Goal: Task Accomplishment & Management: Complete application form

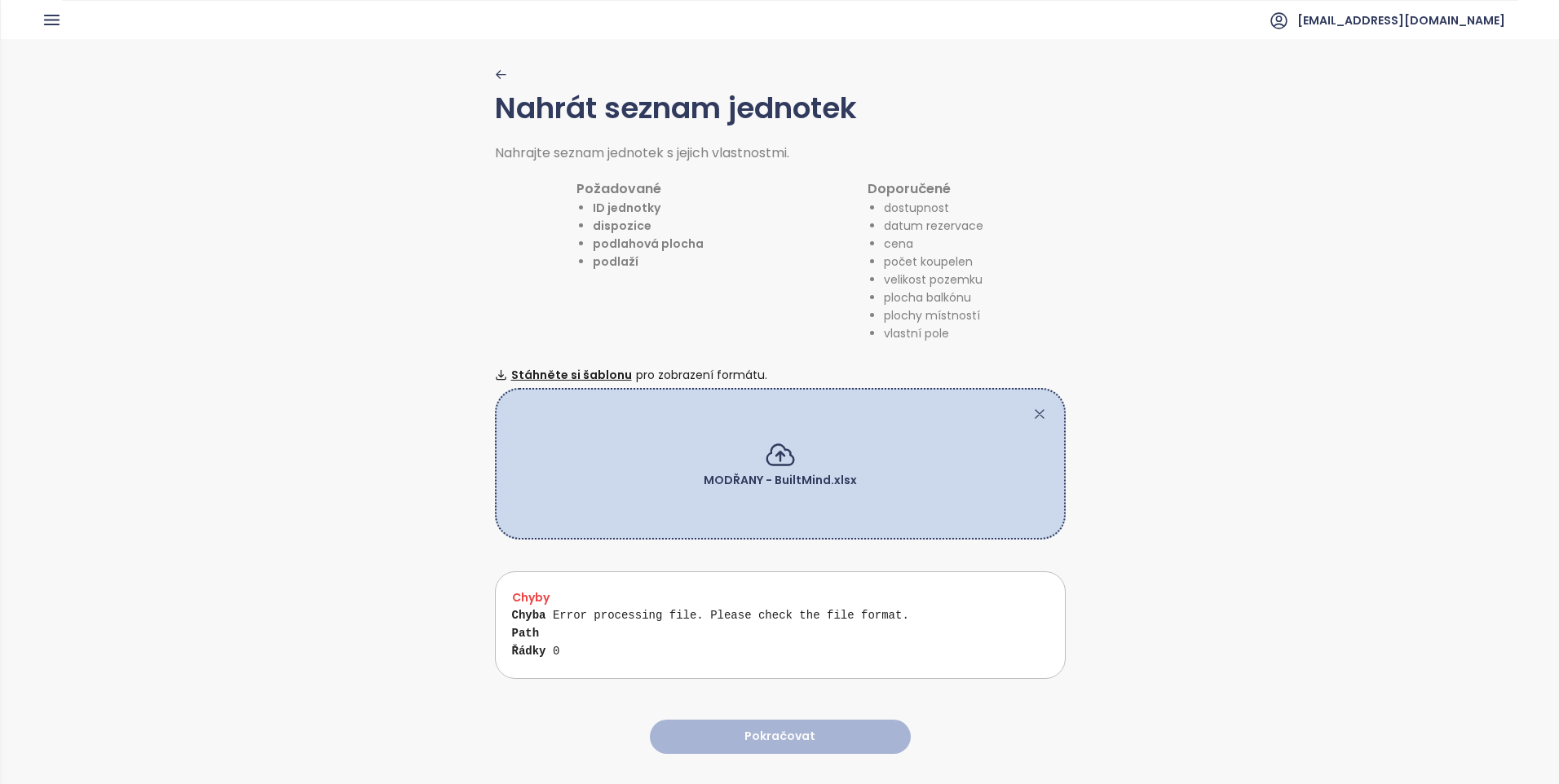
scroll to position [28, 0]
click at [1236, 600] on div "Nahrát seznam jednotek Nahrajte seznam jednotek s jejich vlastnostmi. Požadovan…" at bounding box center [780, 410] width 1558 height 743
click at [1037, 408] on icon at bounding box center [1040, 414] width 17 height 17
click at [1045, 400] on div "MODŘANY - BuiltMind.xlsx" at bounding box center [780, 463] width 571 height 151
click at [1035, 411] on icon at bounding box center [1040, 414] width 8 height 8
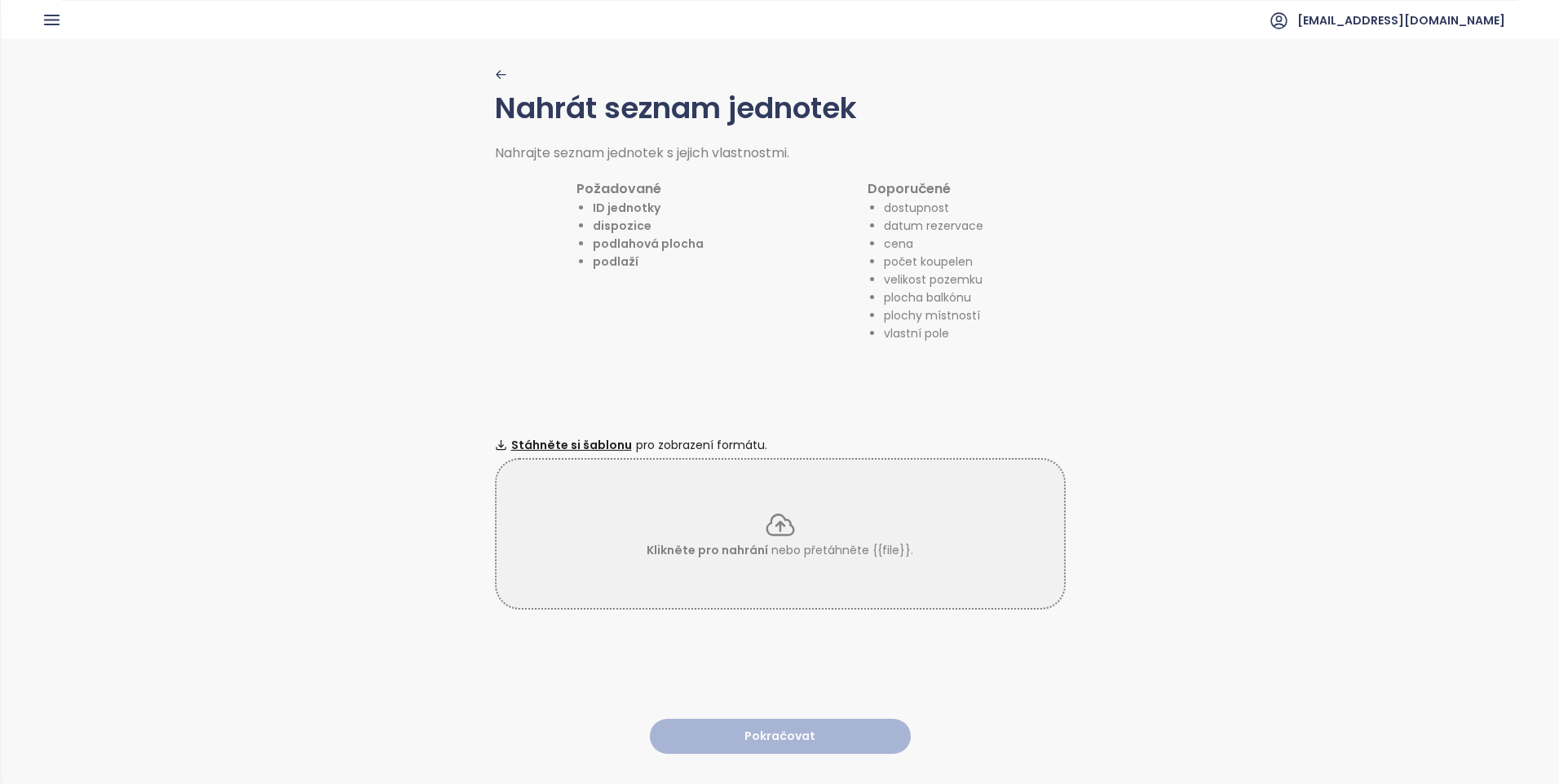
click at [784, 524] on icon at bounding box center [780, 524] width 32 height 32
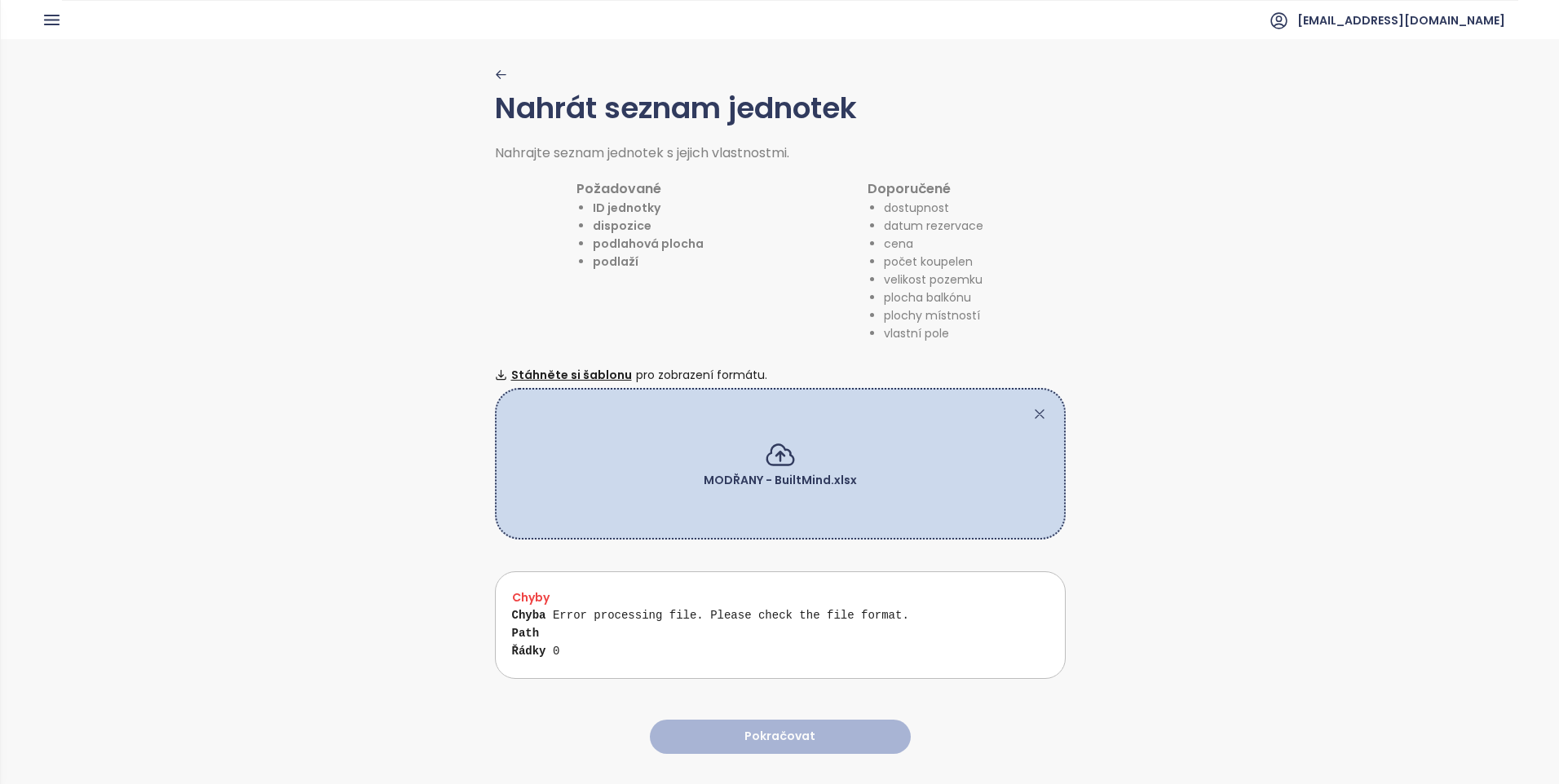
click at [641, 591] on h3 "Chyby" at bounding box center [786, 598] width 548 height 18
click at [839, 607] on div "Chyba Error processing file. Please check the file format. Path Řádky 0" at bounding box center [786, 626] width 548 height 72
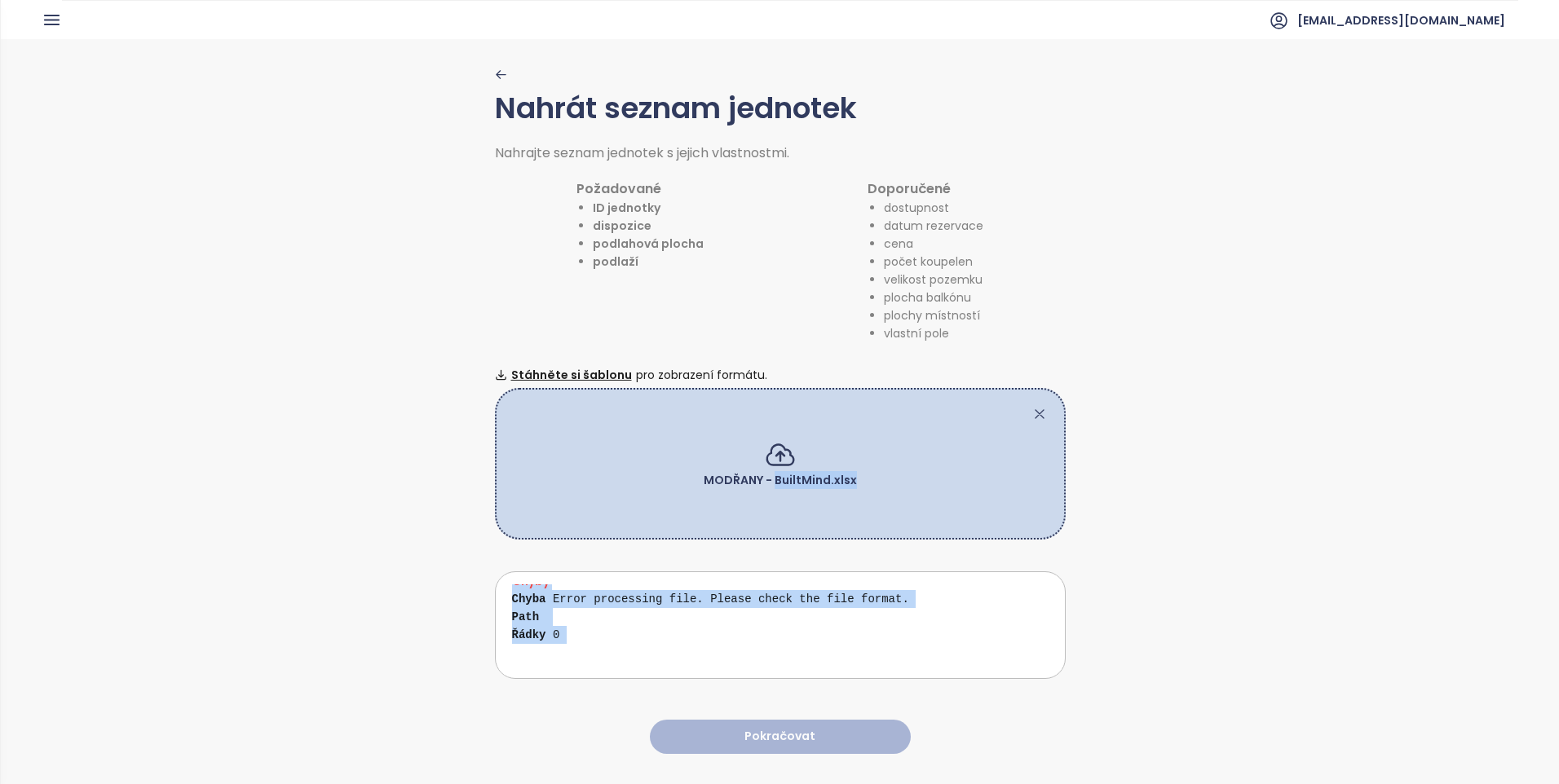
scroll to position [0, 0]
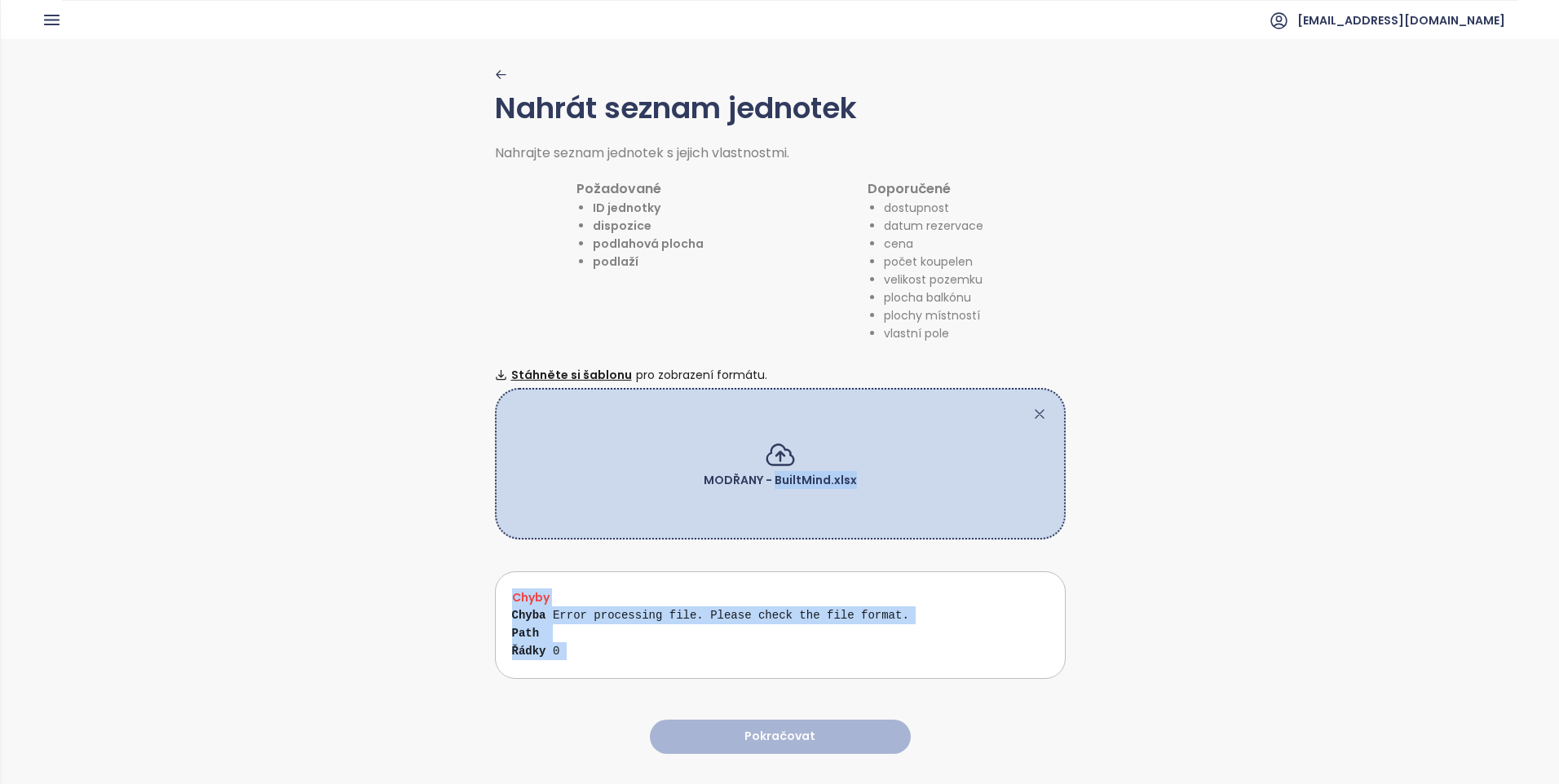
drag, startPoint x: 839, startPoint y: 608, endPoint x: 802, endPoint y: 529, distance: 87.2
click at [802, 529] on div "Nahrát seznam jednotek Nahrajte seznam jednotek s jejich vlastnostmi. Požadovan…" at bounding box center [780, 410] width 571 height 743
drag, startPoint x: 802, startPoint y: 529, endPoint x: 710, endPoint y: 627, distance: 134.4
click at [710, 627] on div "Chyba Error processing file. Please check the file format. Path Řádky 0" at bounding box center [786, 642] width 548 height 72
click at [868, 520] on div "MODŘANY - BuiltMind.xlsx" at bounding box center [780, 504] width 535 height 67
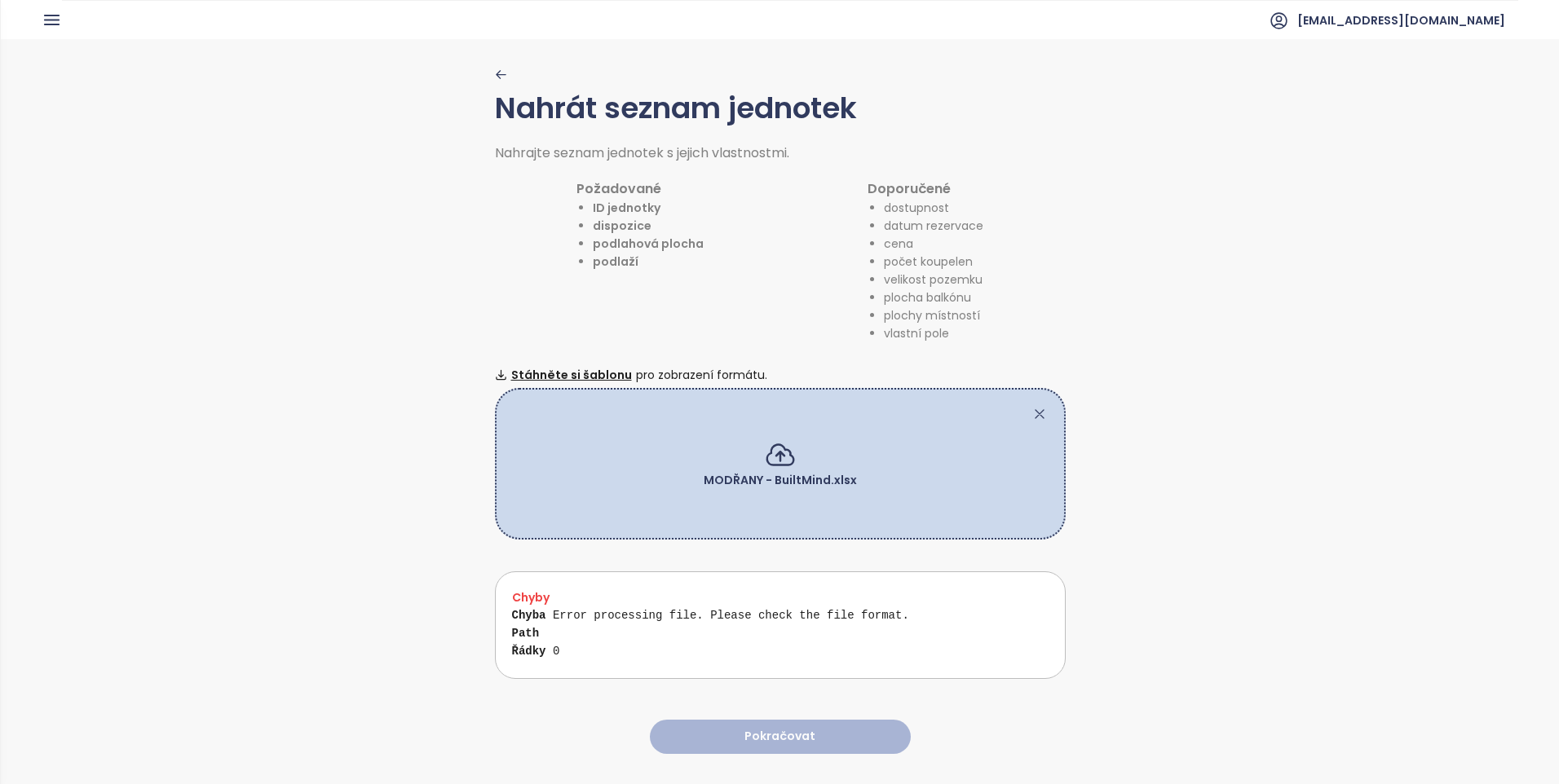
scroll to position [28, 0]
click at [1037, 406] on icon at bounding box center [1040, 414] width 17 height 17
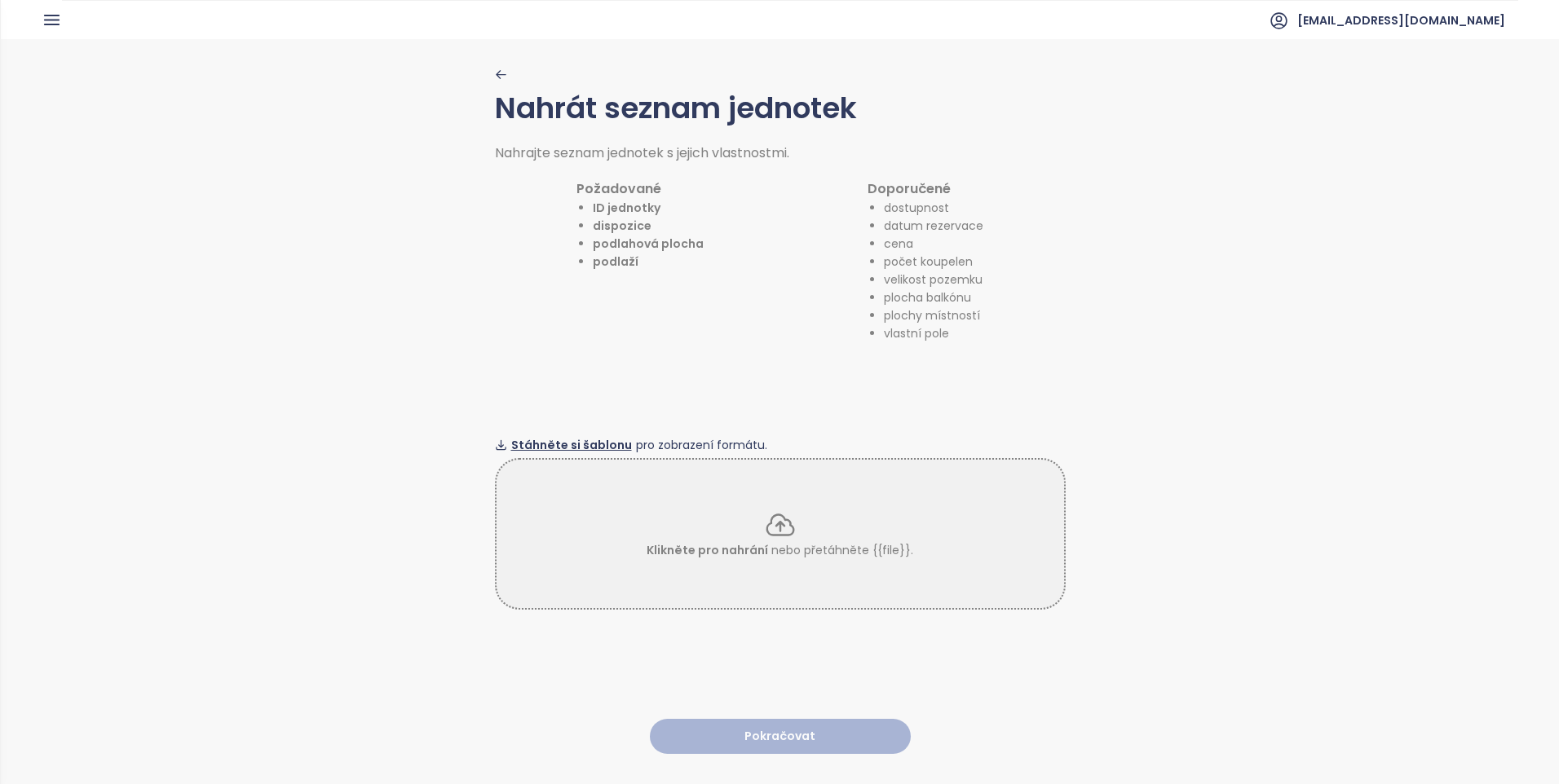
click at [500, 439] on div "Stáhněte si šablonu pro zobrazení formátu." at bounding box center [780, 445] width 571 height 18
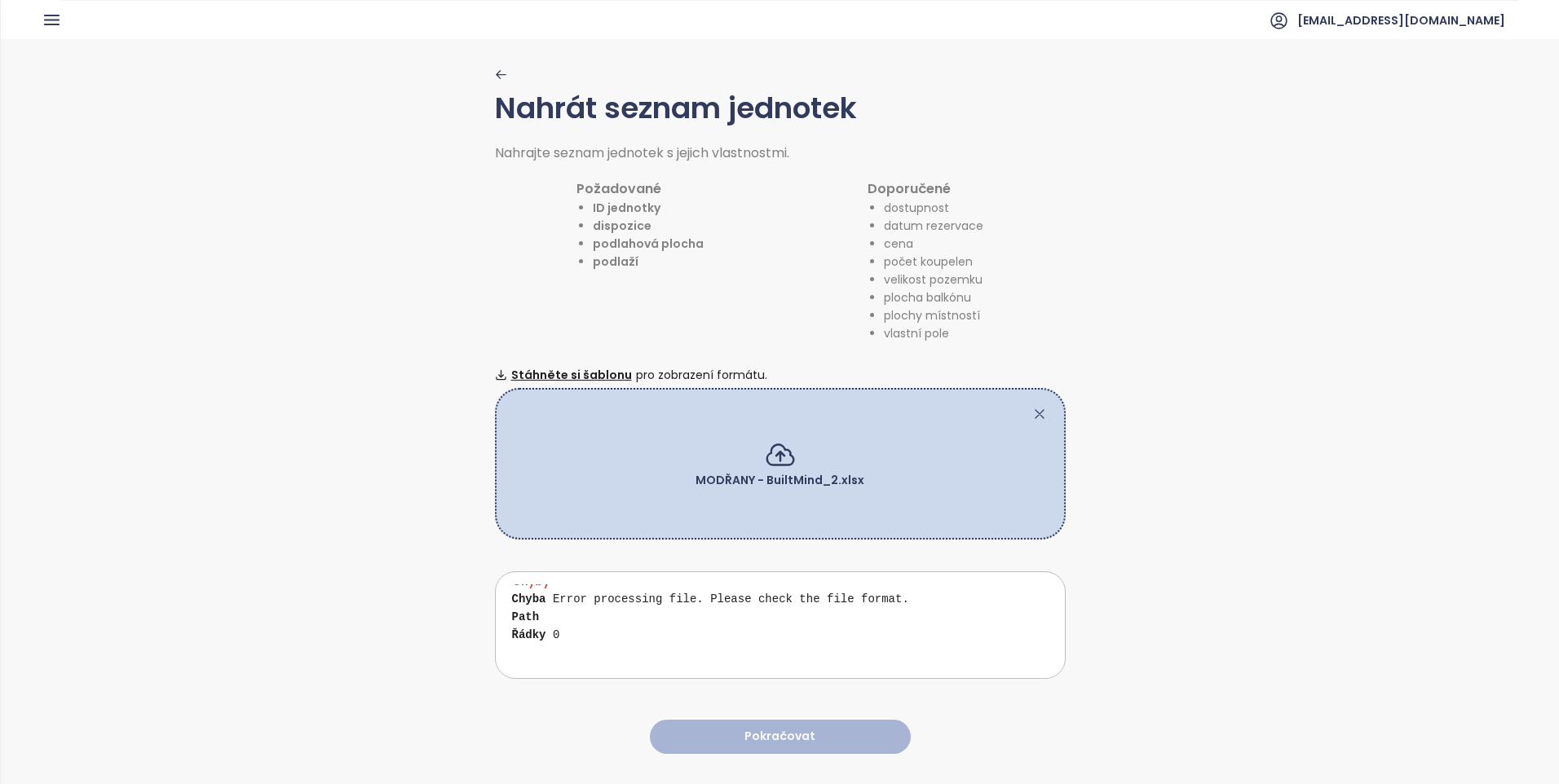
scroll to position [0, 0]
click at [1031, 409] on icon at bounding box center [1040, 414] width 17 height 17
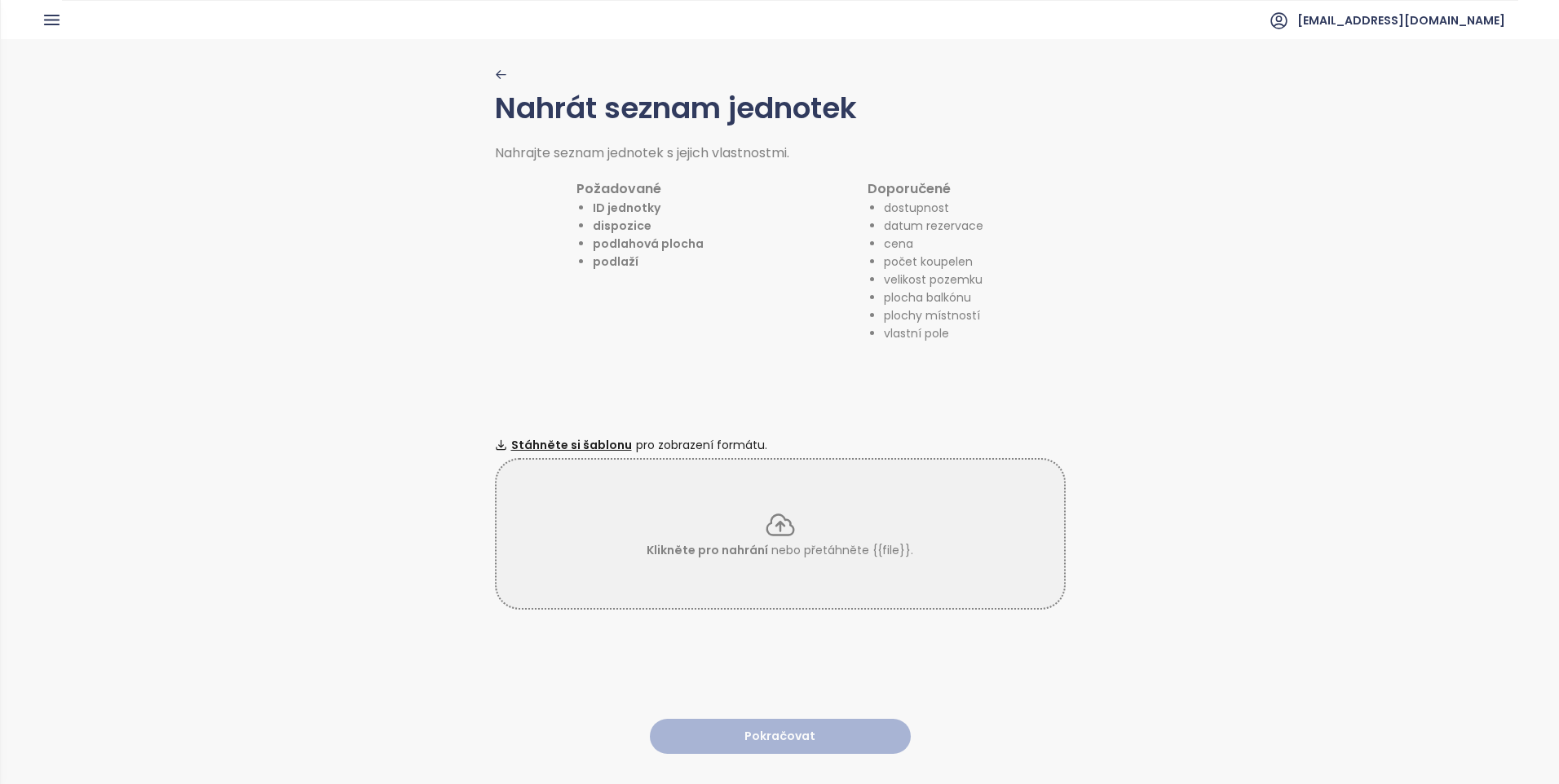
click at [758, 523] on div "Klikněte pro nahrání nebo přetáhněte {{file}}." at bounding box center [780, 533] width 567 height 50
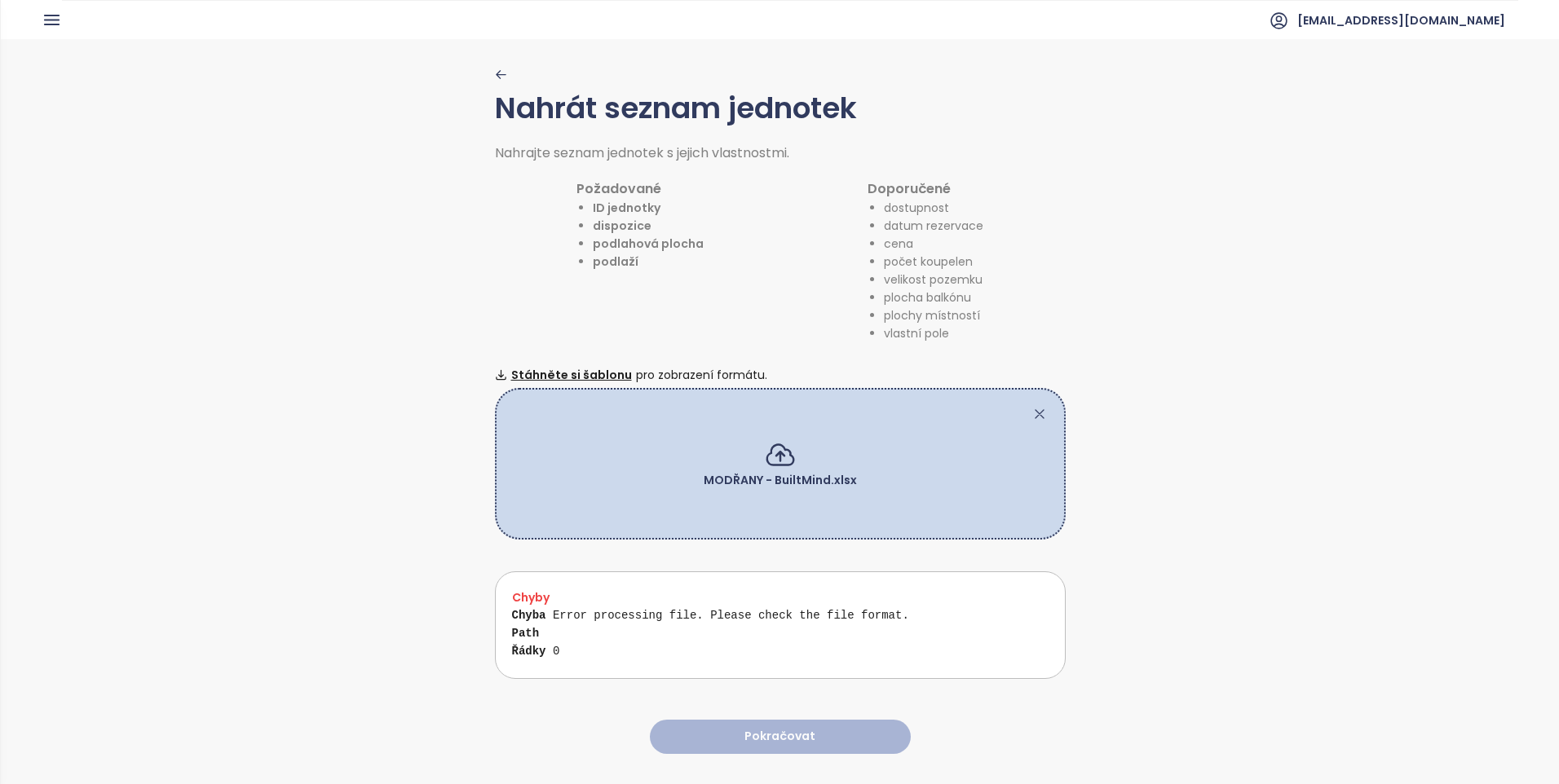
click at [1036, 415] on icon at bounding box center [1040, 414] width 17 height 17
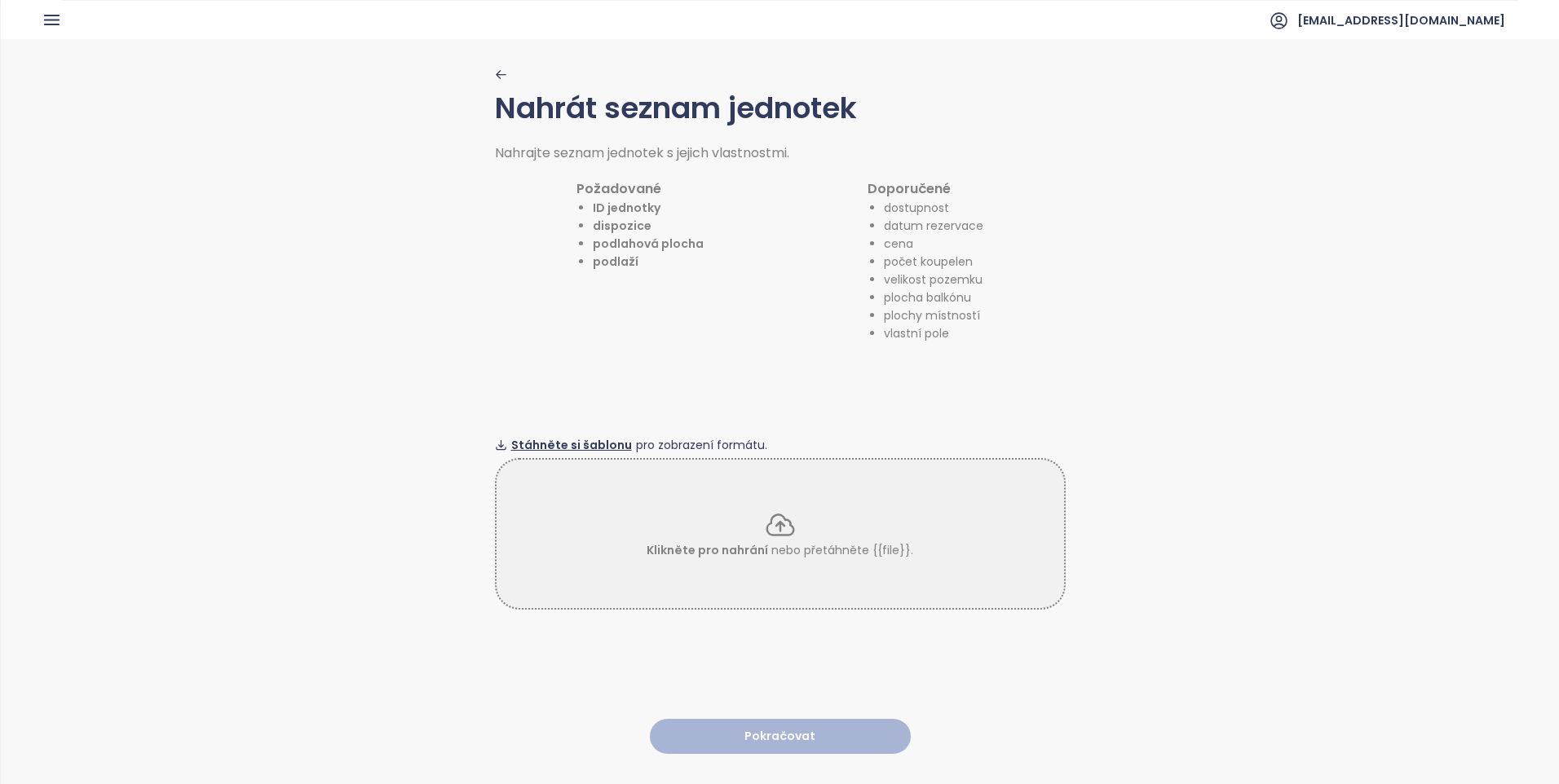
click at [523, 436] on span "Stáhněte si šablonu" at bounding box center [571, 445] width 121 height 18
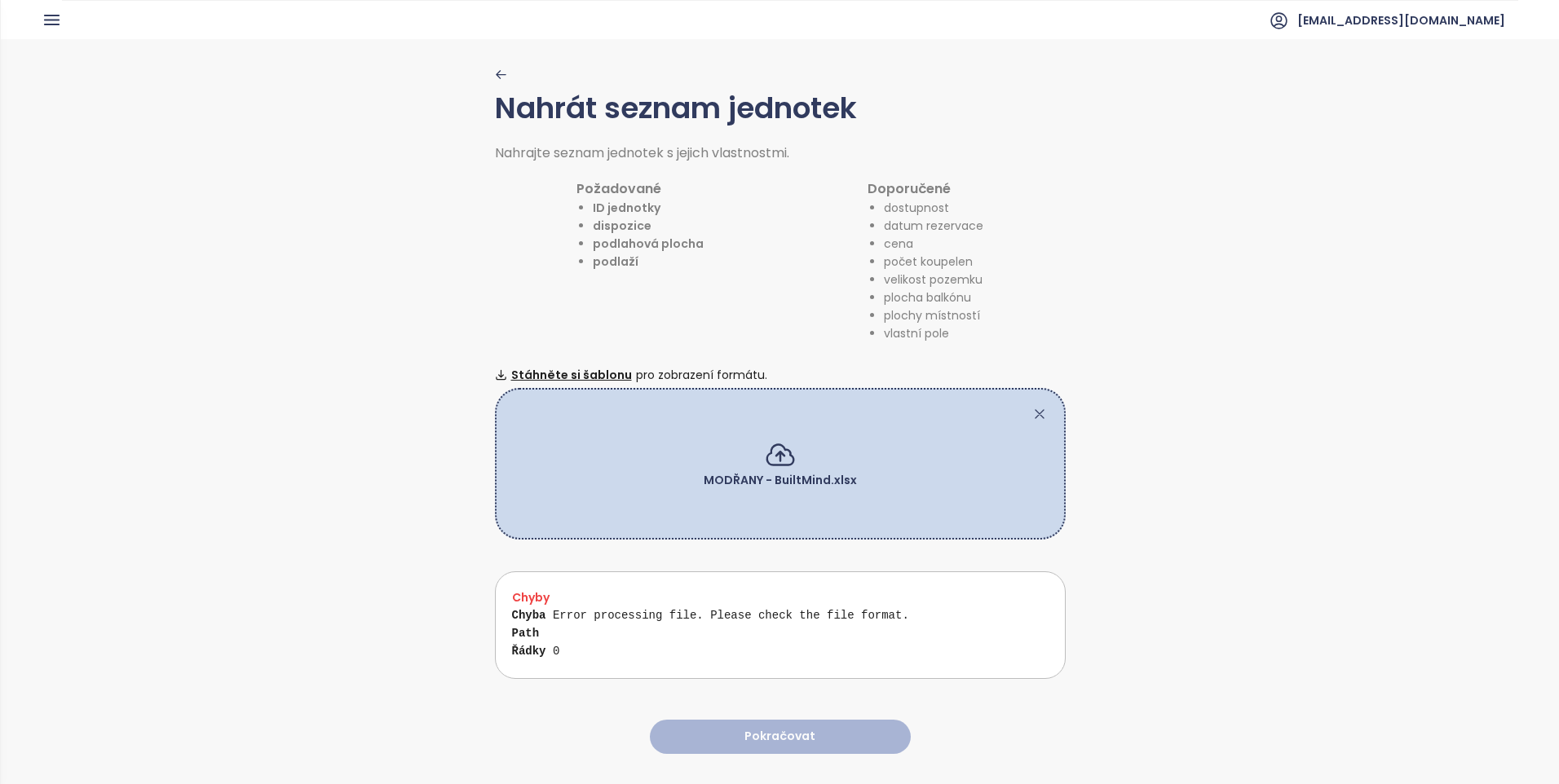
scroll to position [28, 0]
click at [1039, 406] on icon at bounding box center [1040, 414] width 17 height 17
click at [1031, 406] on icon at bounding box center [1040, 414] width 17 height 17
click at [1031, 396] on div "MODŘANY - BuiltMind.xlsx" at bounding box center [780, 463] width 571 height 151
click at [1043, 409] on div "MODŘANY - BuiltMind.xlsx" at bounding box center [780, 463] width 571 height 151
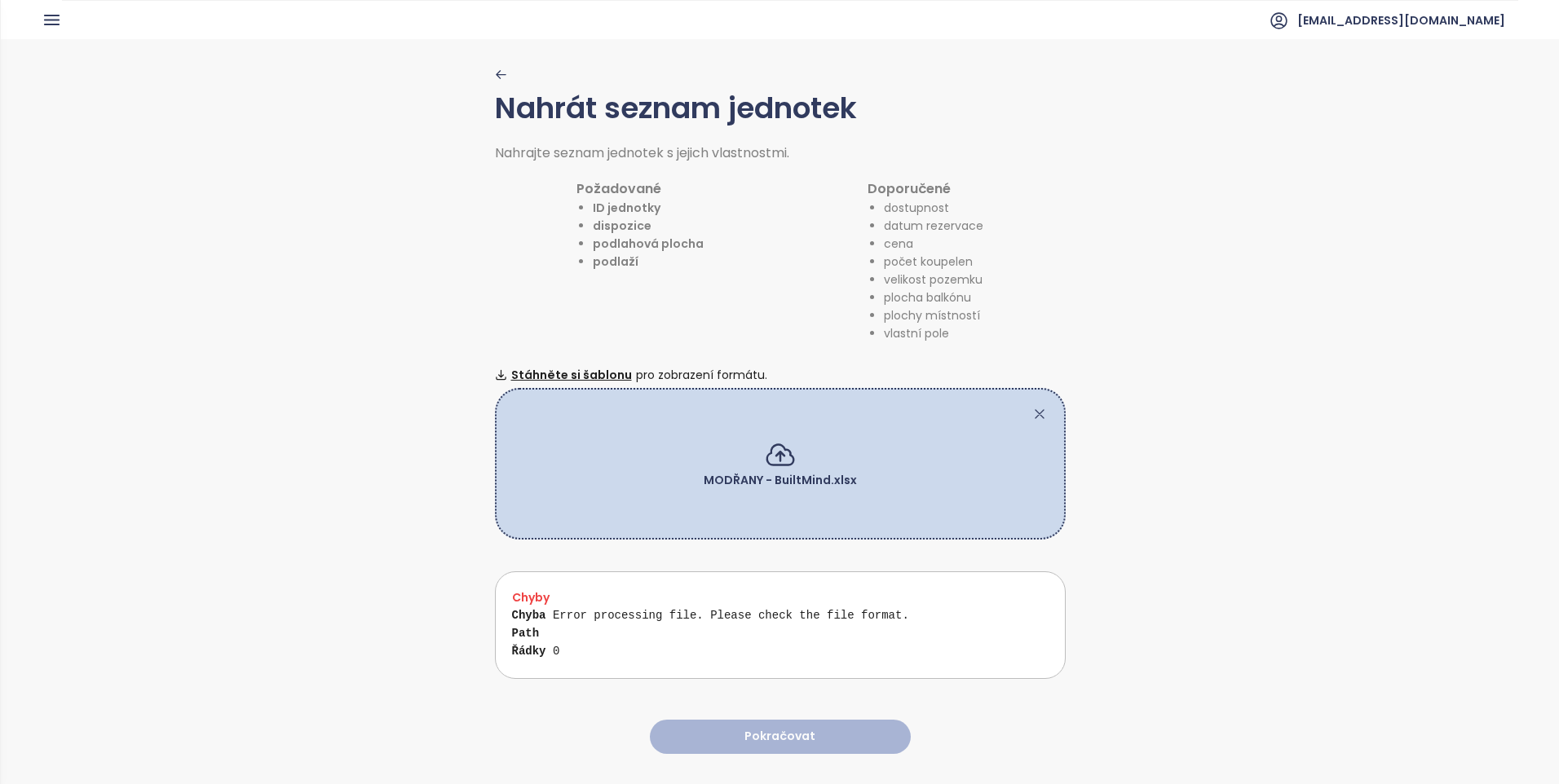
click at [1034, 406] on icon at bounding box center [1040, 414] width 17 height 17
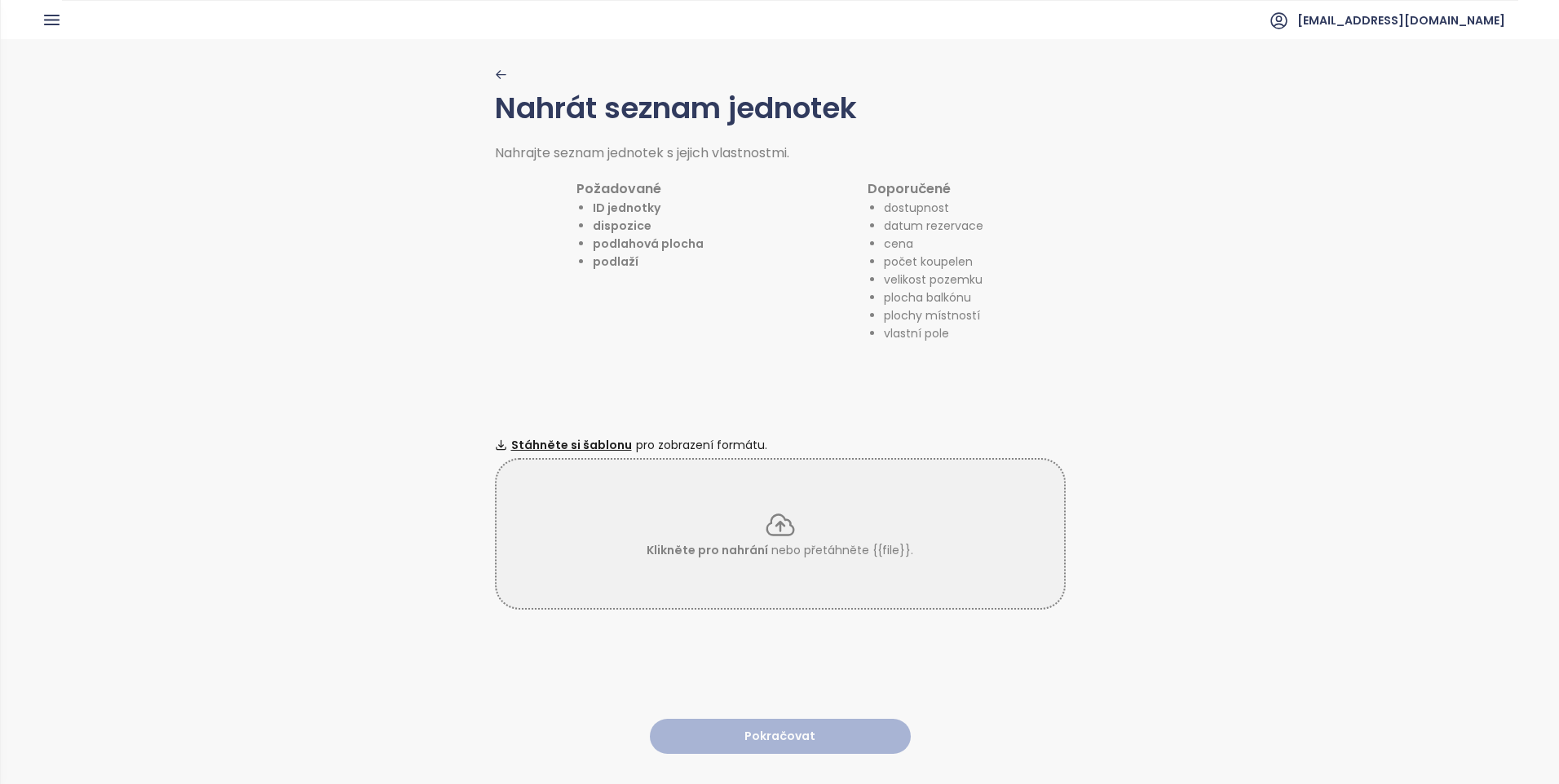
click at [705, 552] on p "Klikněte pro nahrání nebo přetáhněte {{file}}." at bounding box center [780, 550] width 266 height 18
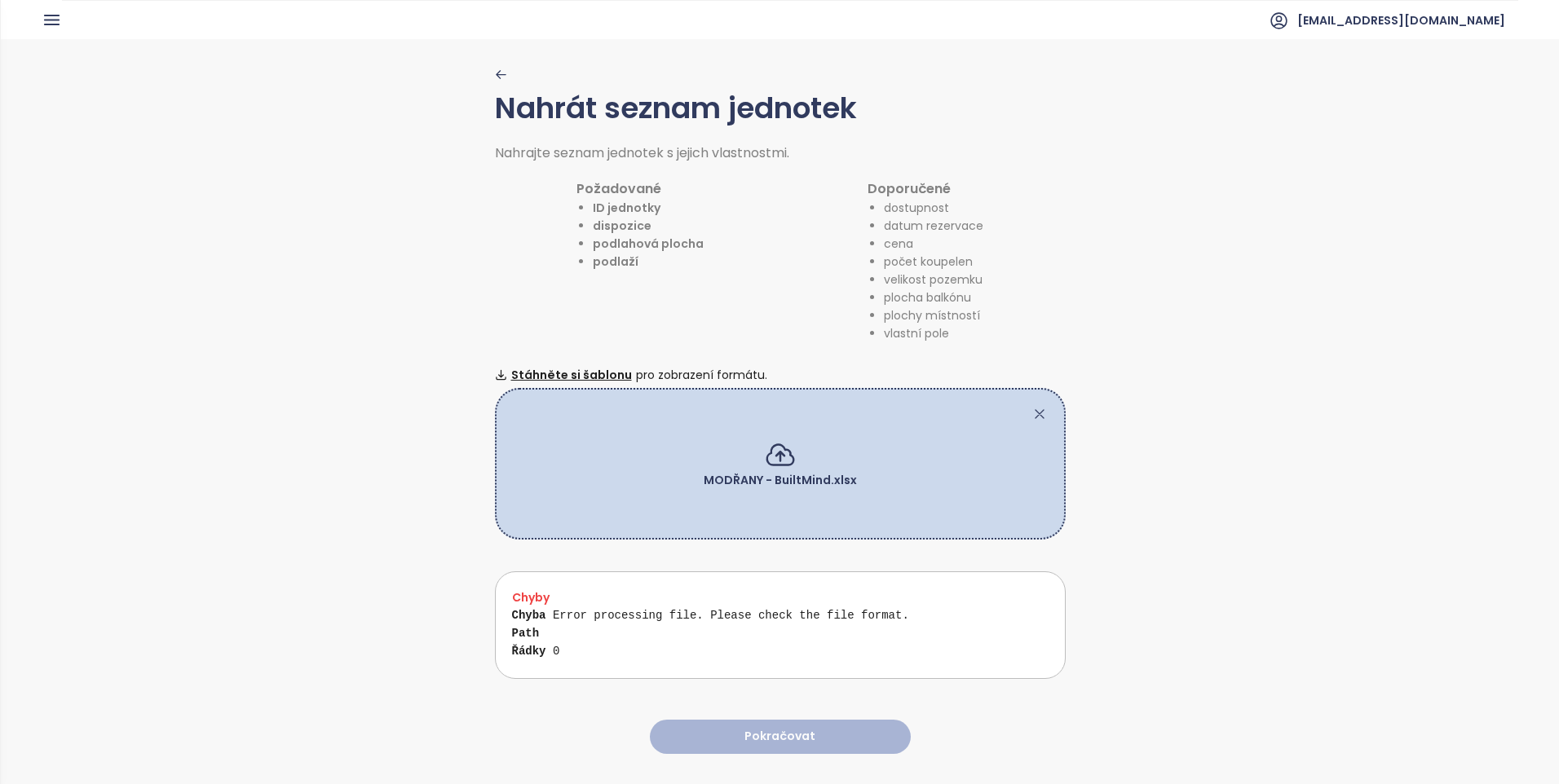
click at [688, 593] on h3 "Chyby" at bounding box center [786, 598] width 548 height 18
click at [478, 590] on div "Nahrát seznam jednotek Nahrajte seznam jednotek s jejich vlastnostmi. Požadovan…" at bounding box center [780, 410] width 1558 height 743
click at [542, 633] on div "Chyba Error processing file. Please check the file format. Path Řádky 0" at bounding box center [786, 626] width 548 height 72
click at [1036, 406] on icon at bounding box center [1040, 414] width 17 height 17
click at [906, 666] on div "Chyby Chyba Number must be greater than or equal to 1 Path layout Řádky 94-96, …" at bounding box center [780, 625] width 571 height 108
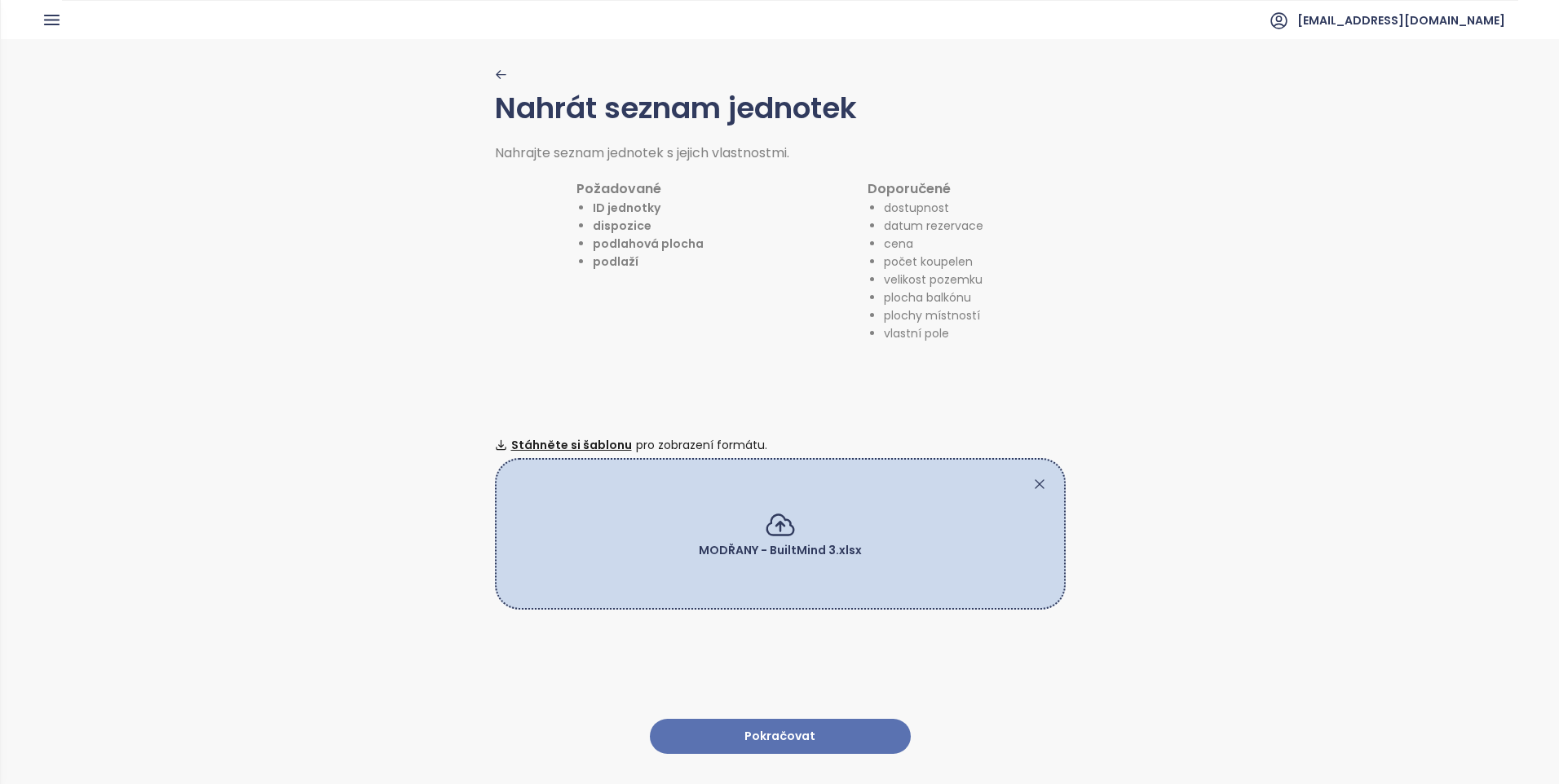
click at [865, 735] on button "Pokračovat" at bounding box center [780, 736] width 261 height 35
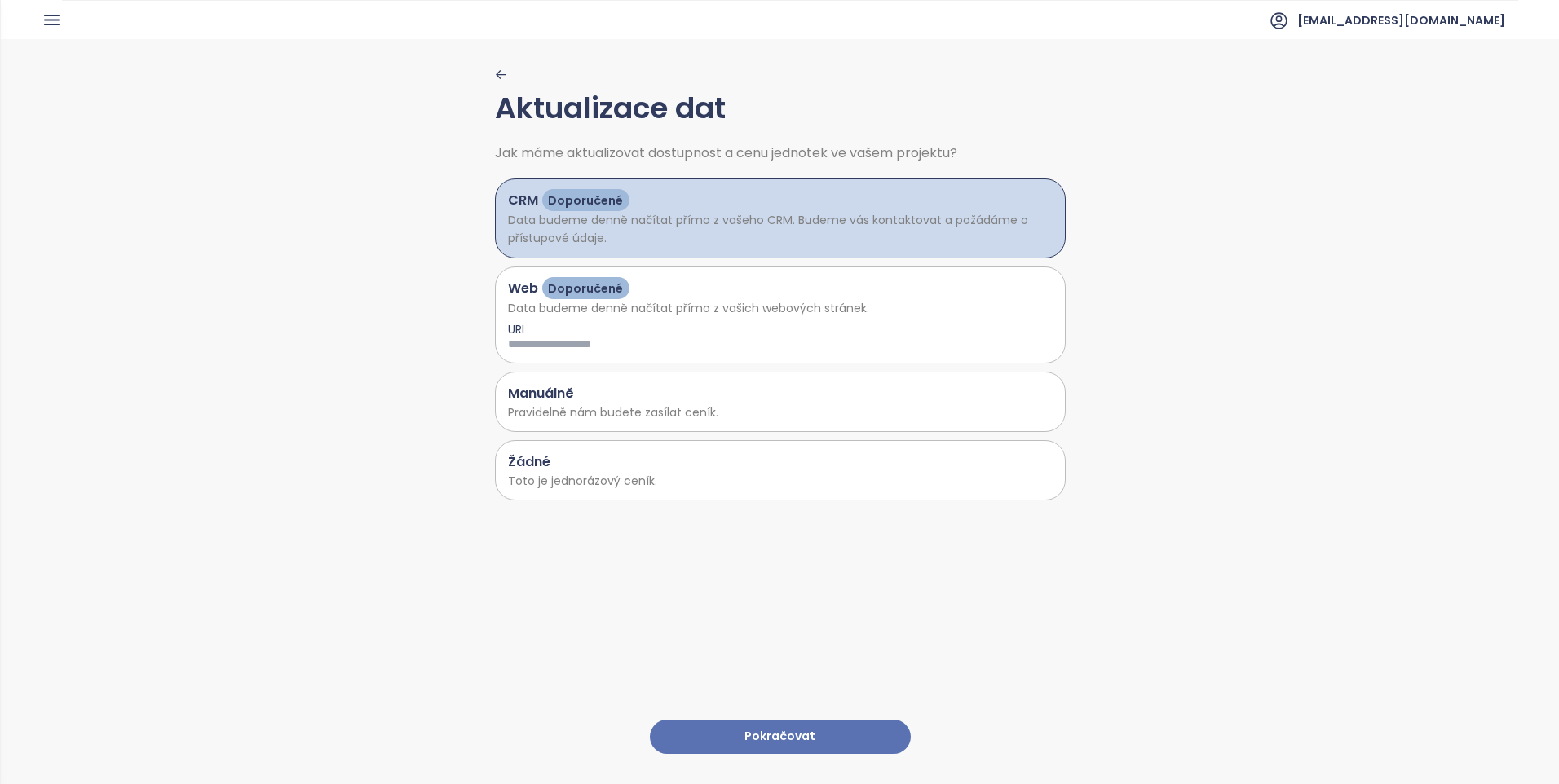
drag, startPoint x: 517, startPoint y: 143, endPoint x: 827, endPoint y: 129, distance: 310.3
click at [827, 129] on div "Aktualizace dat Jak máme aktualizovat dostupnost a cenu jednotek ve vašem proje…" at bounding box center [780, 284] width 571 height 433
click at [827, 129] on h1 "Aktualizace dat" at bounding box center [780, 114] width 571 height 59
click at [707, 300] on p "Data budeme denně načítat přímo z vašich webových stránek." at bounding box center [780, 308] width 544 height 18
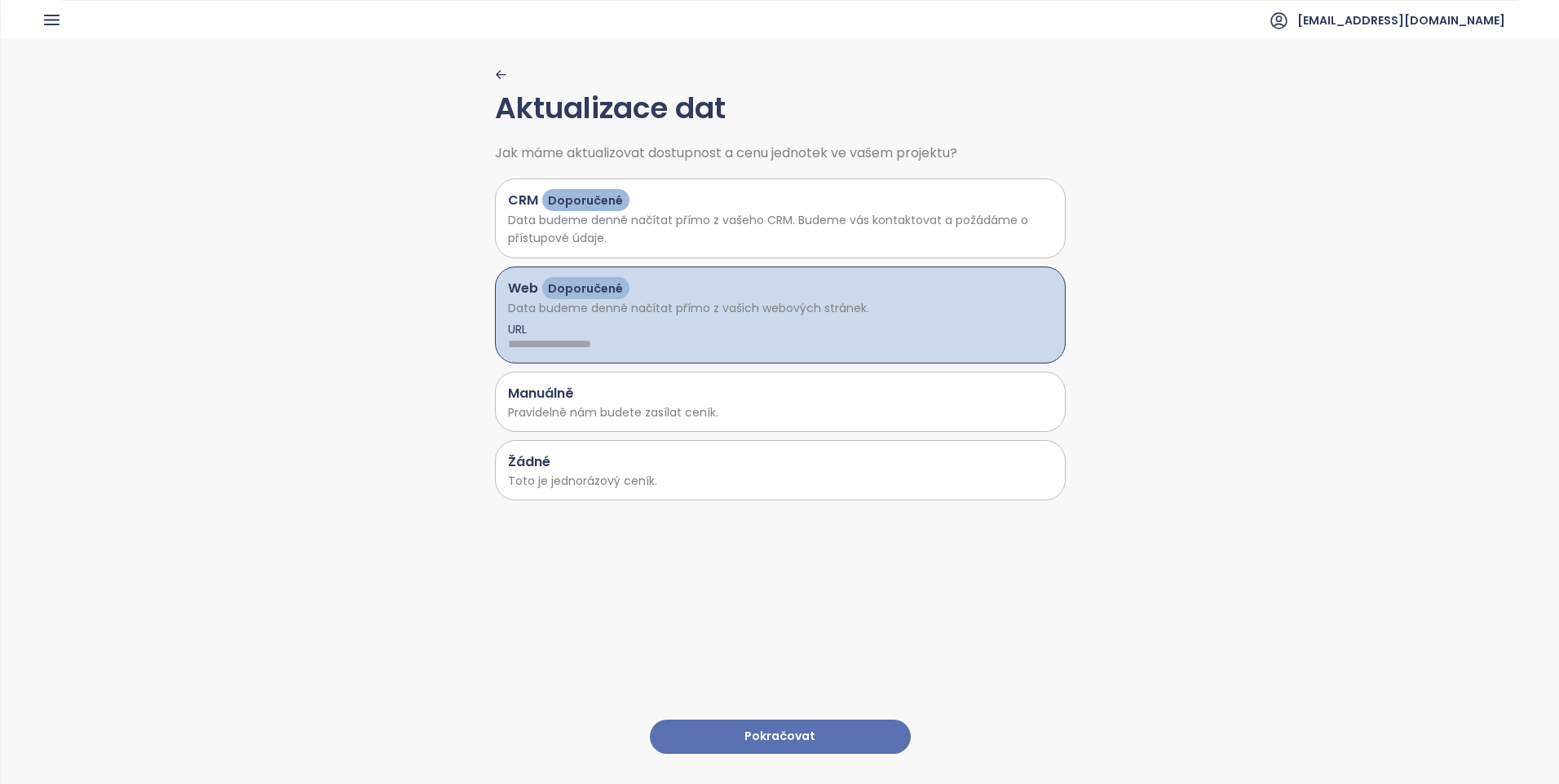
click at [833, 441] on div "Žádné Toto je jednorázový ceník." at bounding box center [780, 470] width 571 height 60
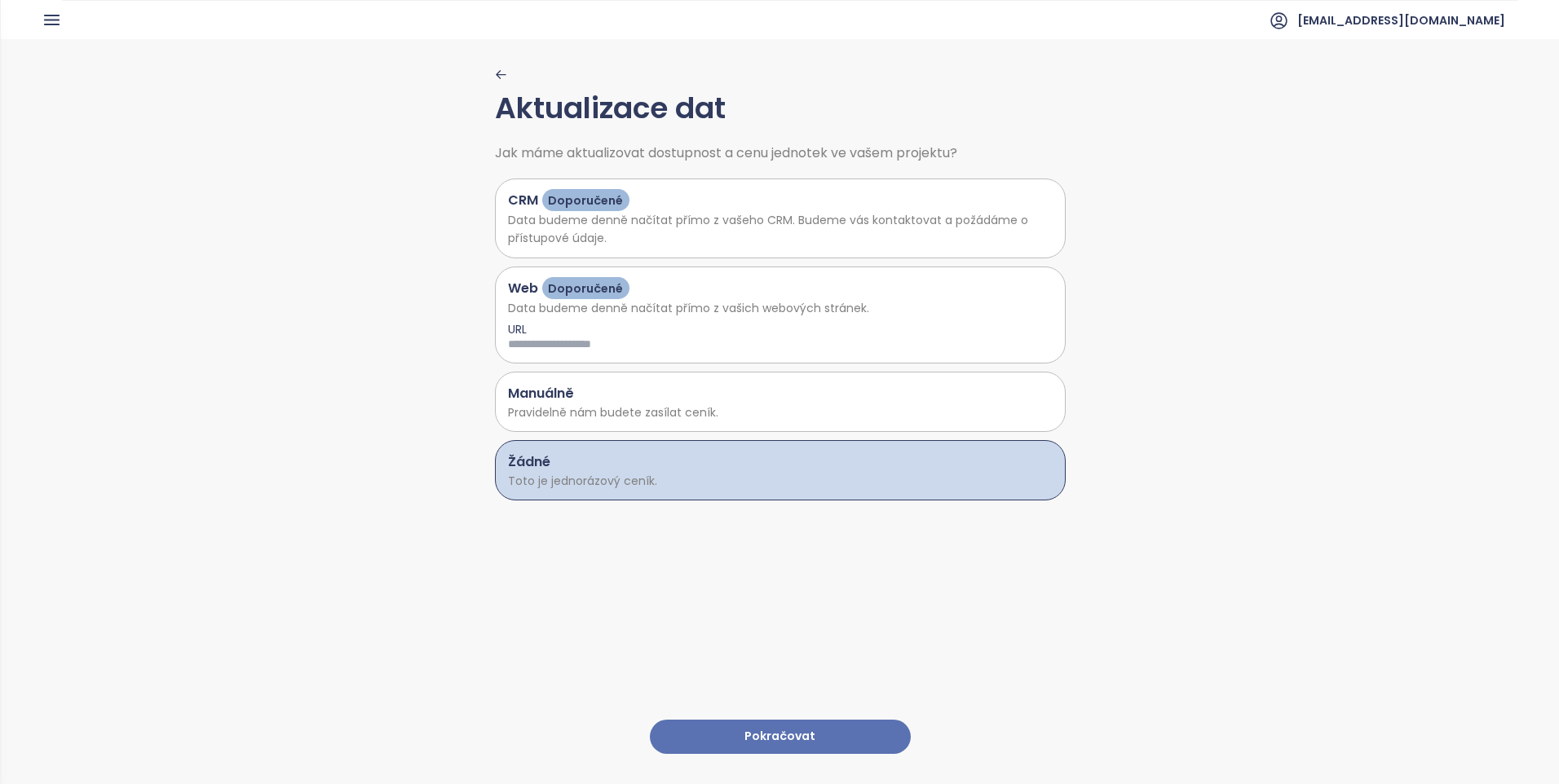
click at [810, 722] on button "Pokračovat" at bounding box center [780, 737] width 261 height 35
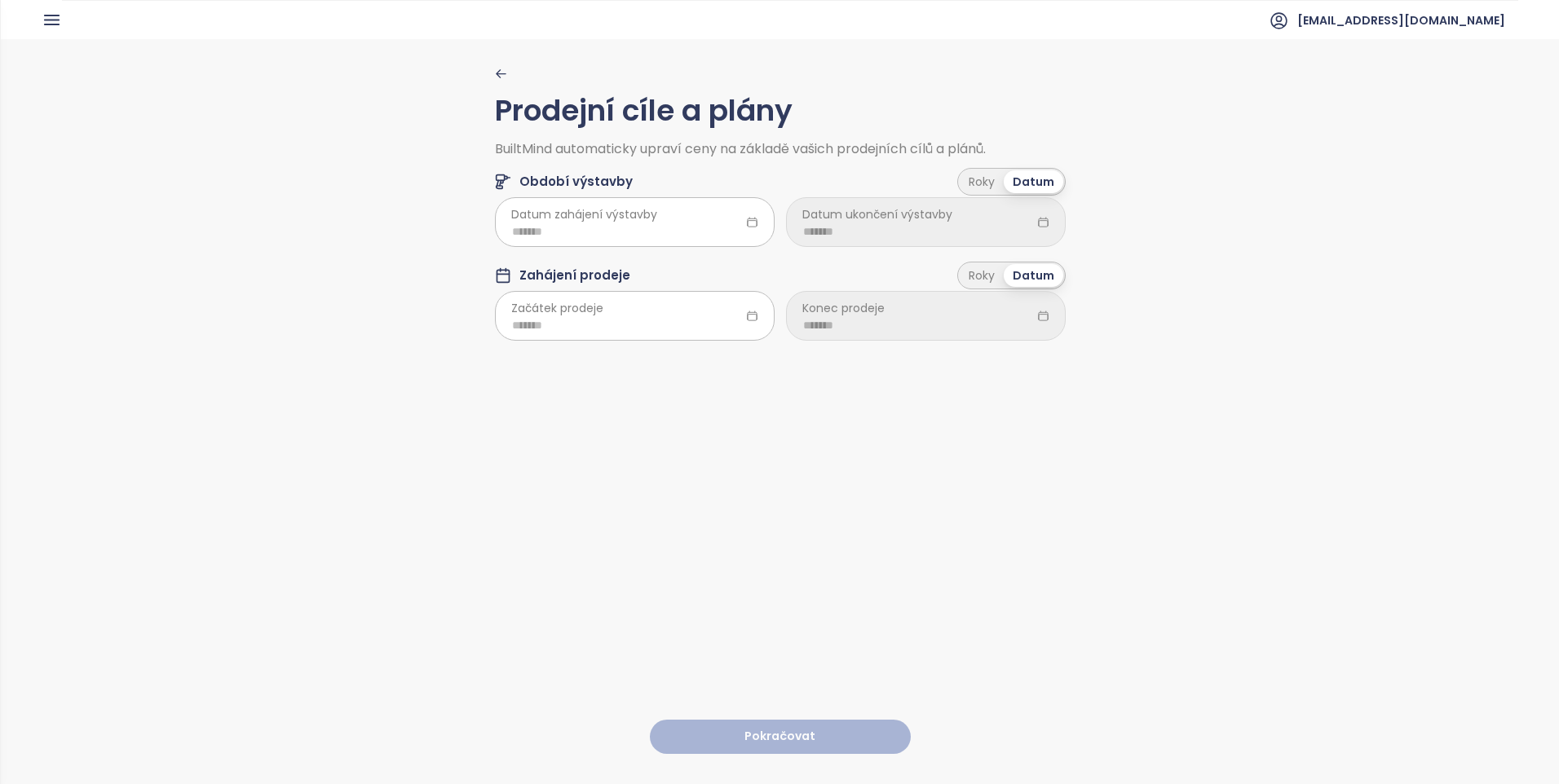
click at [609, 216] on span "Datum zahájení výstavby" at bounding box center [584, 214] width 146 height 18
click at [751, 220] on icon at bounding box center [752, 222] width 12 height 12
click at [747, 219] on icon at bounding box center [751, 222] width 9 height 9
click at [607, 229] on input at bounding box center [634, 232] width 246 height 18
click at [705, 269] on span "button" at bounding box center [708, 267] width 8 height 8
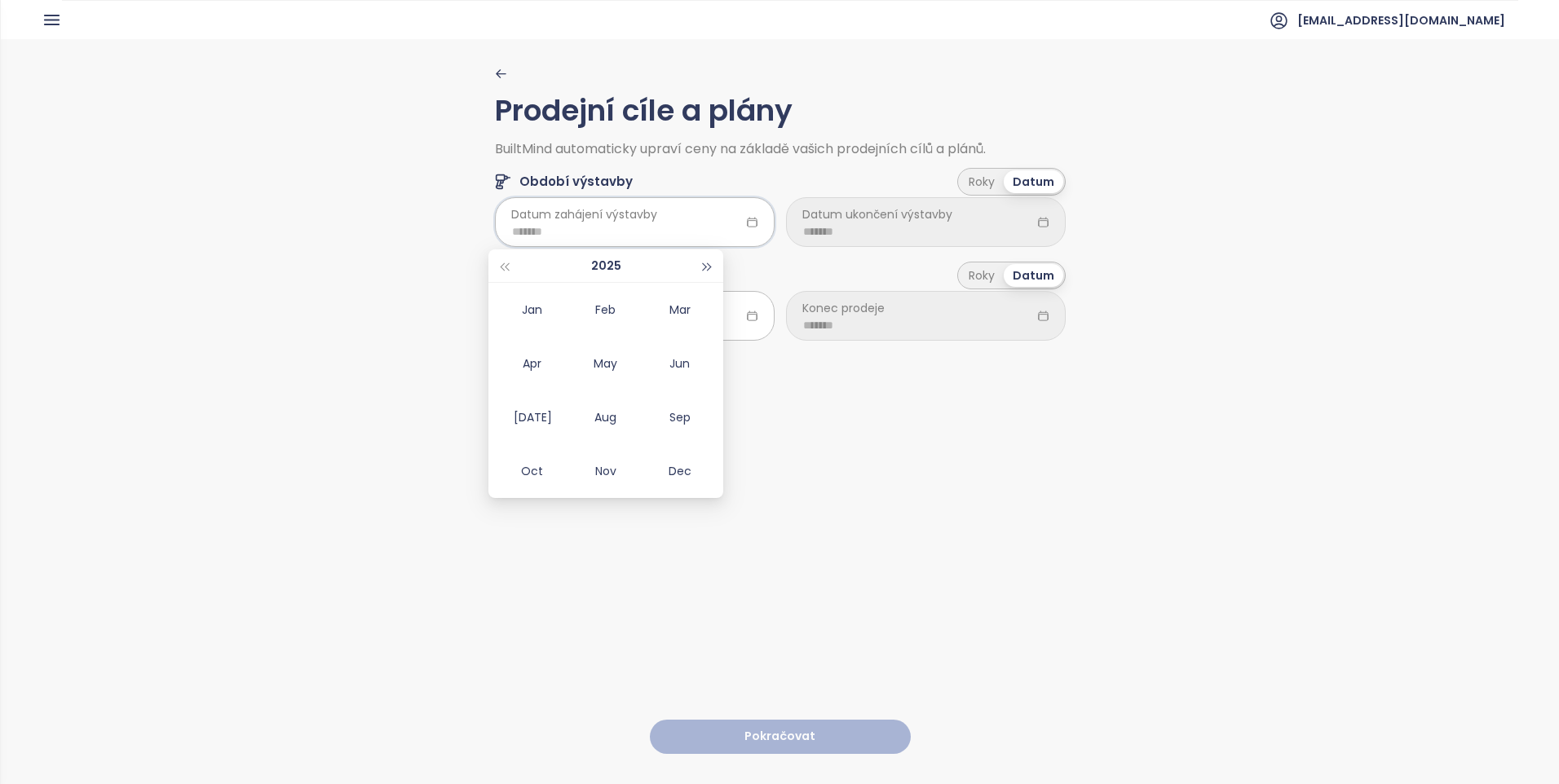
click at [705, 269] on span "button" at bounding box center [708, 267] width 8 height 8
type input "*******"
click at [709, 268] on span "button" at bounding box center [708, 267] width 8 height 8
click at [536, 408] on div "[DATE]" at bounding box center [531, 418] width 49 height 20
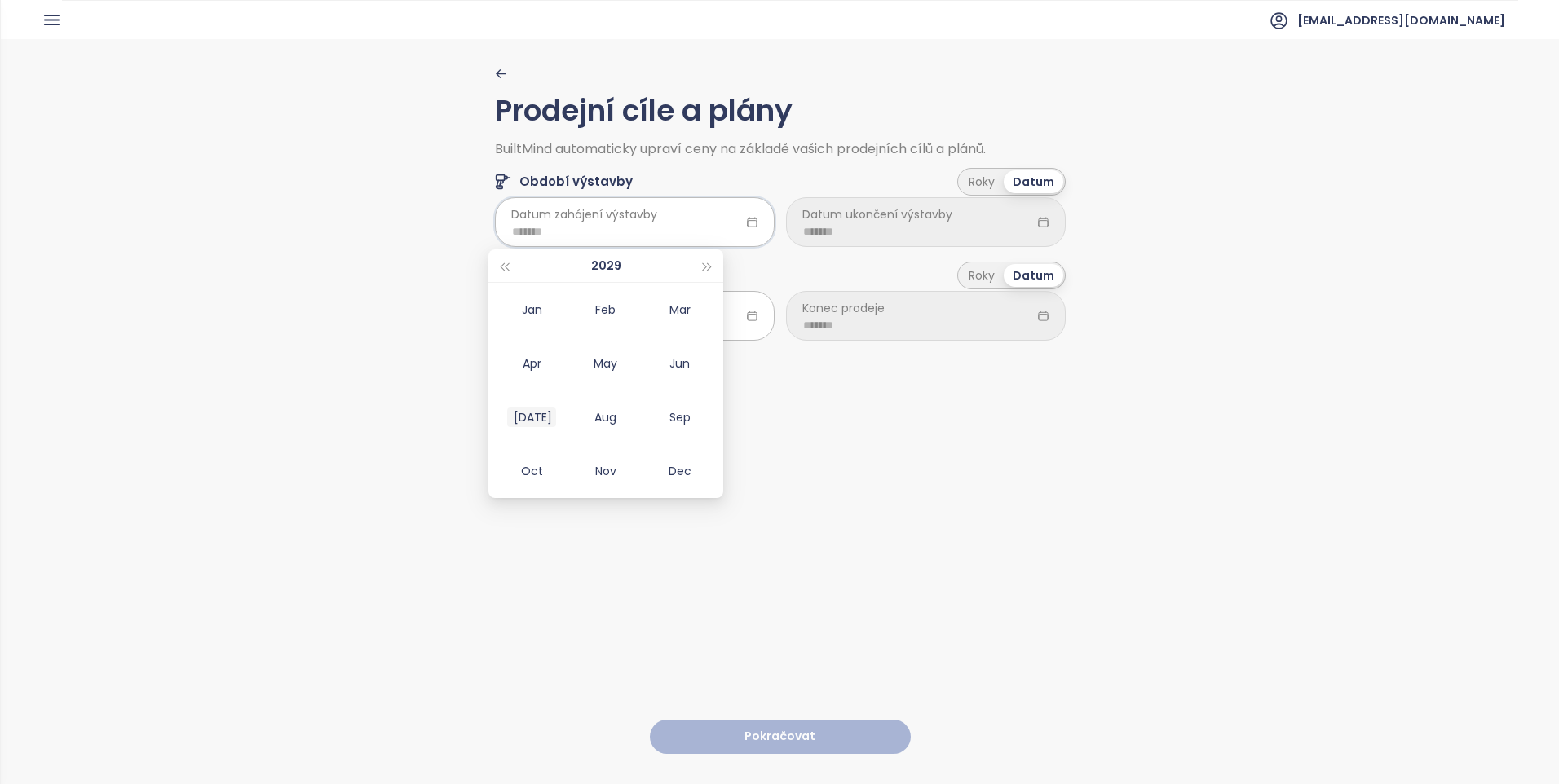
type input "*******"
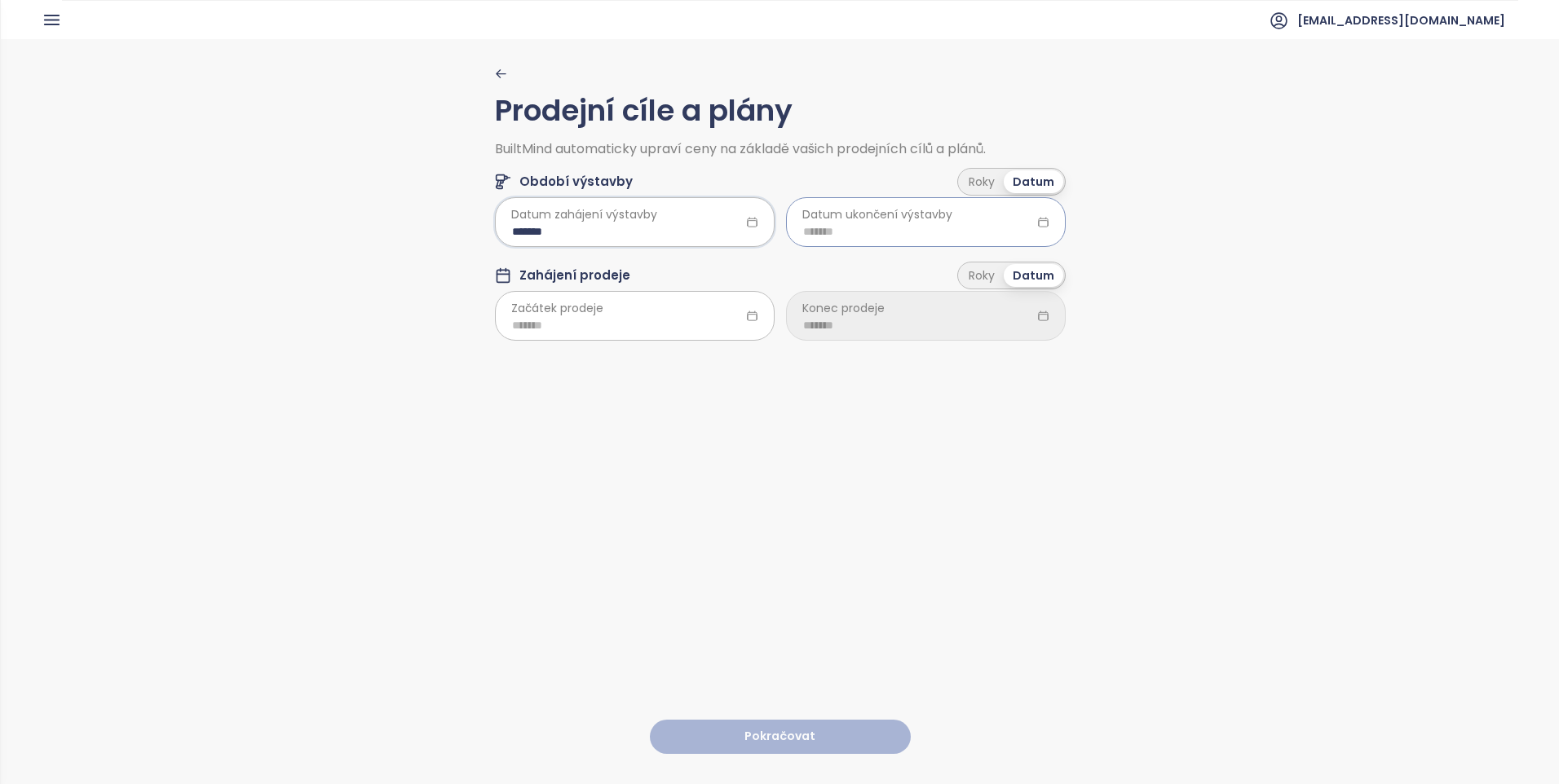
click at [940, 229] on input at bounding box center [925, 232] width 246 height 18
click at [1005, 257] on button "button" at bounding box center [999, 265] width 18 height 32
click at [1005, 258] on button "button" at bounding box center [999, 265] width 18 height 32
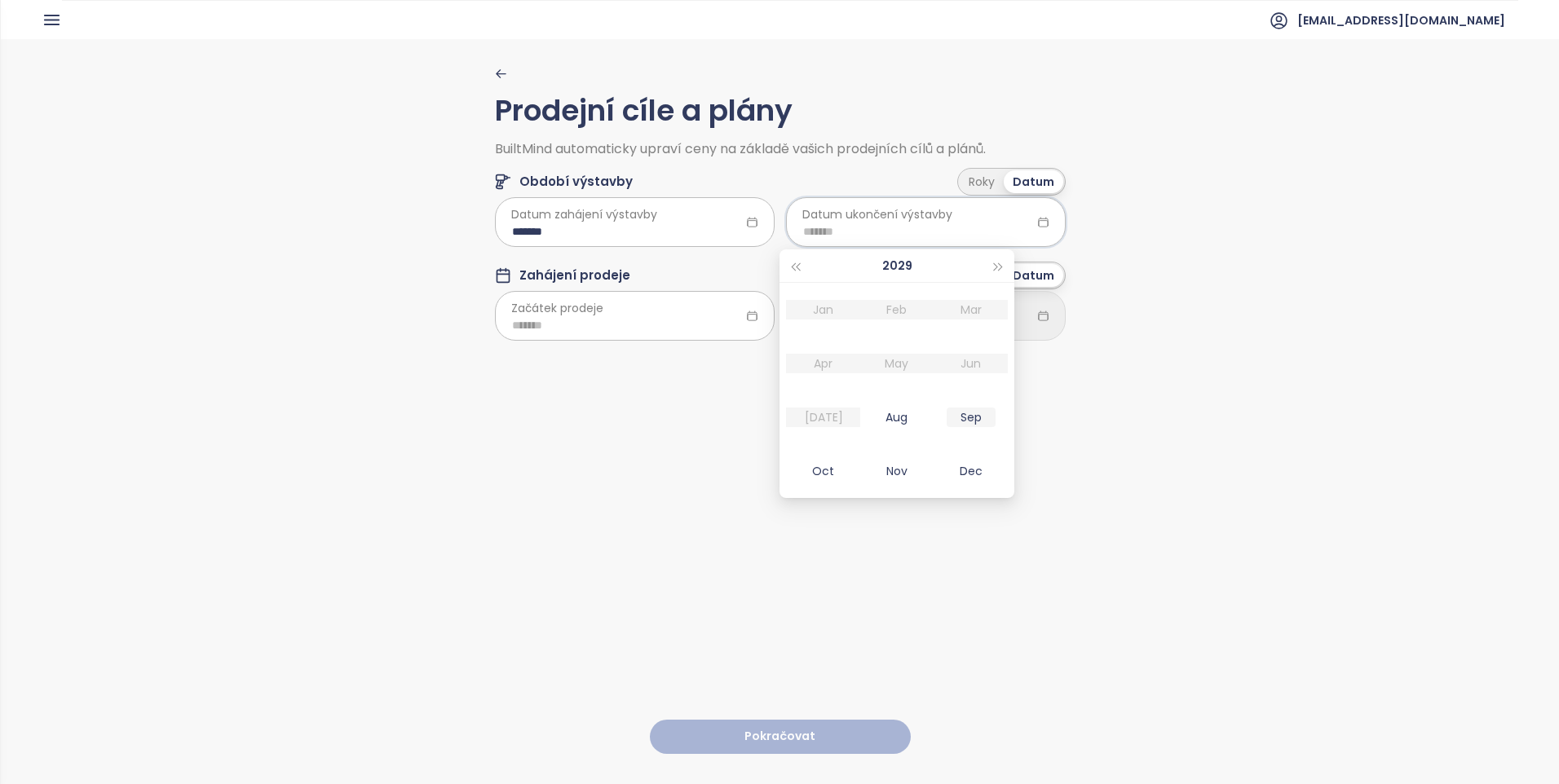
type input "*******"
click at [1007, 264] on button "button" at bounding box center [999, 265] width 18 height 32
click at [978, 467] on div "Dec" at bounding box center [970, 471] width 49 height 20
drag, startPoint x: 983, startPoint y: 513, endPoint x: 971, endPoint y: 514, distance: 12.0
click at [983, 517] on div "Prodejní cíle a plány BuiltMind automaticky upraví ceny na základě vašich prode…" at bounding box center [780, 410] width 571 height 743
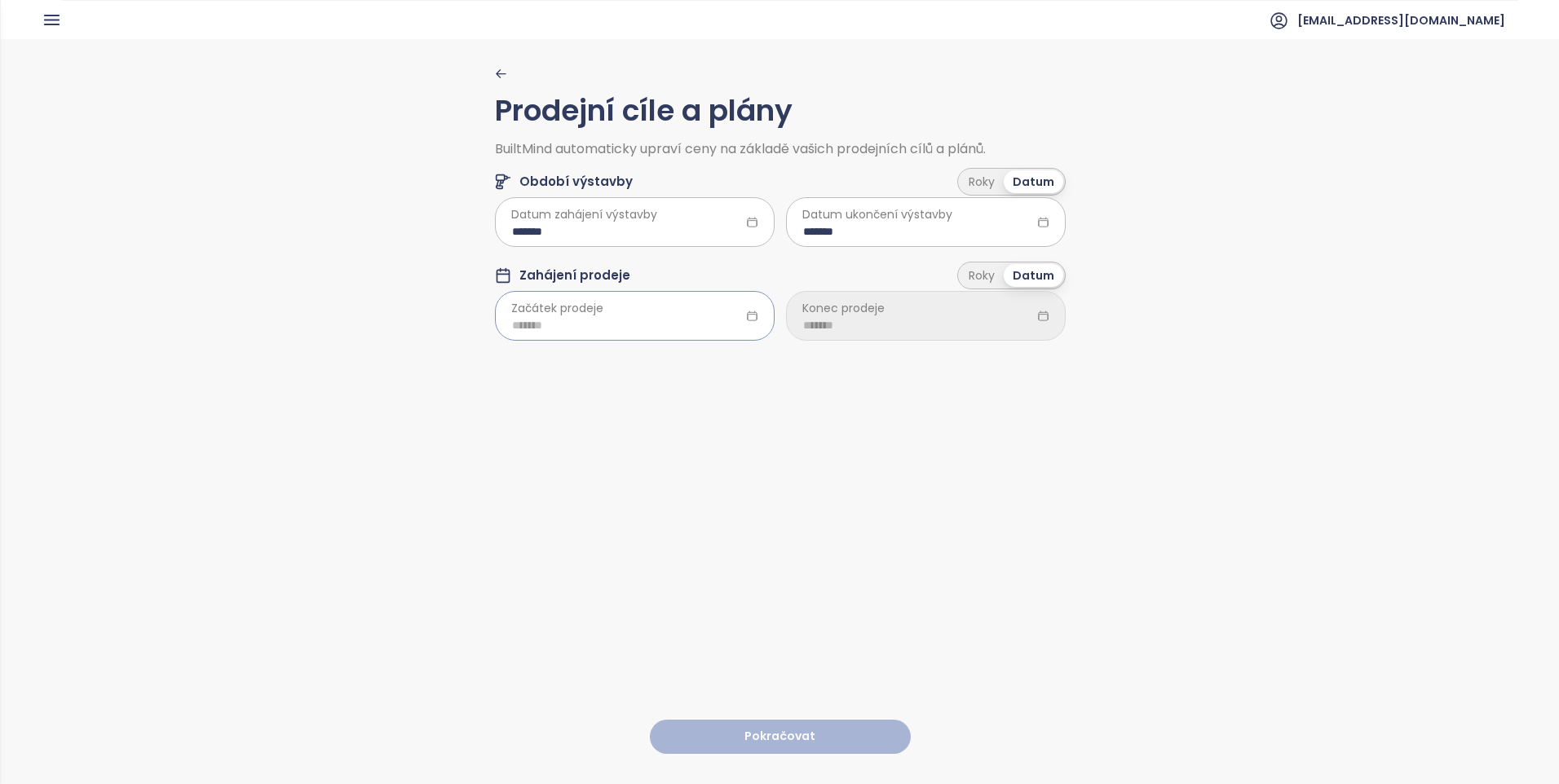
click at [688, 337] on div at bounding box center [634, 315] width 280 height 49
click at [690, 327] on input at bounding box center [634, 325] width 246 height 18
click at [974, 227] on input "*******" at bounding box center [925, 232] width 246 height 18
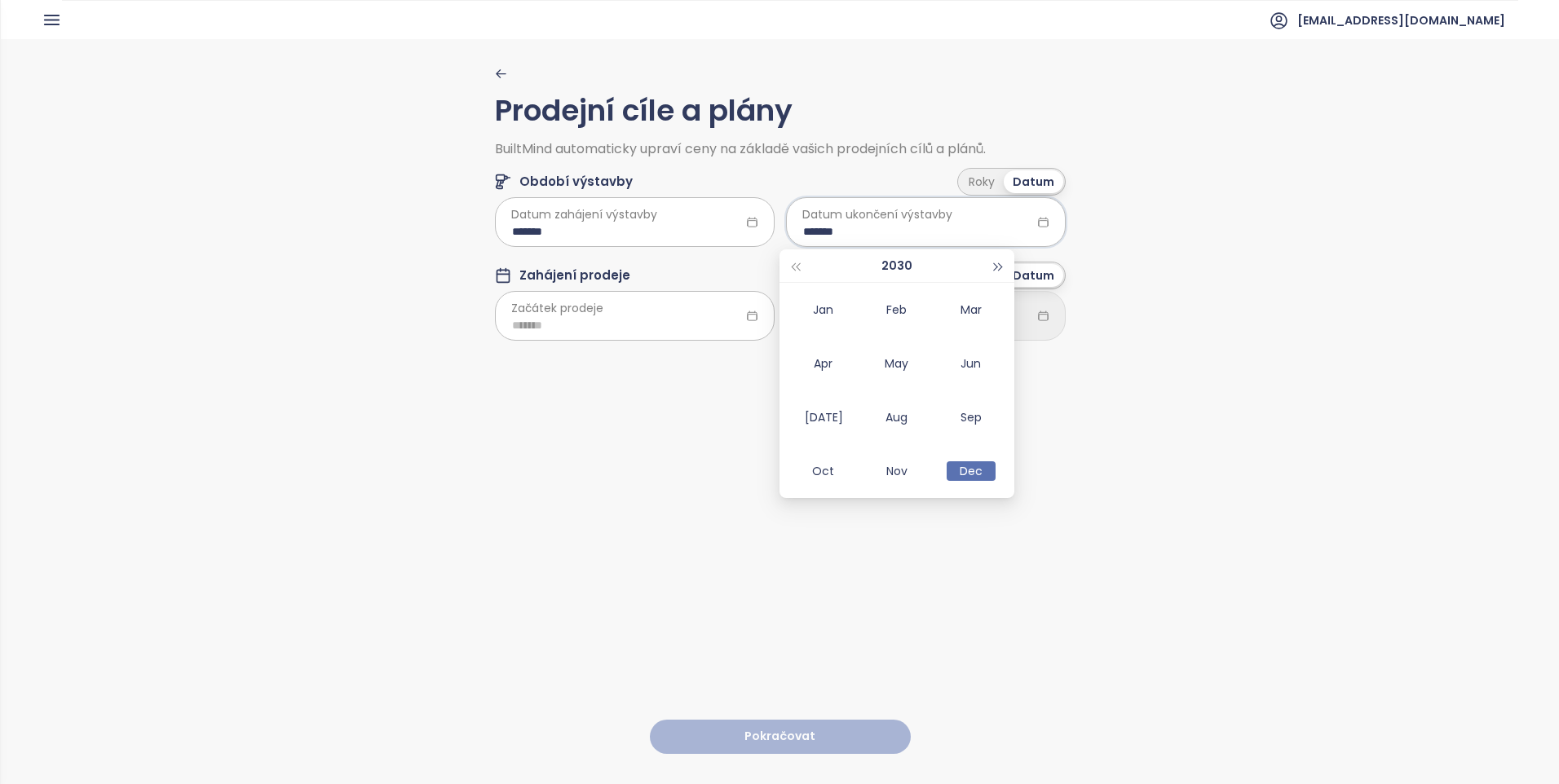
click at [992, 271] on button "button" at bounding box center [999, 265] width 18 height 32
click at [897, 360] on div "May" at bounding box center [897, 364] width 49 height 20
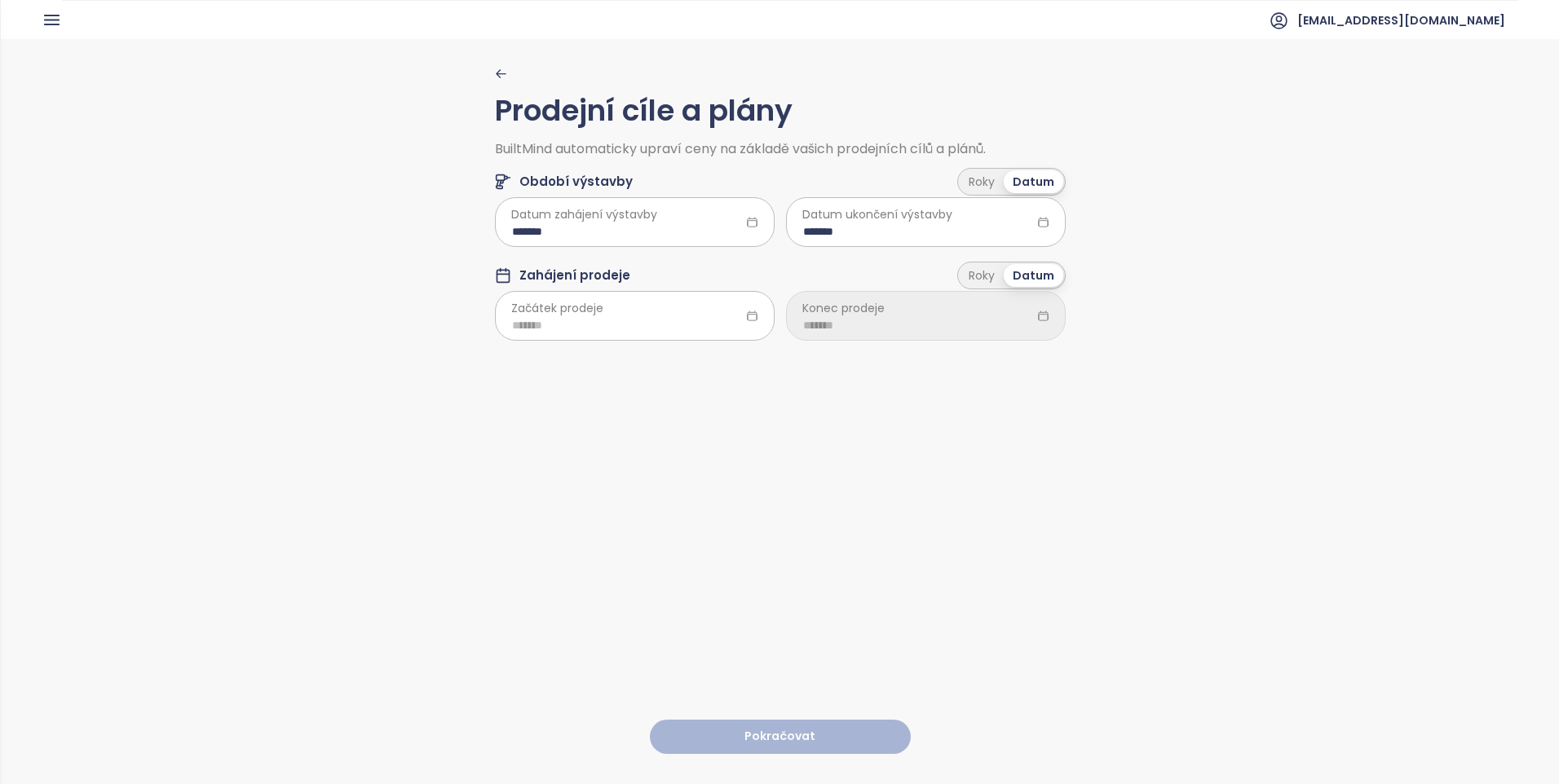
click at [988, 490] on div "Prodejní cíle a plány BuiltMind automaticky upraví ceny na základě vašich prode…" at bounding box center [780, 410] width 571 height 743
click at [1045, 213] on div "*******" at bounding box center [925, 222] width 280 height 49
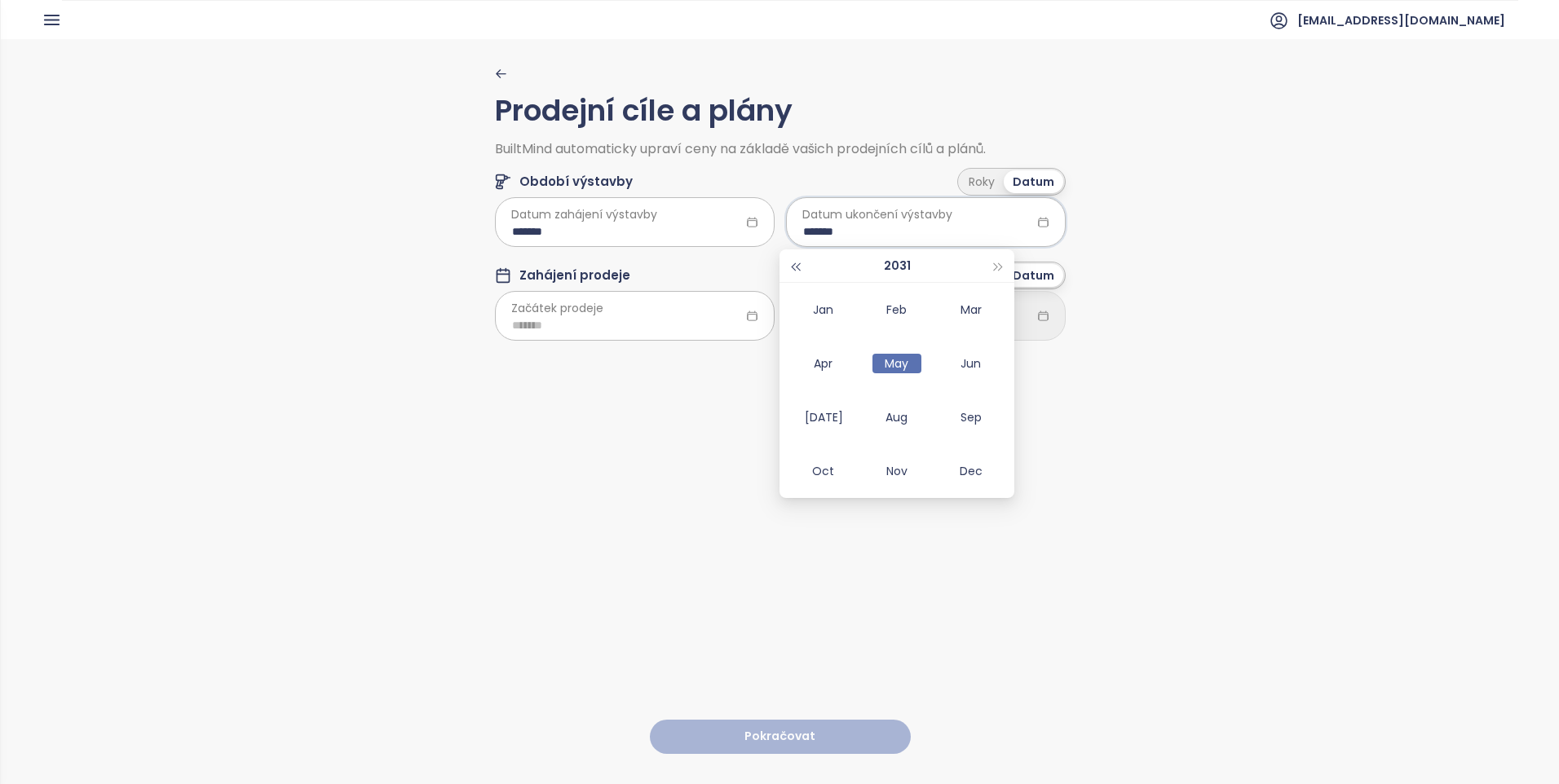
click at [795, 271] on button "button" at bounding box center [795, 265] width 18 height 32
click at [963, 461] on div "Dec" at bounding box center [970, 471] width 49 height 20
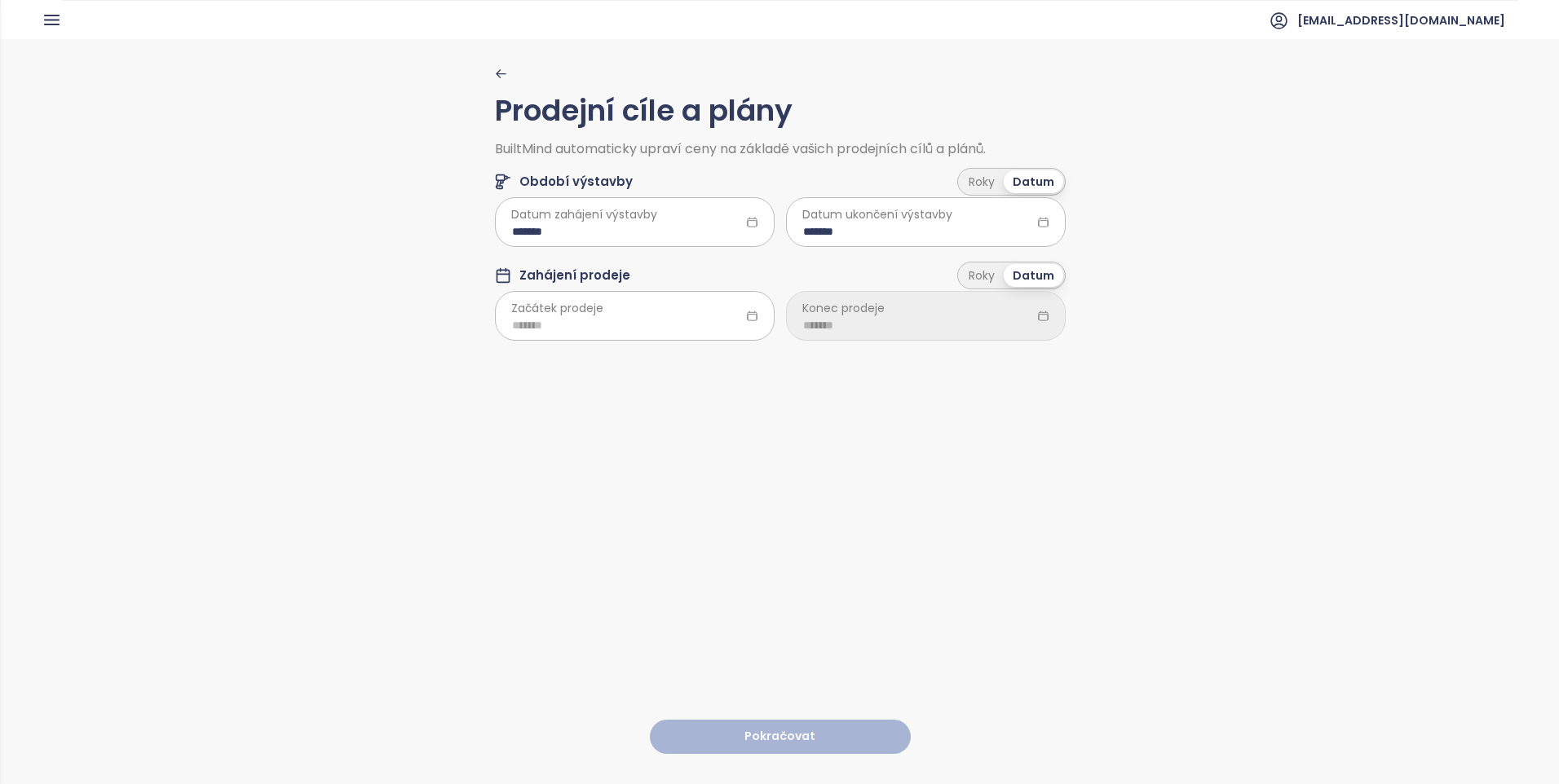
click at [963, 461] on div "Prodejní cíle a plány BuiltMind automaticky upraví ceny na základě vašich prode…" at bounding box center [780, 410] width 571 height 743
click at [1037, 225] on icon at bounding box center [1043, 222] width 12 height 12
click at [981, 214] on div "*******" at bounding box center [925, 222] width 280 height 49
click at [1131, 269] on div "Prodejní cíle a plány BuiltMind automaticky upraví ceny na základě vašich prode…" at bounding box center [780, 410] width 1558 height 743
click at [919, 216] on span "Datum ukončení výstavby" at bounding box center [877, 214] width 150 height 18
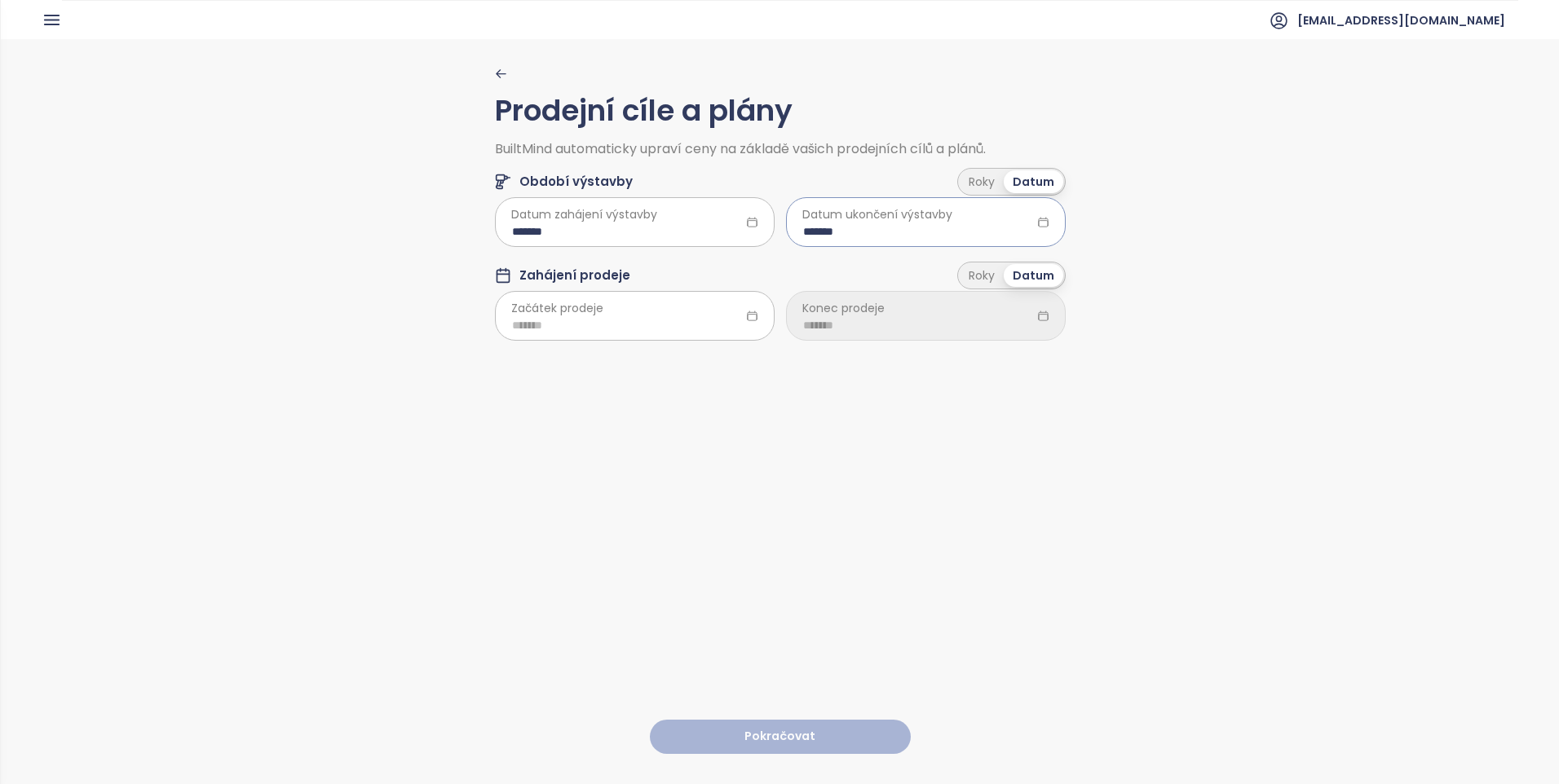
drag, startPoint x: 919, startPoint y: 216, endPoint x: 968, endPoint y: 222, distance: 49.4
click at [968, 222] on input "*******" at bounding box center [925, 232] width 246 height 18
click at [1002, 270] on button "button" at bounding box center [999, 265] width 18 height 32
click at [829, 312] on div "Jan" at bounding box center [822, 310] width 49 height 20
type input "*******"
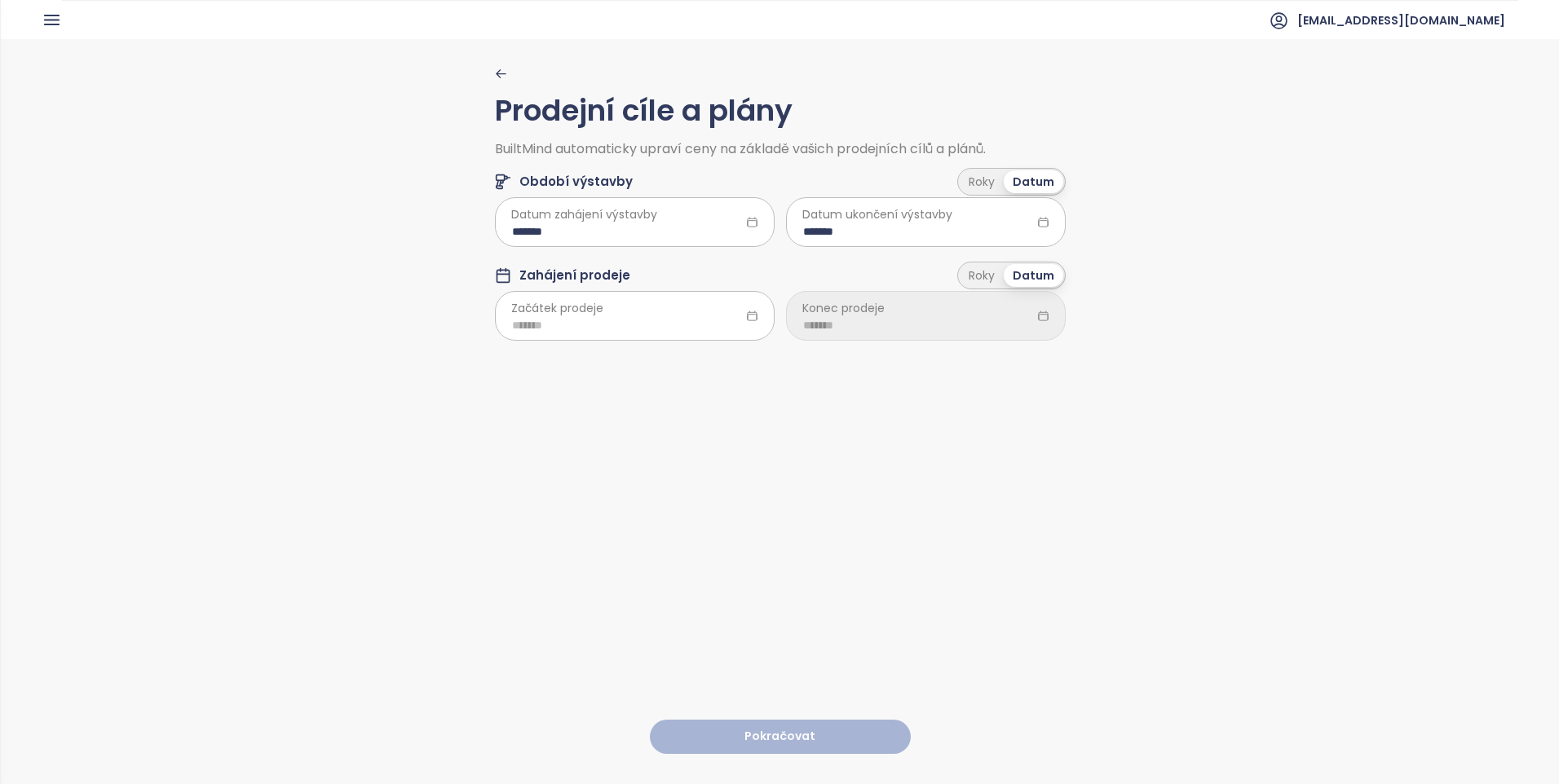
drag, startPoint x: 911, startPoint y: 486, endPoint x: 618, endPoint y: 360, distance: 318.9
click at [911, 487] on div "Prodejní cíle a plány BuiltMind automaticky upraví ceny na základě vašich prode…" at bounding box center [780, 410] width 571 height 743
click at [680, 301] on div at bounding box center [634, 315] width 280 height 49
type input "*******"
click at [595, 458] on div "May" at bounding box center [605, 457] width 49 height 20
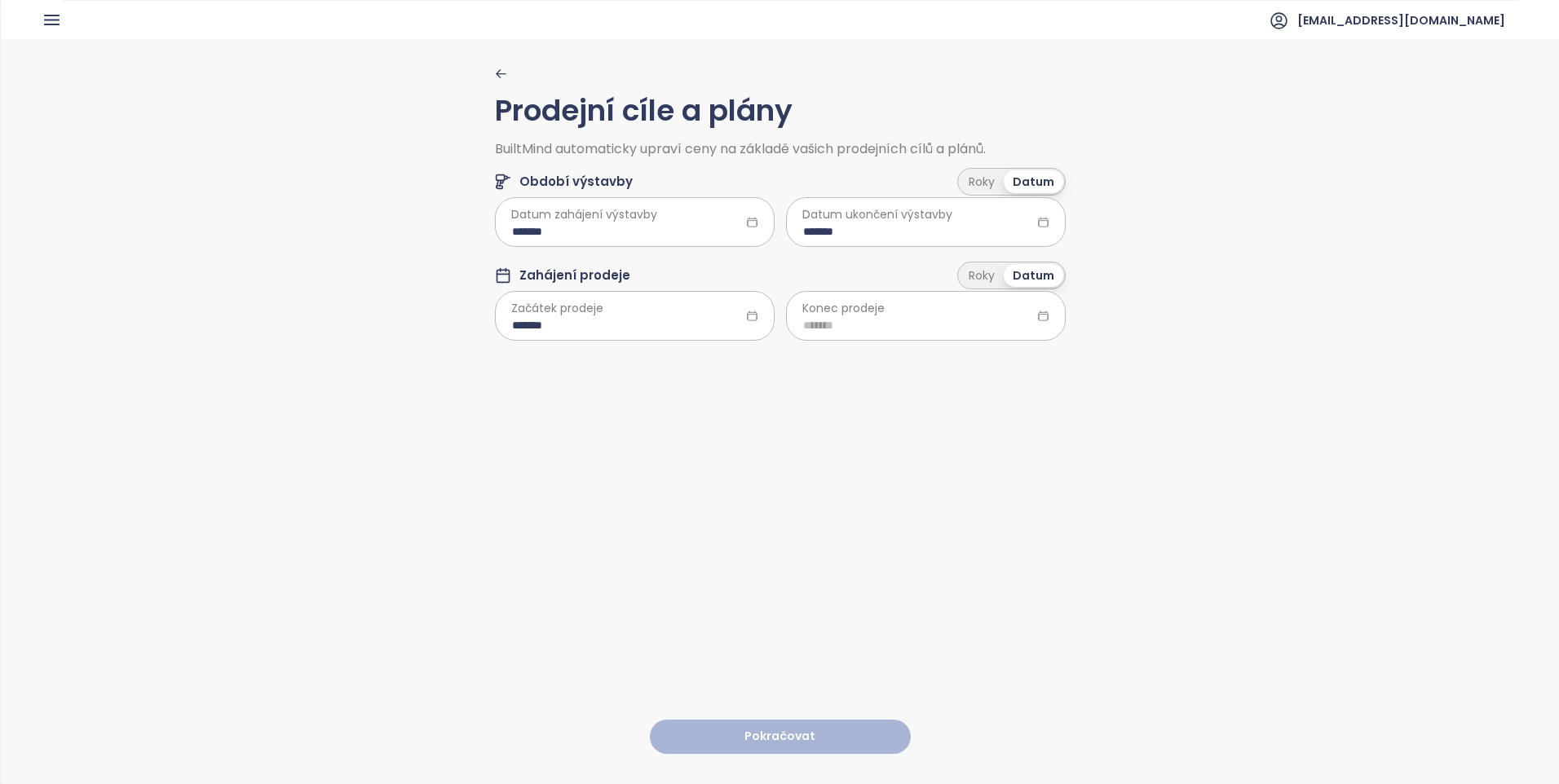
click at [746, 321] on icon at bounding box center [752, 316] width 12 height 12
click at [703, 318] on input "*******" at bounding box center [634, 325] width 246 height 18
click at [717, 356] on div "2025" at bounding box center [605, 360] width 235 height 33
click at [710, 351] on button "button" at bounding box center [708, 359] width 18 height 32
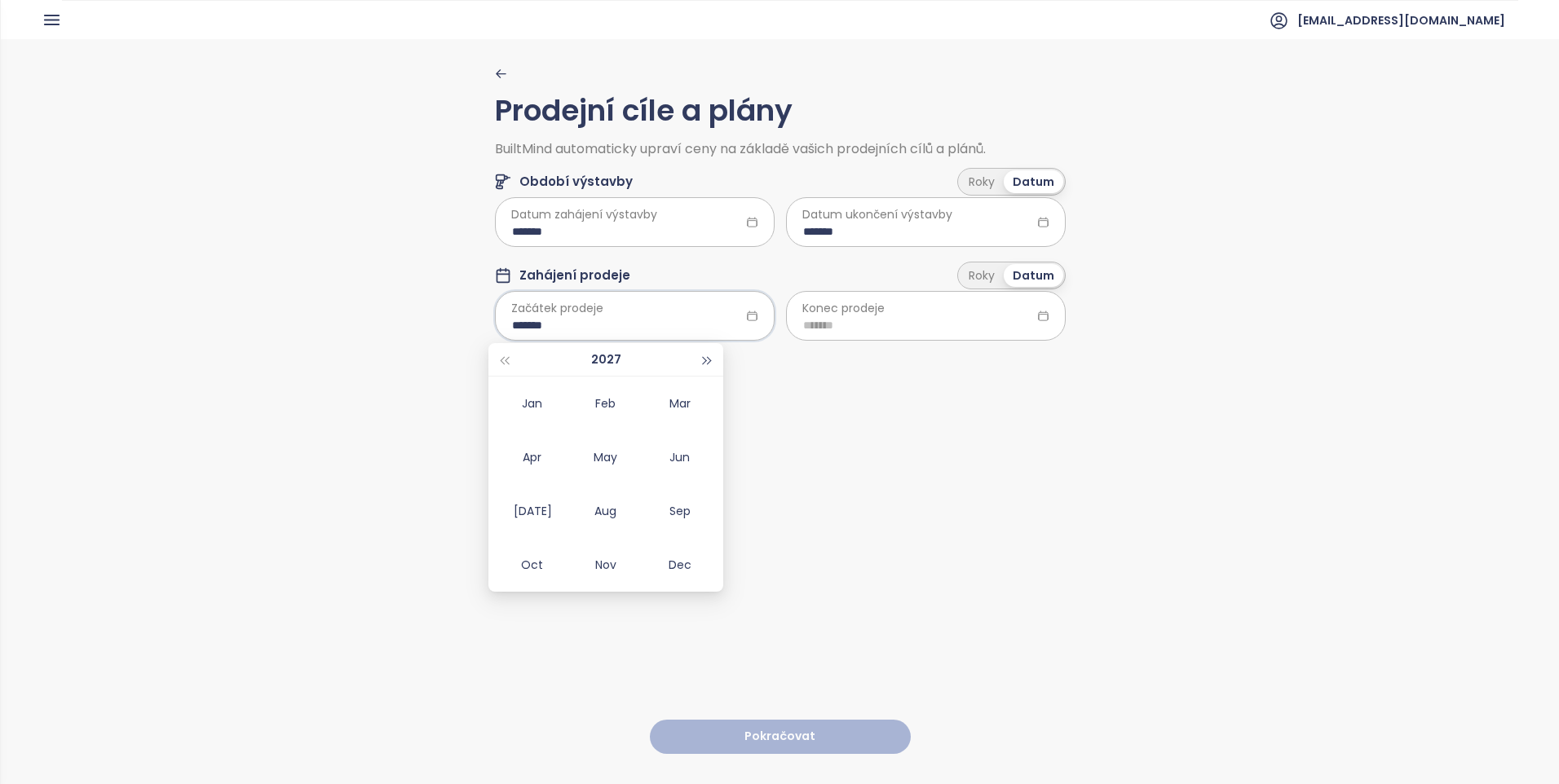
click at [710, 353] on button "button" at bounding box center [708, 359] width 18 height 32
click at [710, 356] on button "button" at bounding box center [708, 359] width 18 height 32
click at [617, 466] on div "May" at bounding box center [605, 457] width 49 height 20
type input "*******"
click at [1031, 306] on div at bounding box center [925, 315] width 280 height 49
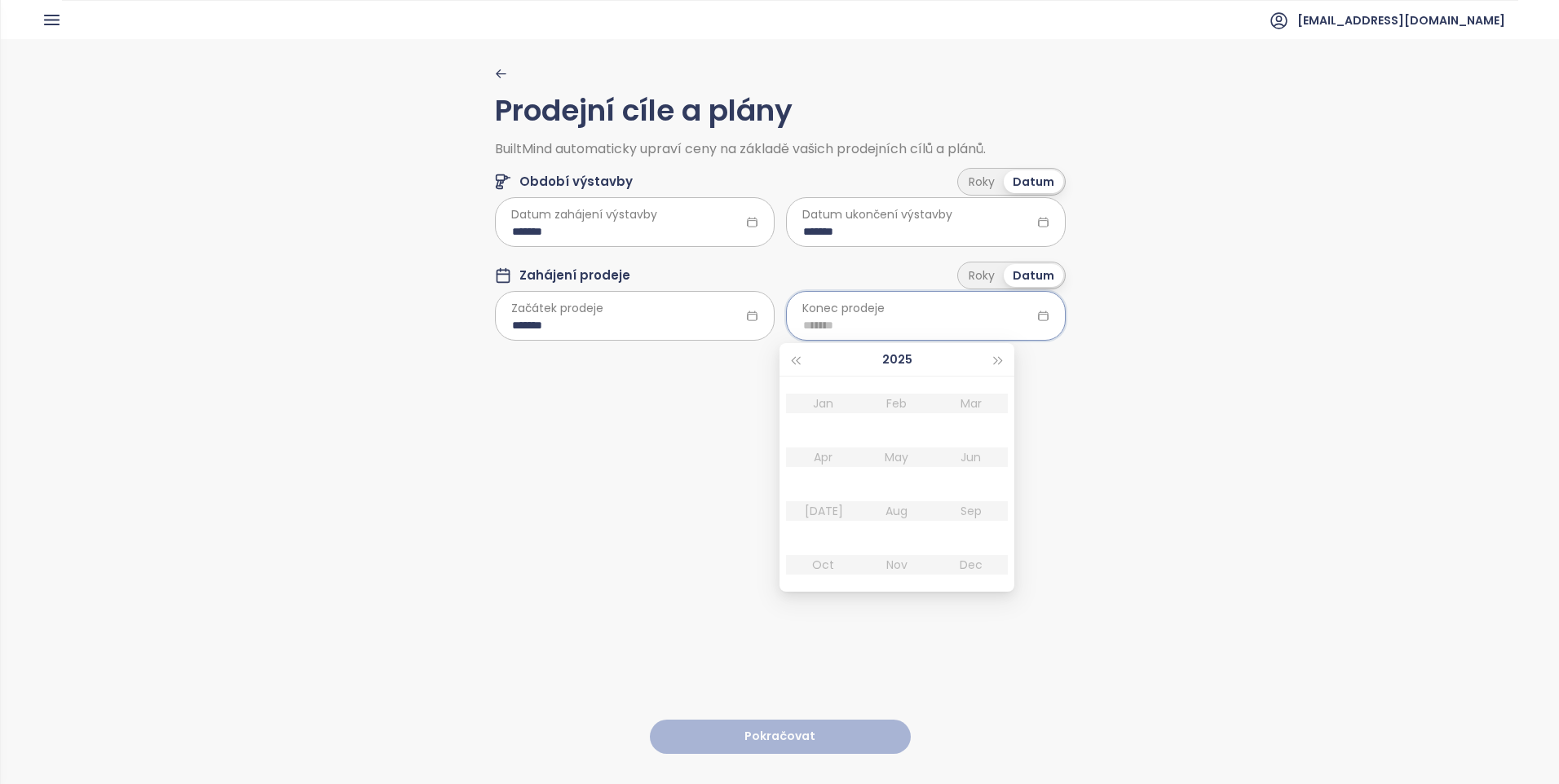
click at [945, 308] on div at bounding box center [925, 315] width 280 height 49
click at [992, 351] on button "button" at bounding box center [999, 359] width 18 height 32
click at [794, 354] on button "button" at bounding box center [795, 359] width 18 height 32
click at [893, 461] on table "[PERSON_NAME] Feb Mar Apr May Jun [DATE] Aug Sep Oct Nov Dec" at bounding box center [897, 484] width 222 height 215
click at [1001, 359] on button "button" at bounding box center [999, 359] width 18 height 32
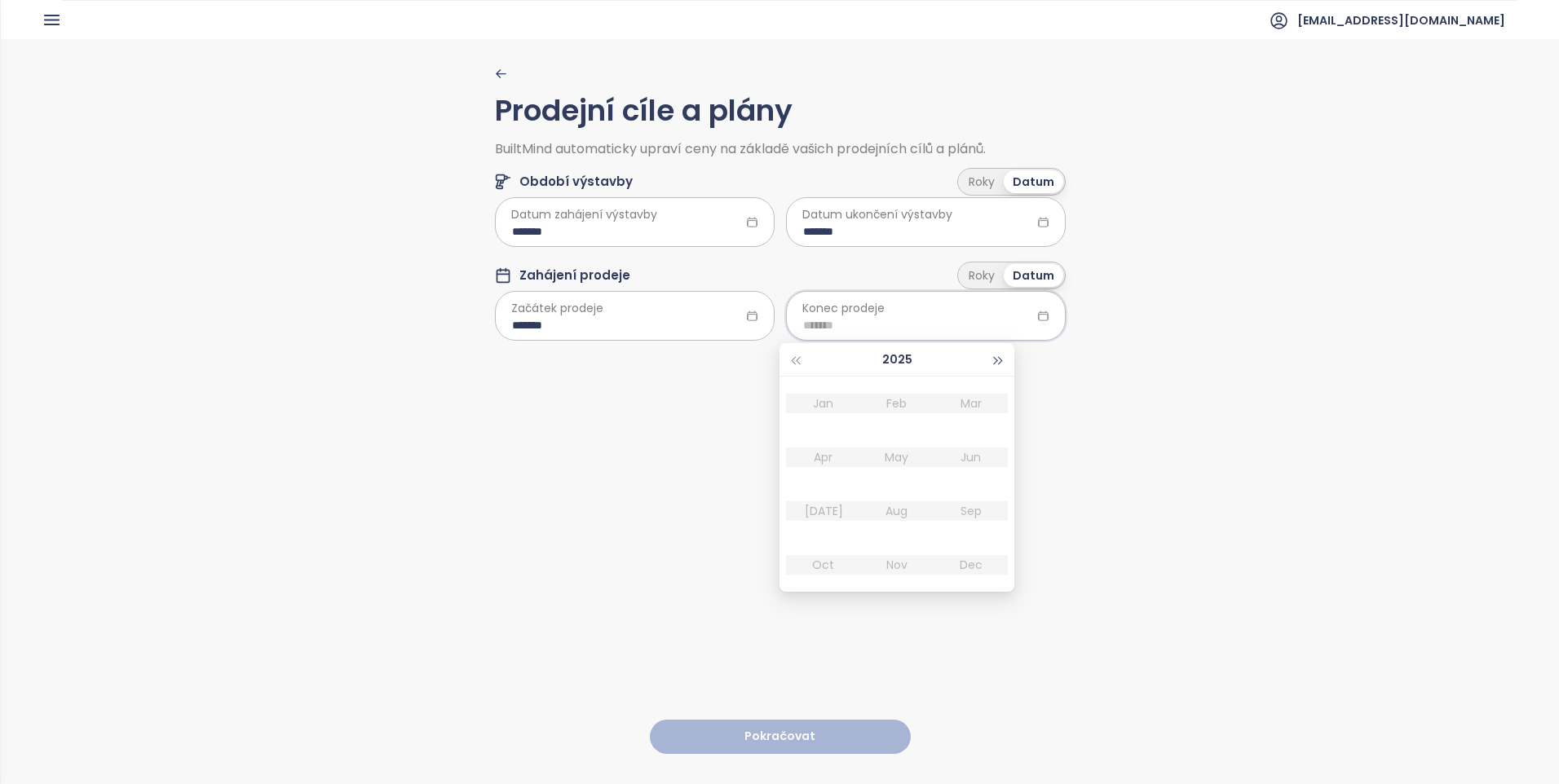
click at [1001, 359] on button "button" at bounding box center [999, 359] width 18 height 32
type input "*******"
click at [977, 474] on td "Jun" at bounding box center [971, 457] width 74 height 54
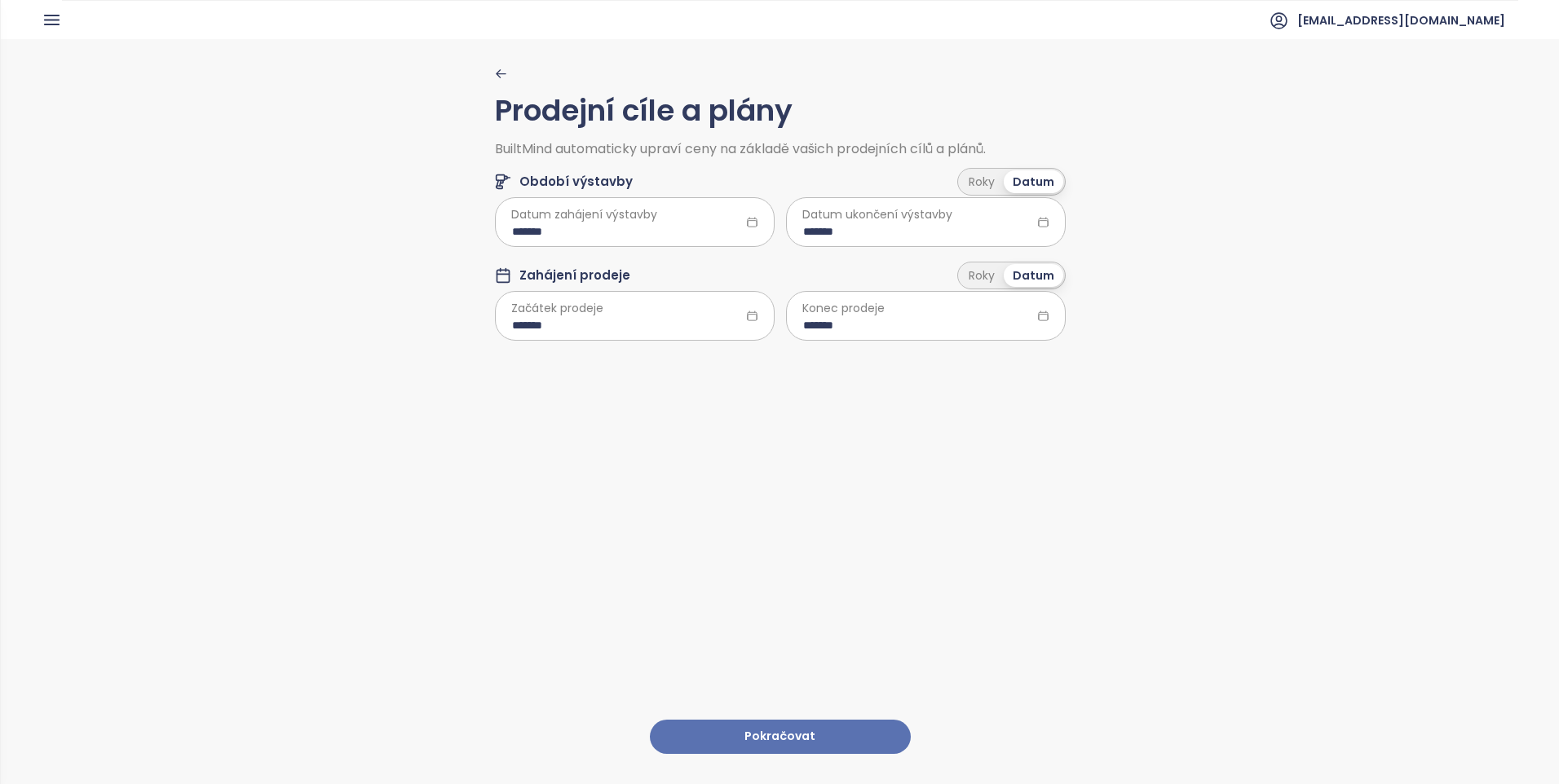
click at [977, 474] on div "Prodejní cíle a plány BuiltMind automaticky upraví ceny na základě vašich prode…" at bounding box center [780, 410] width 571 height 743
click at [1026, 320] on input "*******" at bounding box center [925, 325] width 246 height 18
click at [997, 369] on button "button" at bounding box center [999, 359] width 18 height 32
click at [900, 470] on td "May" at bounding box center [897, 457] width 74 height 54
type input "*******"
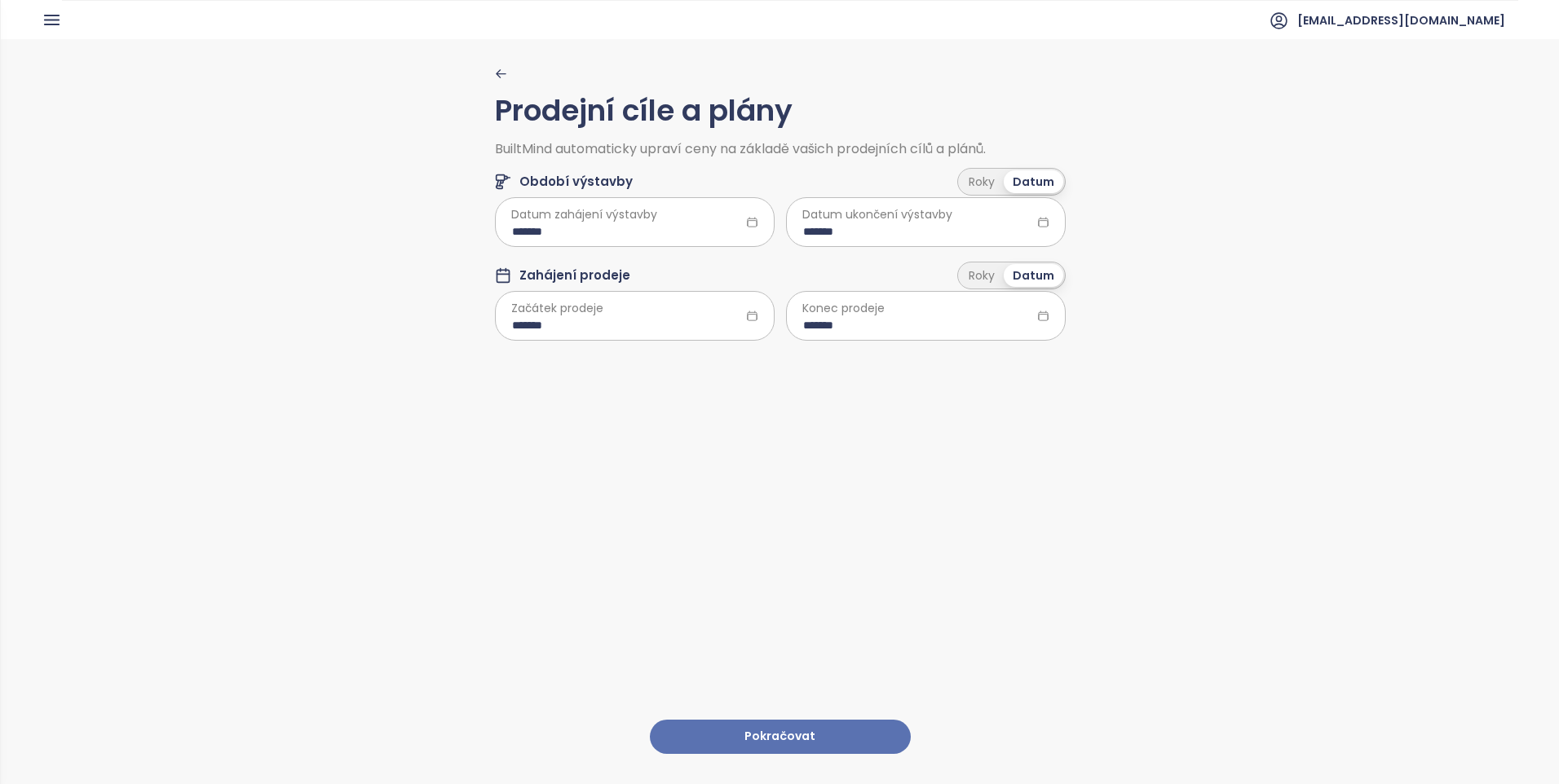
click at [1422, 595] on div "Prodejní cíle a plány BuiltMind automaticky upraví ceny na základě vašich prode…" at bounding box center [780, 410] width 1558 height 743
click at [1042, 227] on icon at bounding box center [1043, 222] width 12 height 12
click at [995, 237] on input "*******" at bounding box center [925, 232] width 246 height 18
click at [794, 275] on button "button" at bounding box center [795, 265] width 18 height 32
click at [967, 474] on div "Dec" at bounding box center [970, 471] width 49 height 20
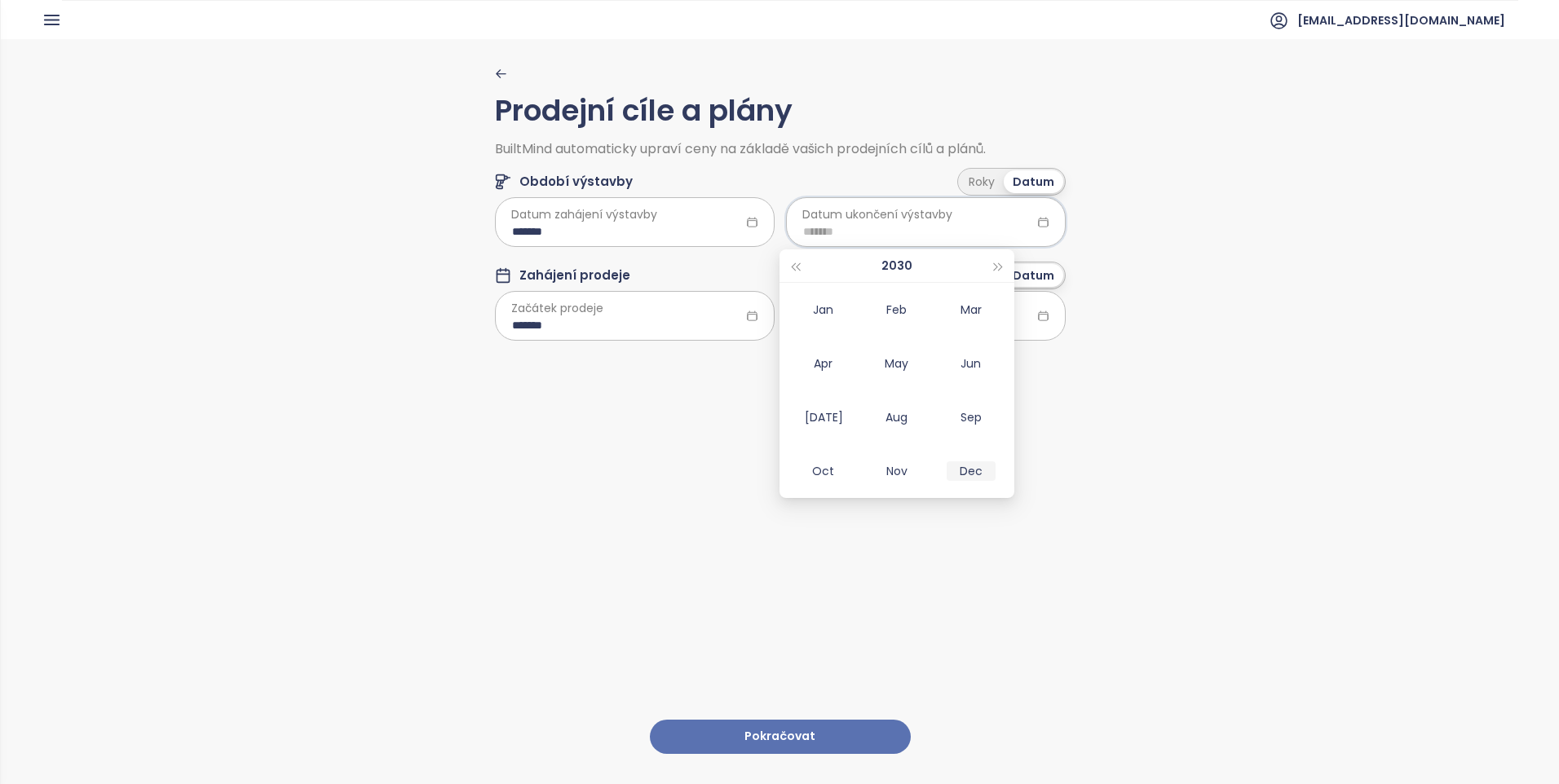
type input "*******"
click at [973, 491] on div "Prodejní cíle a plány BuiltMind automaticky upraví ceny na základě vašich prode…" at bounding box center [780, 410] width 571 height 743
click at [878, 720] on button "Pokračovat" at bounding box center [780, 737] width 261 height 35
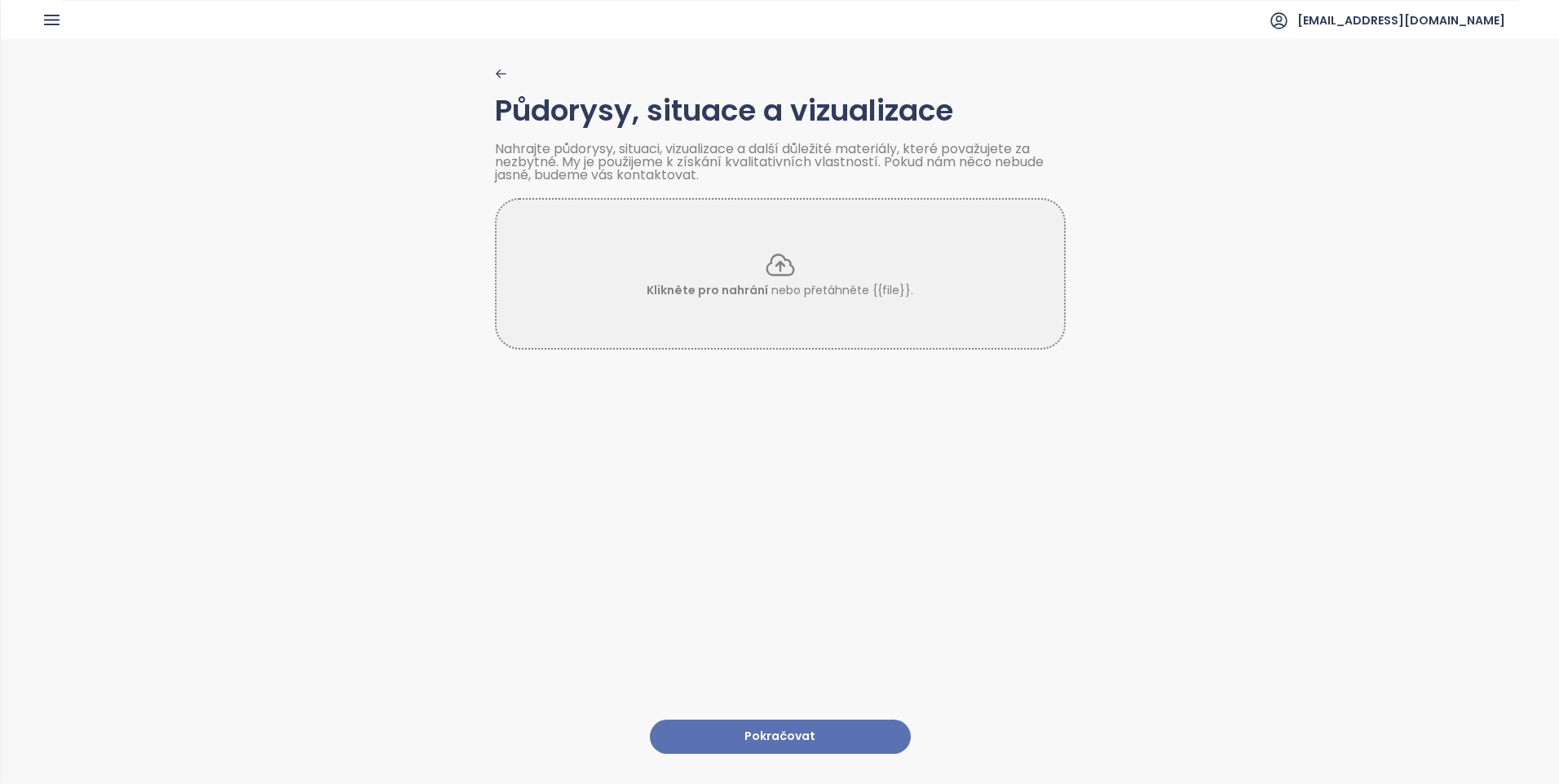
click at [750, 471] on div "Půdorysy, situace a vizualizace Nahrajte půdorysy, situaci, vizualizace a další…" at bounding box center [780, 410] width 571 height 743
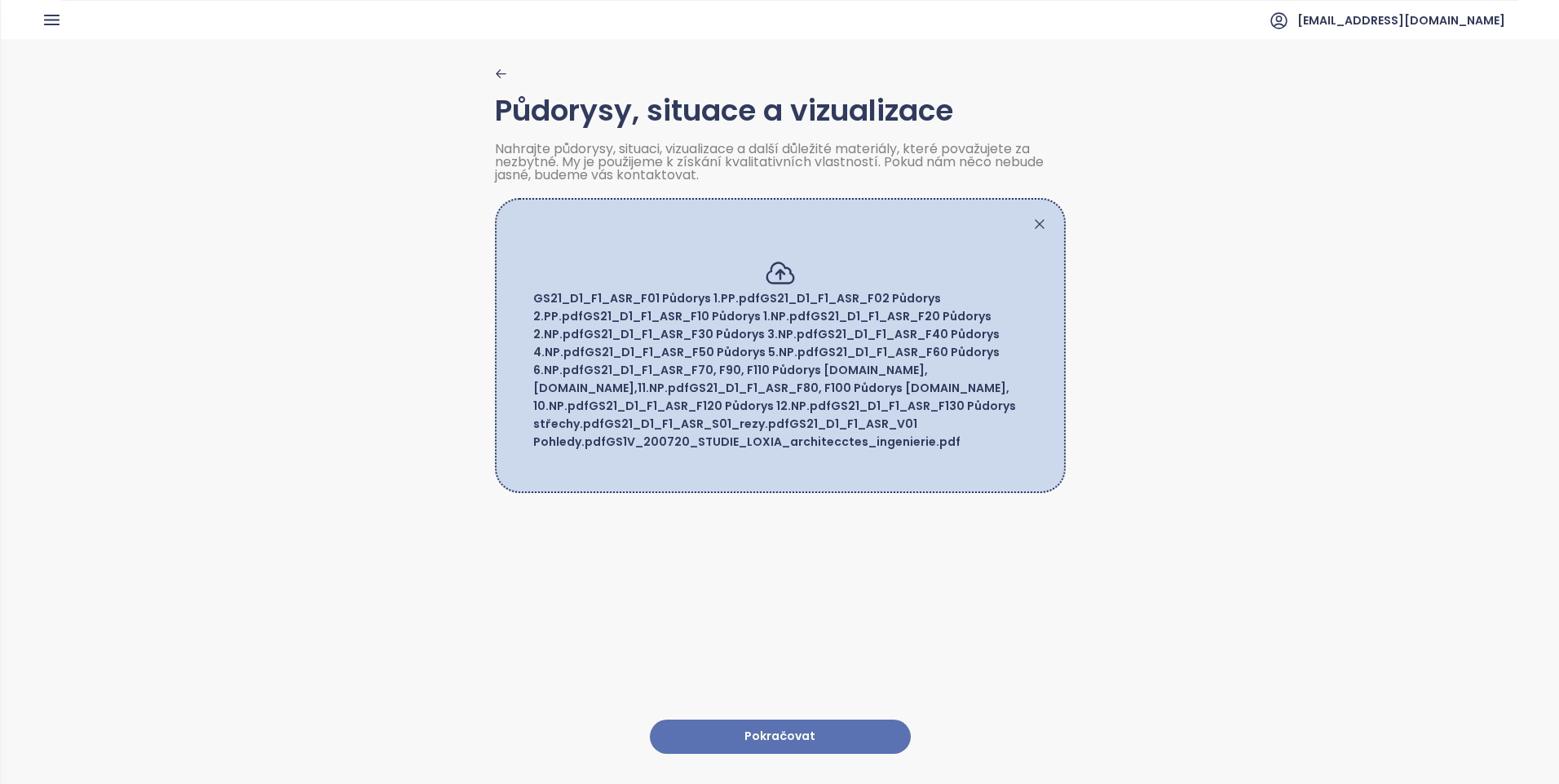
click at [772, 719] on button "Pokračovat" at bounding box center [780, 737] width 261 height 35
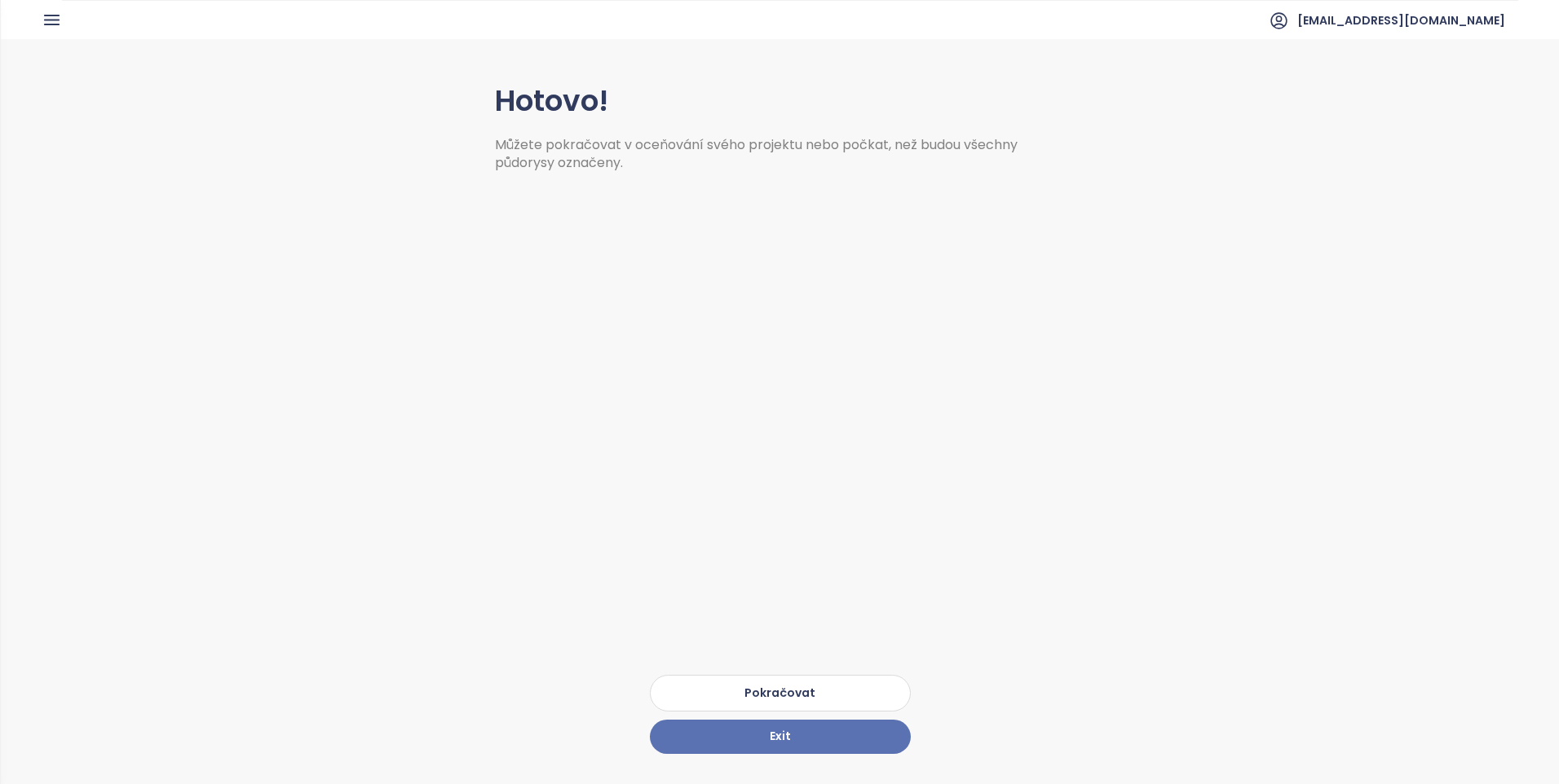
click at [736, 662] on div "Hotovo! Můžete pokračovat v oceňování svého projektu nebo počkat, než budou vše…" at bounding box center [780, 410] width 571 height 743
click at [740, 675] on button "Pokračovat" at bounding box center [780, 693] width 261 height 36
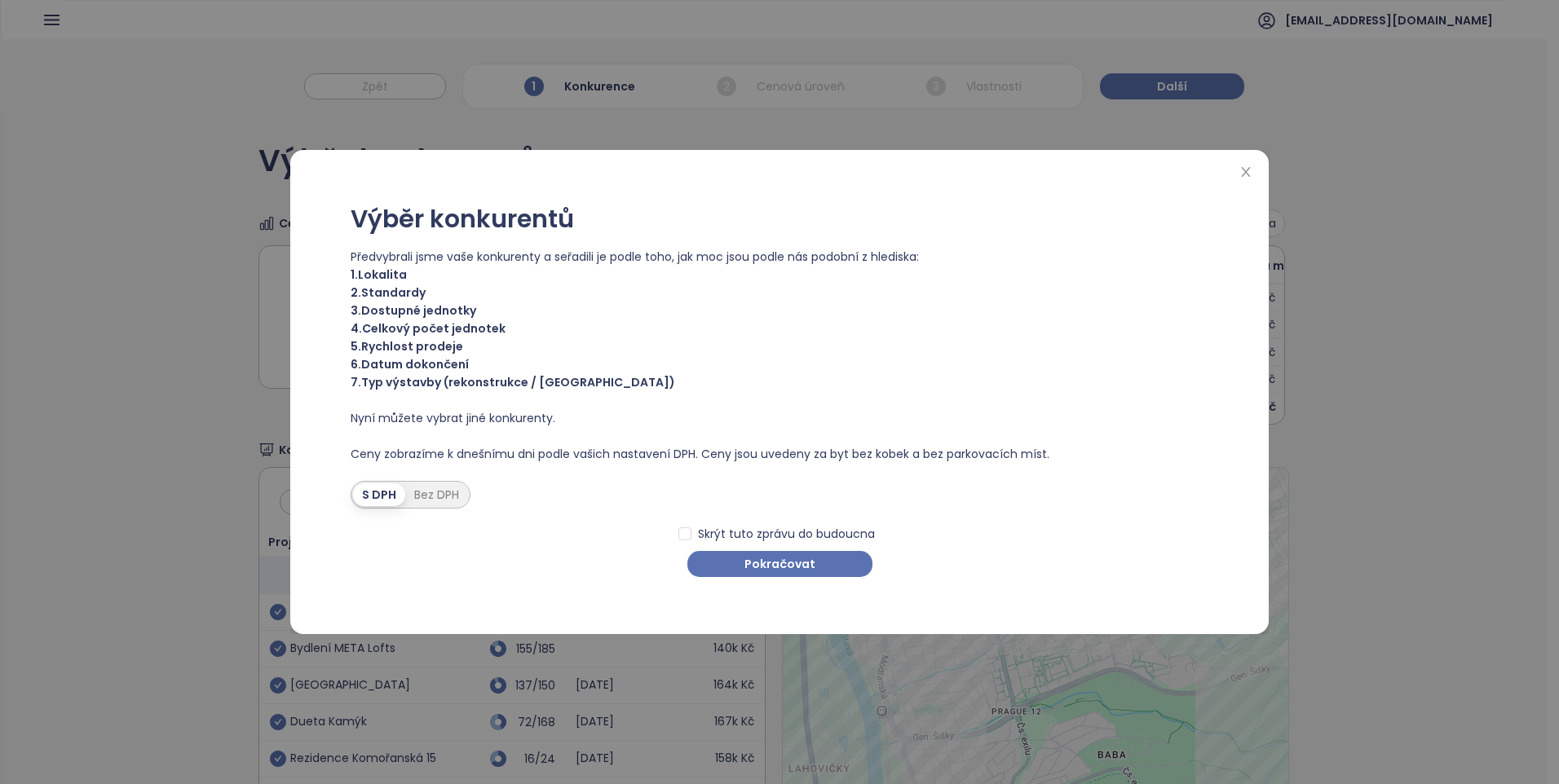
click at [781, 581] on div "Výběr konkurentů Předvybrali jsme vaše konkurenty a seřadili je podle toho, jak…" at bounding box center [779, 392] width 939 height 452
click at [787, 562] on span "Pokračovat" at bounding box center [780, 564] width 71 height 18
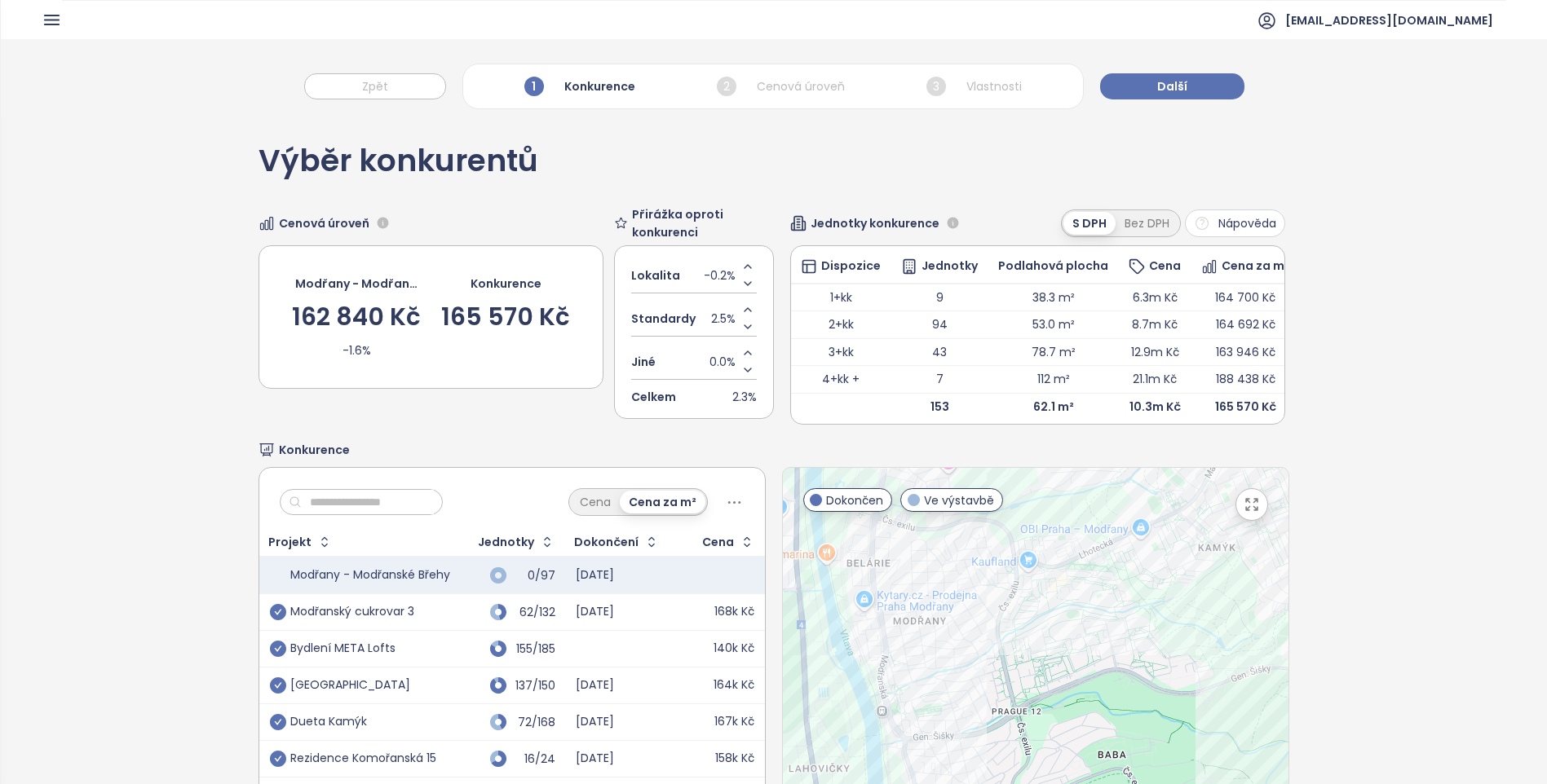
click at [711, 272] on span "-0.2%" at bounding box center [720, 275] width 31 height 18
click at [687, 313] on span "Standardy" at bounding box center [663, 319] width 65 height 18
click at [447, 459] on div "Konkurence" at bounding box center [774, 450] width 1031 height 18
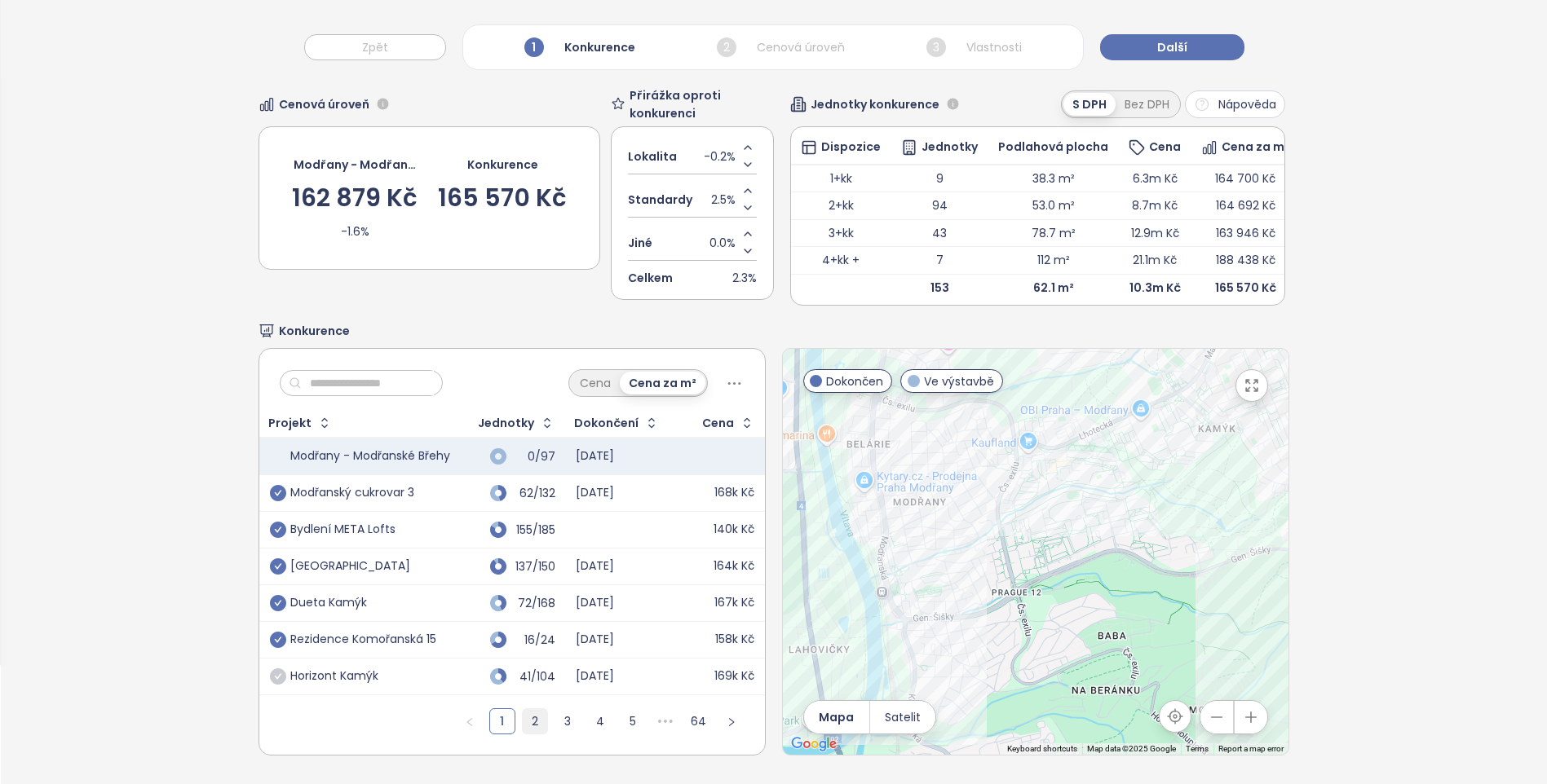
click at [534, 716] on link "2" at bounding box center [535, 721] width 25 height 25
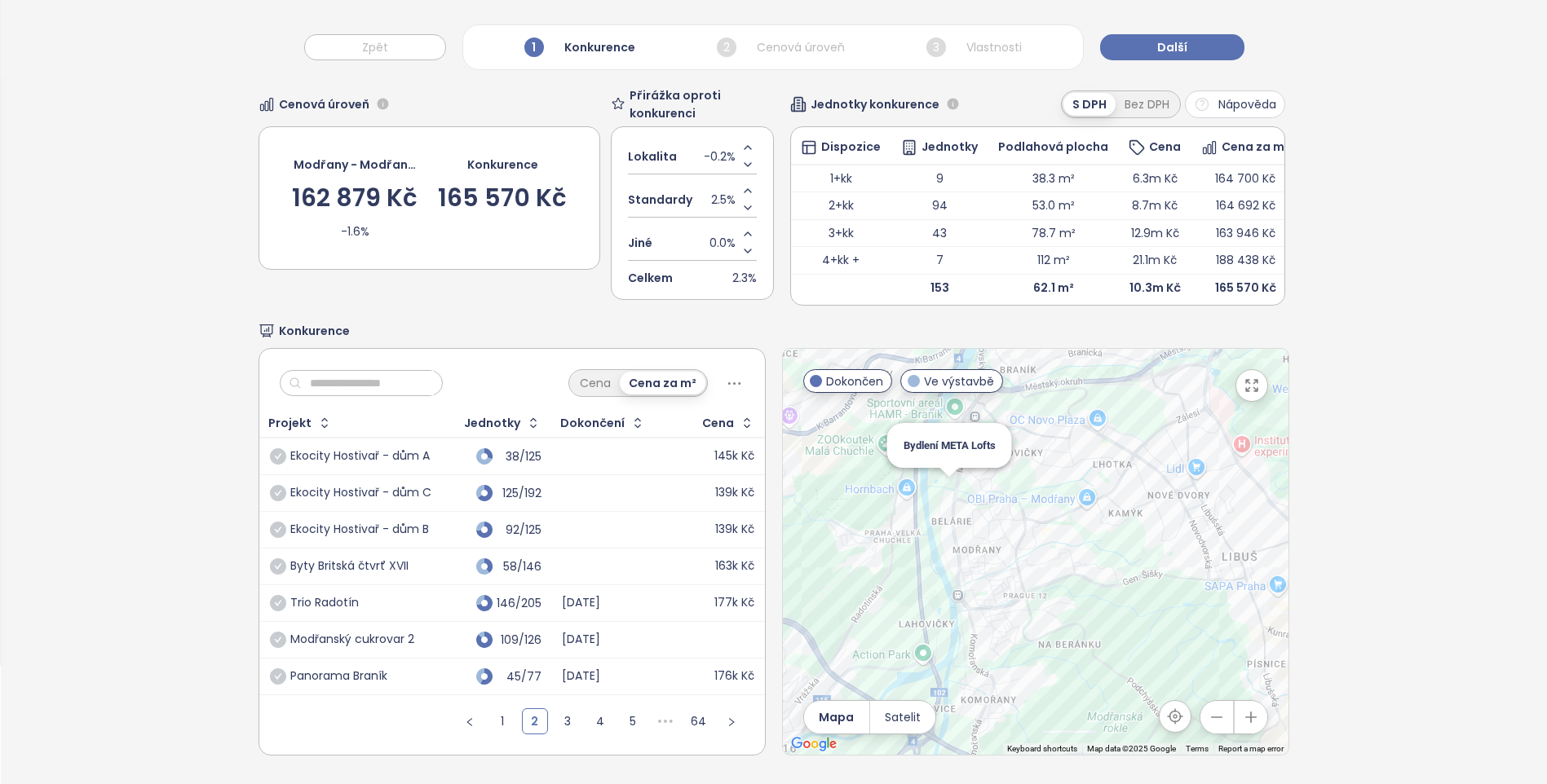
click at [942, 490] on div "Bydlení META Lofts" at bounding box center [1035, 552] width 505 height 406
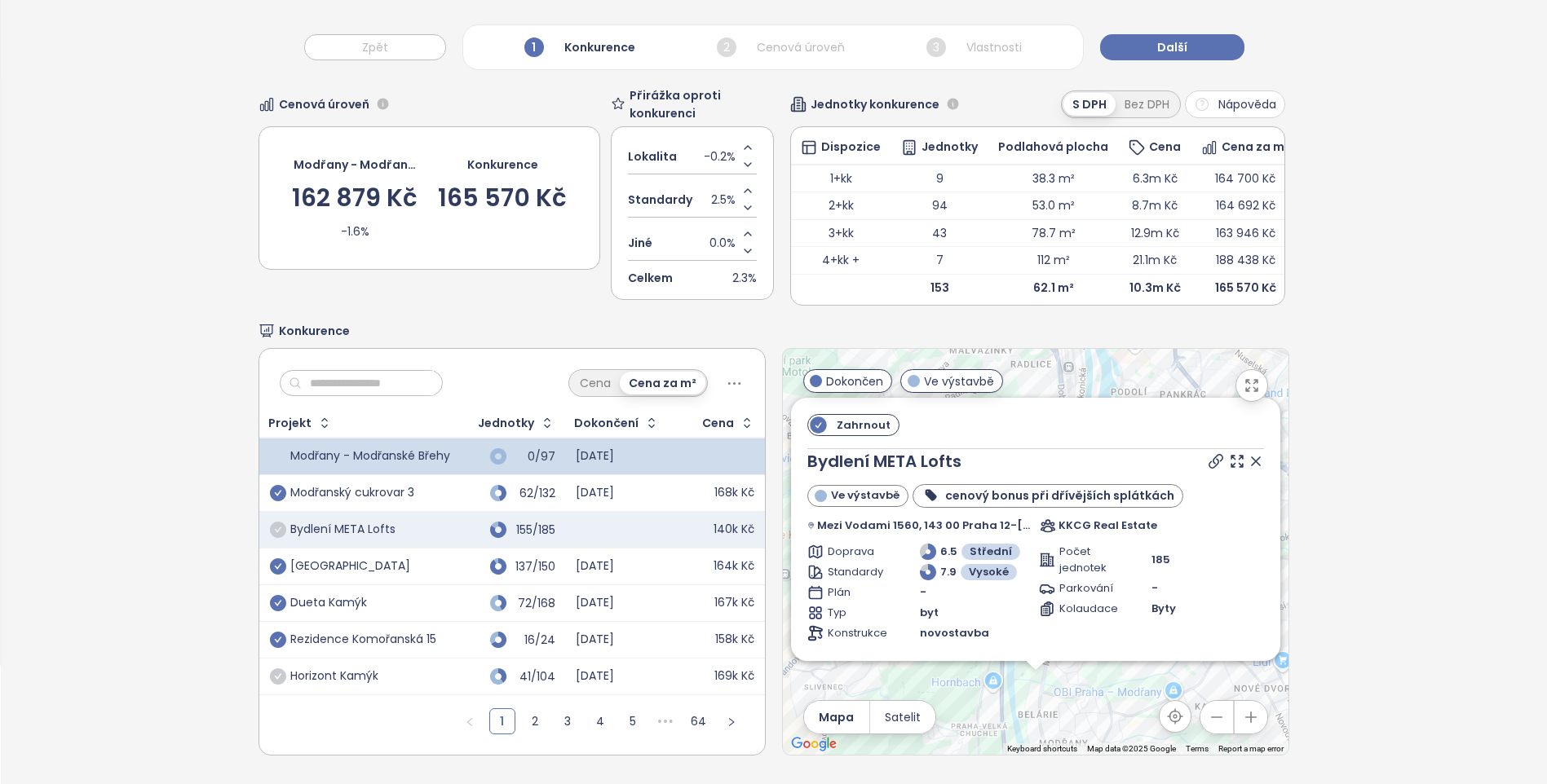
click at [270, 522] on icon "check-circle" at bounding box center [278, 530] width 17 height 17
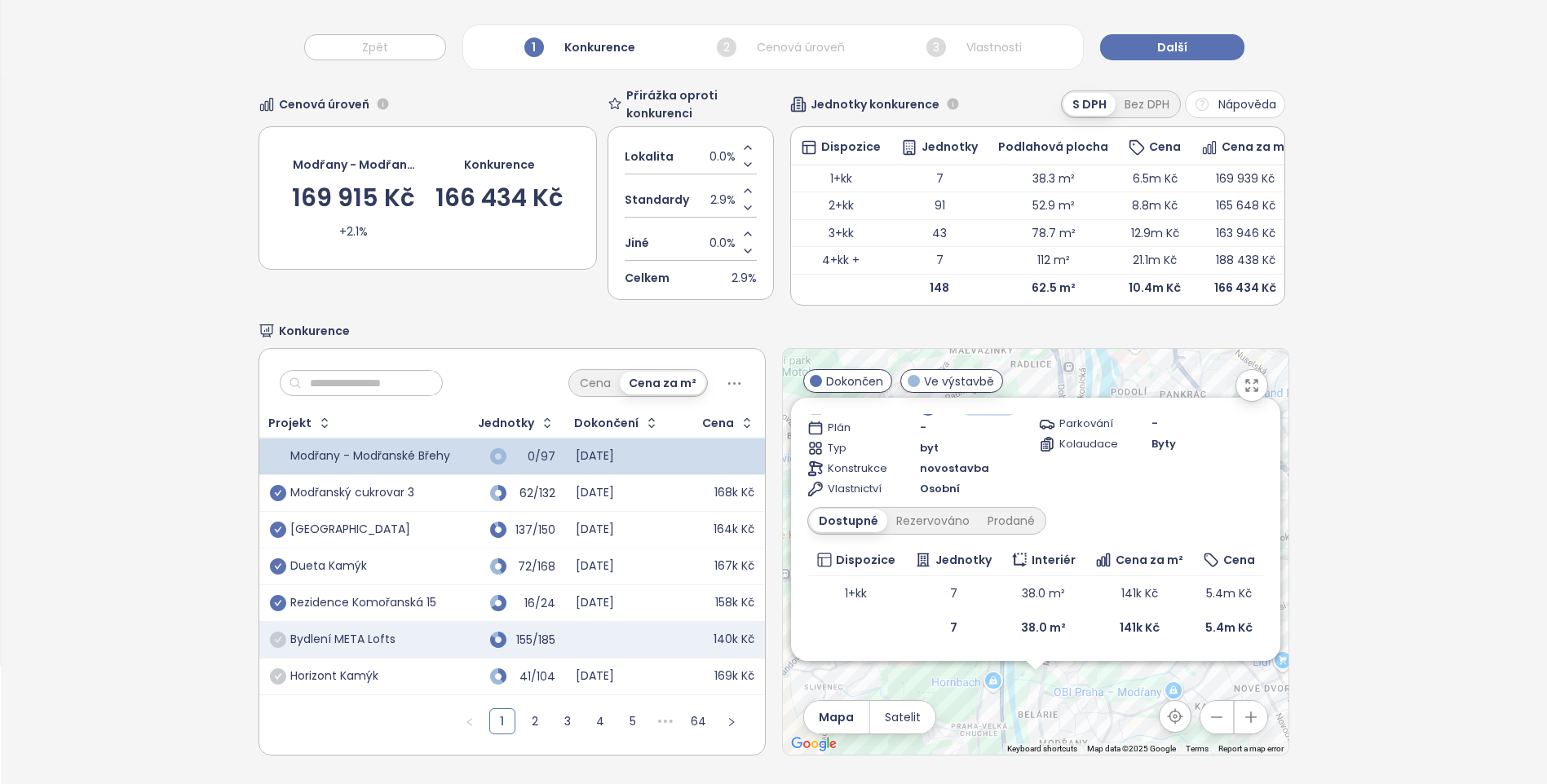
scroll to position [0, 0]
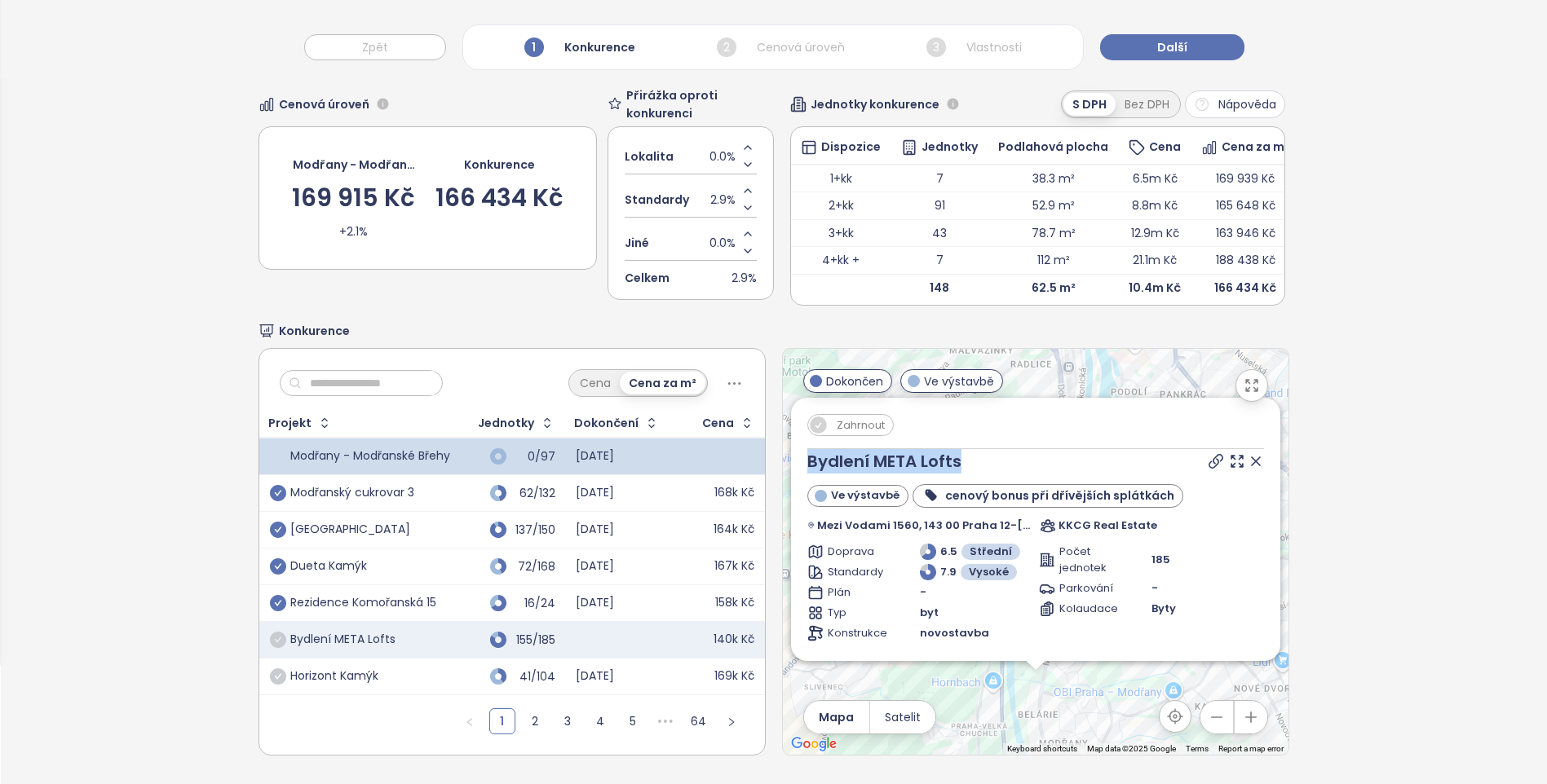
drag, startPoint x: 958, startPoint y: 451, endPoint x: 774, endPoint y: 451, distance: 184.0
click at [774, 451] on div "Cena Cena za m² Projekt Jednotky Dokončení Cena Modřany - Modřanské Břehy 0/97 …" at bounding box center [774, 552] width 1031 height 408
copy div "← Move left → Move right ↑ Move up ↓ Move down + Zoom in - Zoom out Home Jump l…"
click at [1305, 263] on div "Výběr konkurentů Cenová úroveň Modřany - Modřanské Břehy 169 915 Kč +2.1% Konku…" at bounding box center [774, 391] width 1546 height 786
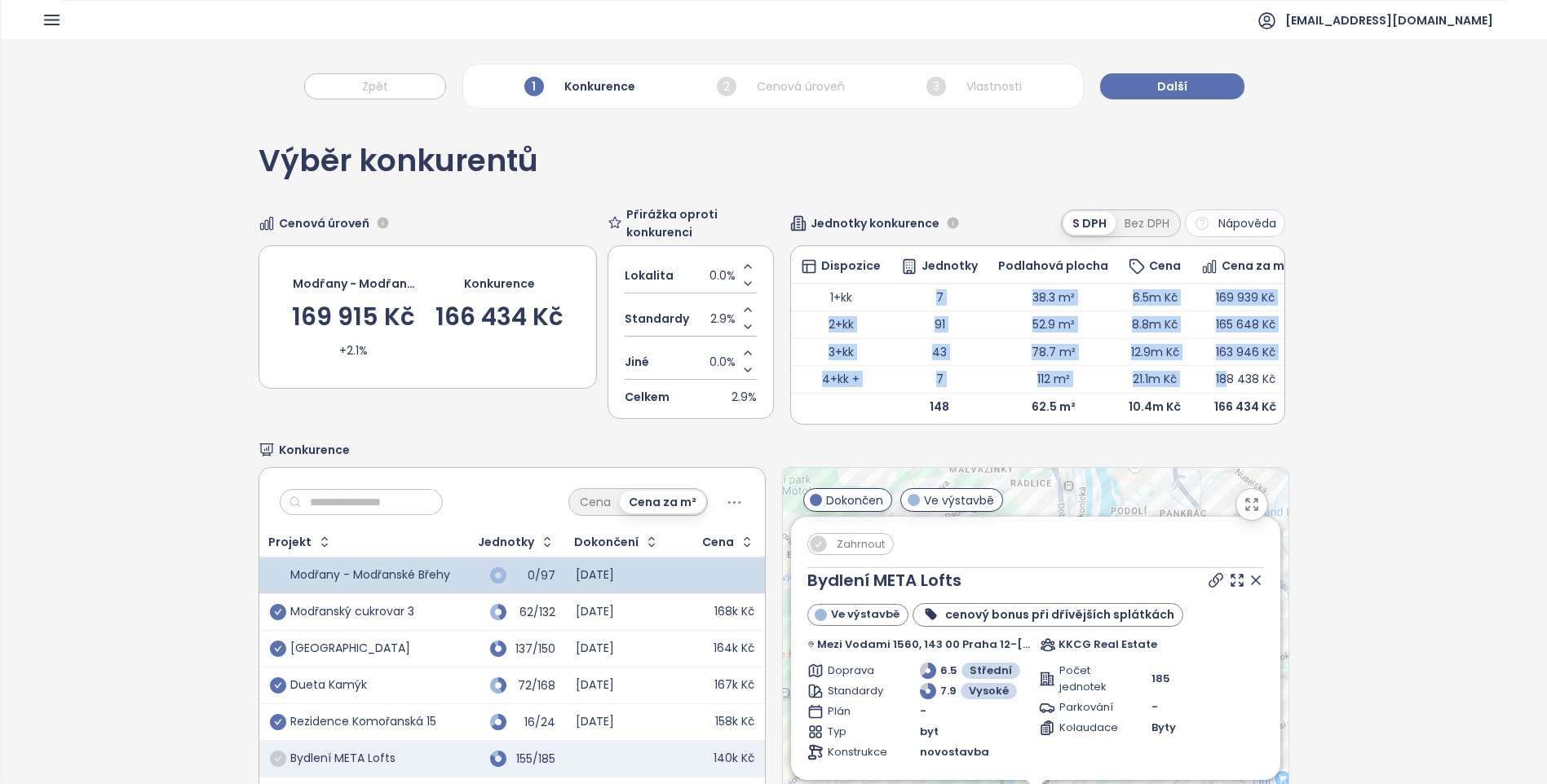
drag, startPoint x: 924, startPoint y: 291, endPoint x: 1206, endPoint y: 372, distance: 293.4
click at [1206, 372] on tbody "1+kk 7 38.3 m² 6.5m Kč 169 939 Kč 2+kk 91 52.9 m² 8.8m Kč 165 648 Kč 3+kk 43 78…" at bounding box center [1045, 352] width 509 height 137
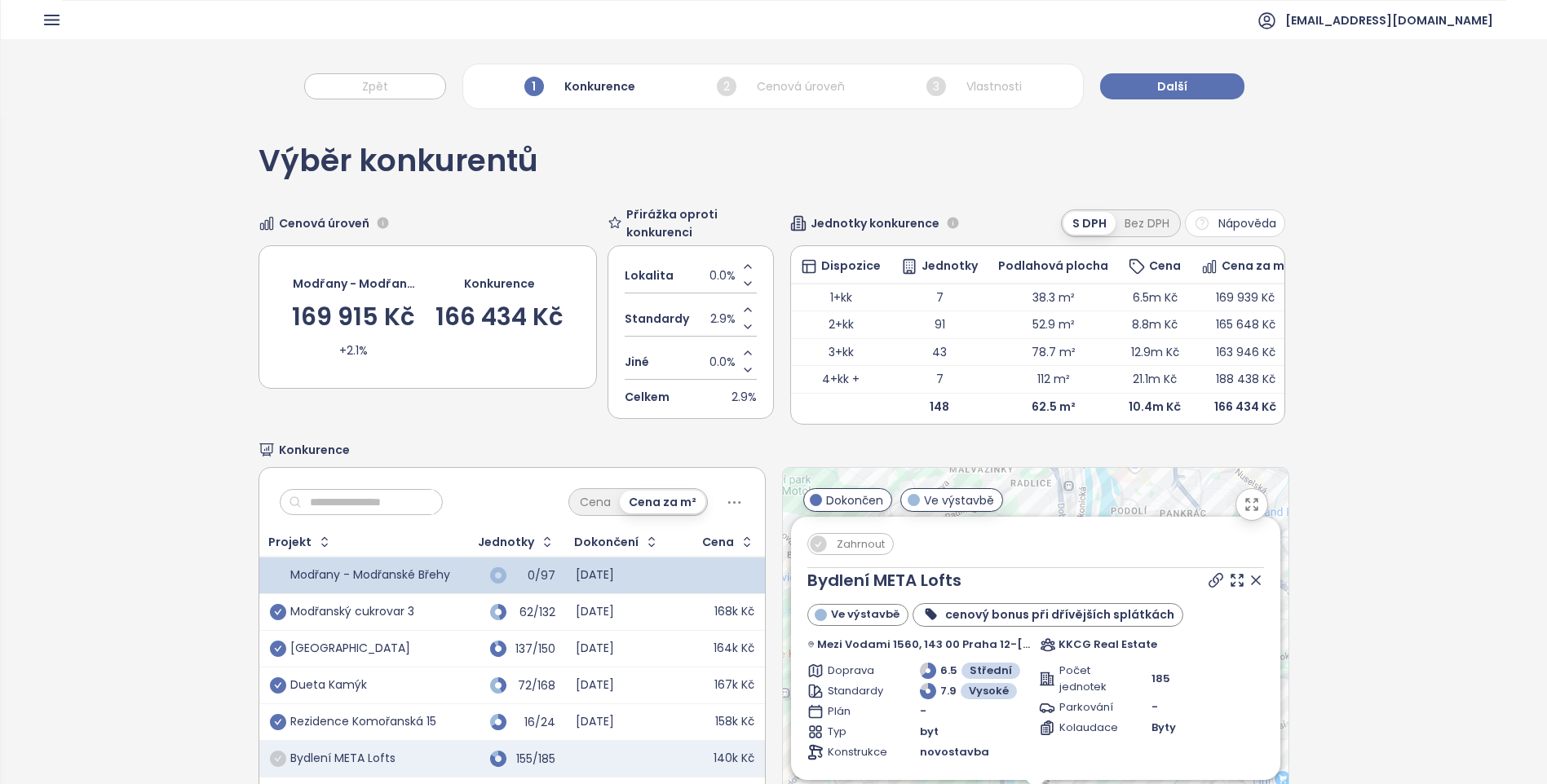
click at [1351, 117] on div "Výběr konkurentů Cenová úroveň Modřany - Modřanské Břehy 169 915 Kč +2.1% Konku…" at bounding box center [774, 510] width 1546 height 786
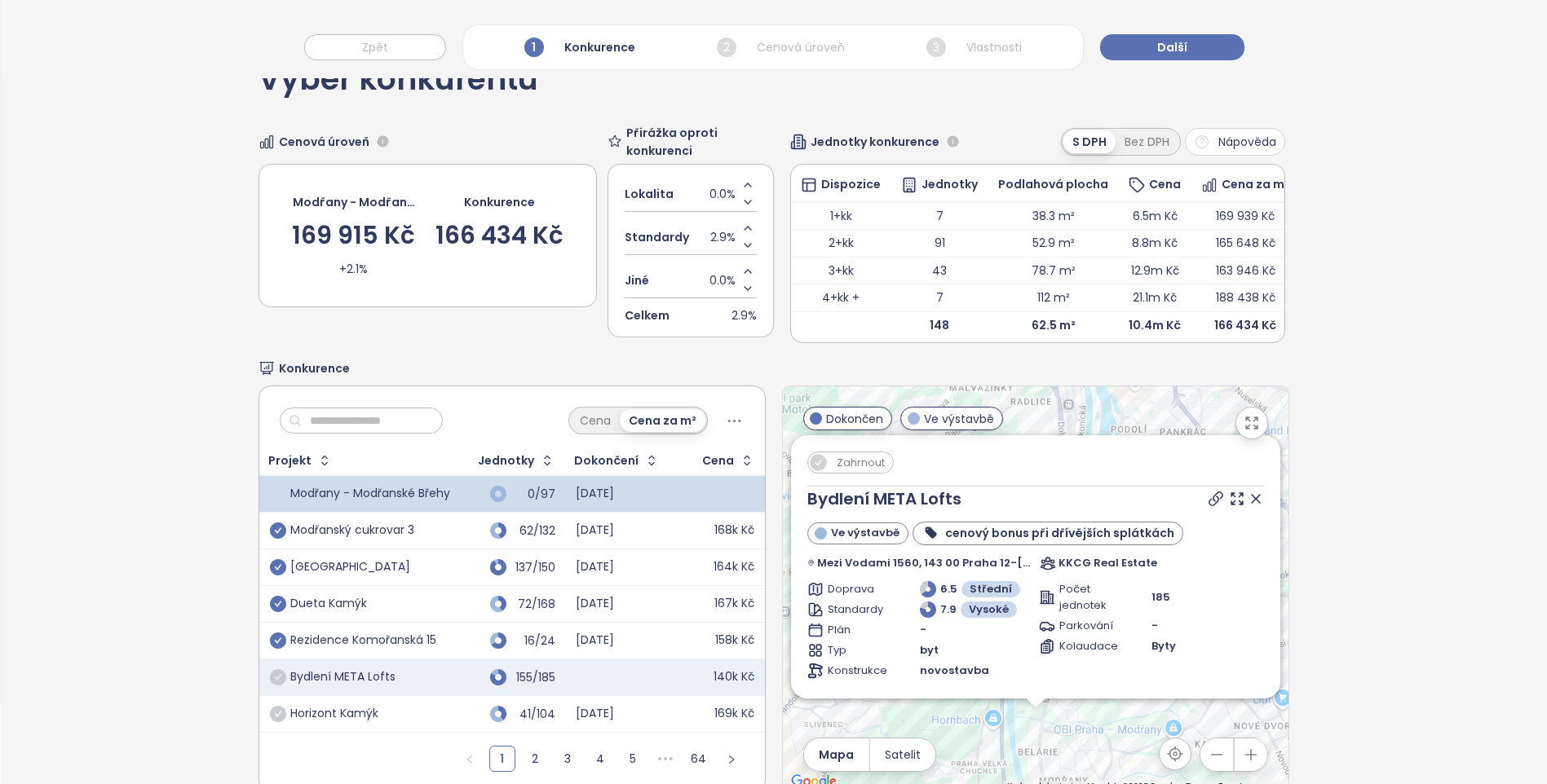
scroll to position [143, 0]
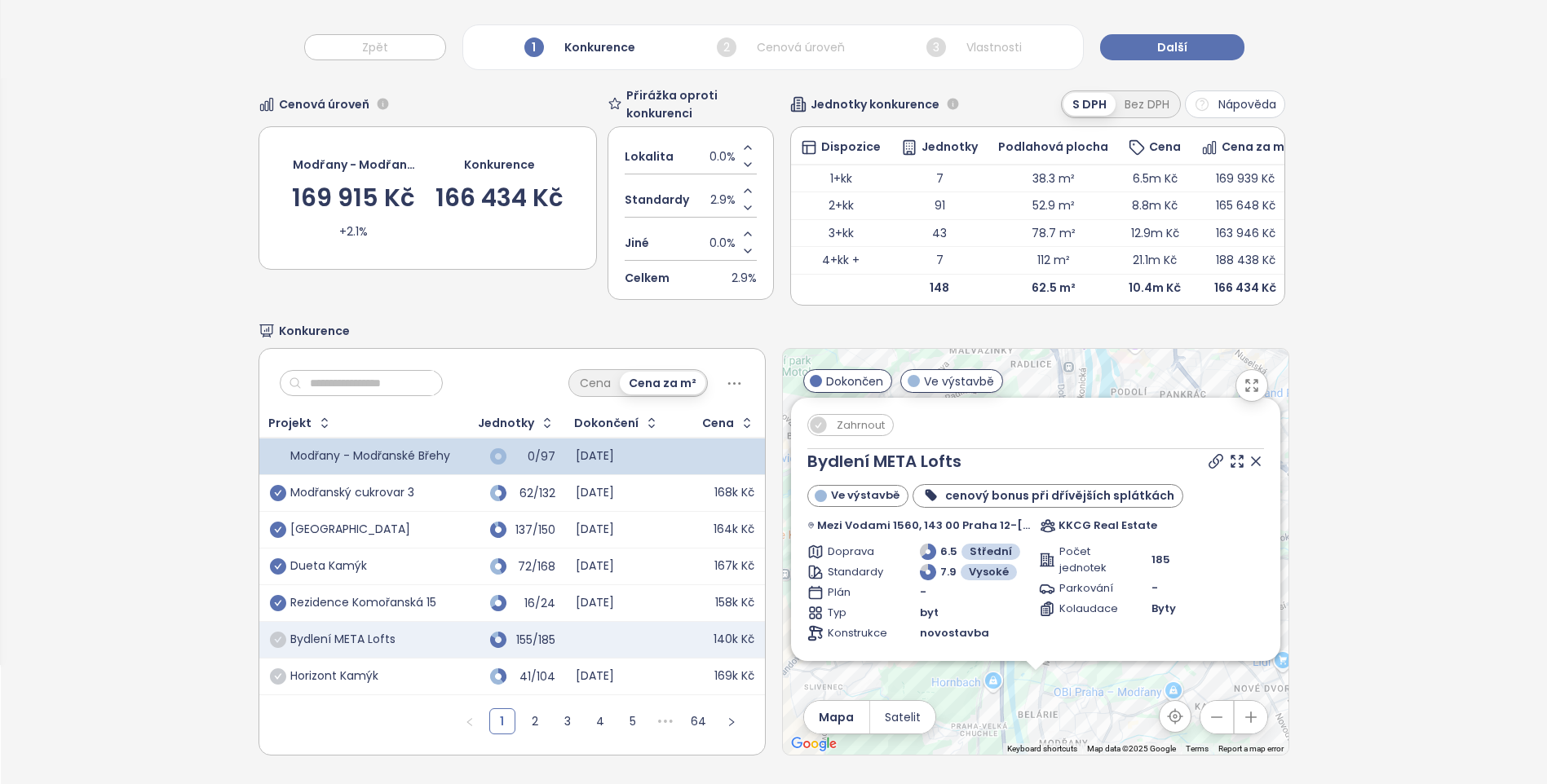
drag, startPoint x: 1354, startPoint y: 499, endPoint x: 943, endPoint y: 509, distance: 411.1
click at [1355, 500] on div "Výběr konkurentů Cenová úroveň Modřany - Modřanské Břehy 169 915 Kč +2.1% Konku…" at bounding box center [774, 391] width 1546 height 786
click at [369, 670] on div "Horizont Kamýk" at bounding box center [334, 676] width 88 height 15
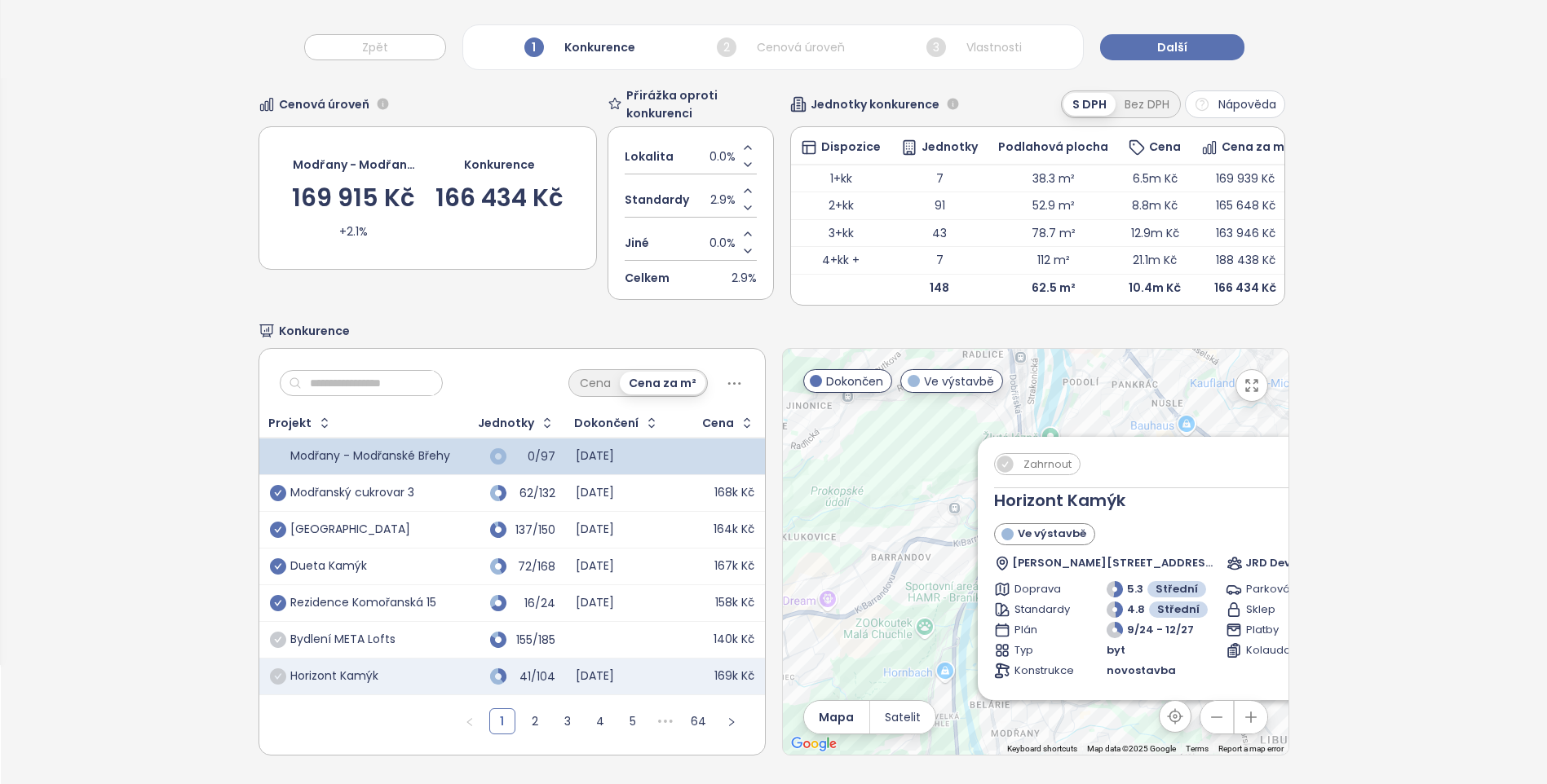
click at [369, 670] on div "Horizont Kamýk" at bounding box center [334, 676] width 88 height 15
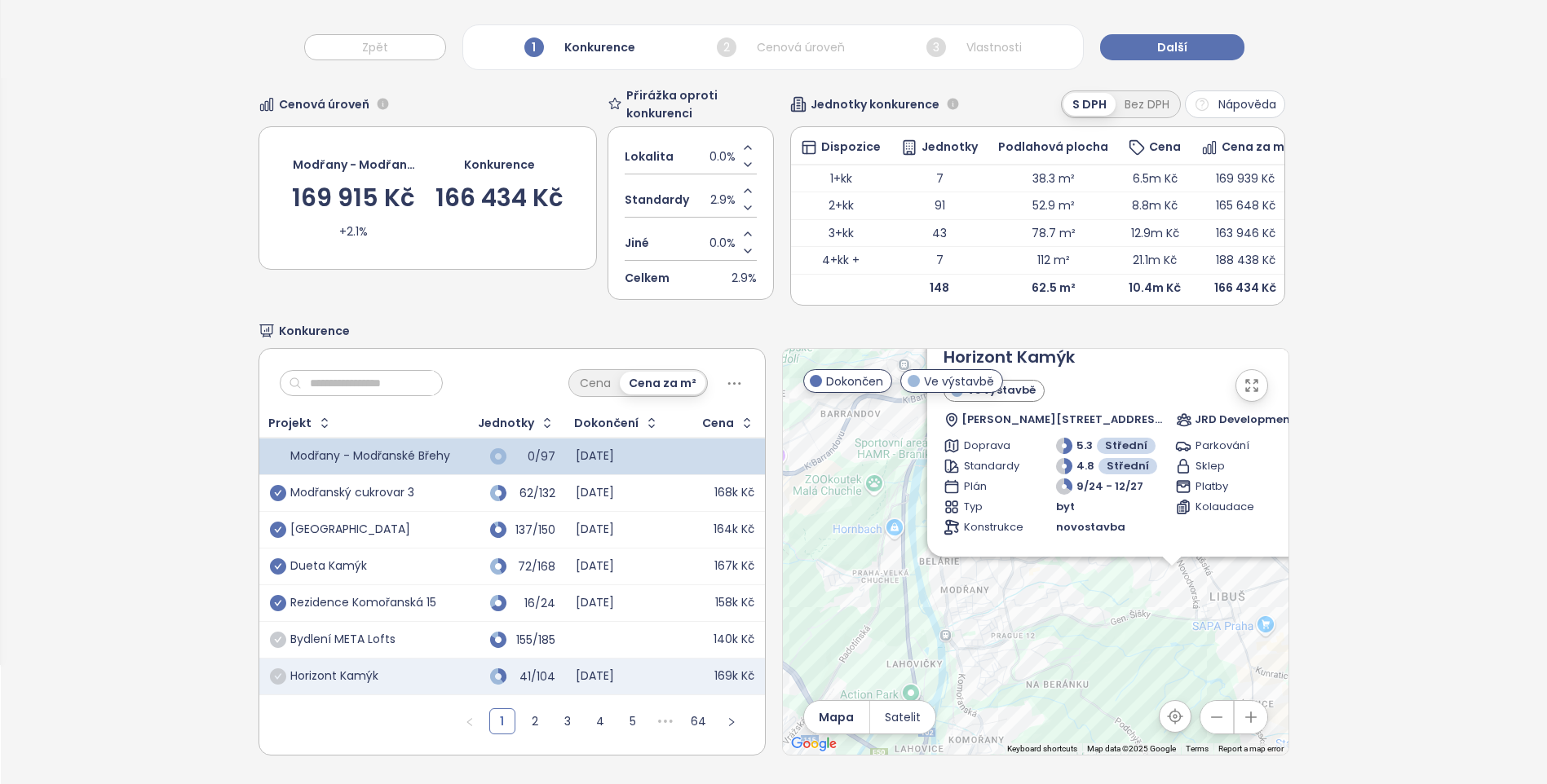
drag, startPoint x: 976, startPoint y: 705, endPoint x: 1058, endPoint y: 600, distance: 133.2
click at [1060, 600] on div "Zahrnout Horizont Kamýk Ve výstavbě [PERSON_NAME][STREET_ADDRESS] JRD Developme…" at bounding box center [1035, 552] width 505 height 406
click at [530, 715] on link "2" at bounding box center [535, 721] width 25 height 25
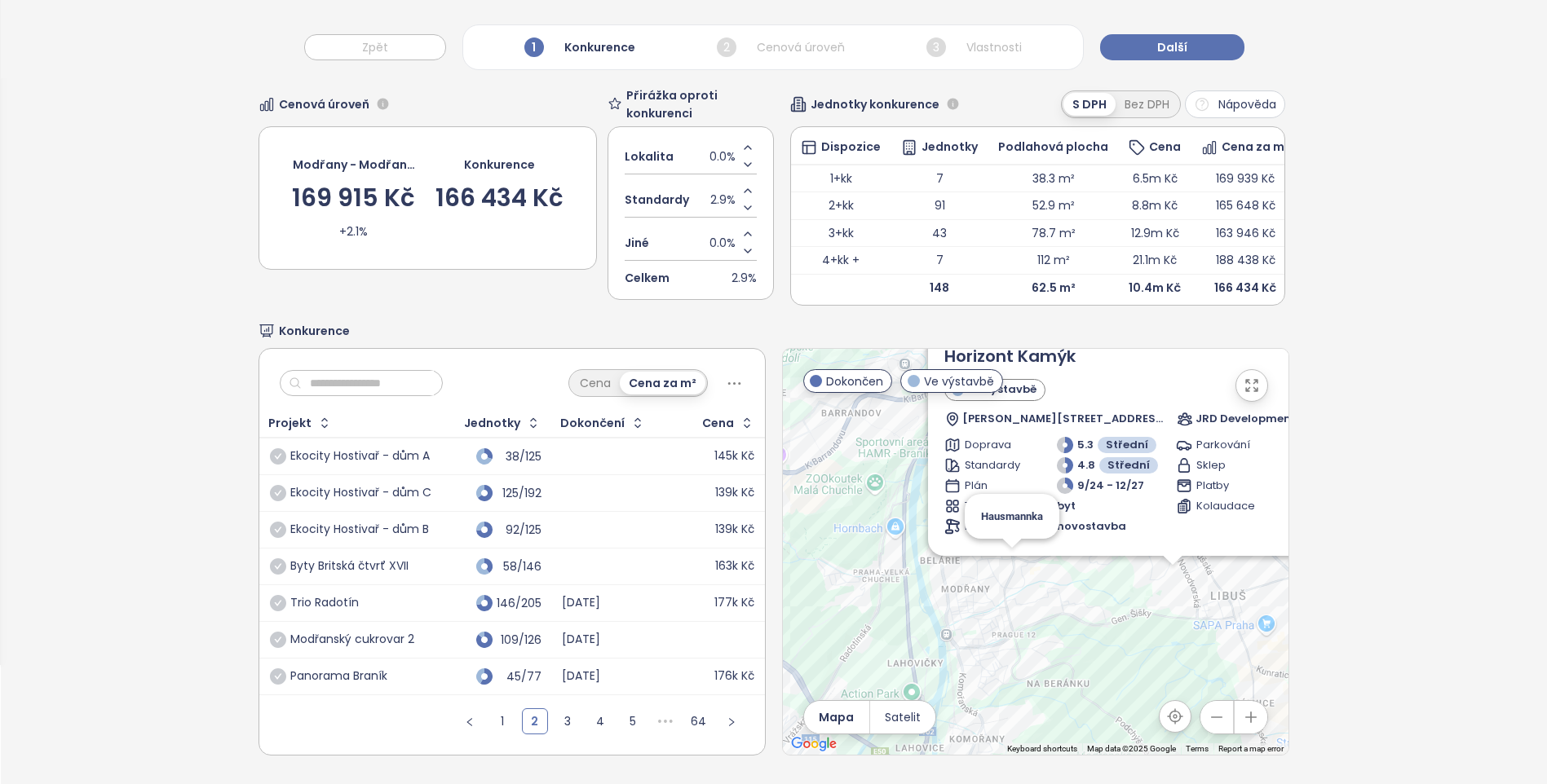
click at [1012, 556] on div "Zahrnout Horizont Kamýk Ve výstavbě [PERSON_NAME][STREET_ADDRESS] JRD Developme…" at bounding box center [1035, 552] width 505 height 406
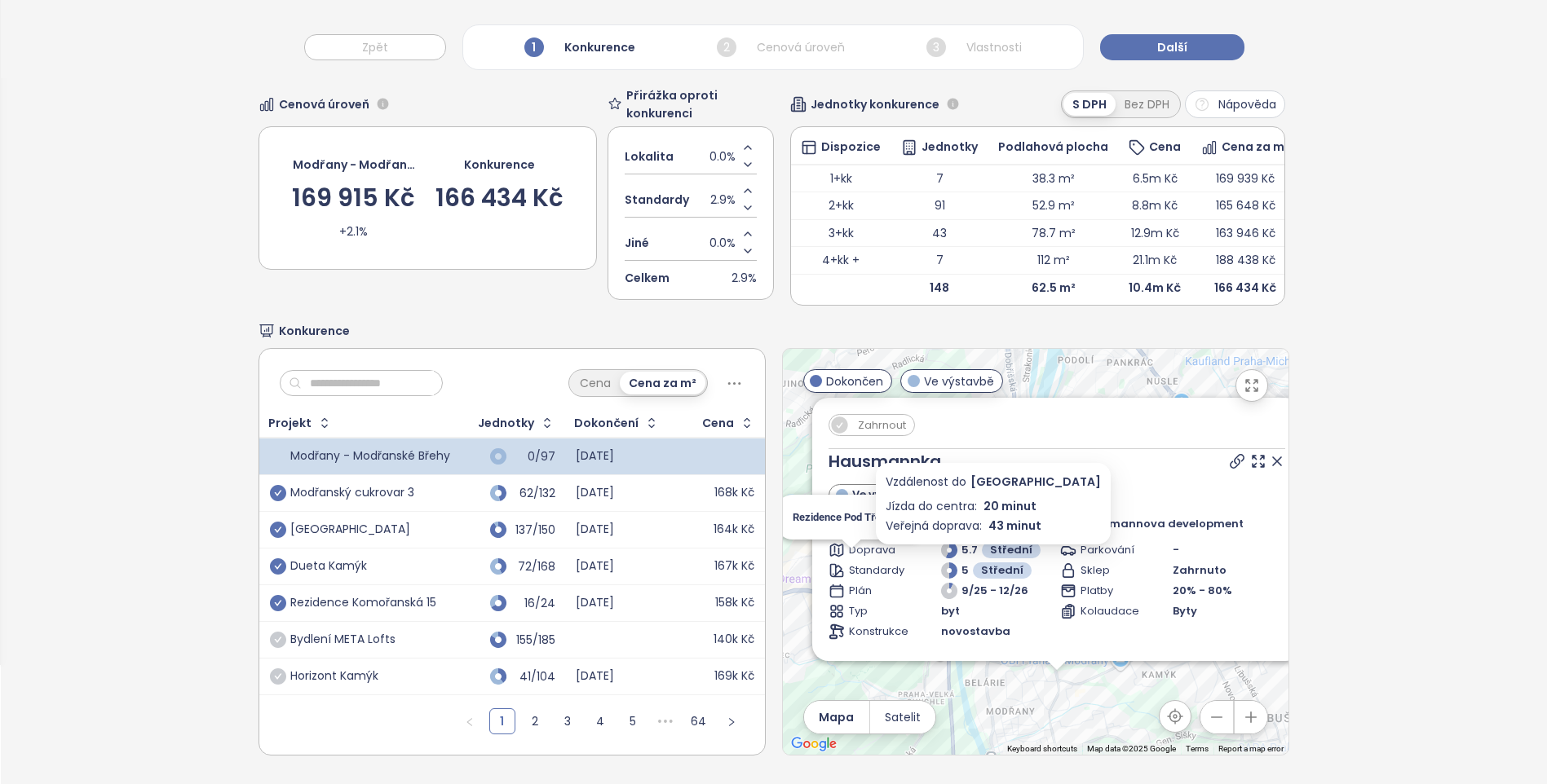
scroll to position [199, 0]
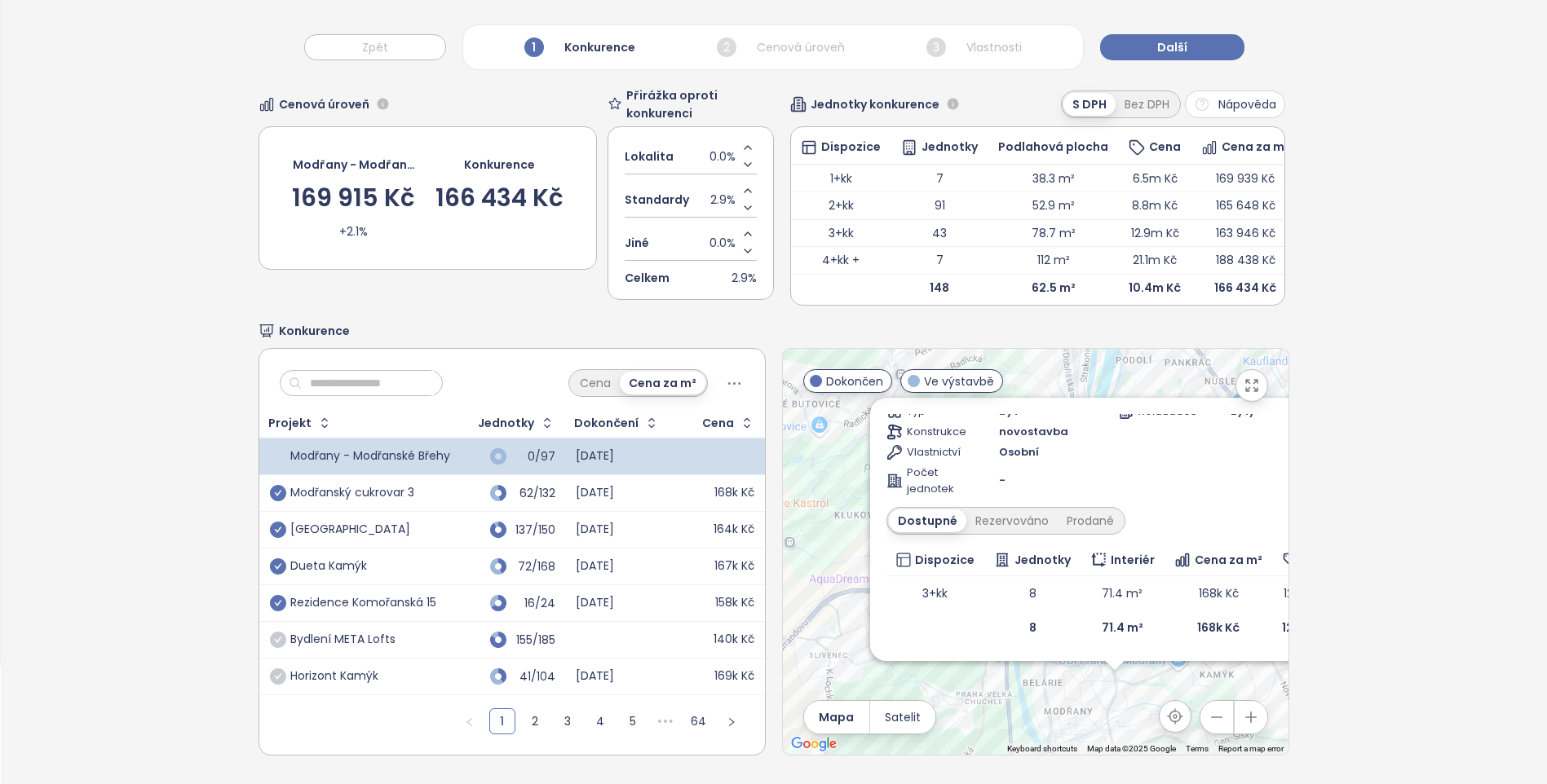
click at [513, 712] on ul "1 2 3 4 5 ••• 64" at bounding box center [600, 728] width 328 height 55
click at [524, 709] on link "2" at bounding box center [535, 721] width 25 height 25
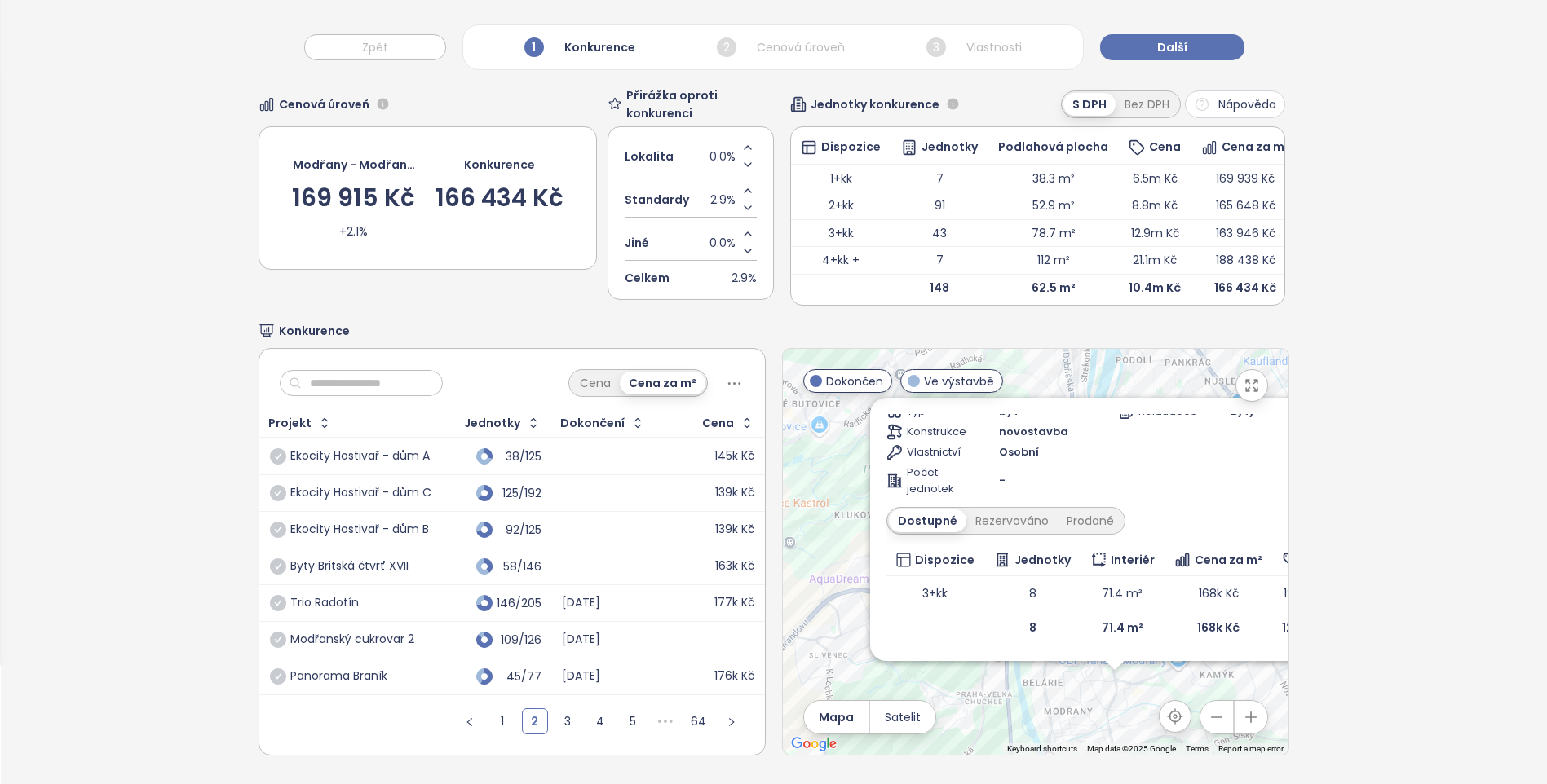
click at [573, 447] on div at bounding box center [608, 457] width 93 height 20
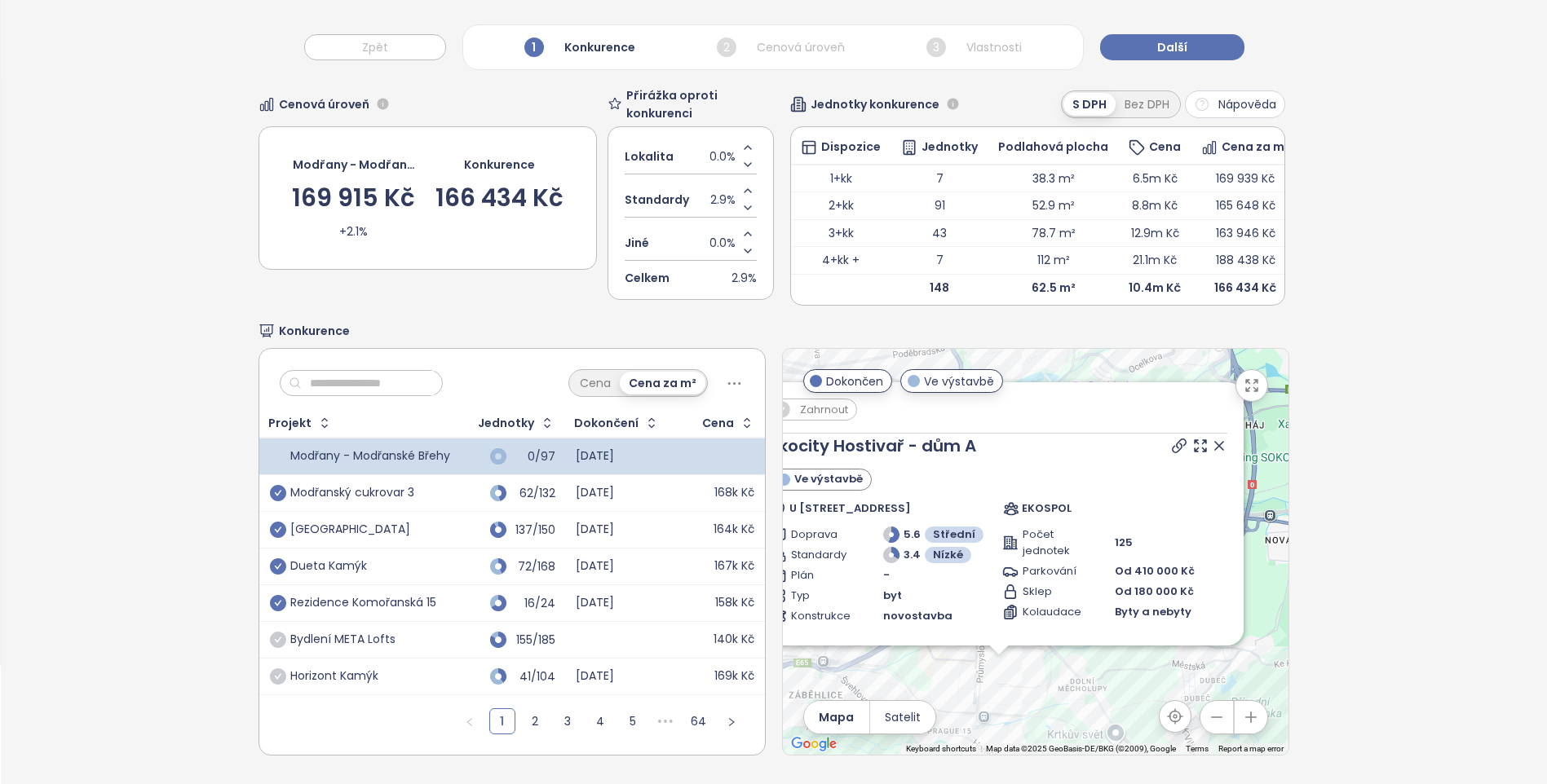
click at [1248, 377] on icon "button" at bounding box center [1252, 385] width 17 height 17
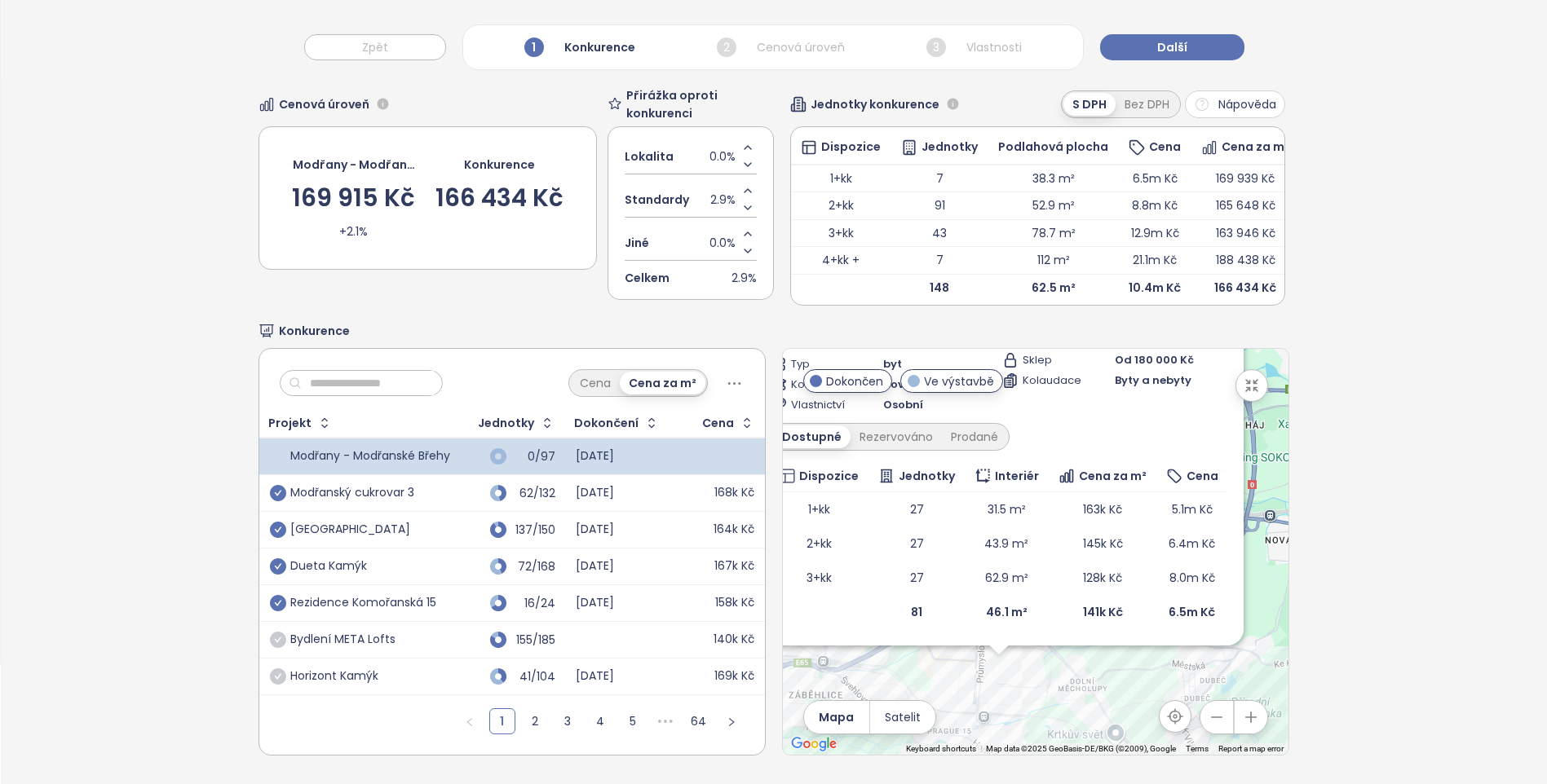
scroll to position [77, 0]
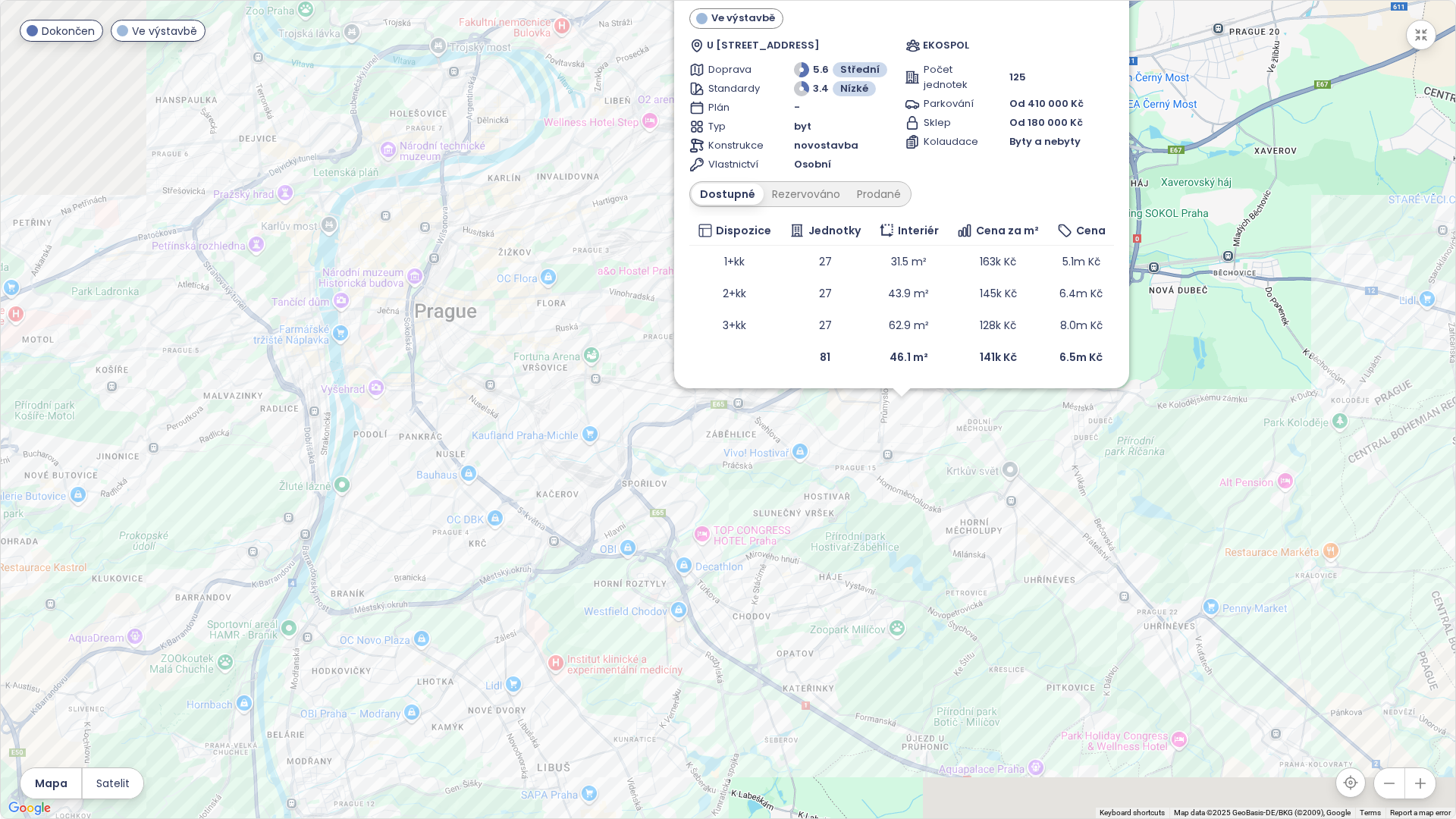
drag, startPoint x: 716, startPoint y: 648, endPoint x: 928, endPoint y: 536, distance: 239.8
click at [928, 537] on div "Zahrnout Ekocity Hostivař - dům A Ve výstavbě U [STREET_ADDRESS] EKOSPOL Doprav…" at bounding box center [728, 410] width 1454 height 818
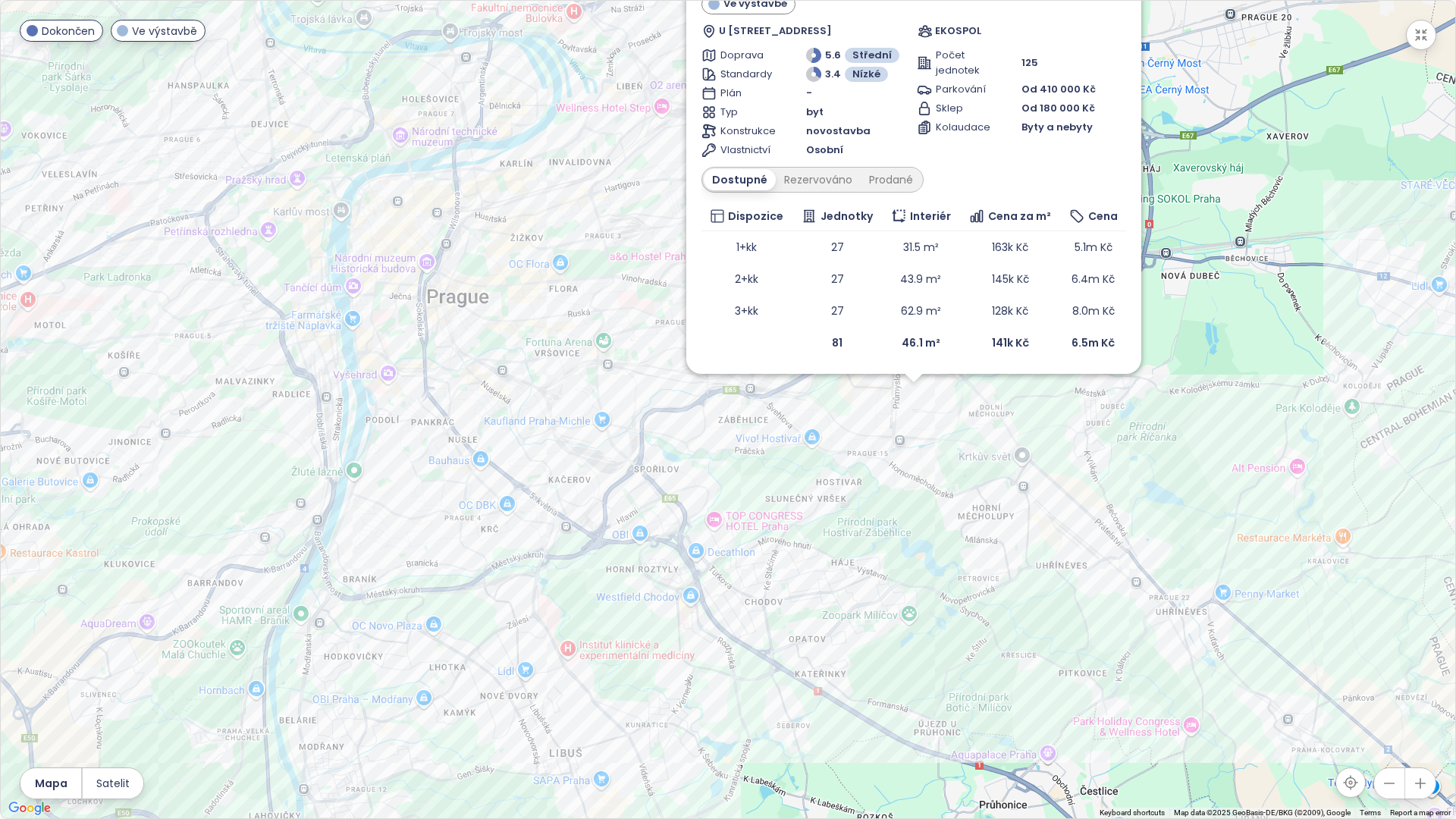
drag, startPoint x: 421, startPoint y: 607, endPoint x: 522, endPoint y: 339, distance: 286.4
click at [522, 339] on div "Zahrnout Ekocity Hostivař - dům A Ve výstavbě U [STREET_ADDRESS] EKOSPOL Doprav…" at bounding box center [728, 410] width 1454 height 818
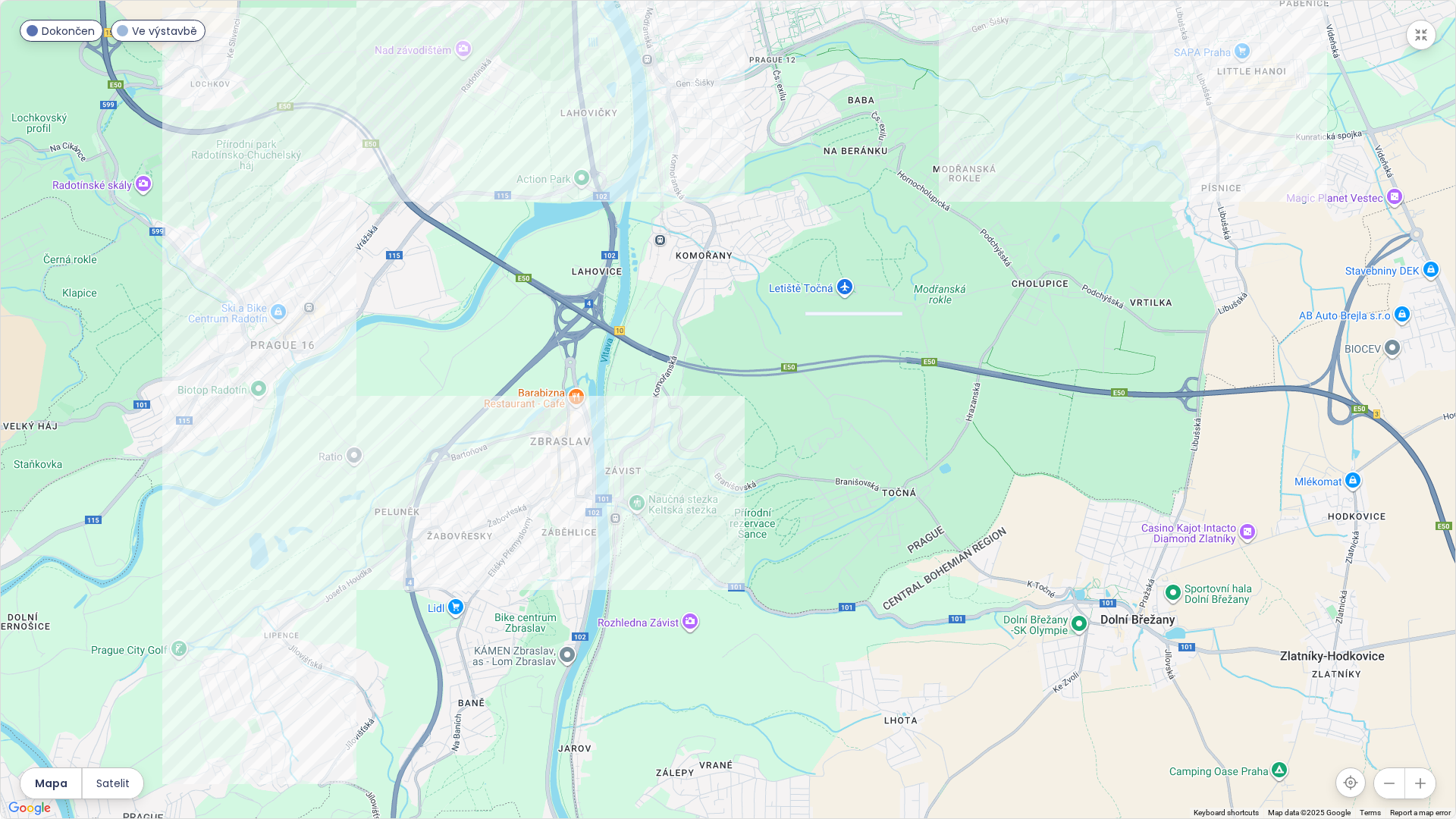
drag, startPoint x: 551, startPoint y: 530, endPoint x: 750, endPoint y: 198, distance: 387.1
click at [750, 198] on div "Zahrnout Ekocity Hostivař - dům A Ve výstavbě U [STREET_ADDRESS] EKOSPOL Doprav…" at bounding box center [728, 410] width 1454 height 818
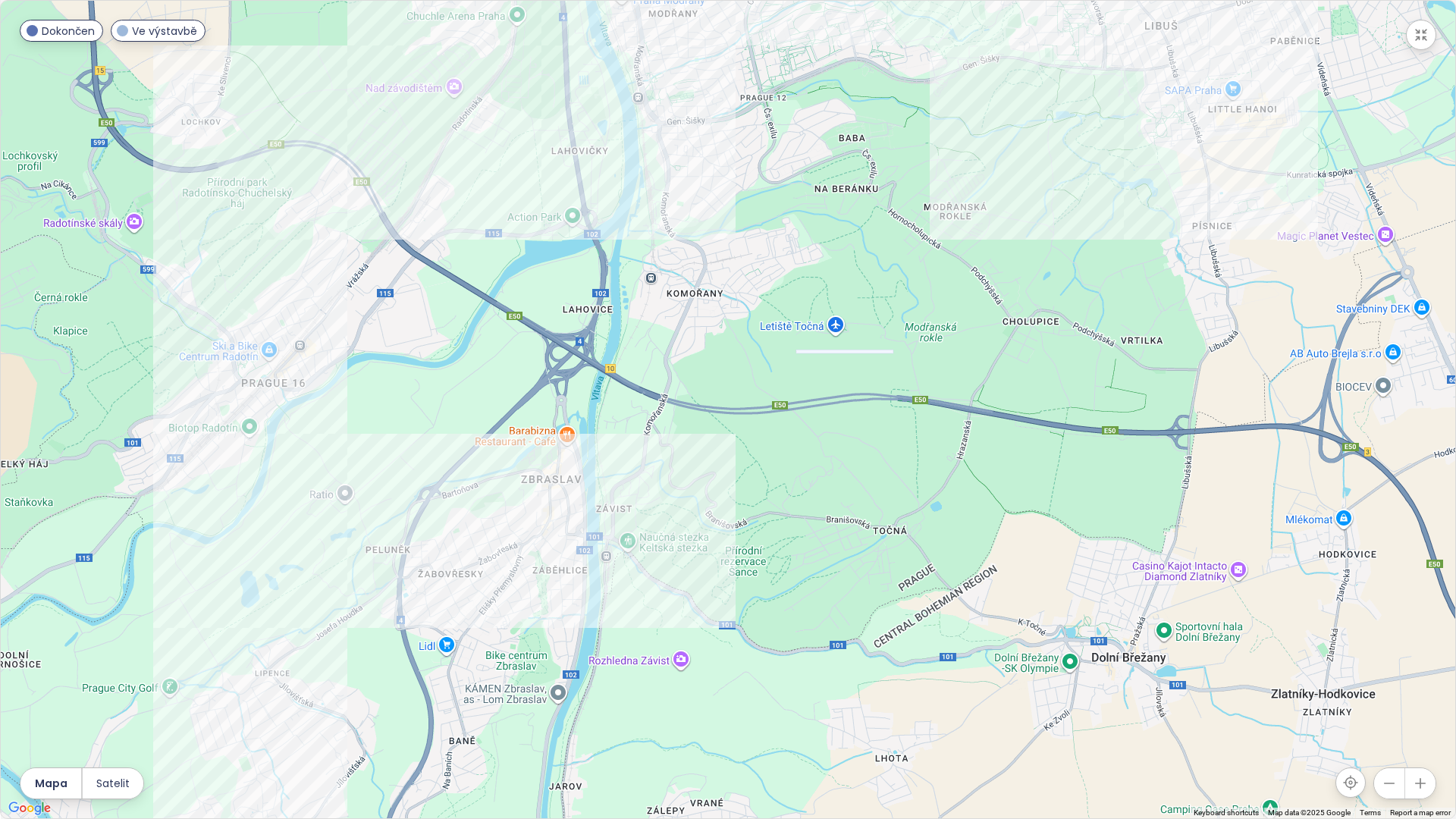
drag, startPoint x: 917, startPoint y: 361, endPoint x: 870, endPoint y: 547, distance: 191.8
click at [870, 547] on div "Zahrnout Ekocity Hostivař - dům A Ve výstavbě U [STREET_ADDRESS] EKOSPOL Doprav…" at bounding box center [728, 410] width 1454 height 818
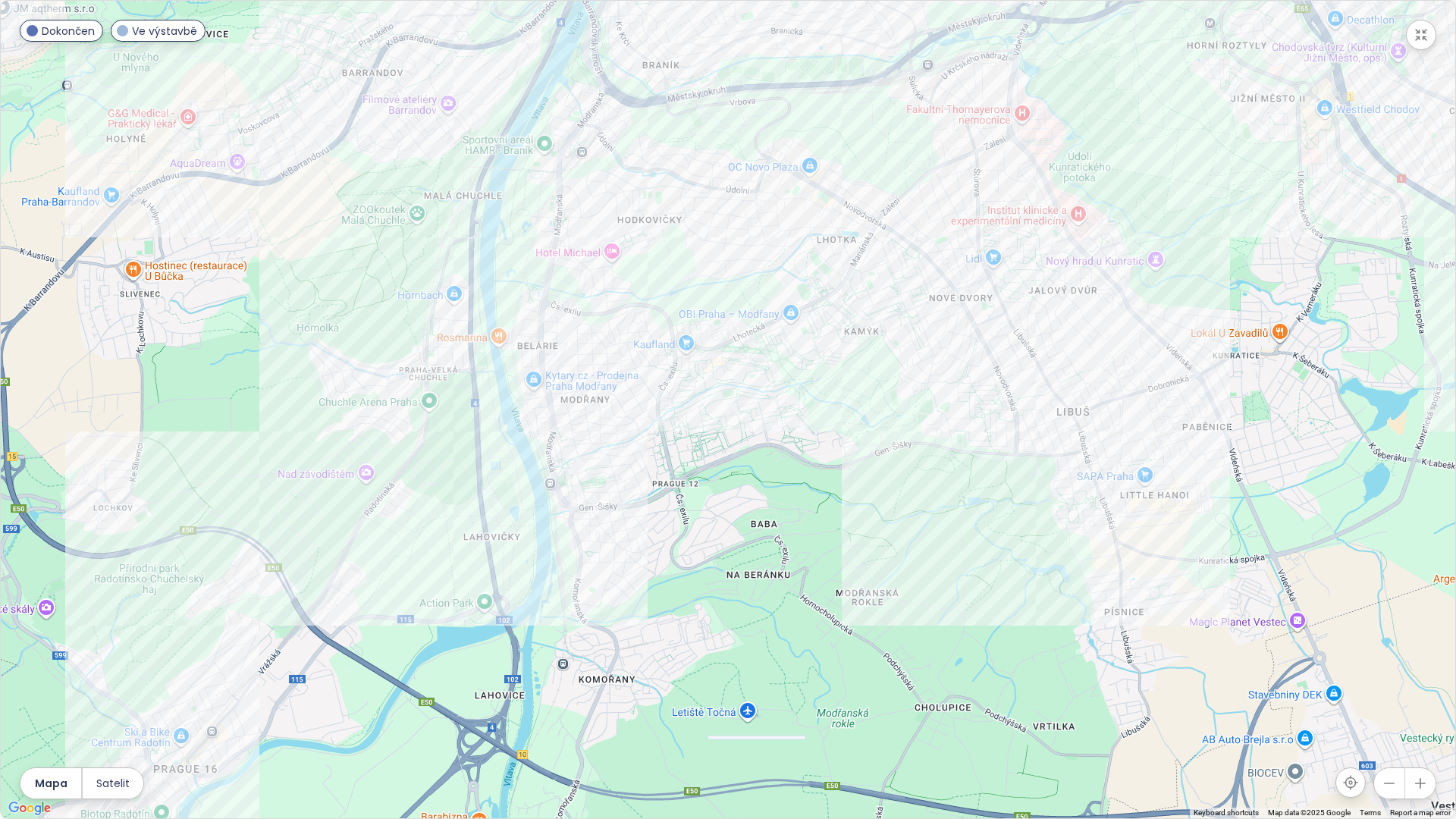
drag, startPoint x: 802, startPoint y: 403, endPoint x: 804, endPoint y: 413, distance: 10.2
click at [804, 413] on div "Zahrnout Ekocity Hostivař - dům A Ve výstavbě U [STREET_ADDRESS] EKOSPOL Doprav…" at bounding box center [728, 410] width 1454 height 818
click at [970, 436] on div "Zahrnout Ekocity Hostivař - dům A Ve výstavbě U [STREET_ADDRESS] EKOSPOL Doprav…" at bounding box center [728, 410] width 1454 height 818
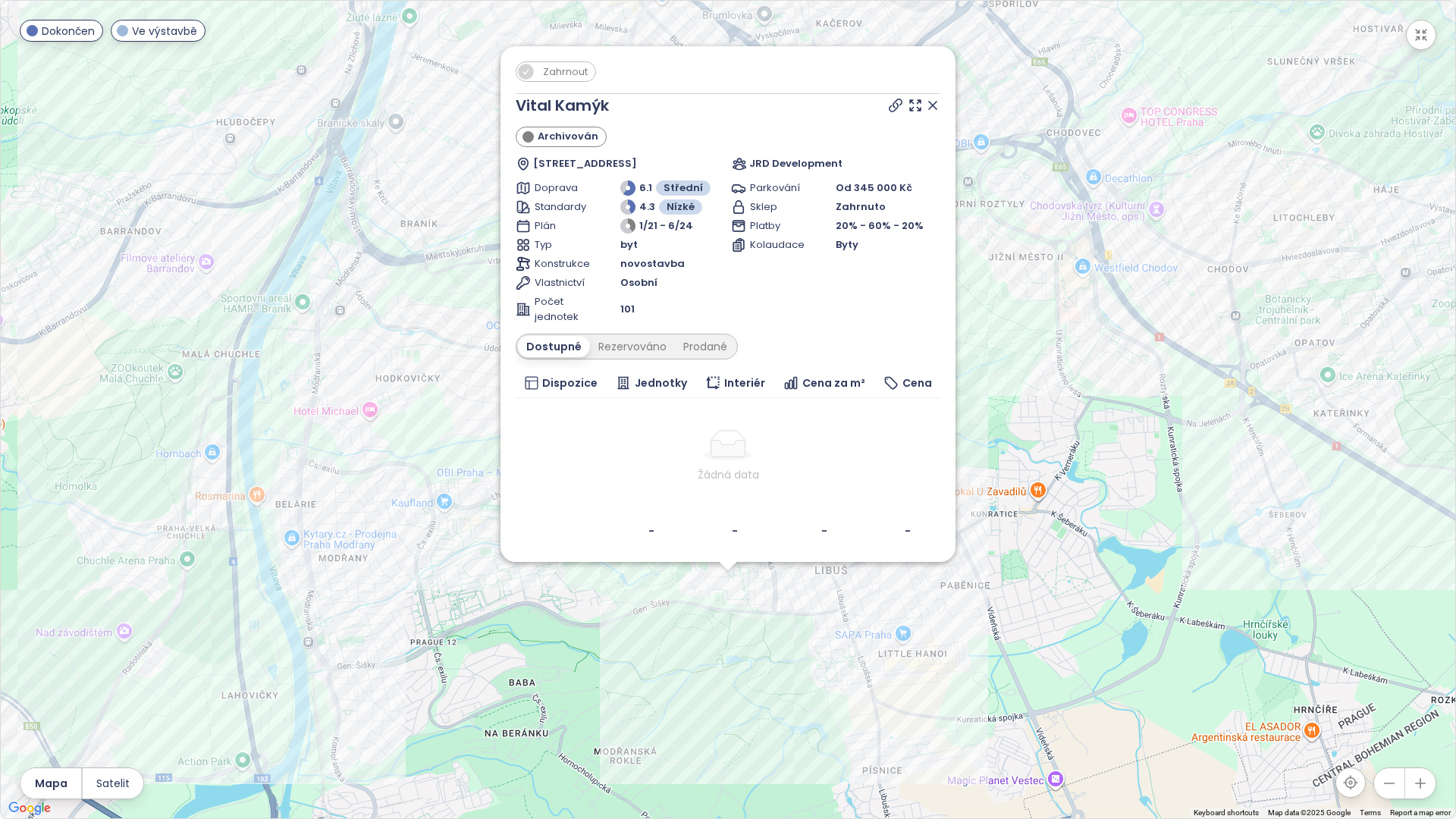
click at [938, 104] on icon at bounding box center [933, 105] width 15 height 15
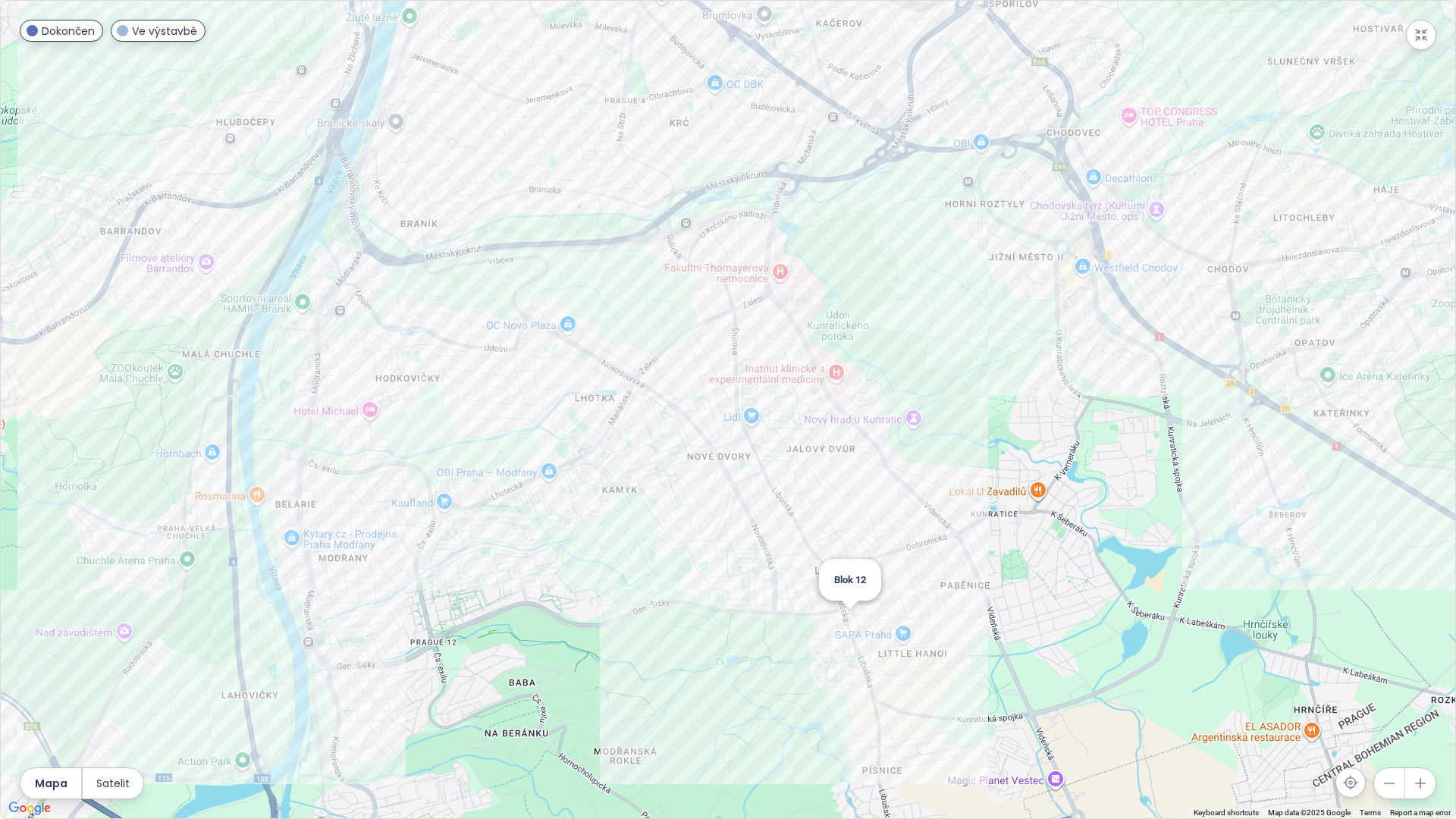
click at [850, 627] on div "Blok 12" at bounding box center [728, 410] width 1454 height 818
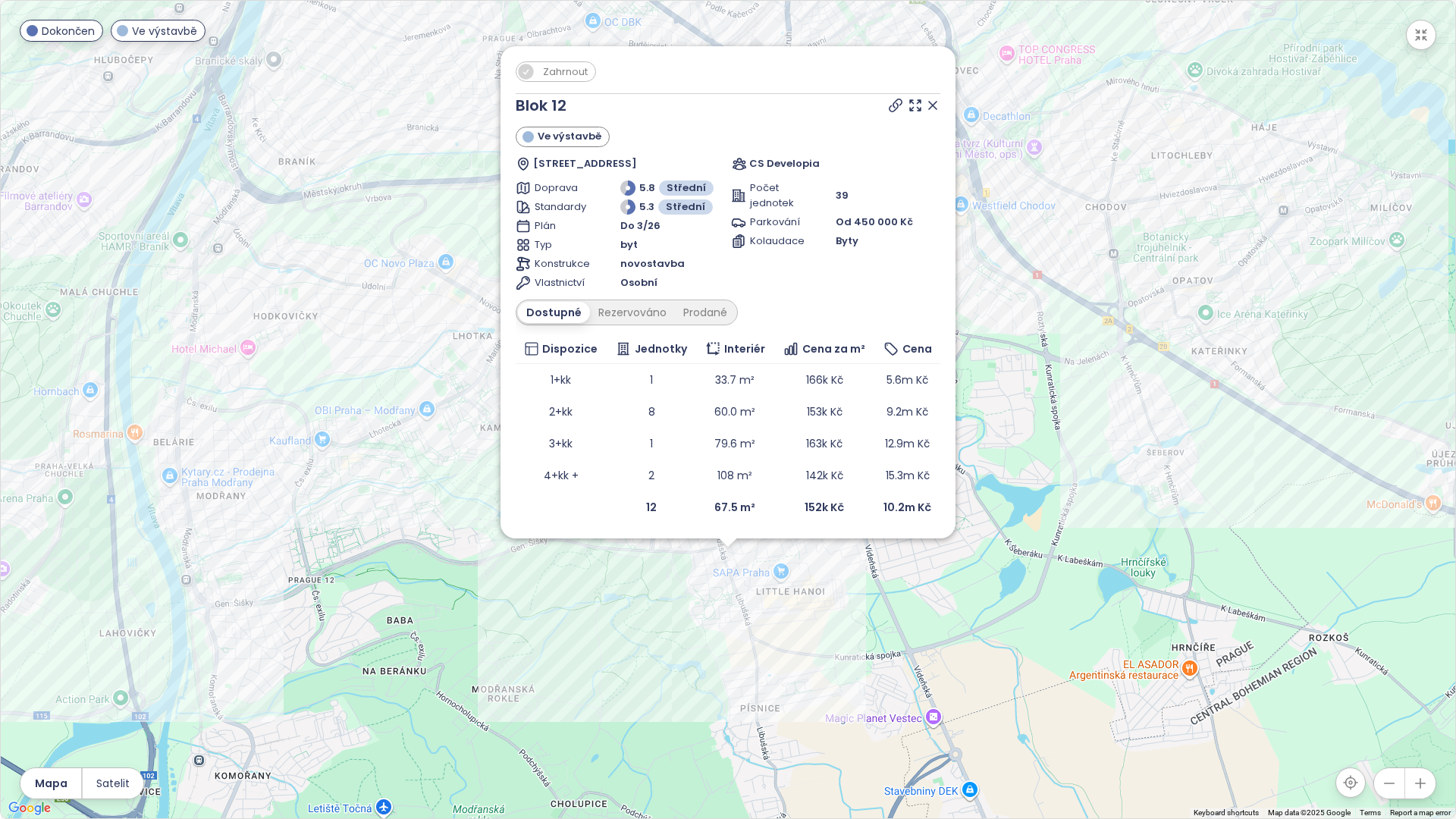
click at [932, 113] on div at bounding box center [913, 105] width 55 height 23
click at [928, 109] on icon at bounding box center [933, 105] width 15 height 15
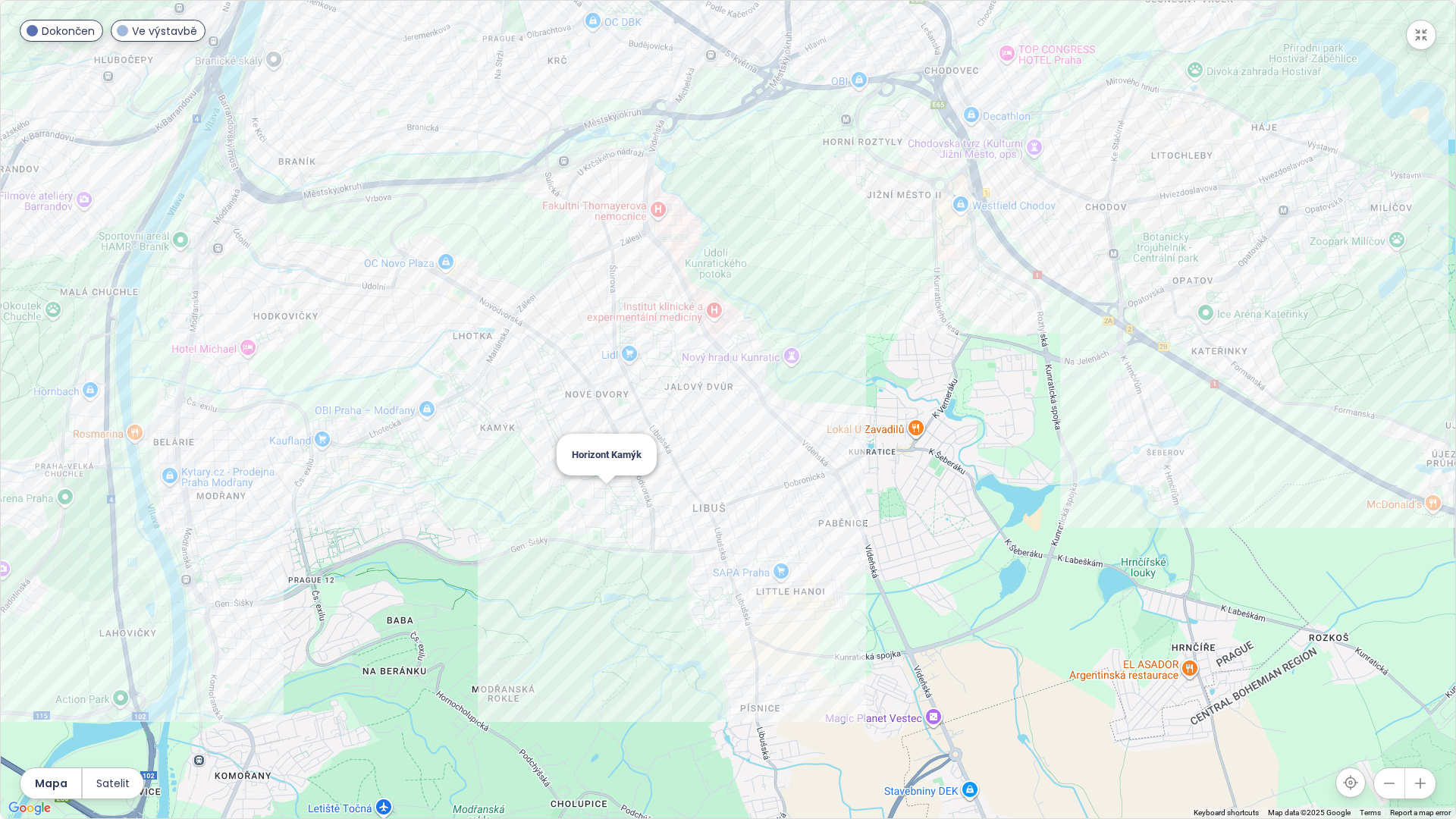
click at [607, 498] on div "Horizont Kamýk" at bounding box center [728, 410] width 1454 height 818
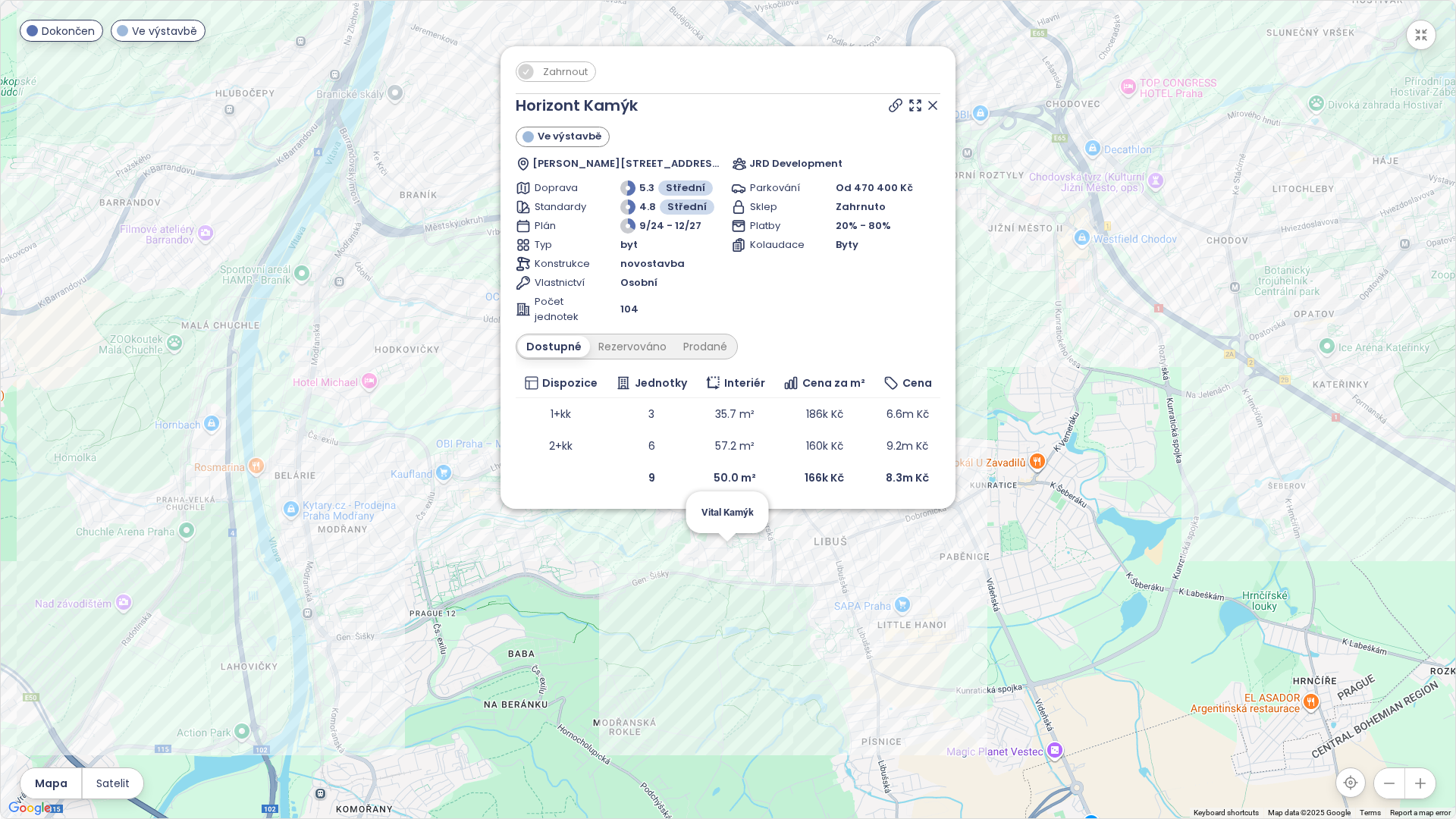
click at [732, 554] on div "Zahrnout Horizont Kamýk Ve výstavbě [PERSON_NAME][STREET_ADDRESS] JRD Developme…" at bounding box center [728, 410] width 1454 height 818
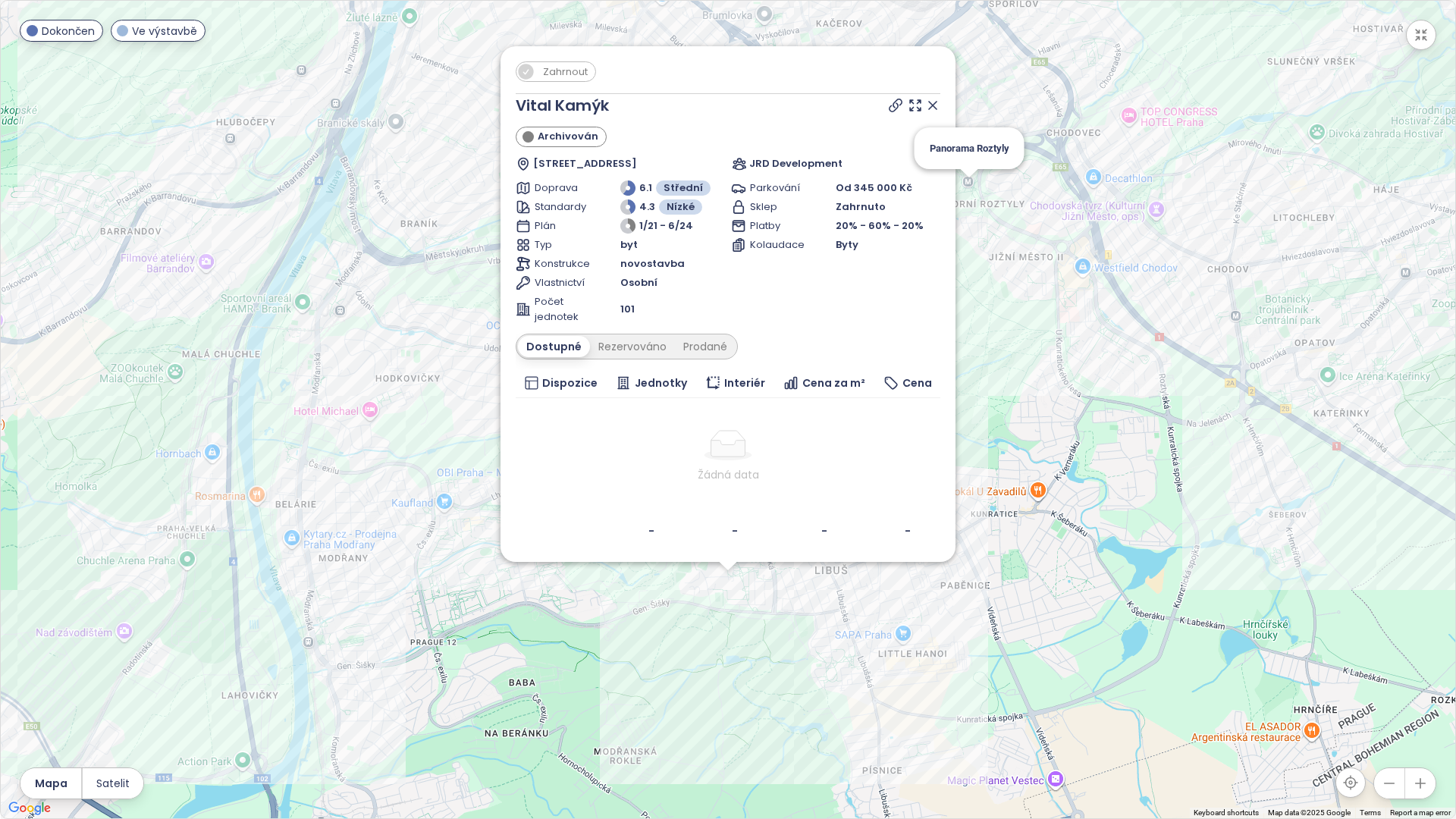
drag, startPoint x: 929, startPoint y: 108, endPoint x: 927, endPoint y: 116, distance: 8.2
click at [929, 109] on icon at bounding box center [933, 105] width 15 height 15
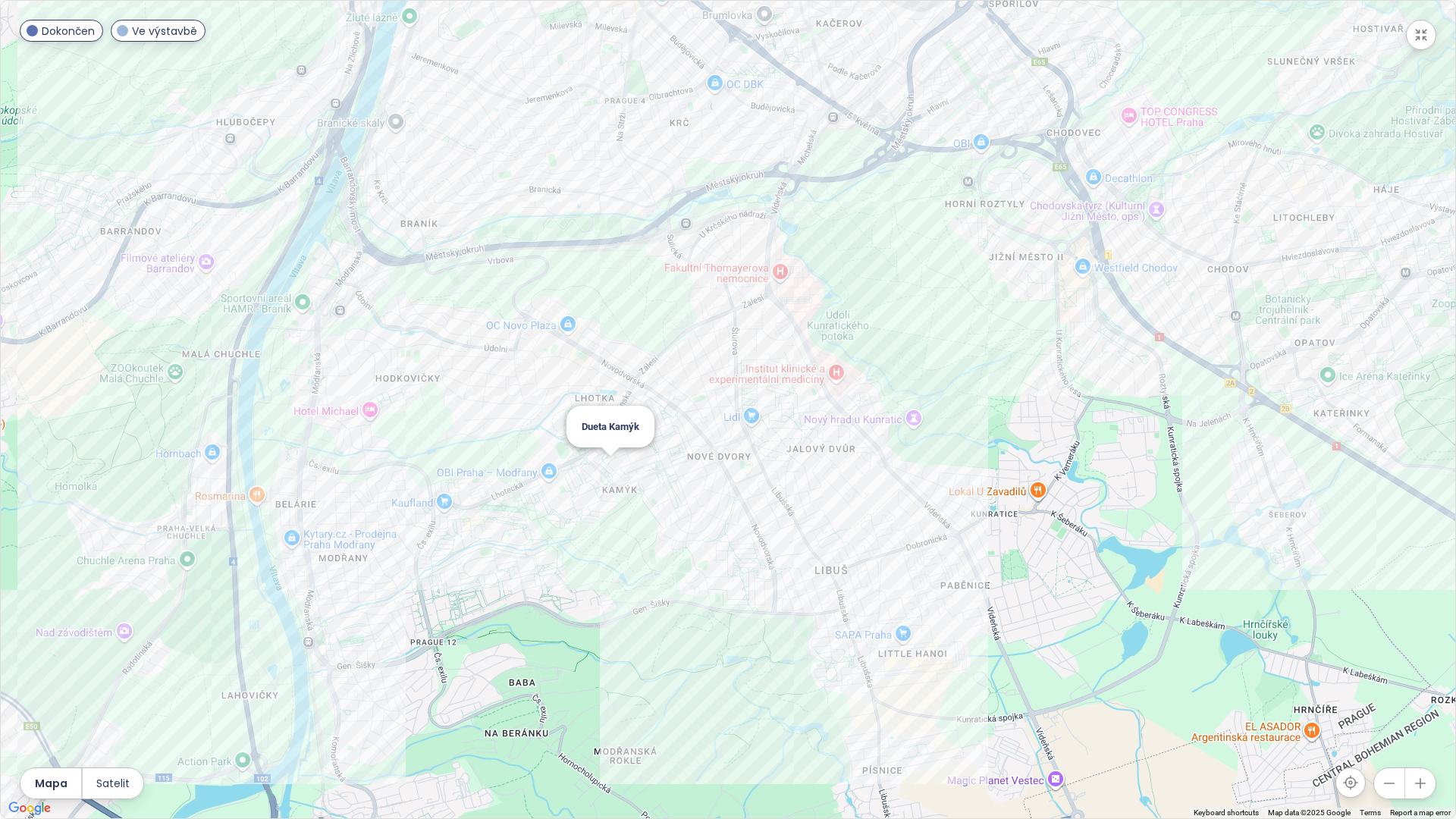
click at [606, 463] on div "Dueta Kamýk" at bounding box center [728, 410] width 1454 height 818
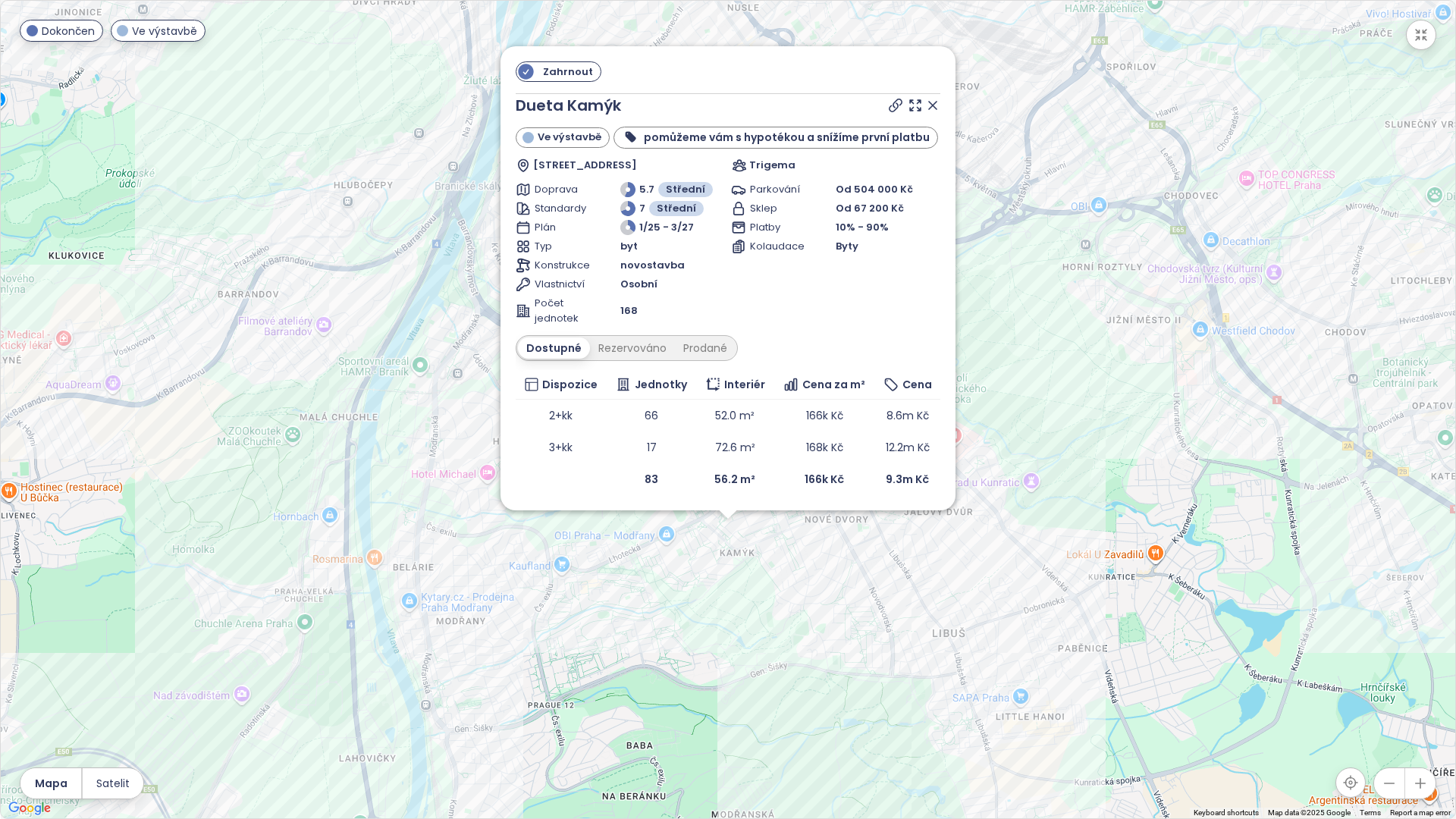
click at [934, 102] on icon at bounding box center [933, 105] width 15 height 15
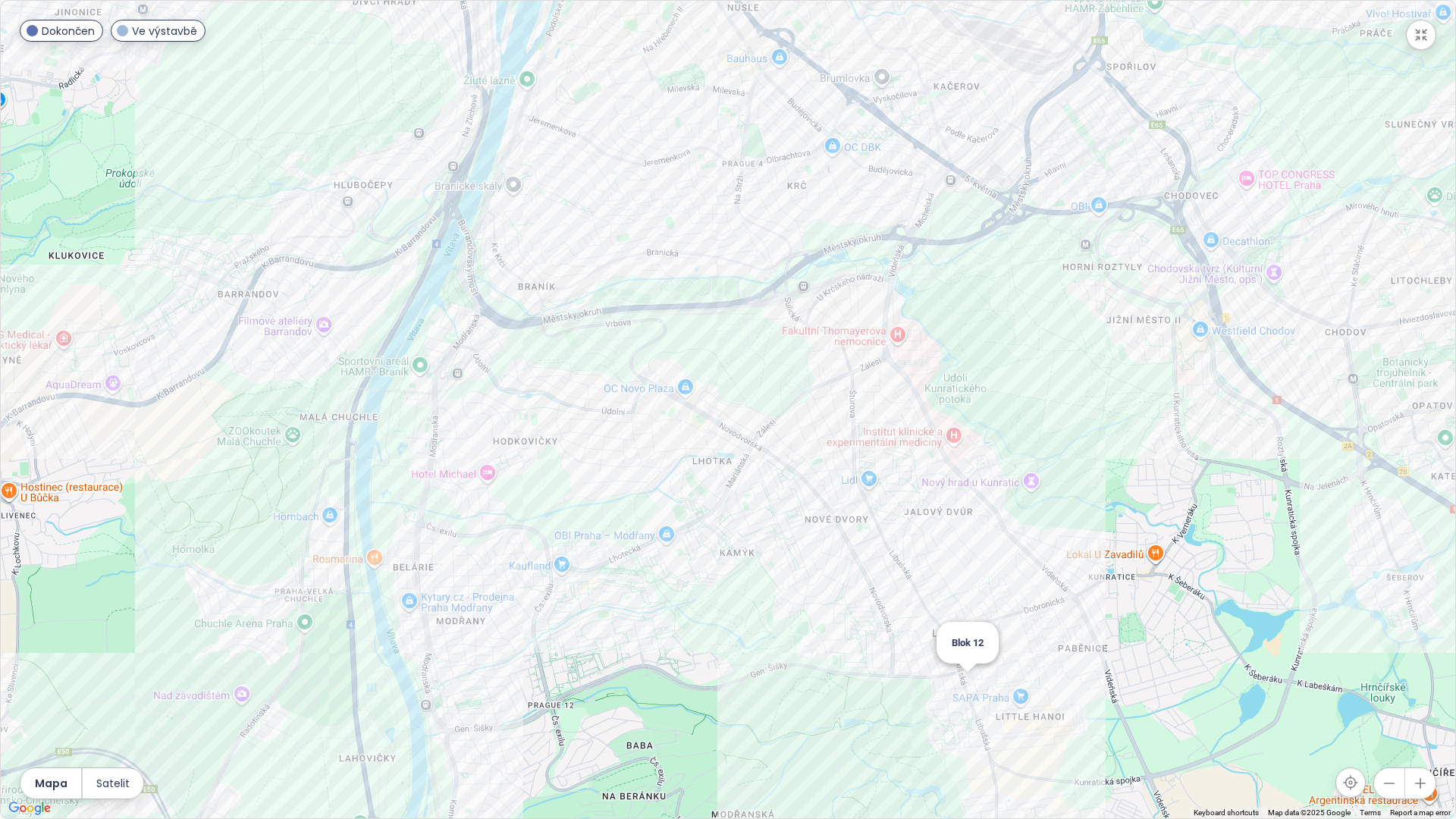
click at [971, 684] on div "Blok 12" at bounding box center [728, 410] width 1454 height 818
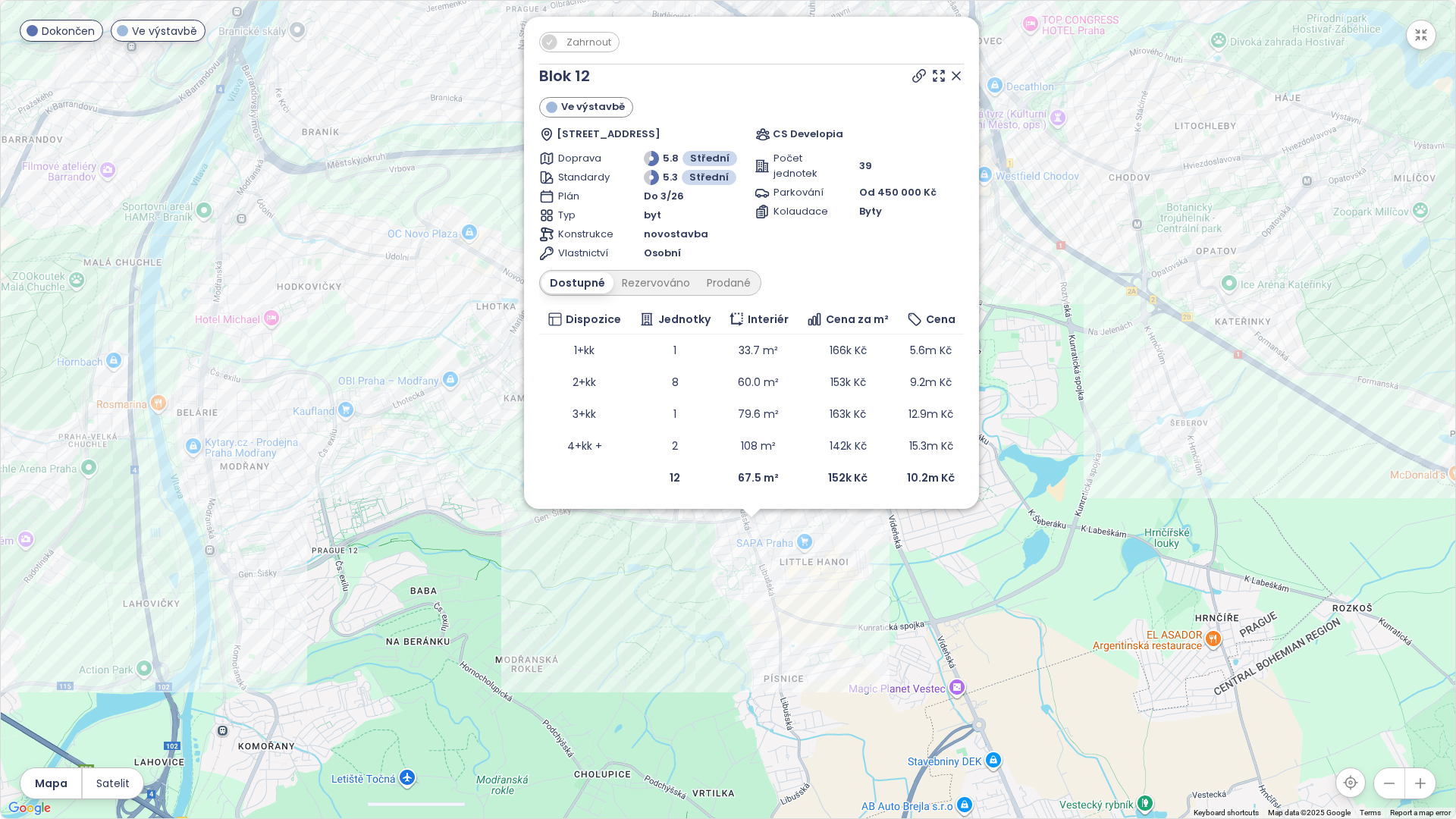
drag, startPoint x: 892, startPoint y: 531, endPoint x: 898, endPoint y: 622, distance: 91.2
click at [898, 622] on div "Zahrnout Blok 12 Ve výstavbě Libušská 140/127, 142 00 [GEOGRAPHIC_DATA]-[GEOGRA…" at bounding box center [728, 410] width 1454 height 818
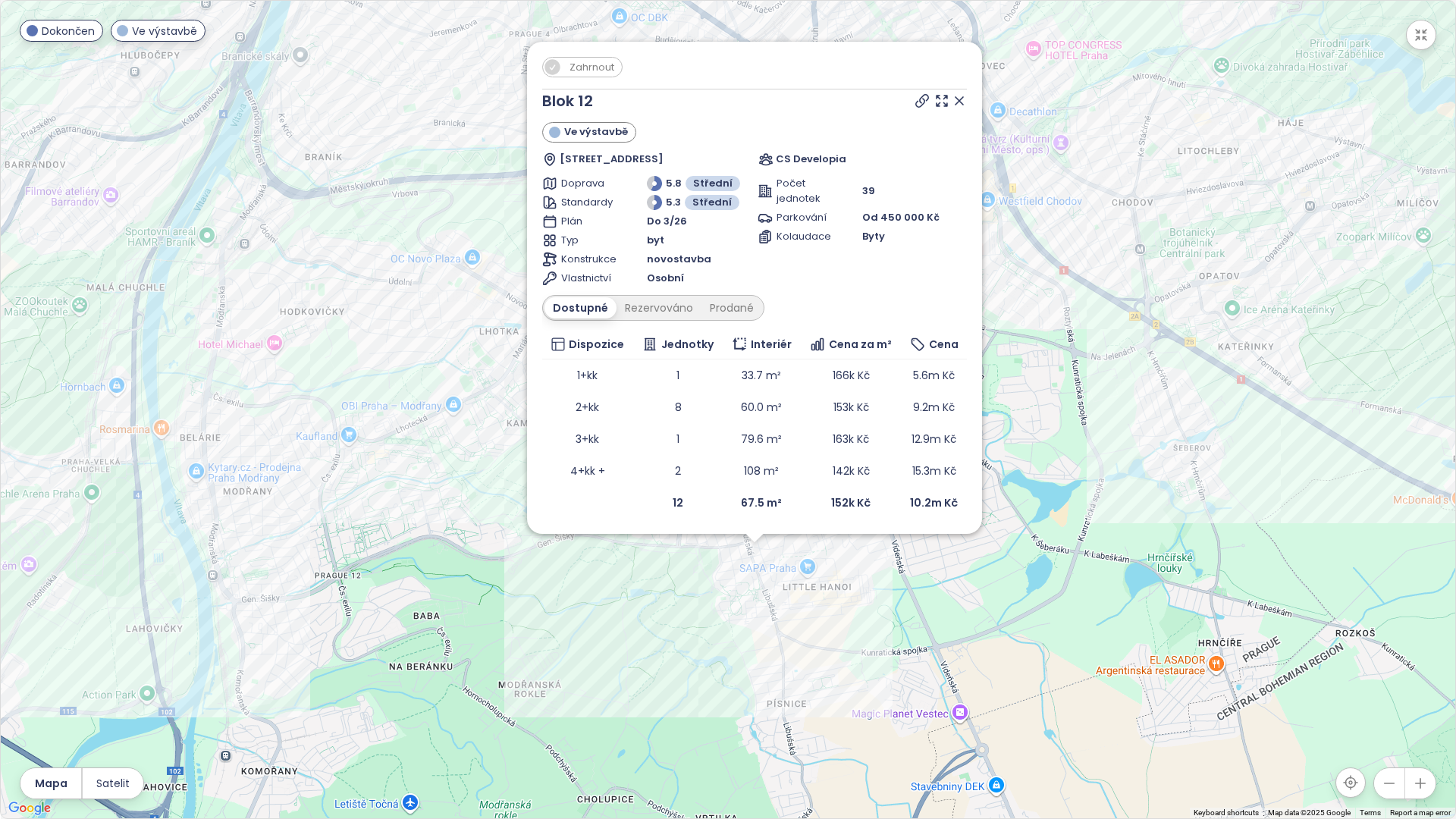
click at [960, 95] on icon at bounding box center [960, 101] width 15 height 15
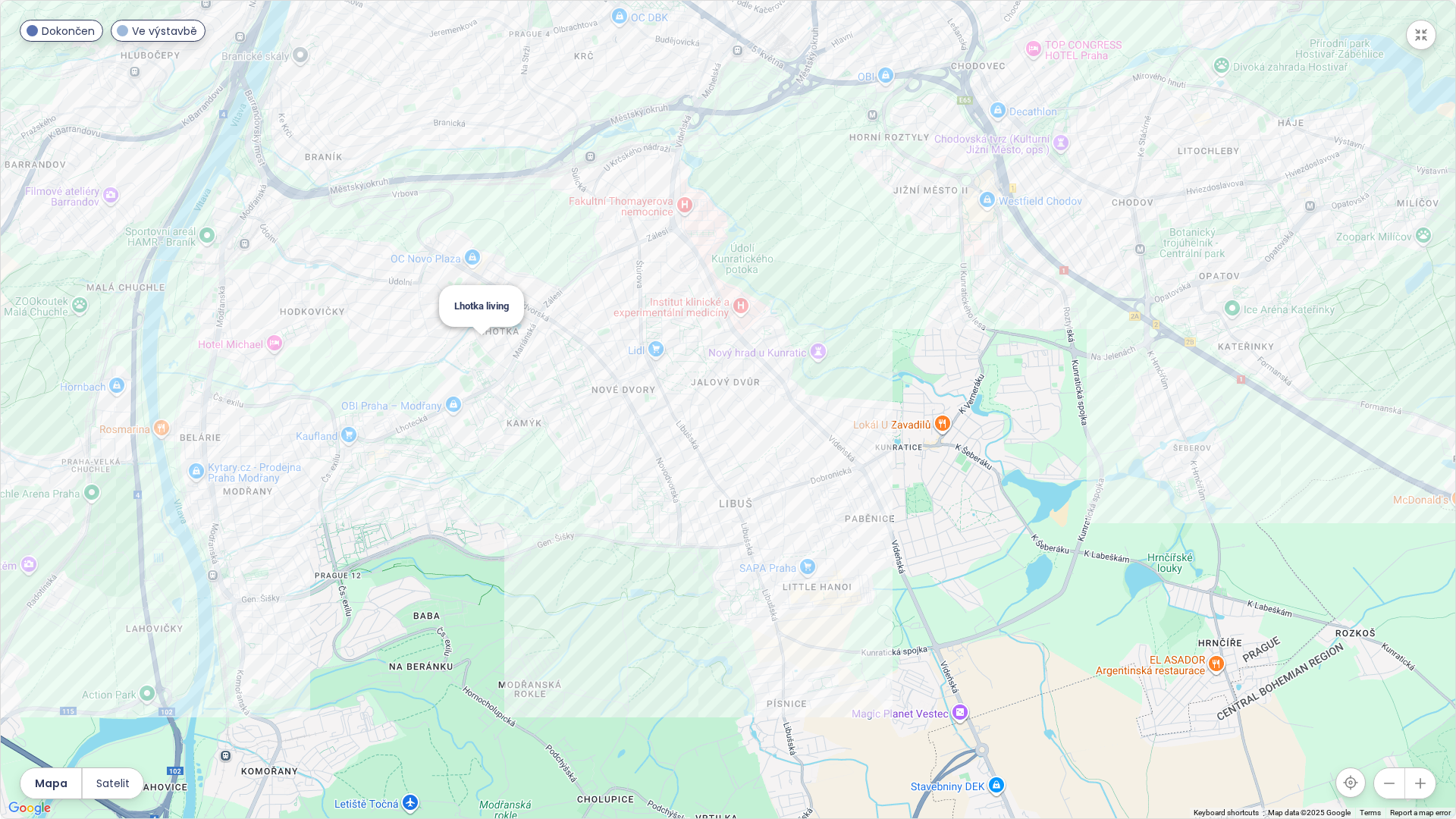
click at [482, 345] on div "Lhotka living" at bounding box center [728, 410] width 1454 height 818
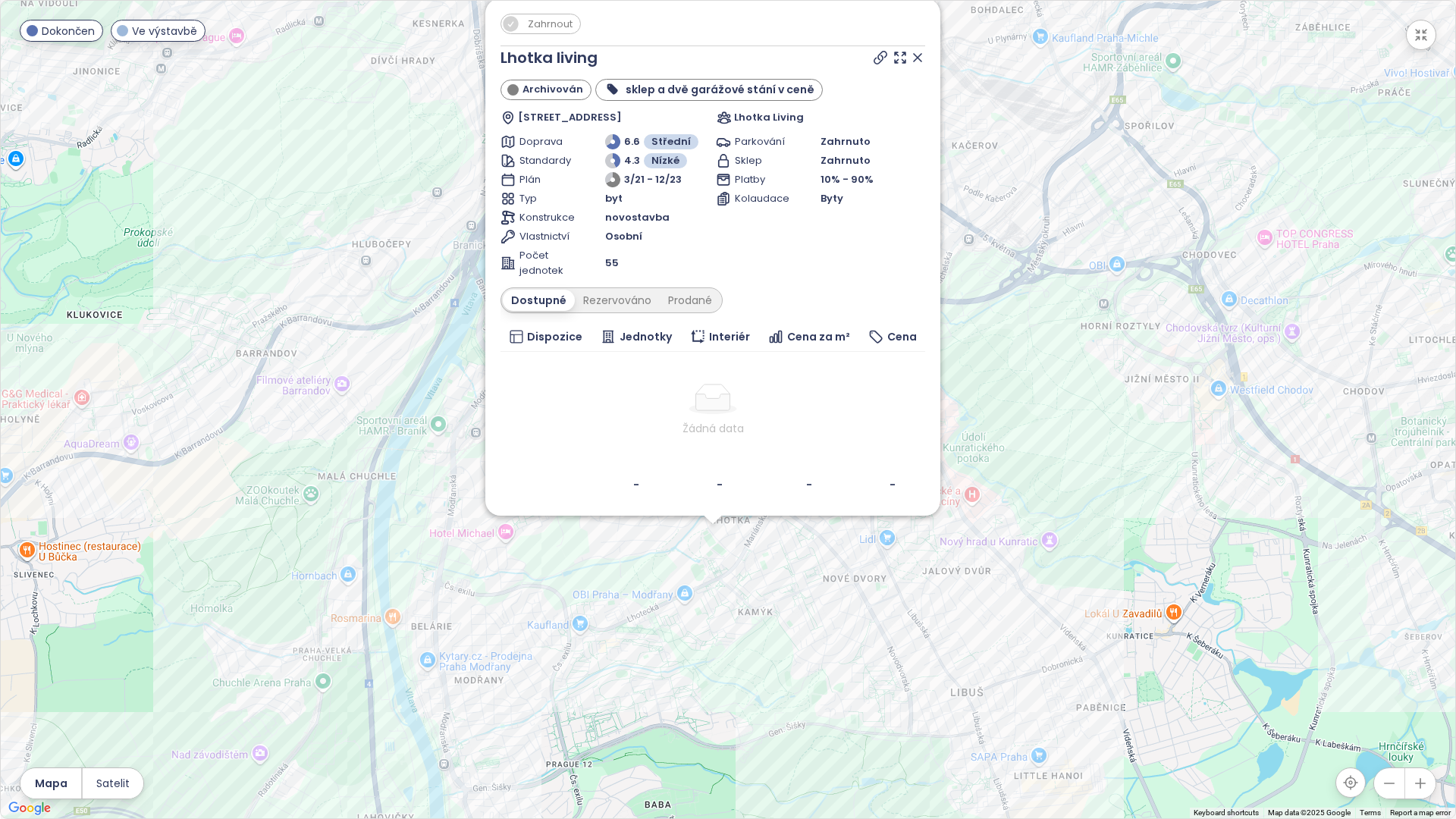
drag, startPoint x: 849, startPoint y: 458, endPoint x: 833, endPoint y: 609, distance: 151.8
click at [833, 609] on div "Zahrnout Lhotka living Archivován sklep a dvě garážové stání v ceně Ve Lhotce 2…" at bounding box center [728, 410] width 1454 height 818
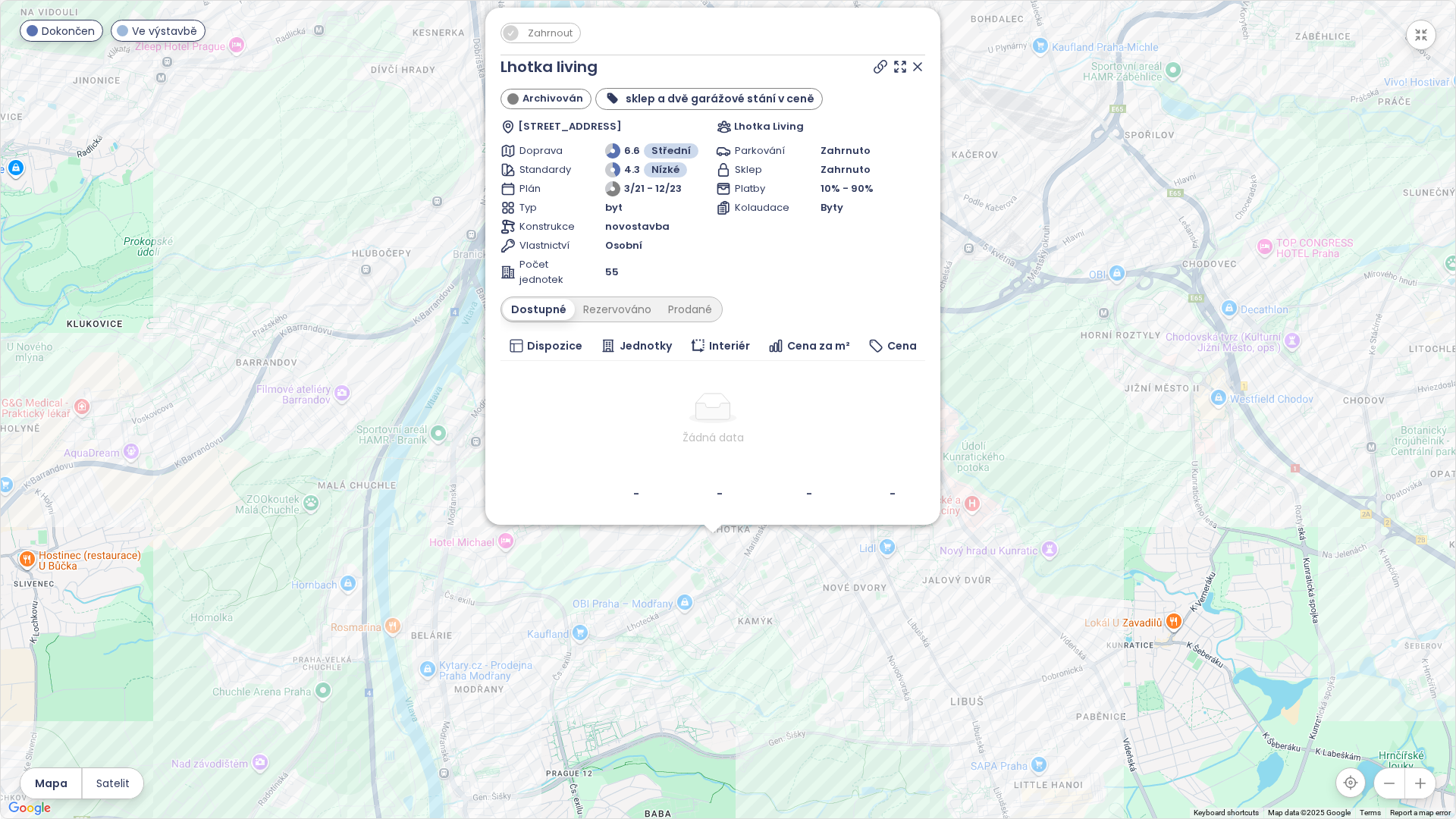
click at [919, 58] on div at bounding box center [898, 67] width 55 height 23
click at [919, 65] on icon at bounding box center [918, 67] width 15 height 15
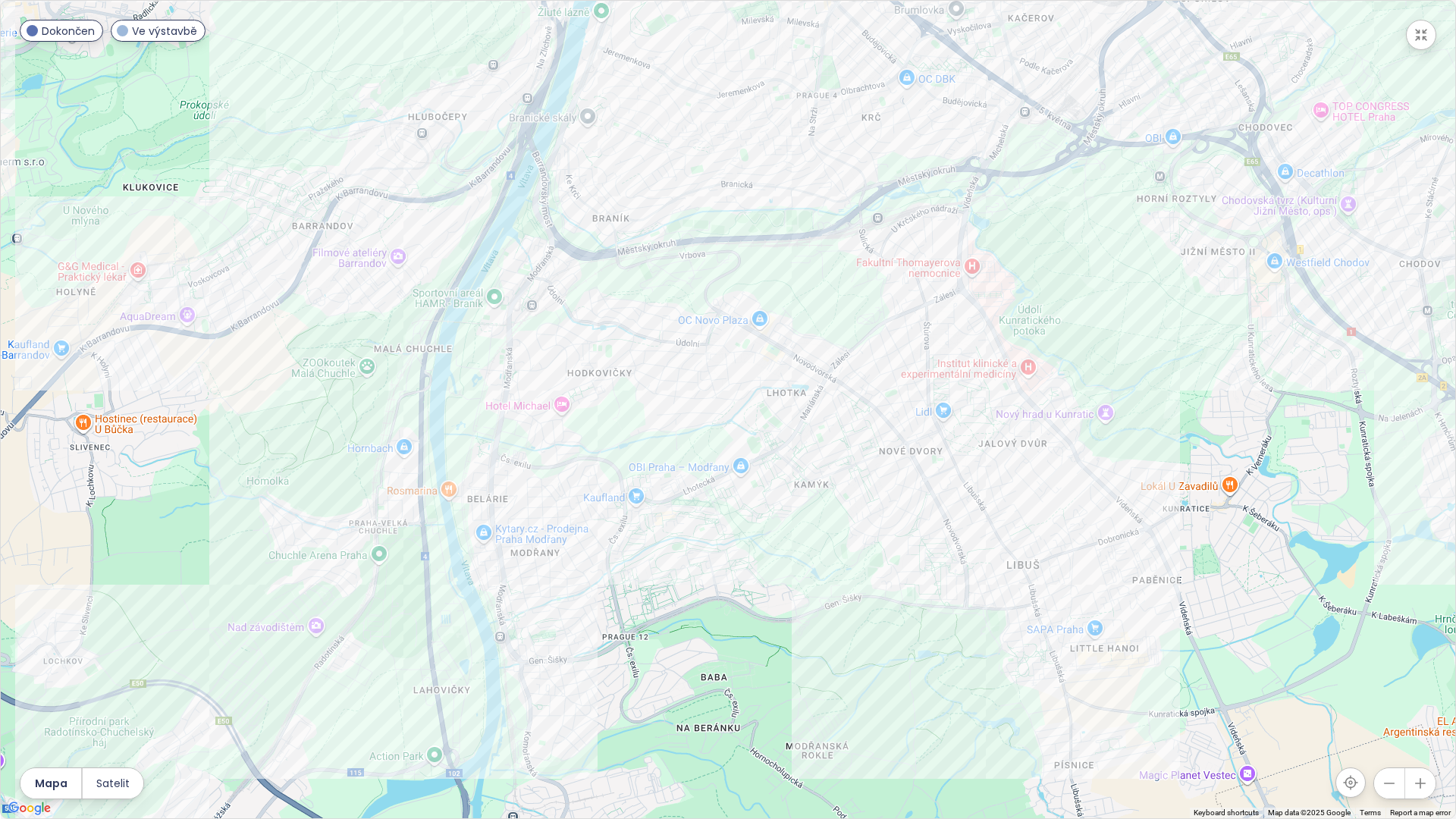
drag, startPoint x: 533, startPoint y: 563, endPoint x: 590, endPoint y: 426, distance: 148.4
click at [590, 426] on div at bounding box center [728, 410] width 1454 height 818
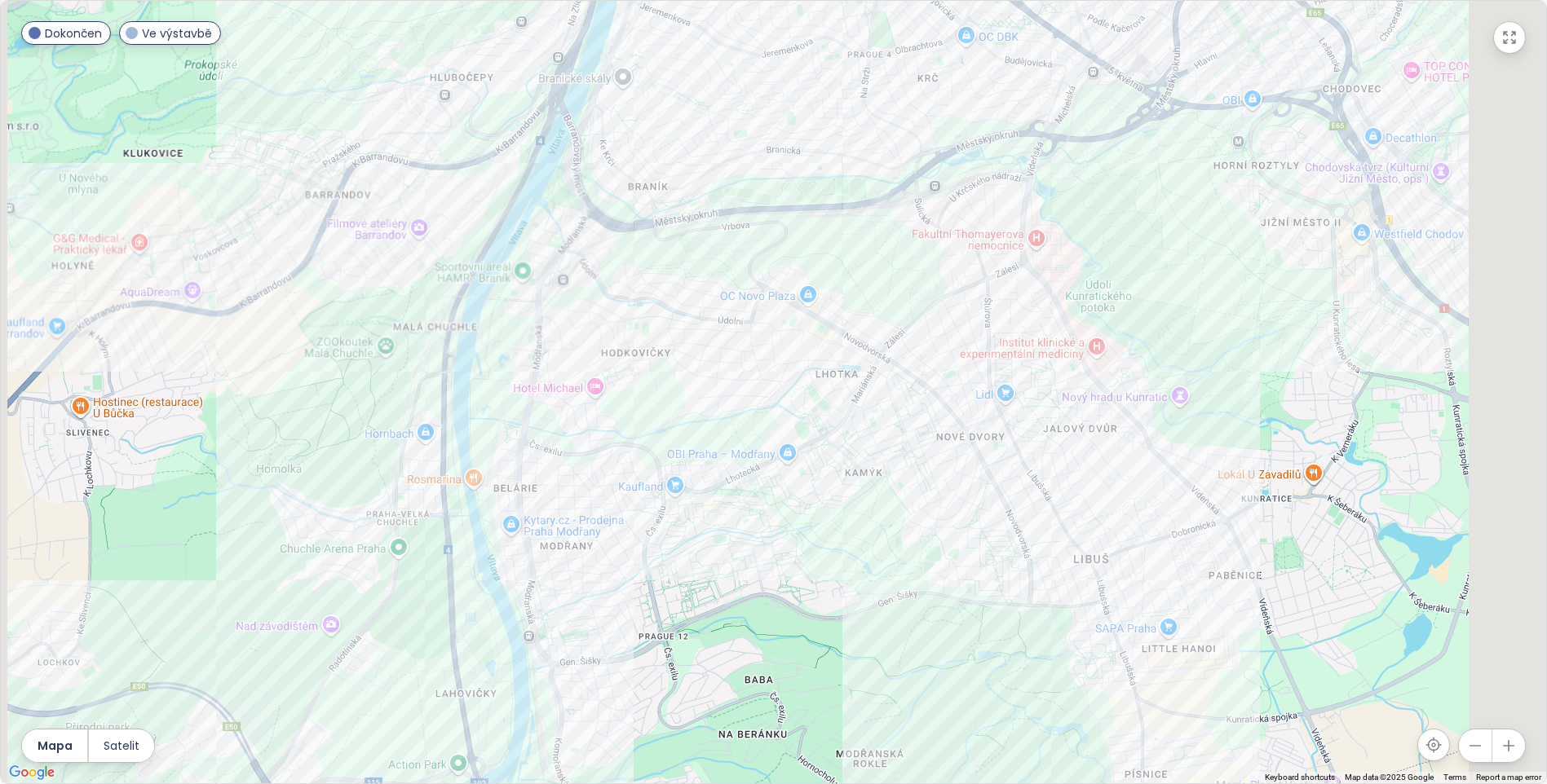
scroll to position [143, 0]
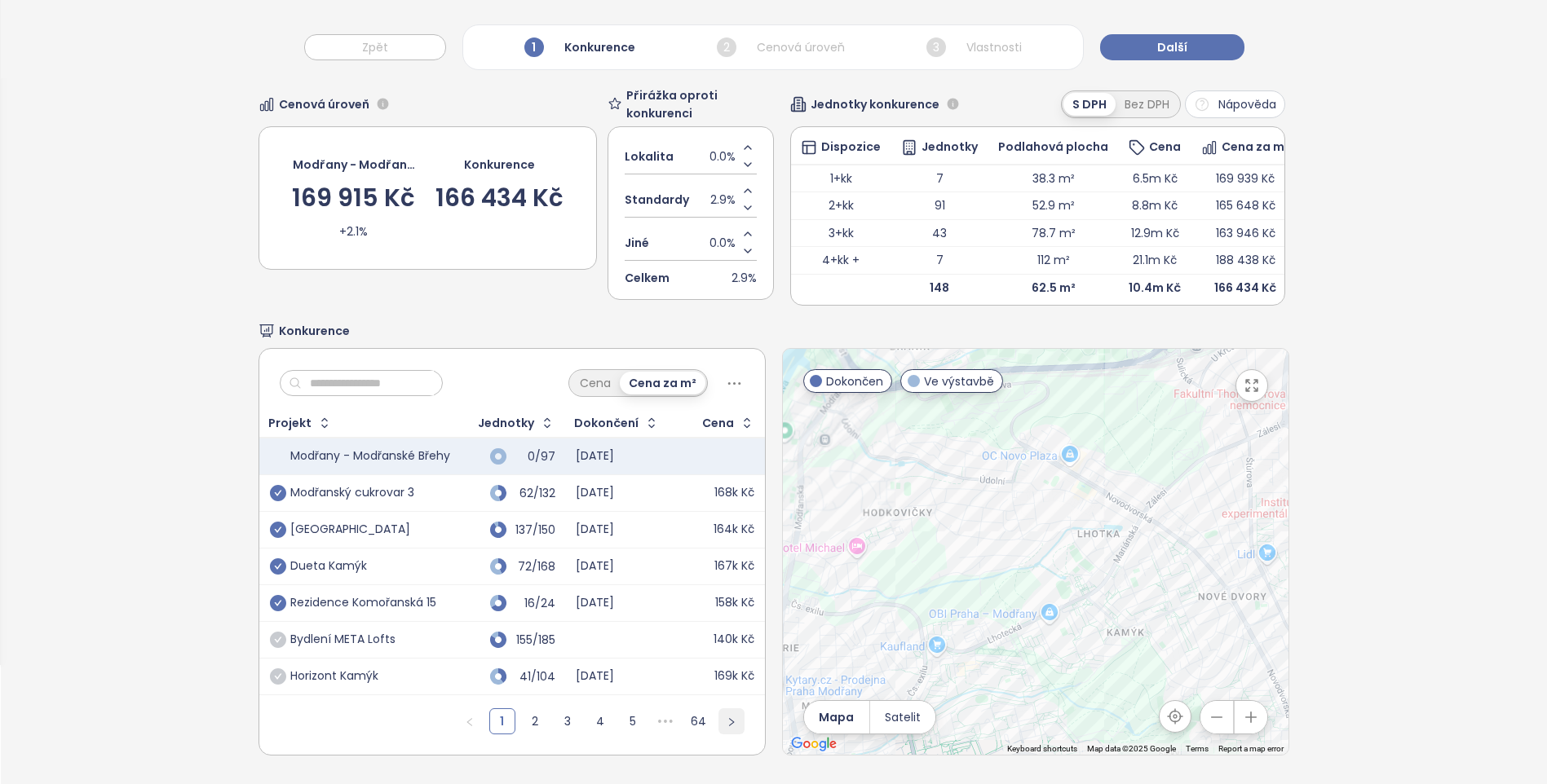
click at [726, 717] on icon "right" at bounding box center [731, 722] width 10 height 10
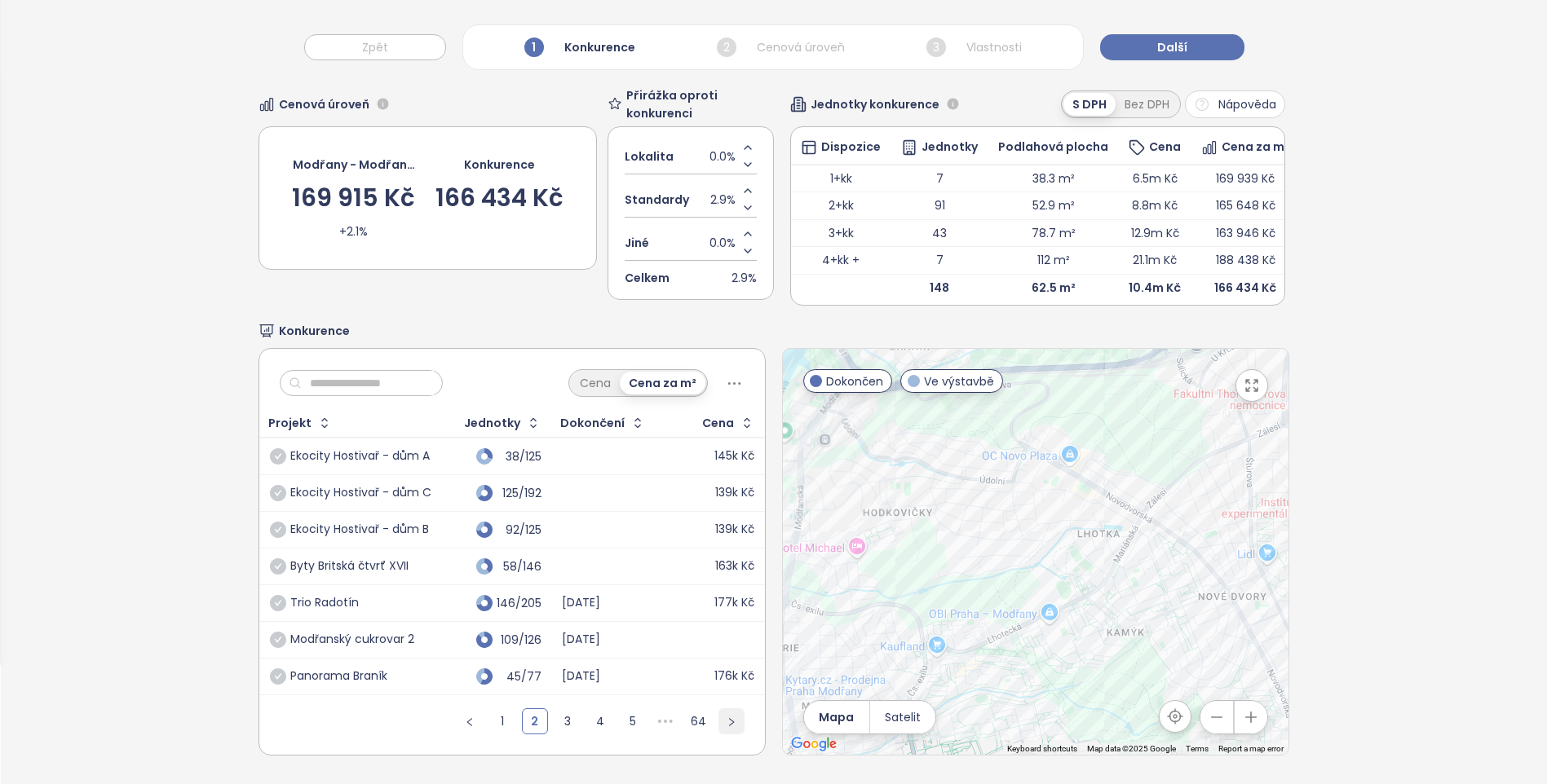
click at [726, 717] on icon "right" at bounding box center [731, 722] width 10 height 10
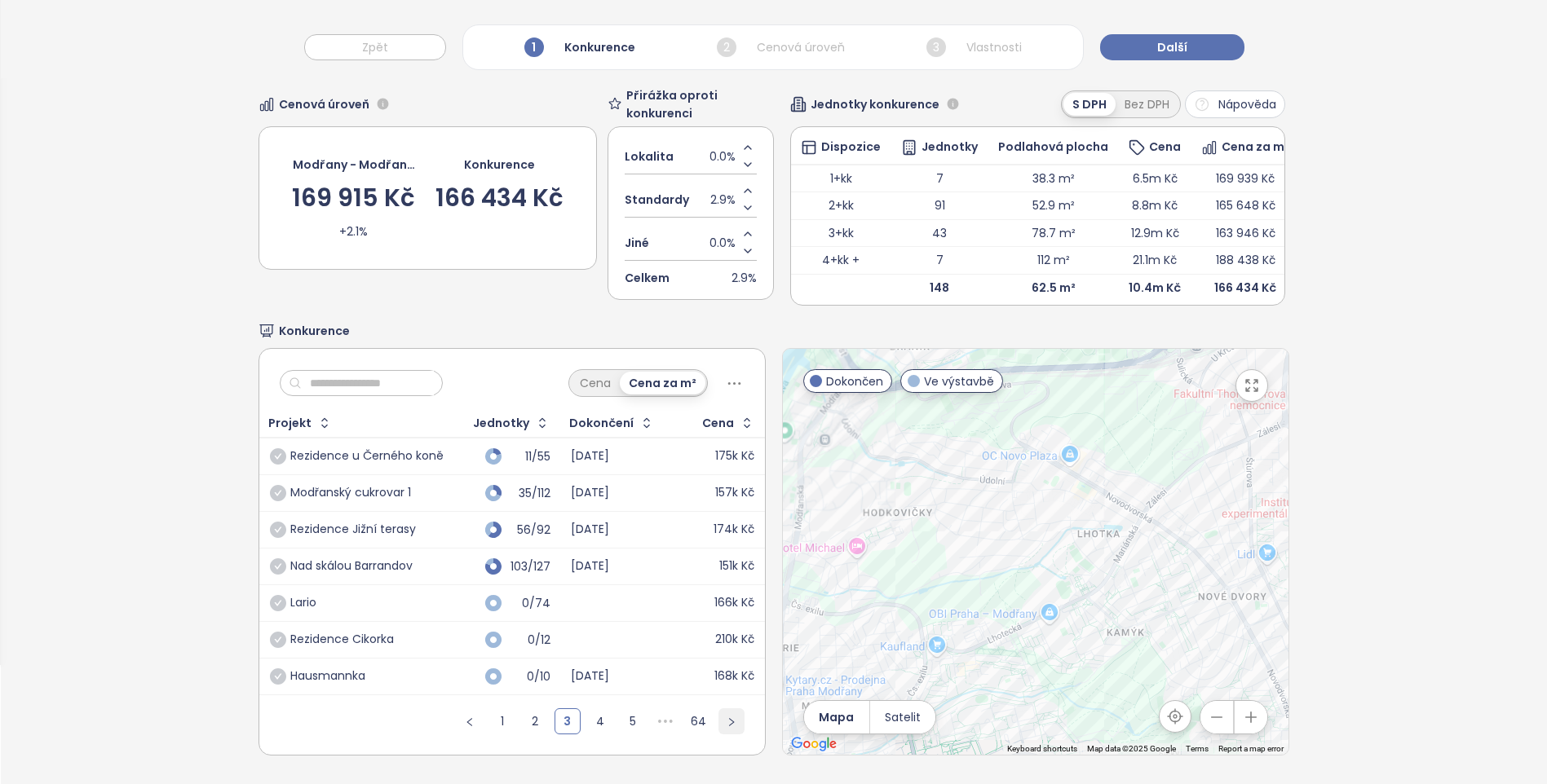
click at [726, 717] on icon "right" at bounding box center [731, 722] width 10 height 10
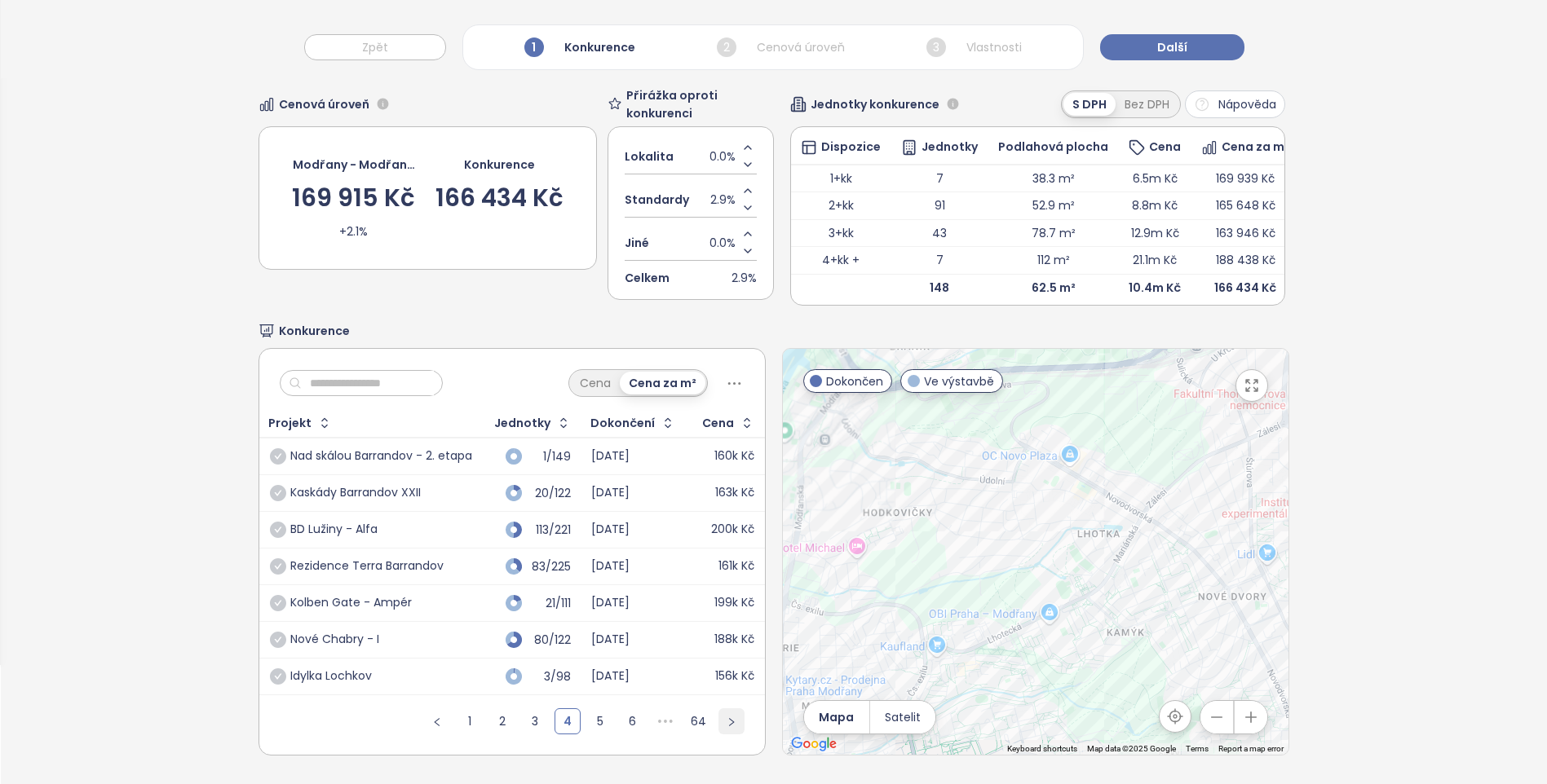
click at [726, 717] on icon "right" at bounding box center [731, 722] width 10 height 10
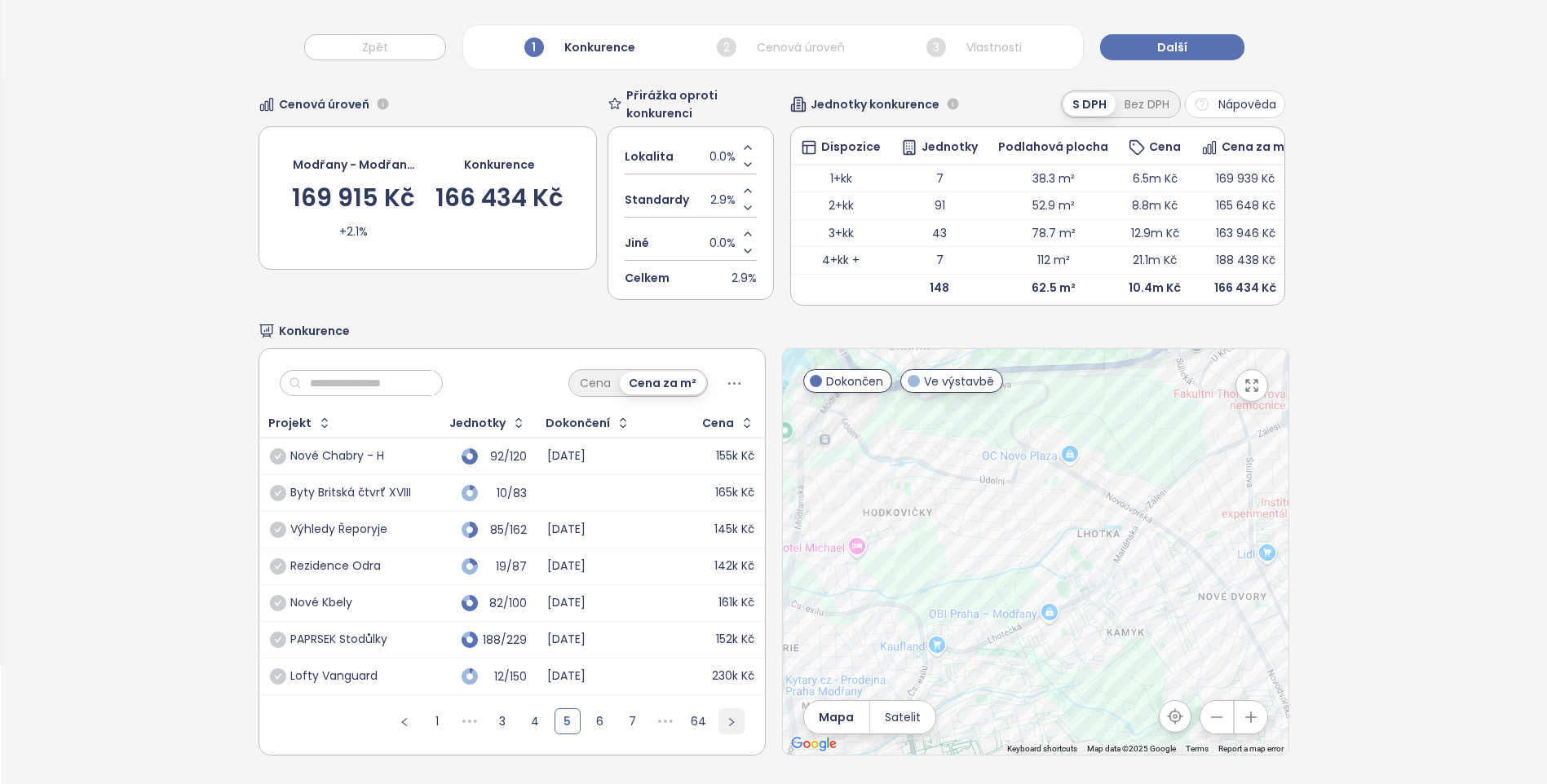
click at [726, 717] on icon "right" at bounding box center [731, 722] width 10 height 10
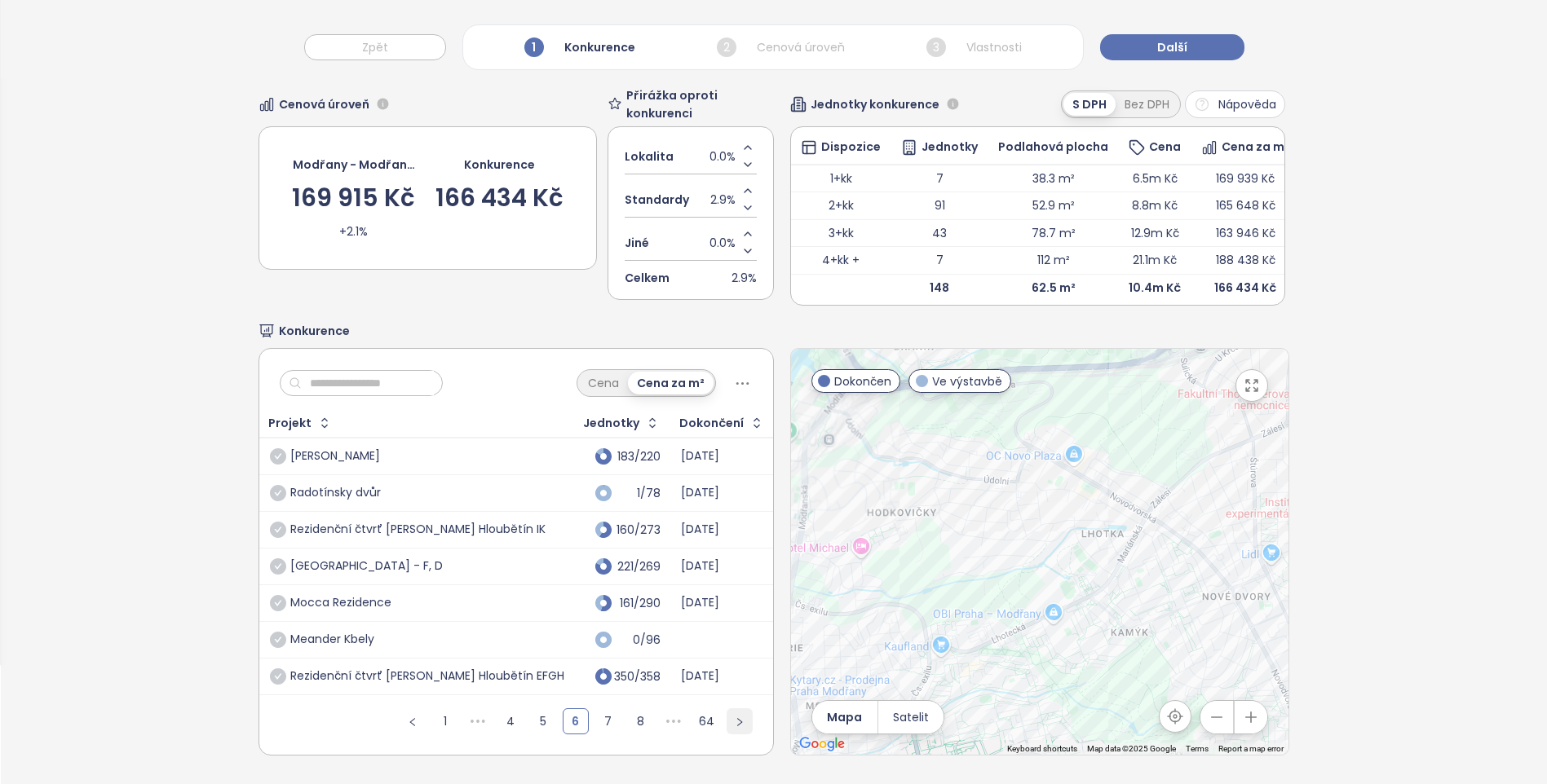
click at [726, 709] on button "button" at bounding box center [740, 722] width 26 height 26
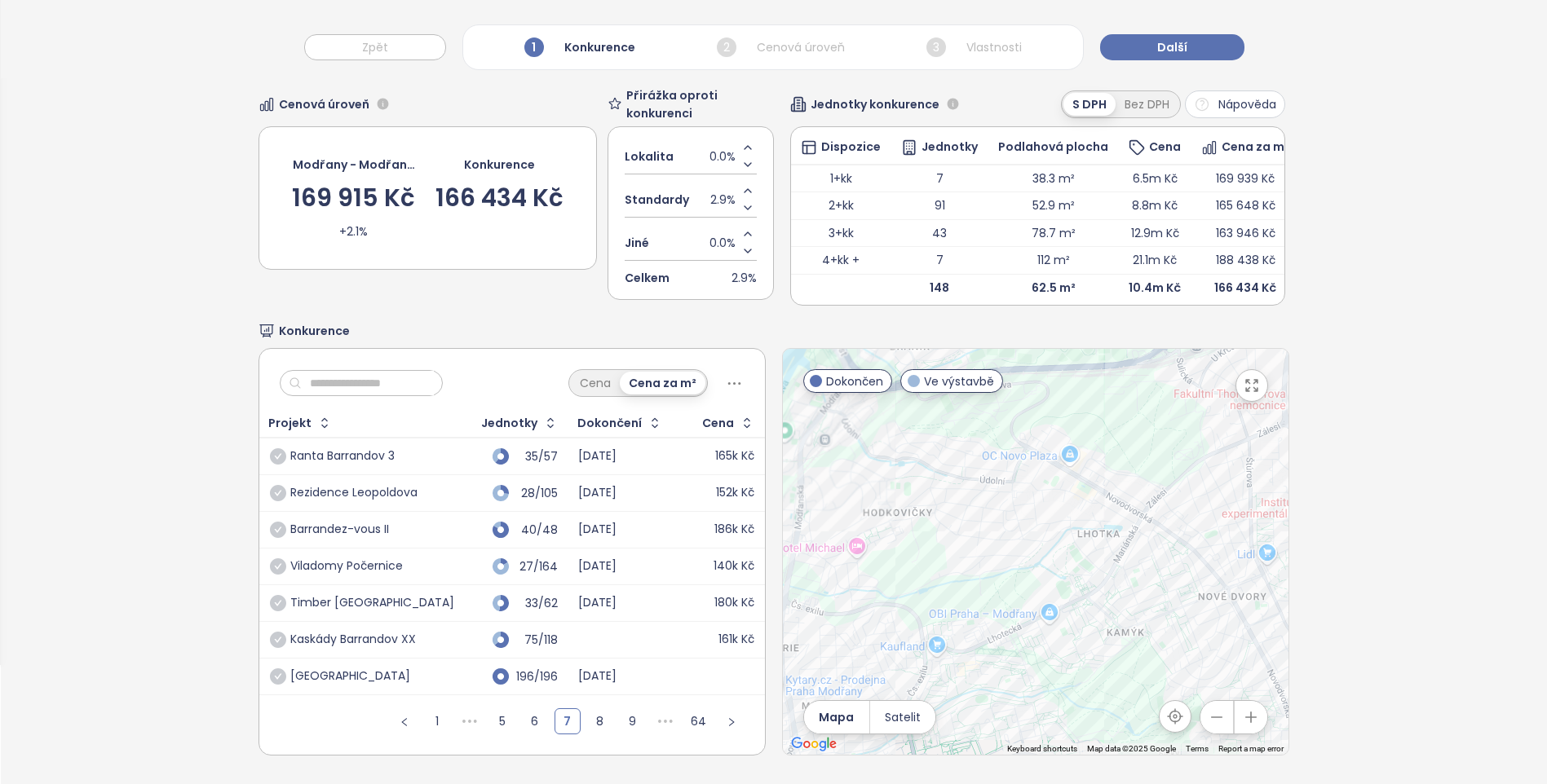
scroll to position [0, 0]
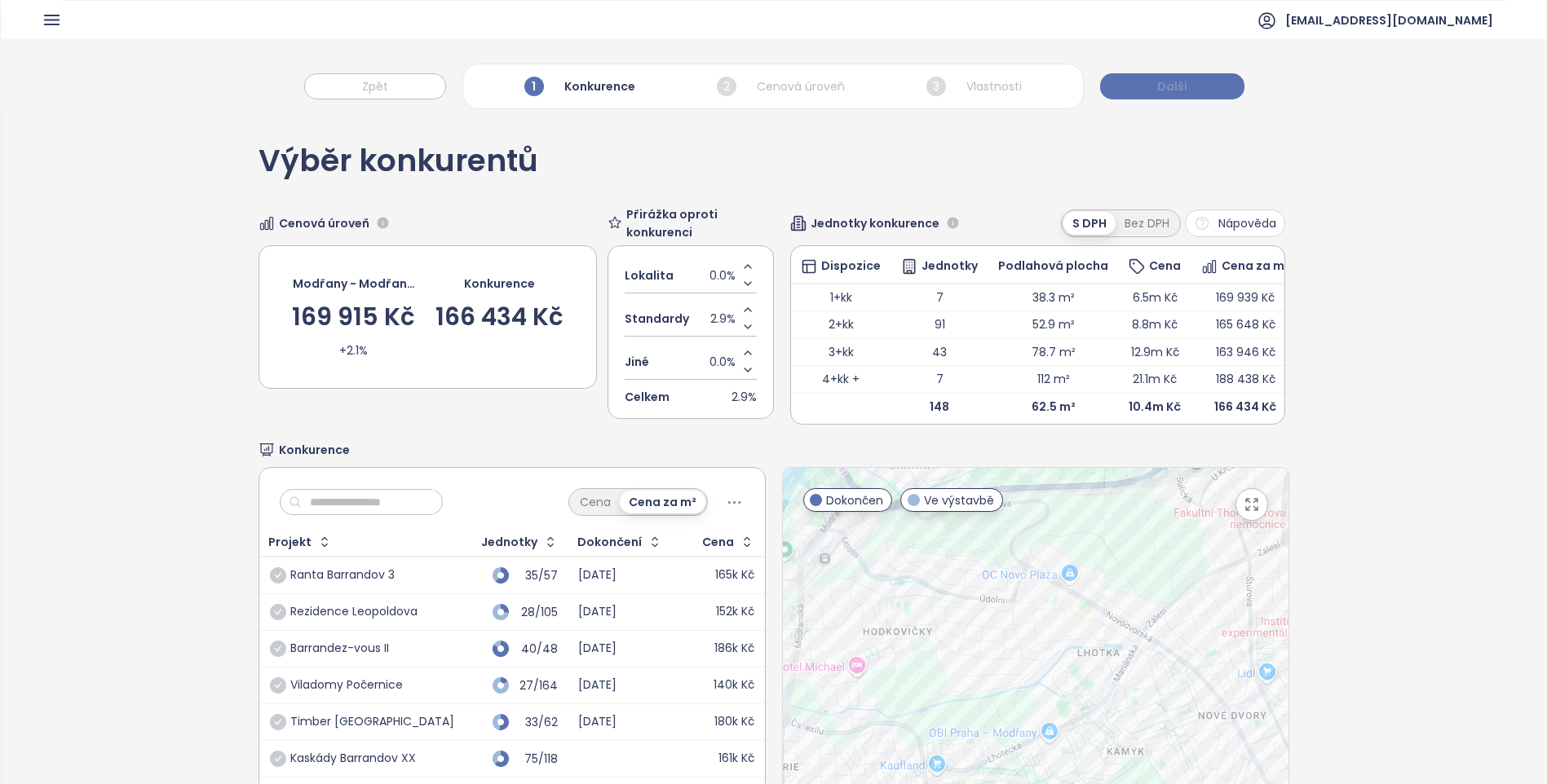
click at [1150, 86] on button "Další" at bounding box center [1172, 87] width 144 height 26
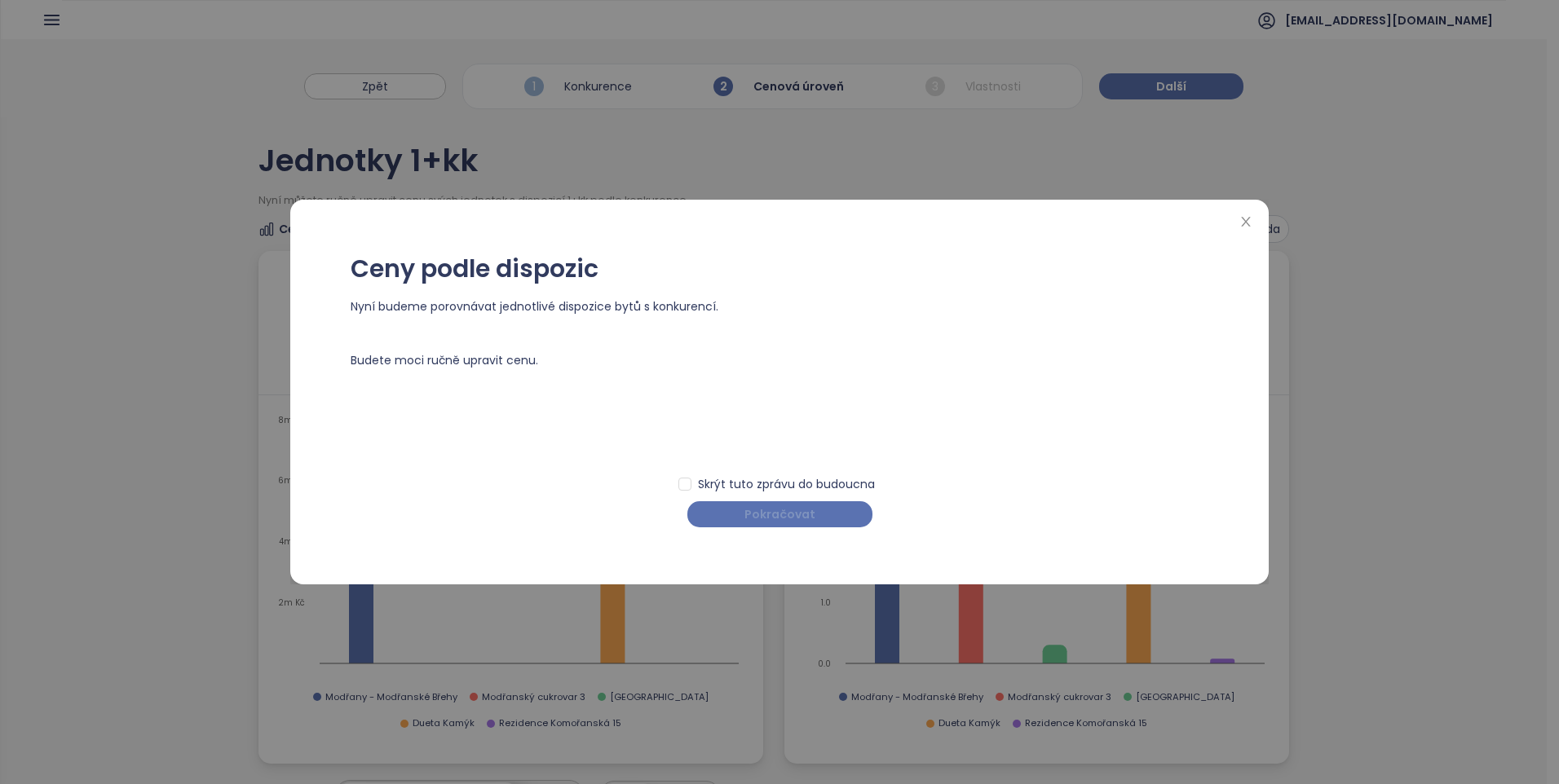
click at [775, 515] on span "Pokračovat" at bounding box center [780, 514] width 71 height 18
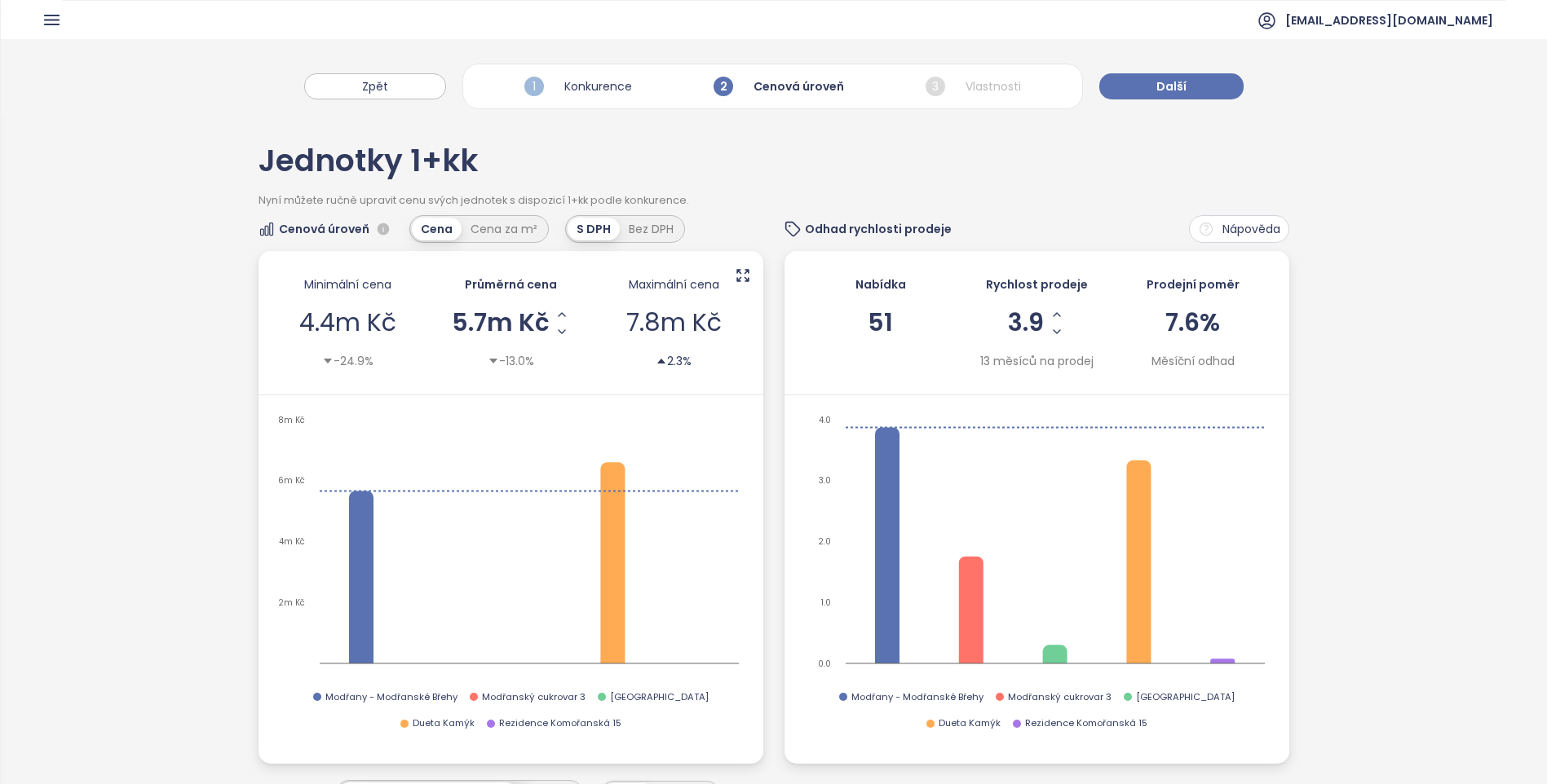
click at [1026, 222] on div "Odhad rychlosti prodeje Nápověda" at bounding box center [1037, 229] width 505 height 28
click at [1378, 434] on div "Jednotky 1+kk Nyní můžete ručně upravit cenu svých jednotek s dispozicí 1+kk po…" at bounding box center [774, 796] width 1546 height 1359
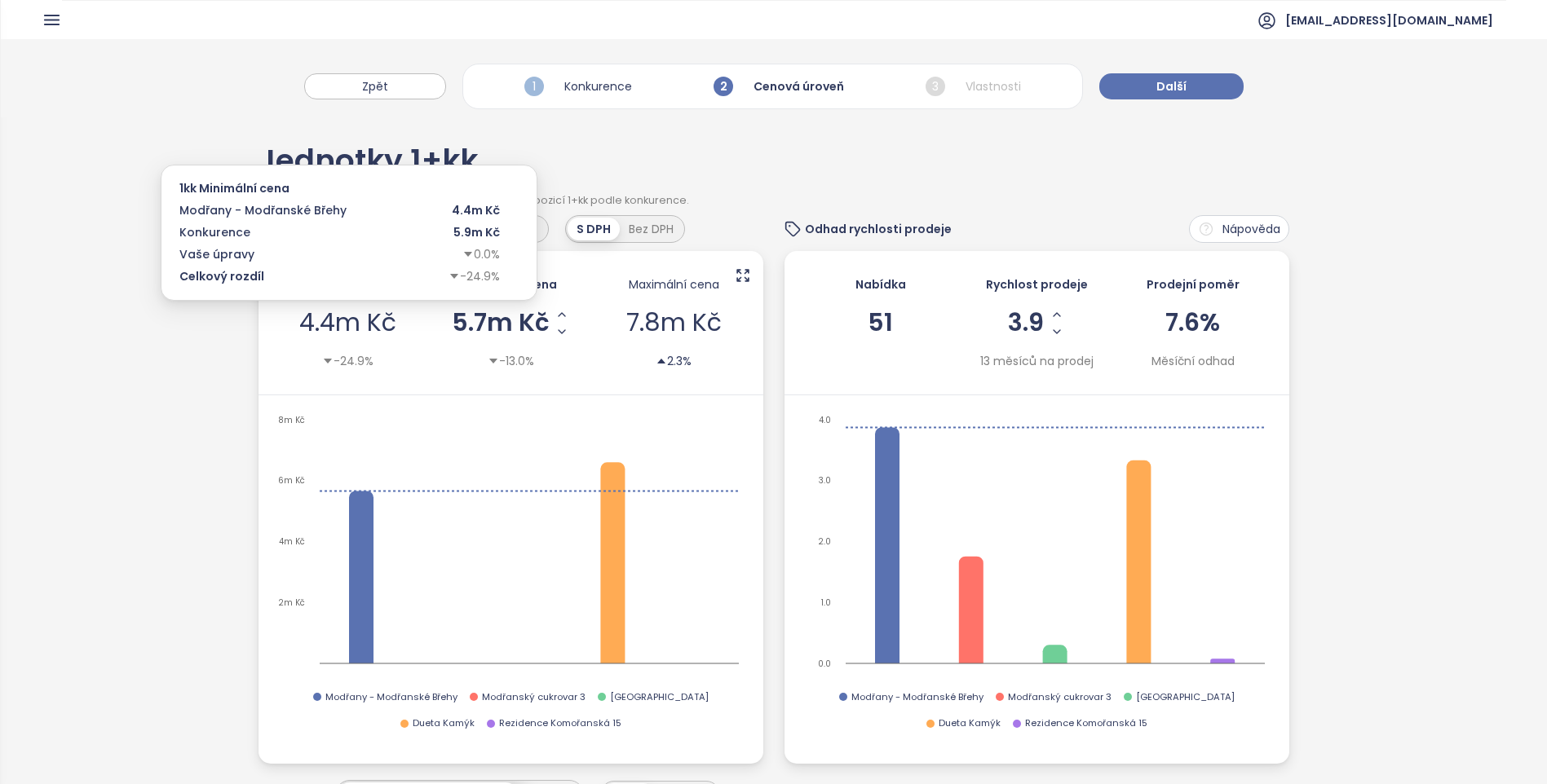
click at [371, 323] on span "4.4m Kč" at bounding box center [347, 323] width 97 height 35
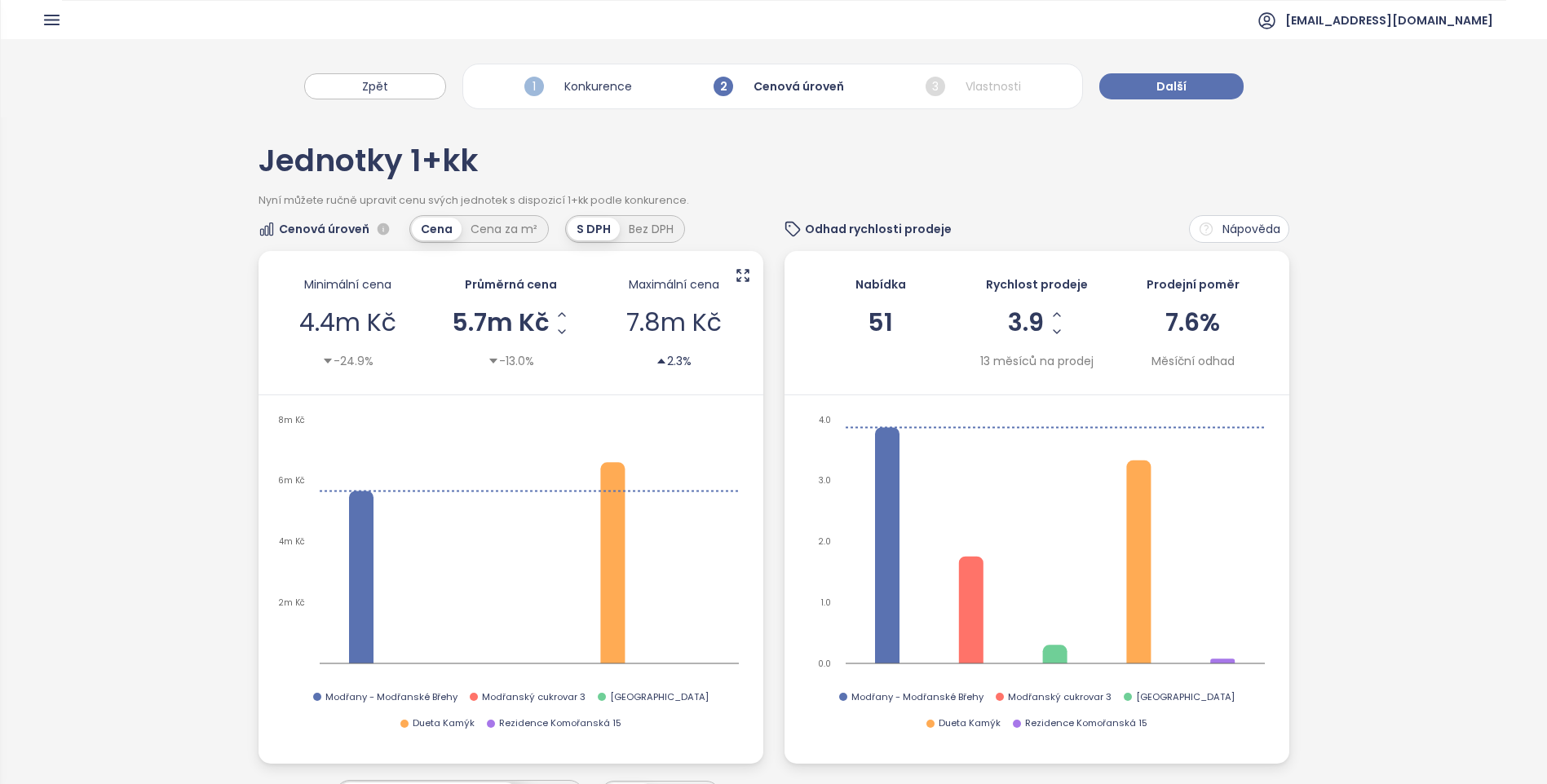
click at [352, 360] on div "-24.9%" at bounding box center [347, 361] width 51 height 18
click at [496, 330] on span "5.7m Kč" at bounding box center [500, 323] width 98 height 25
click at [743, 239] on div "Cenová úroveň Cena Cena za m² S DPH Bez DPH" at bounding box center [510, 229] width 505 height 28
click at [1411, 481] on div "Jednotky 1+kk Nyní můžete ručně upravit cenu svých jednotek s dispozicí 1+kk po…" at bounding box center [774, 796] width 1546 height 1359
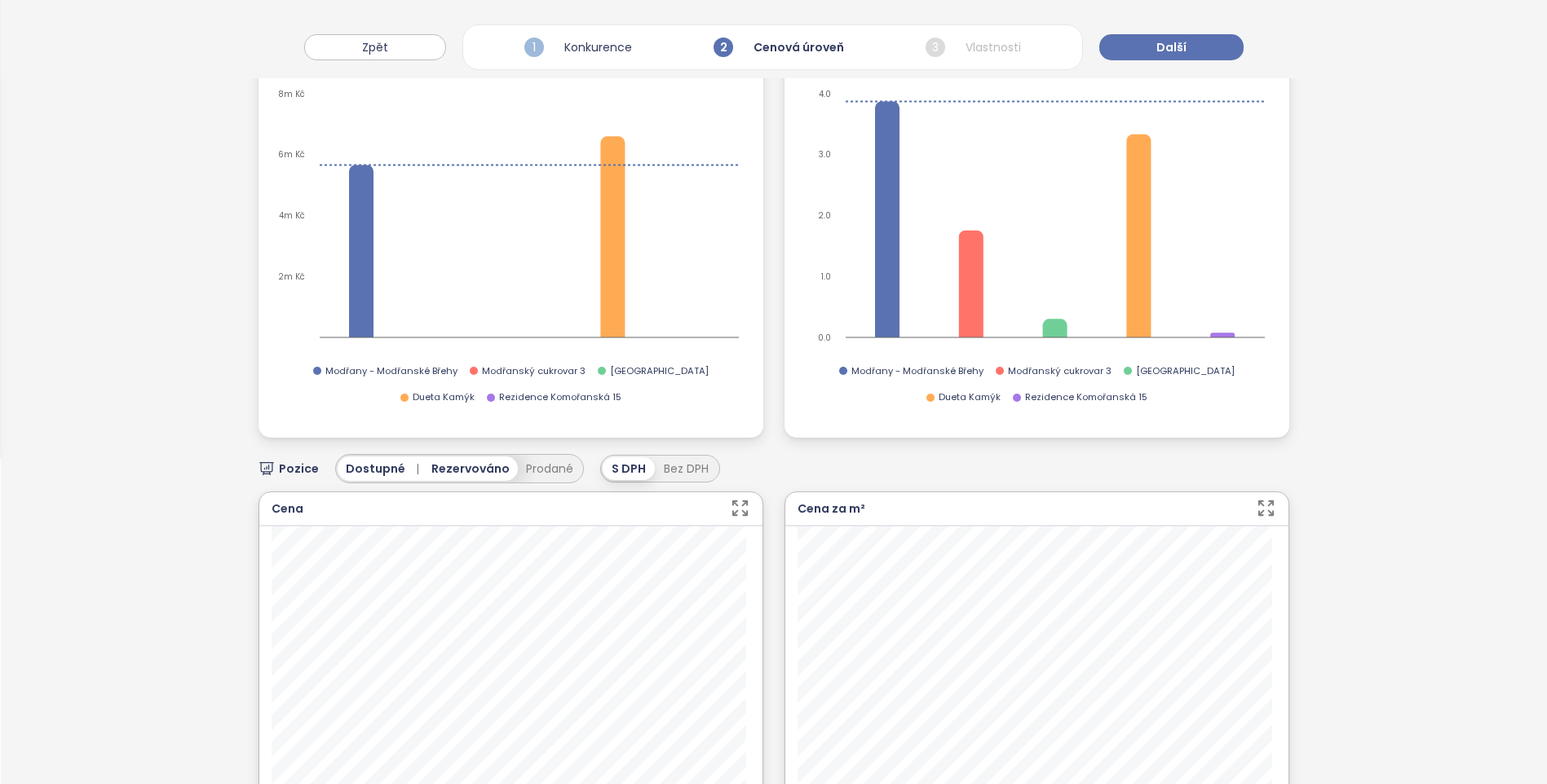
scroll to position [714, 0]
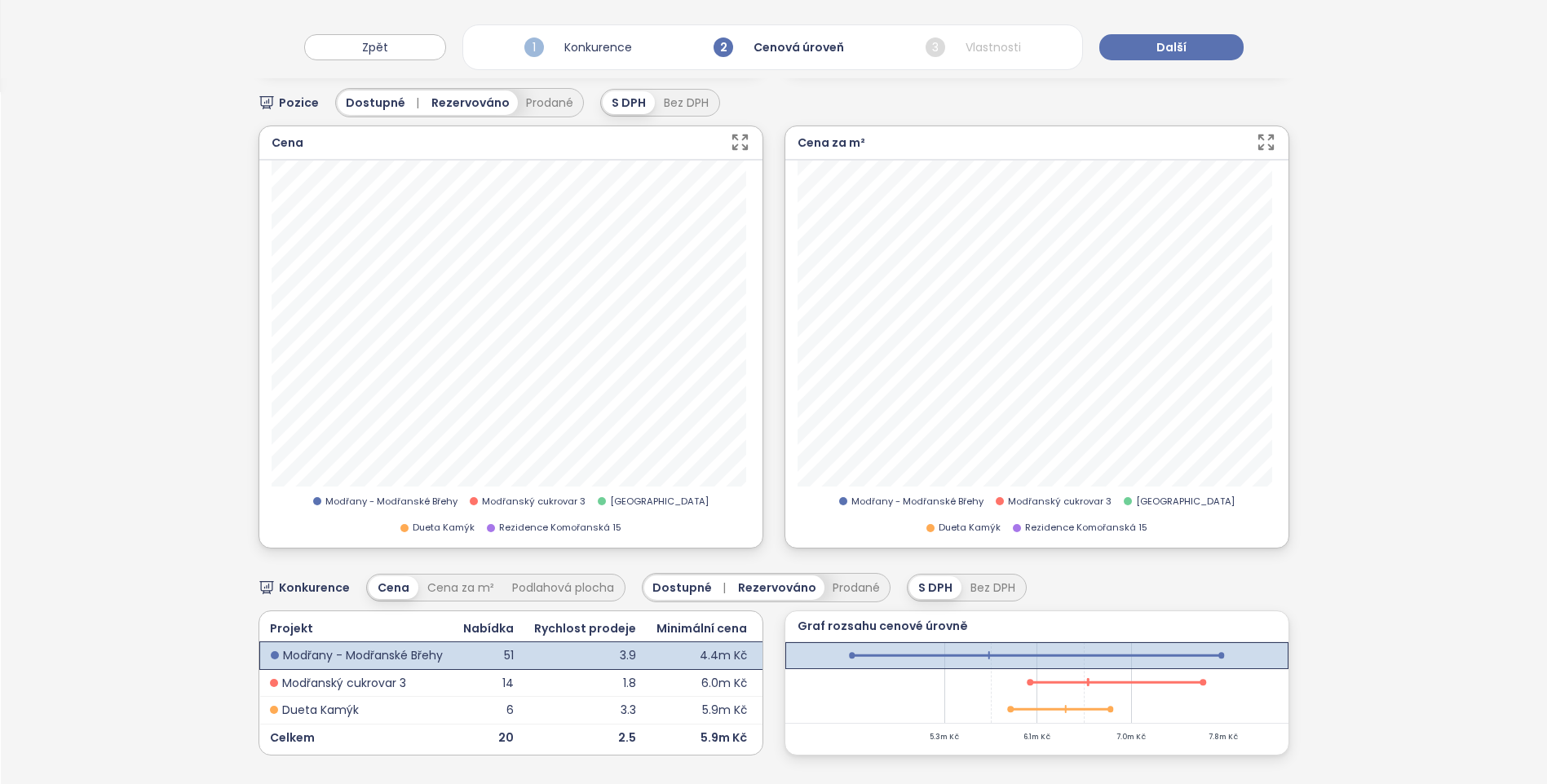
click at [539, 724] on td "2.5" at bounding box center [585, 737] width 122 height 27
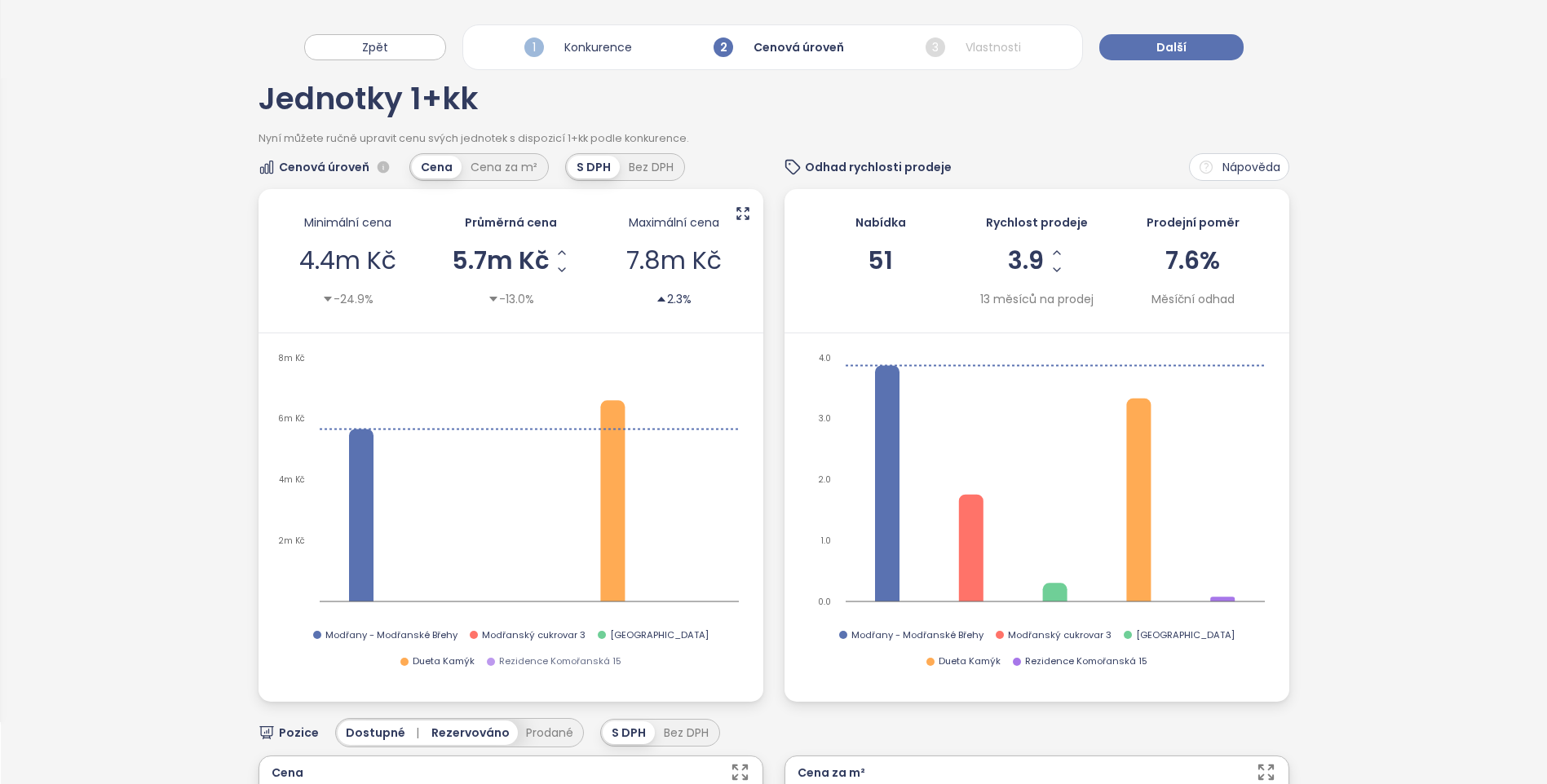
scroll to position [0, 0]
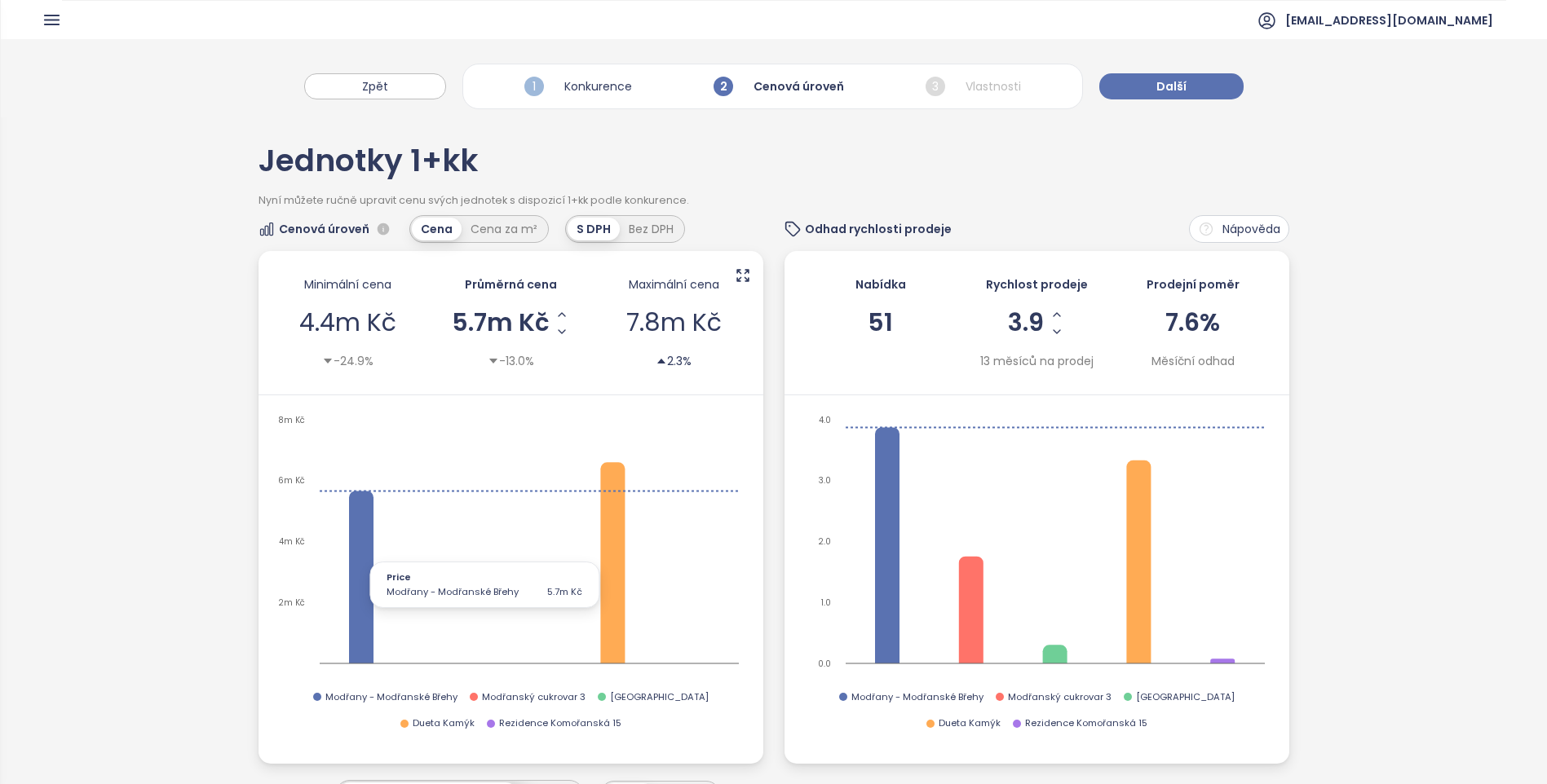
click at [365, 625] on icon at bounding box center [362, 576] width 25 height 173
click at [467, 318] on span "5.7m Kč" at bounding box center [500, 323] width 98 height 25
click at [399, 337] on div "Minimální cena 4.4m Kč -24.9%" at bounding box center [347, 323] width 155 height 111
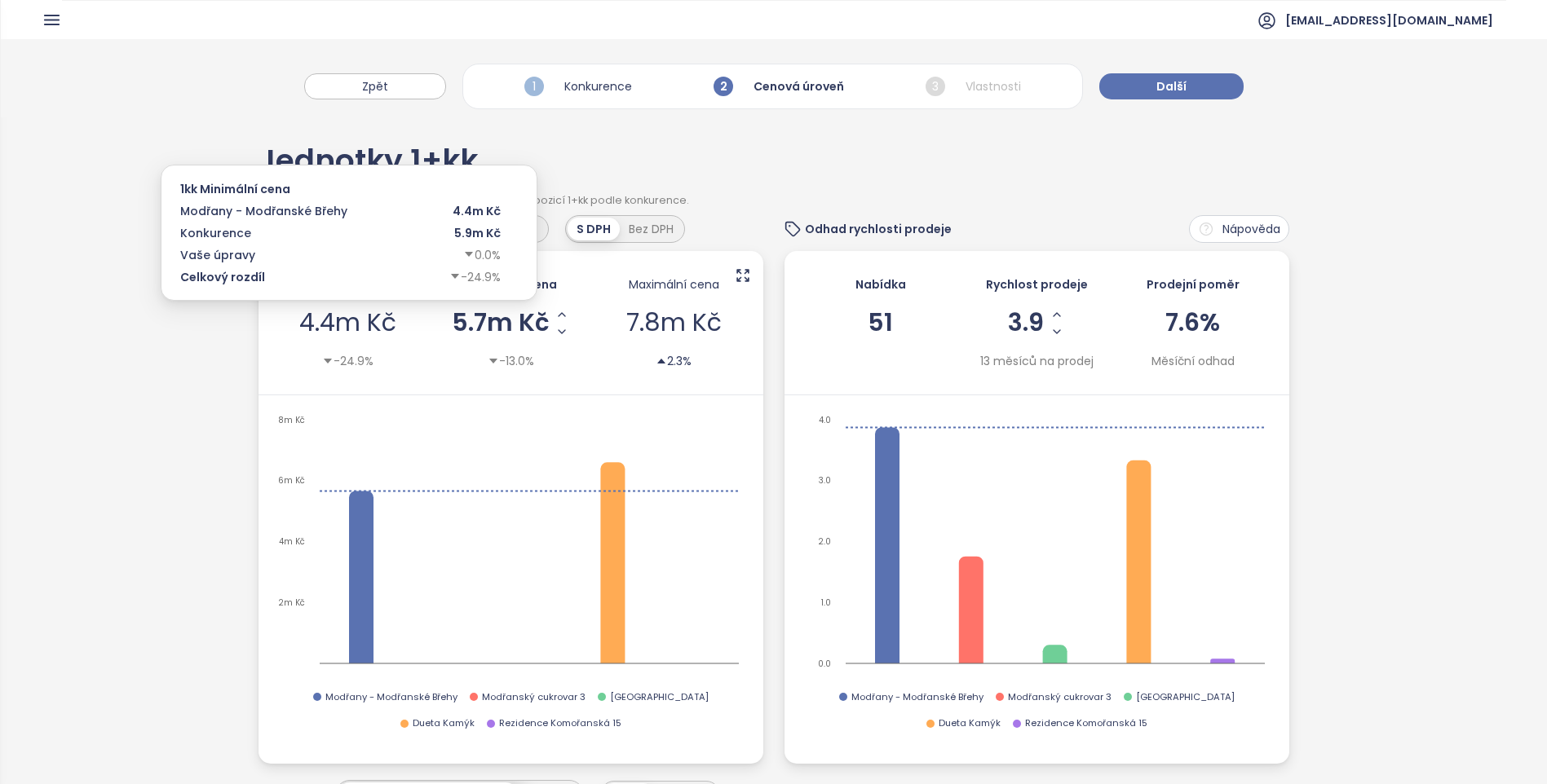
click at [380, 325] on span "4.4m Kč" at bounding box center [347, 323] width 97 height 35
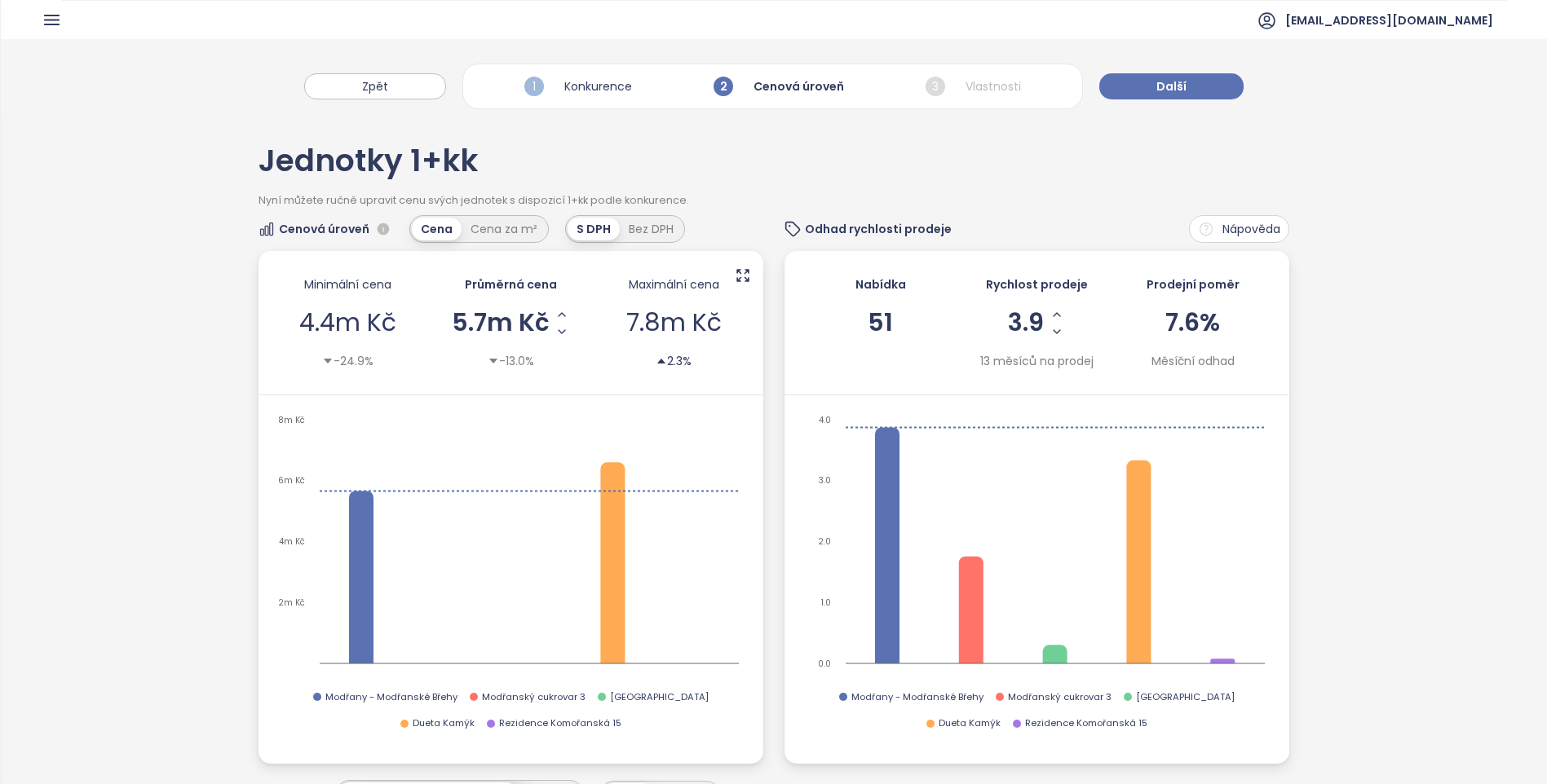
click at [325, 318] on span "4.4m Kč" at bounding box center [347, 323] width 97 height 35
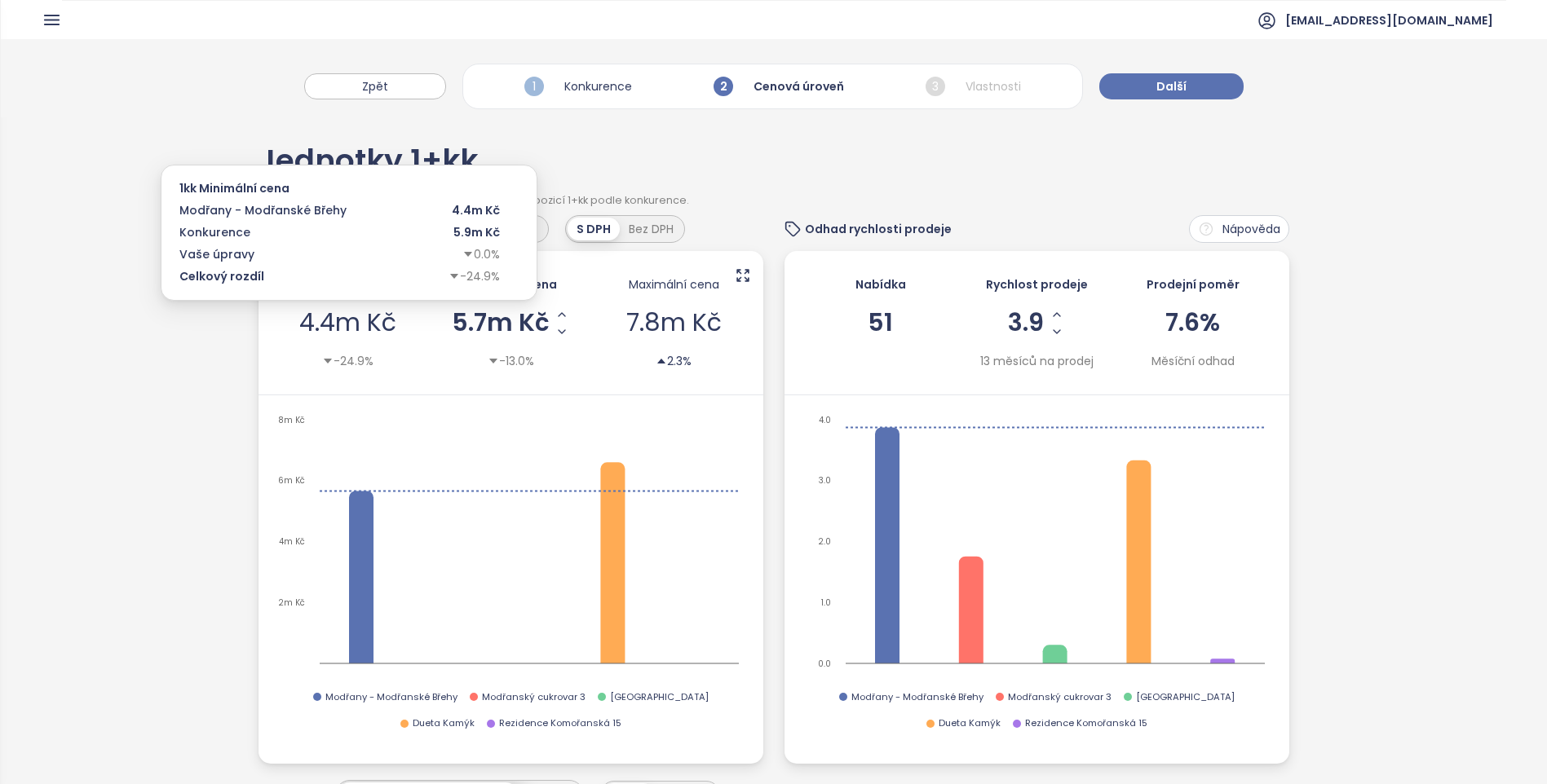
click at [325, 318] on span "4.4m Kč" at bounding box center [347, 323] width 97 height 35
click at [416, 310] on div "Minimální cena 4.4m Kč -24.9%" at bounding box center [347, 323] width 155 height 111
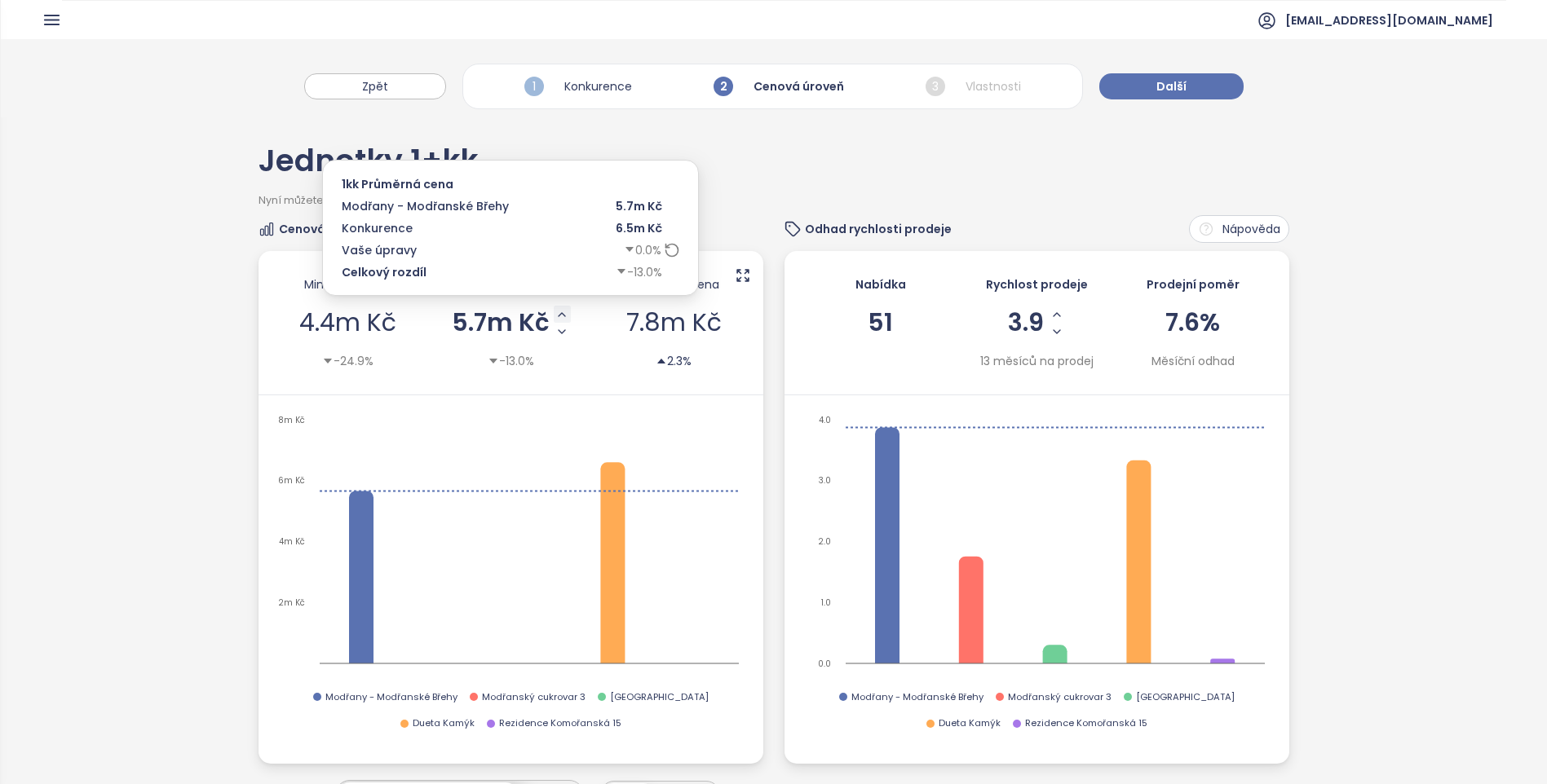
click at [559, 311] on icon "Increase AVG Price" at bounding box center [562, 315] width 13 height 13
click at [557, 334] on icon "Decrease AVG Price" at bounding box center [563, 332] width 13 height 13
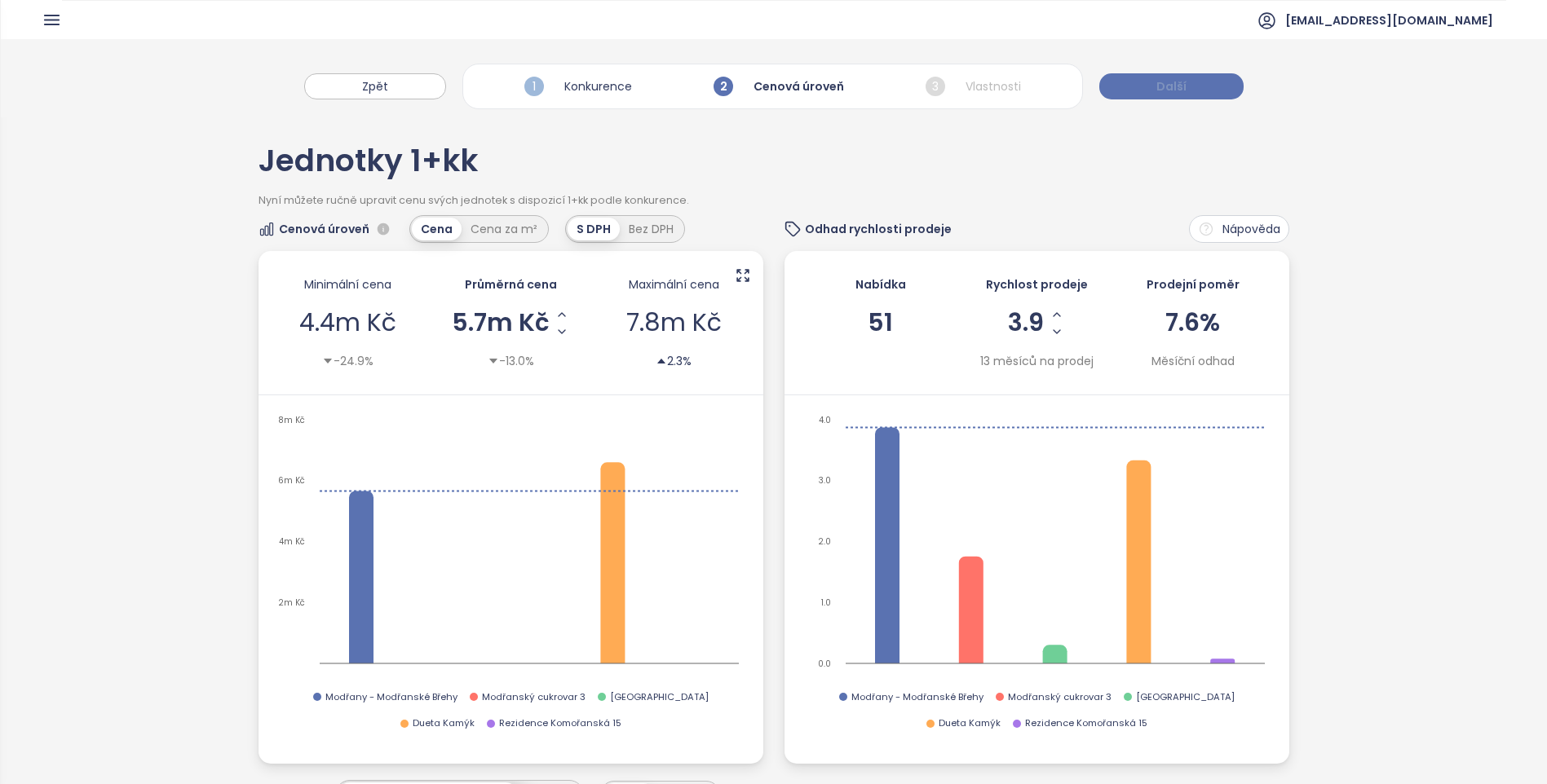
click at [1167, 90] on span "Další" at bounding box center [1171, 87] width 30 height 18
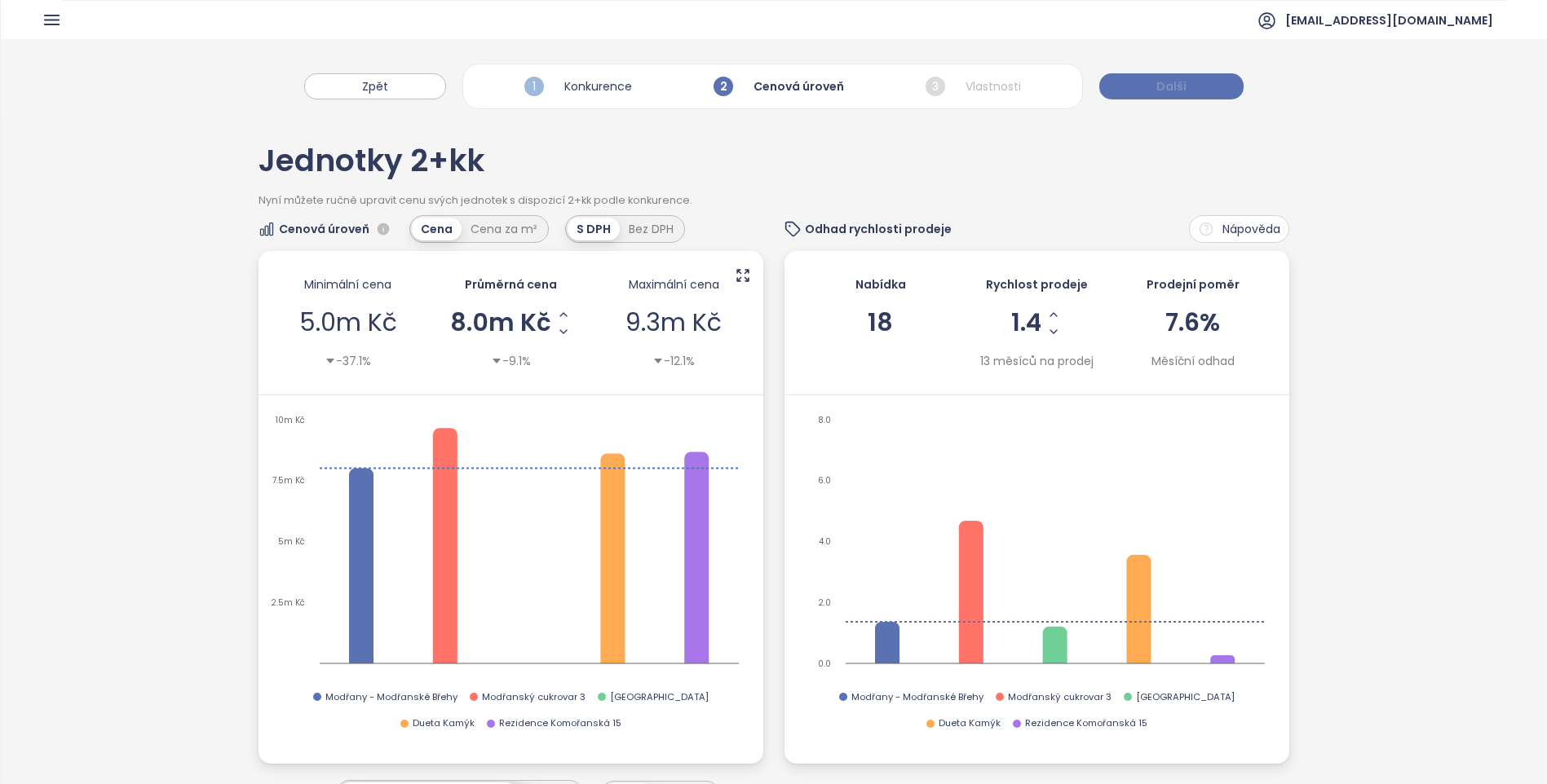
click at [1226, 91] on button "Další" at bounding box center [1171, 87] width 144 height 26
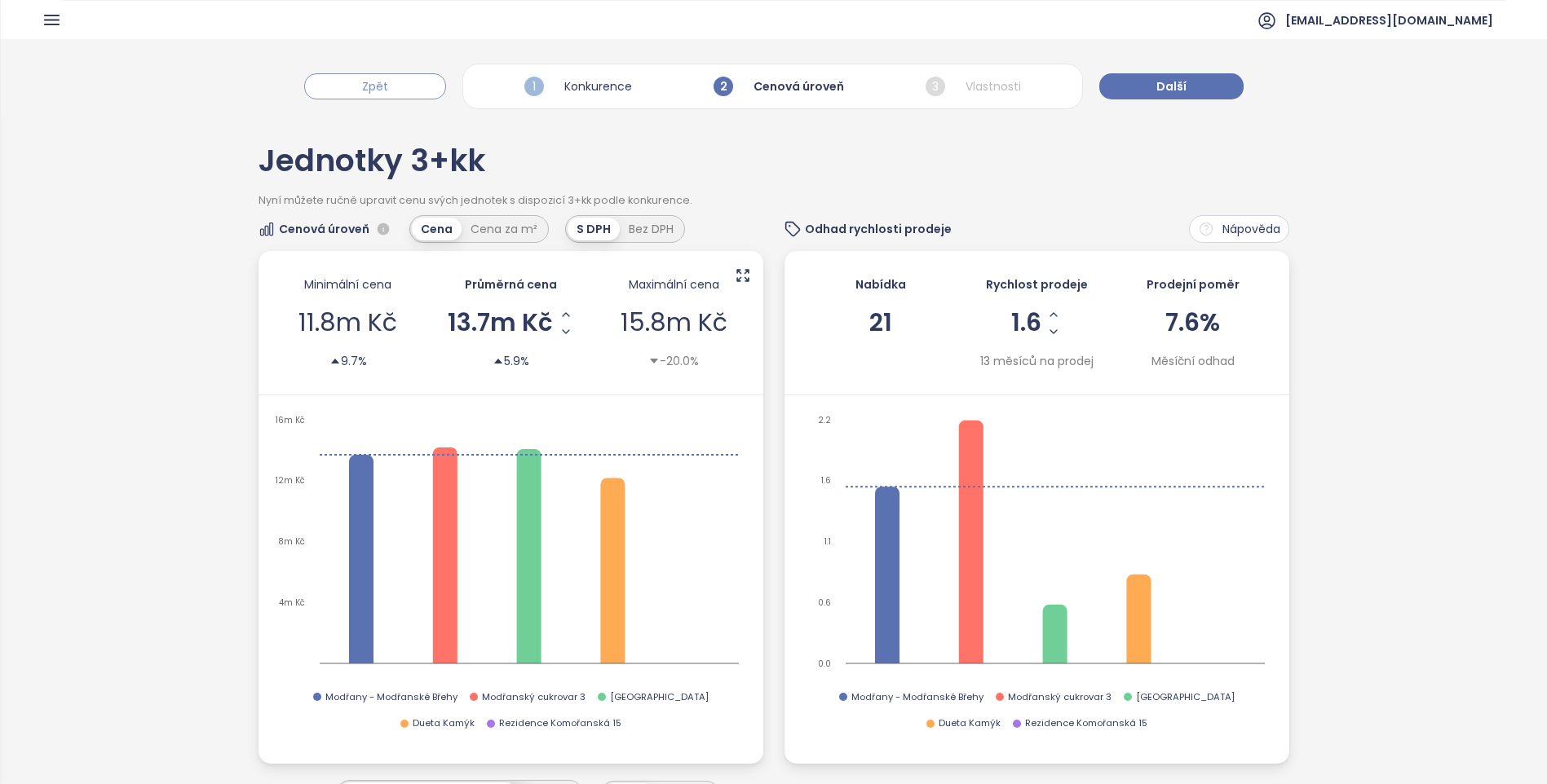
click at [383, 95] on button "Zpět" at bounding box center [375, 87] width 141 height 26
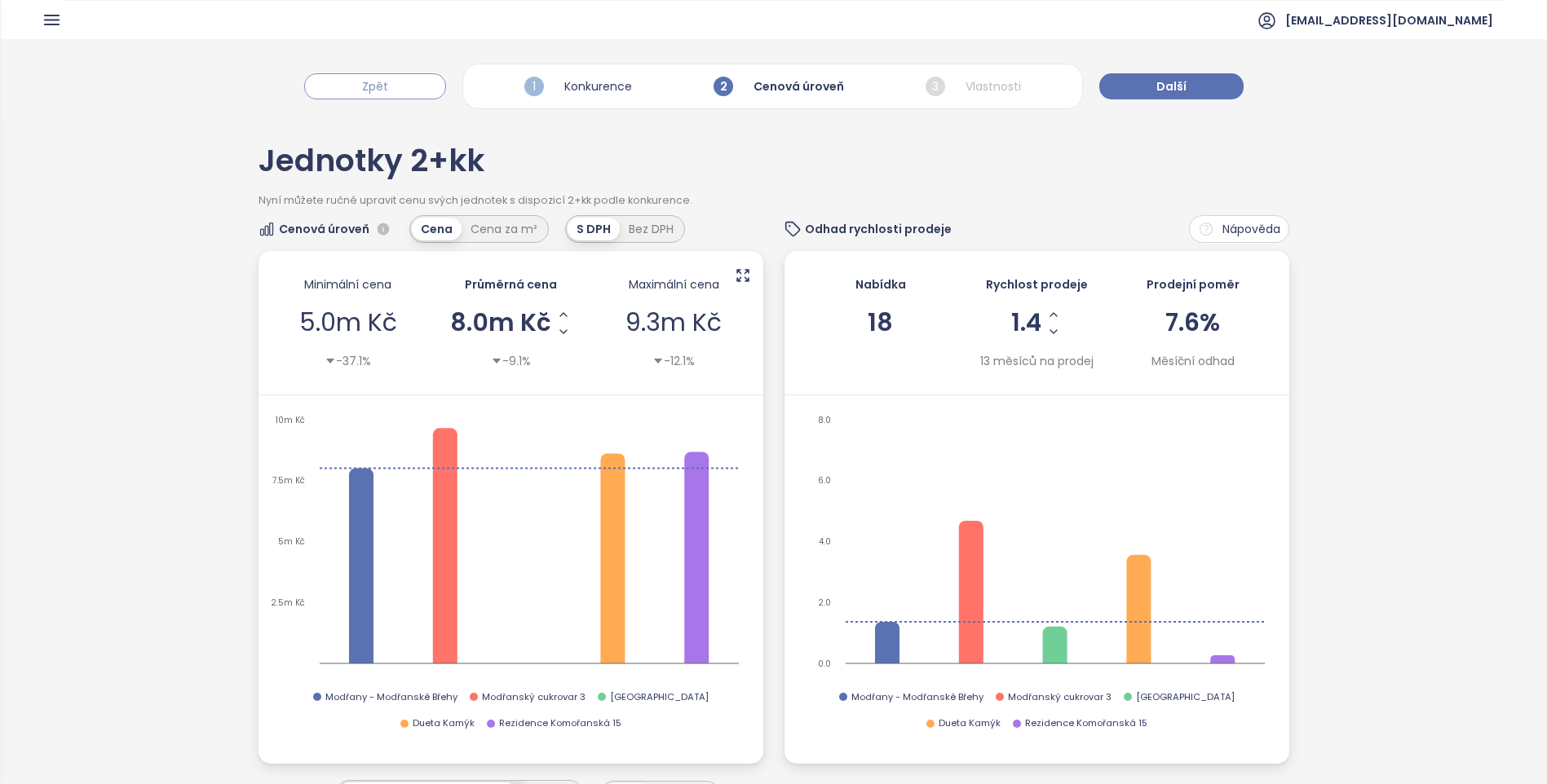
click at [383, 95] on button "Zpět" at bounding box center [375, 87] width 141 height 26
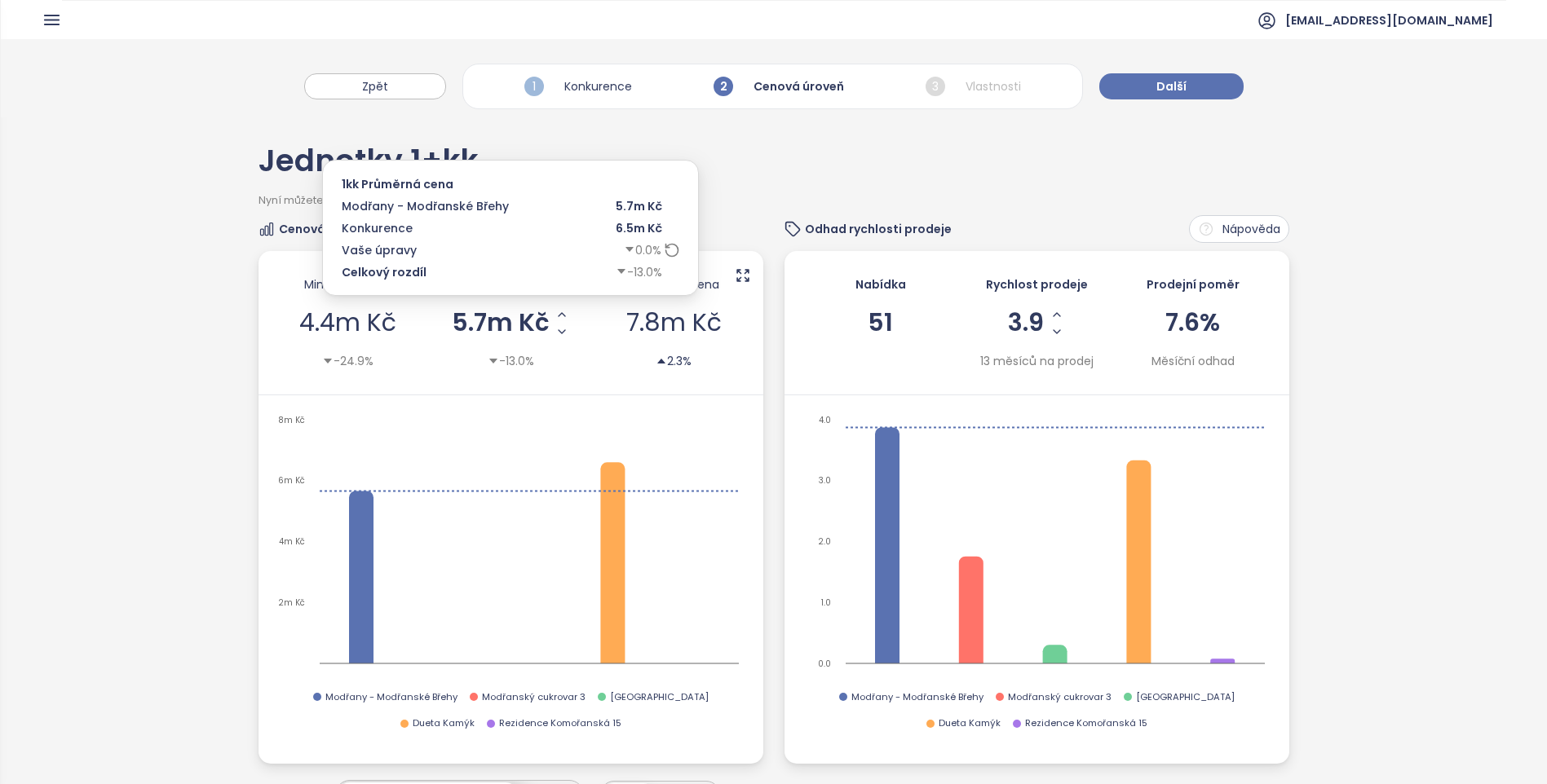
click at [558, 313] on icon "Increase AVG Price" at bounding box center [562, 315] width 13 height 13
click at [558, 313] on icon "Increase AVG Price" at bounding box center [563, 315] width 13 height 13
click at [559, 336] on icon "Decrease AVG Price" at bounding box center [562, 332] width 13 height 13
click at [554, 333] on button "Decrease AVG Price" at bounding box center [563, 331] width 17 height 17
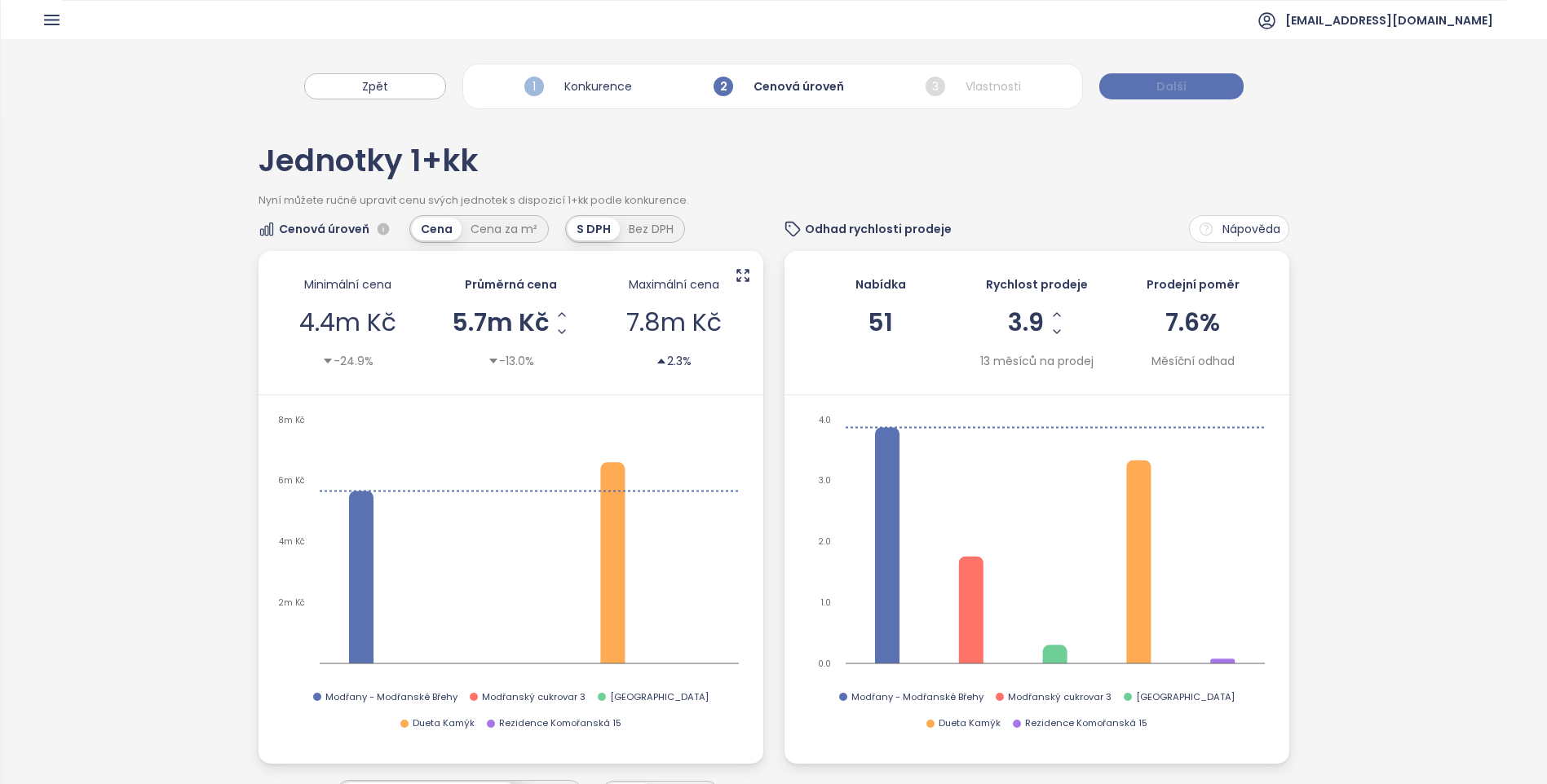
click at [1127, 87] on button "Další" at bounding box center [1171, 87] width 144 height 26
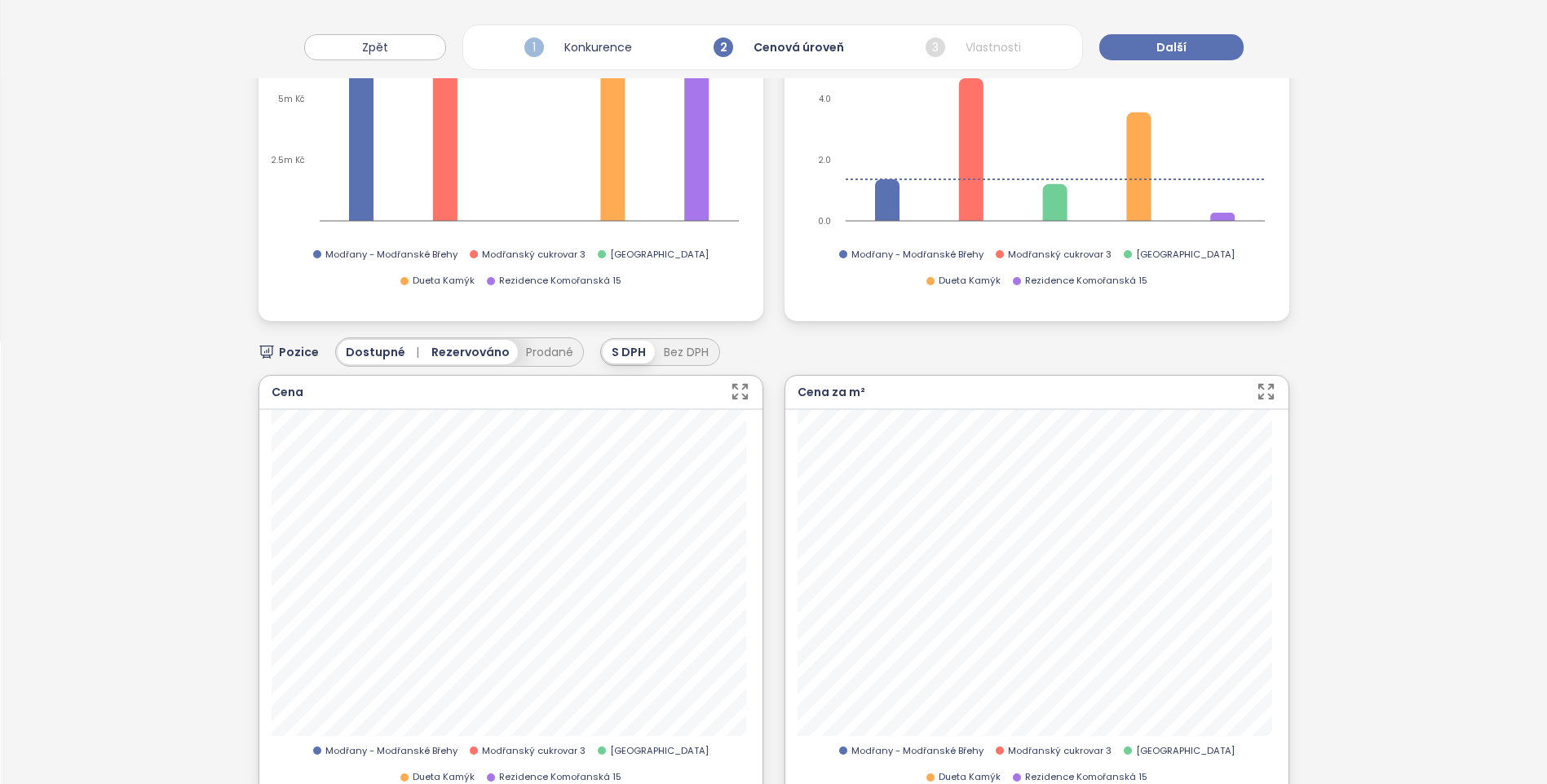
scroll to position [35, 0]
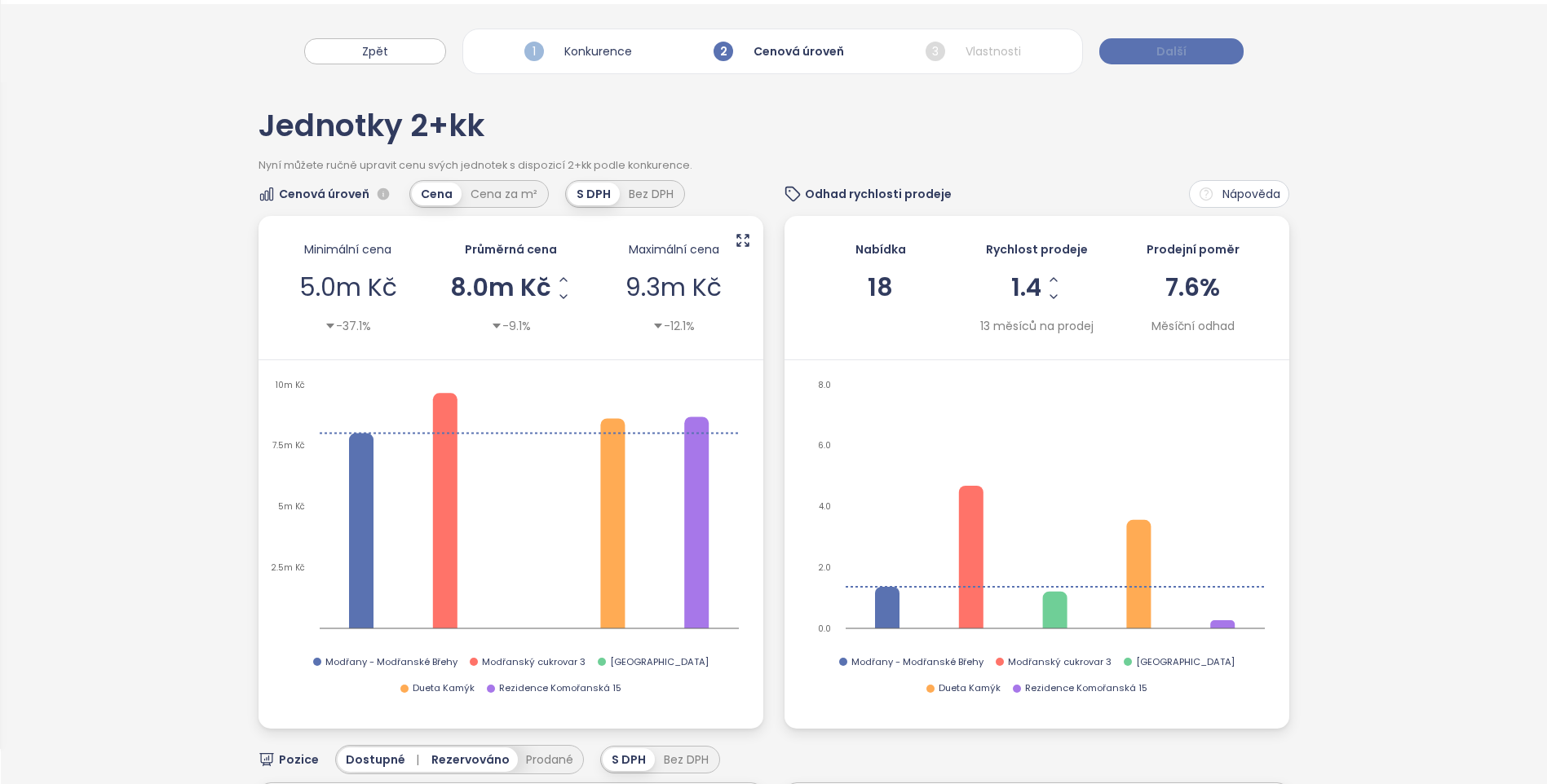
click at [1225, 54] on button "Další" at bounding box center [1171, 51] width 144 height 26
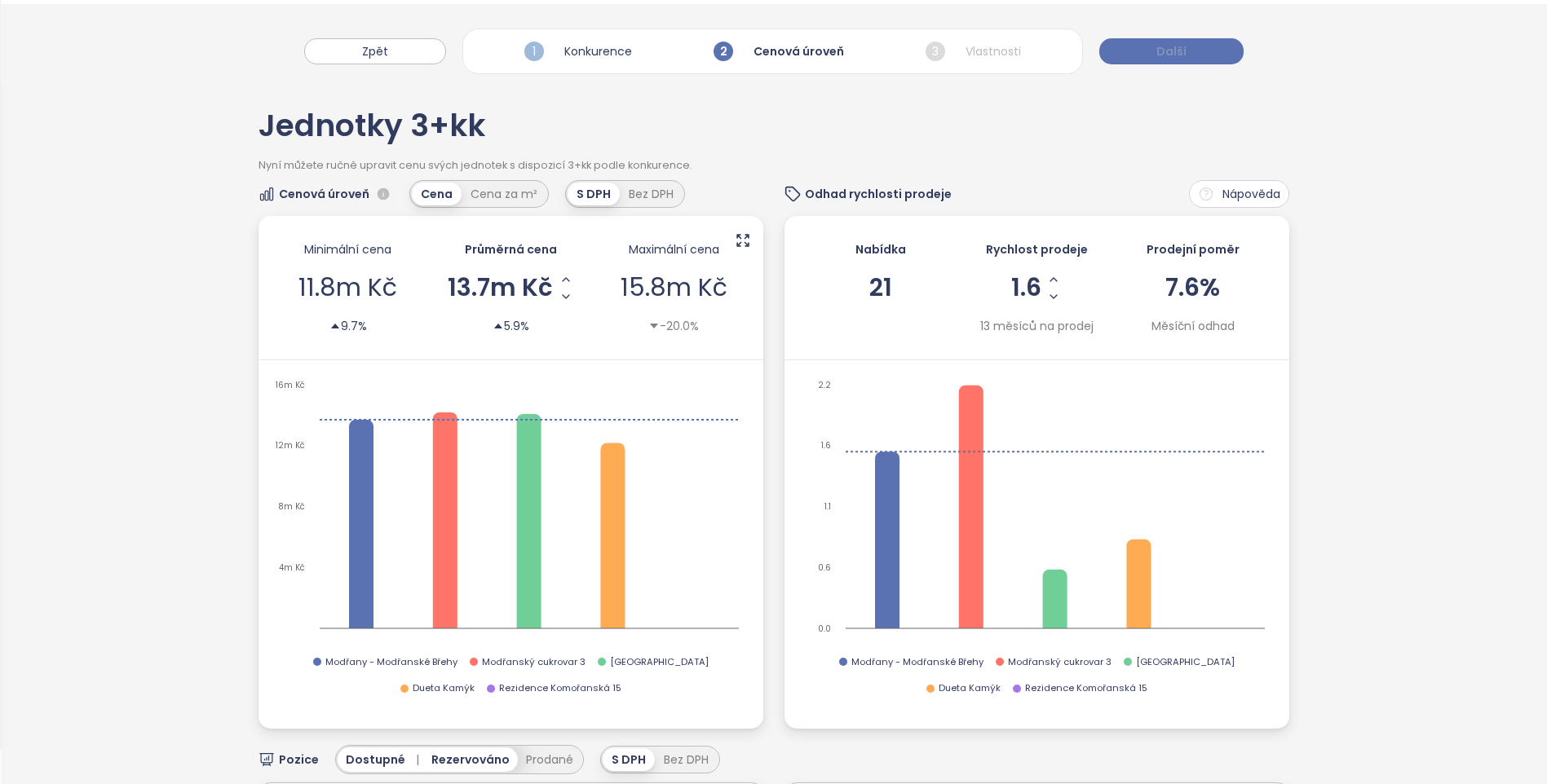
scroll to position [0, 0]
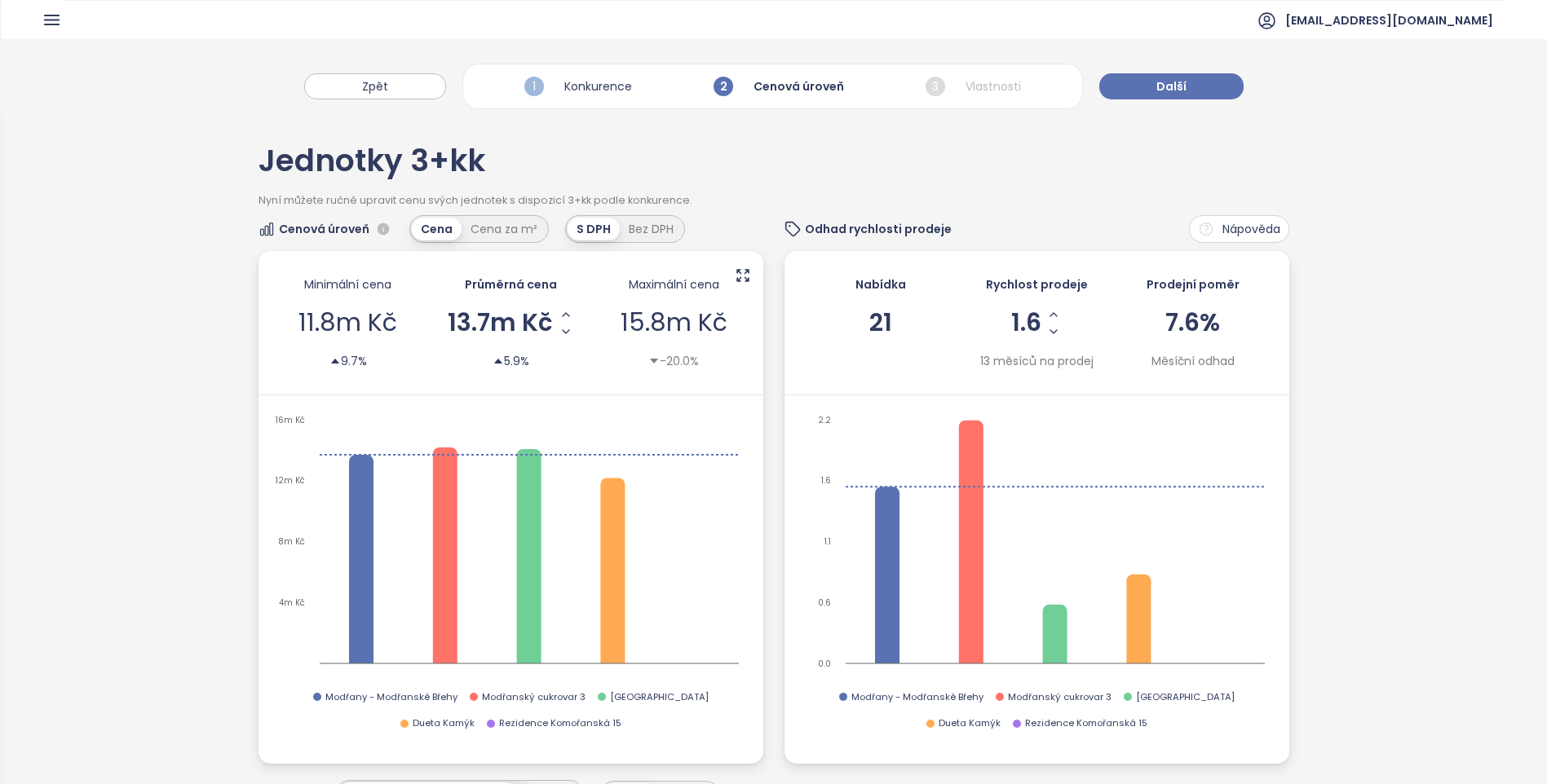
click at [1204, 67] on div "Zpět 1 Konkurence 2 Cenová úroveň 3 Vlastnosti Další" at bounding box center [774, 78] width 1546 height 79
click at [1183, 80] on button "Další" at bounding box center [1171, 87] width 144 height 26
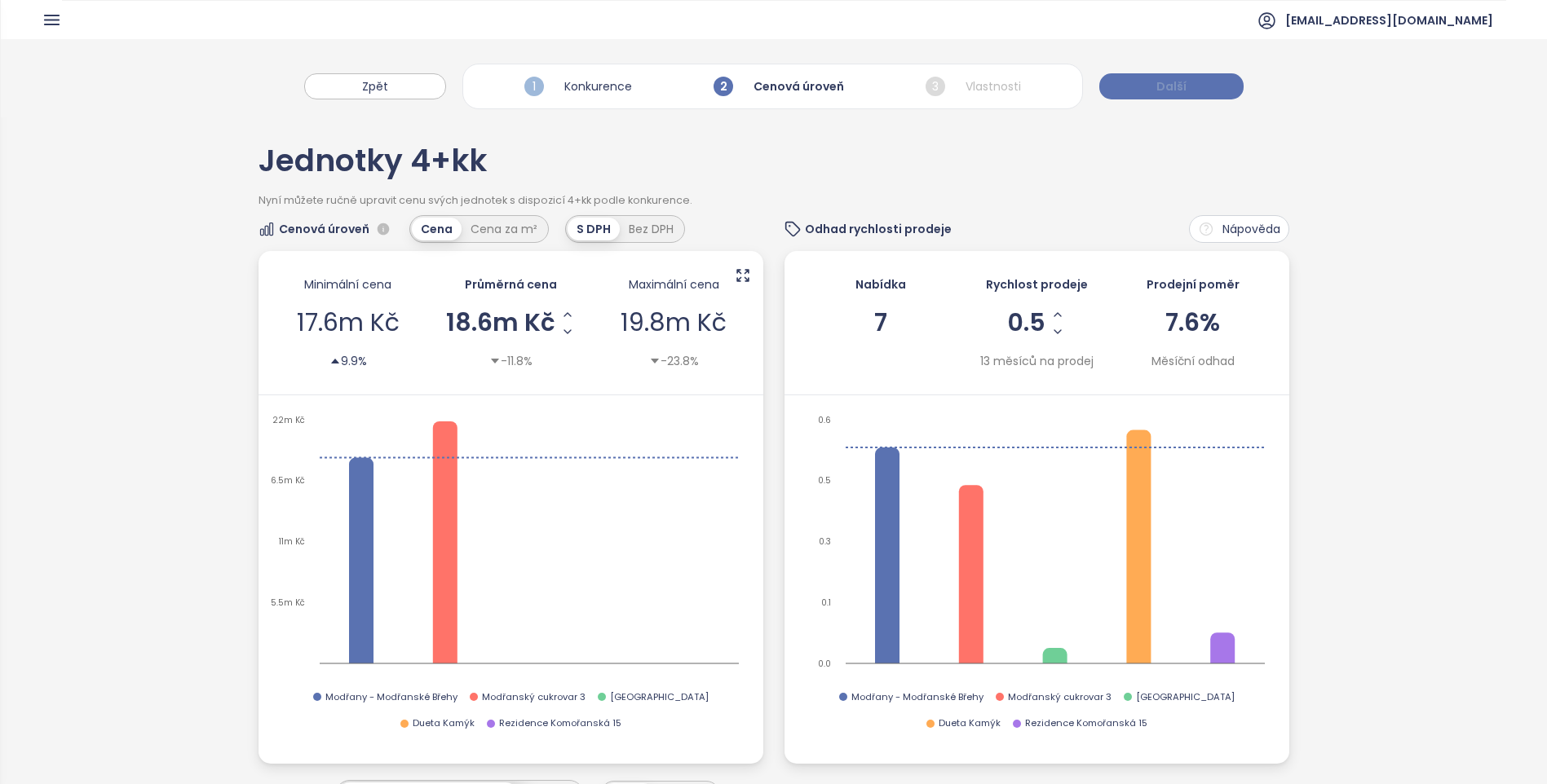
click at [1182, 80] on span "Další" at bounding box center [1171, 87] width 30 height 18
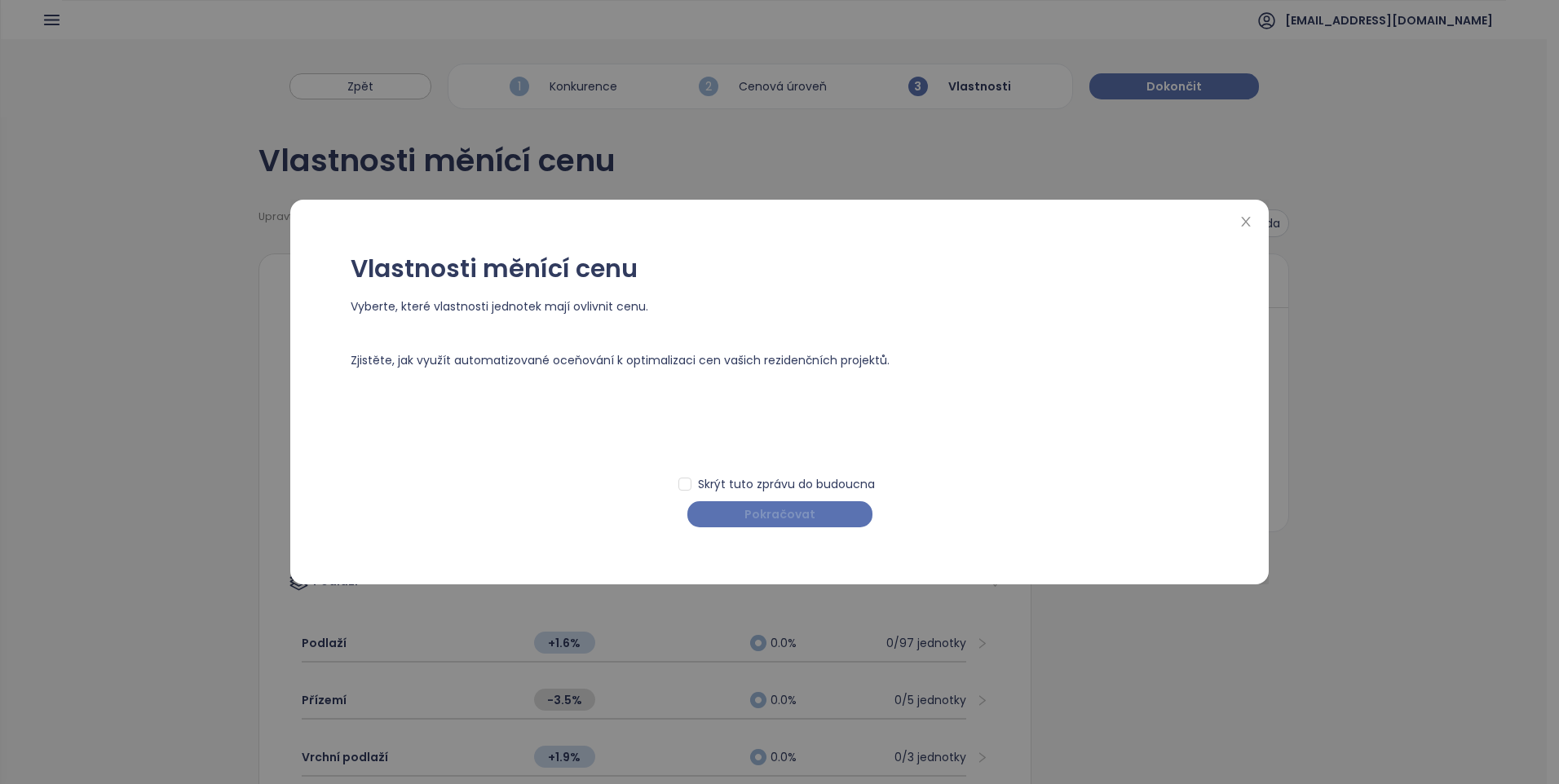
click at [781, 522] on span "Pokračovat" at bounding box center [780, 514] width 71 height 18
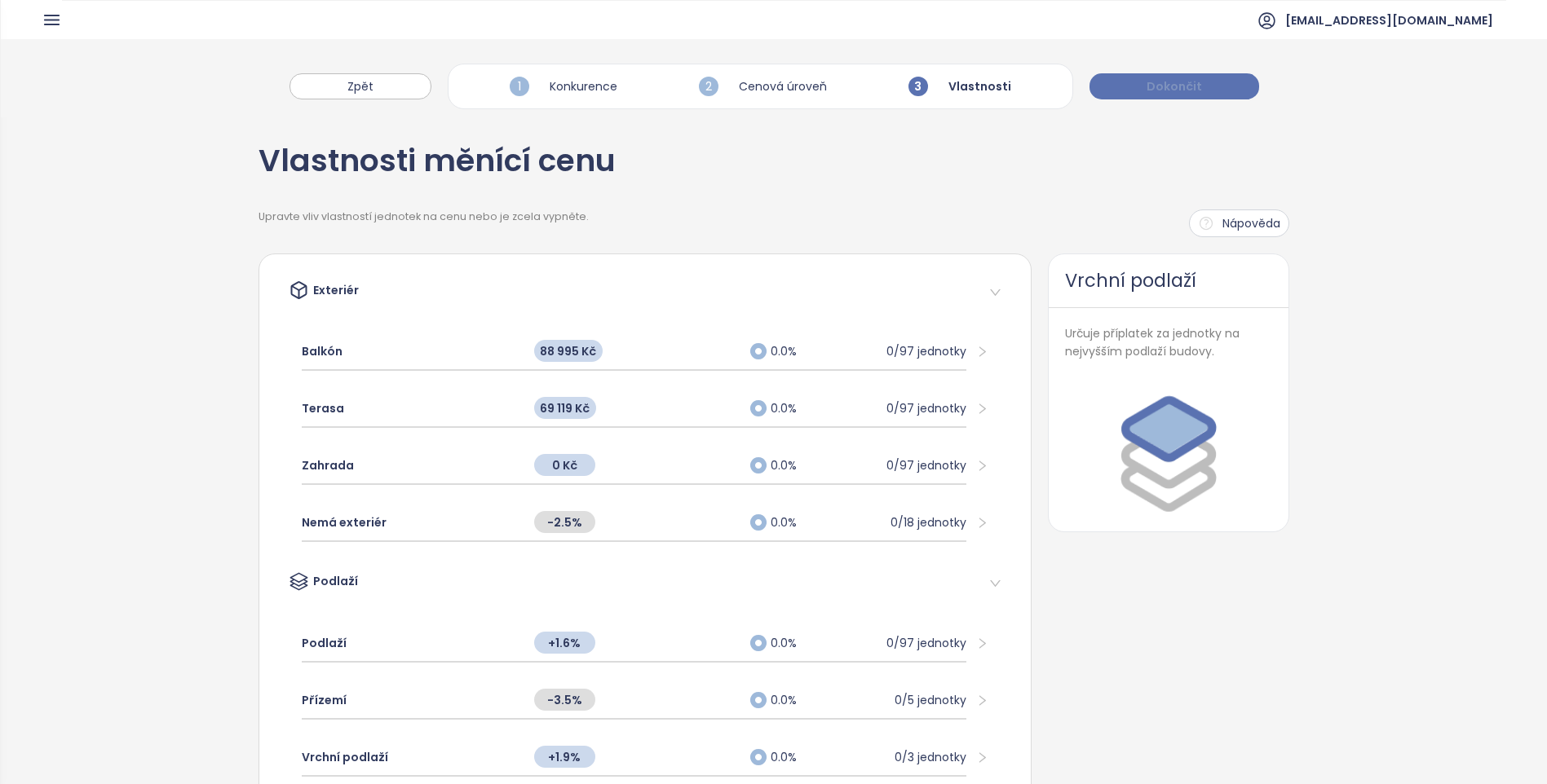
click at [1205, 82] on button "Dokončit" at bounding box center [1174, 87] width 170 height 26
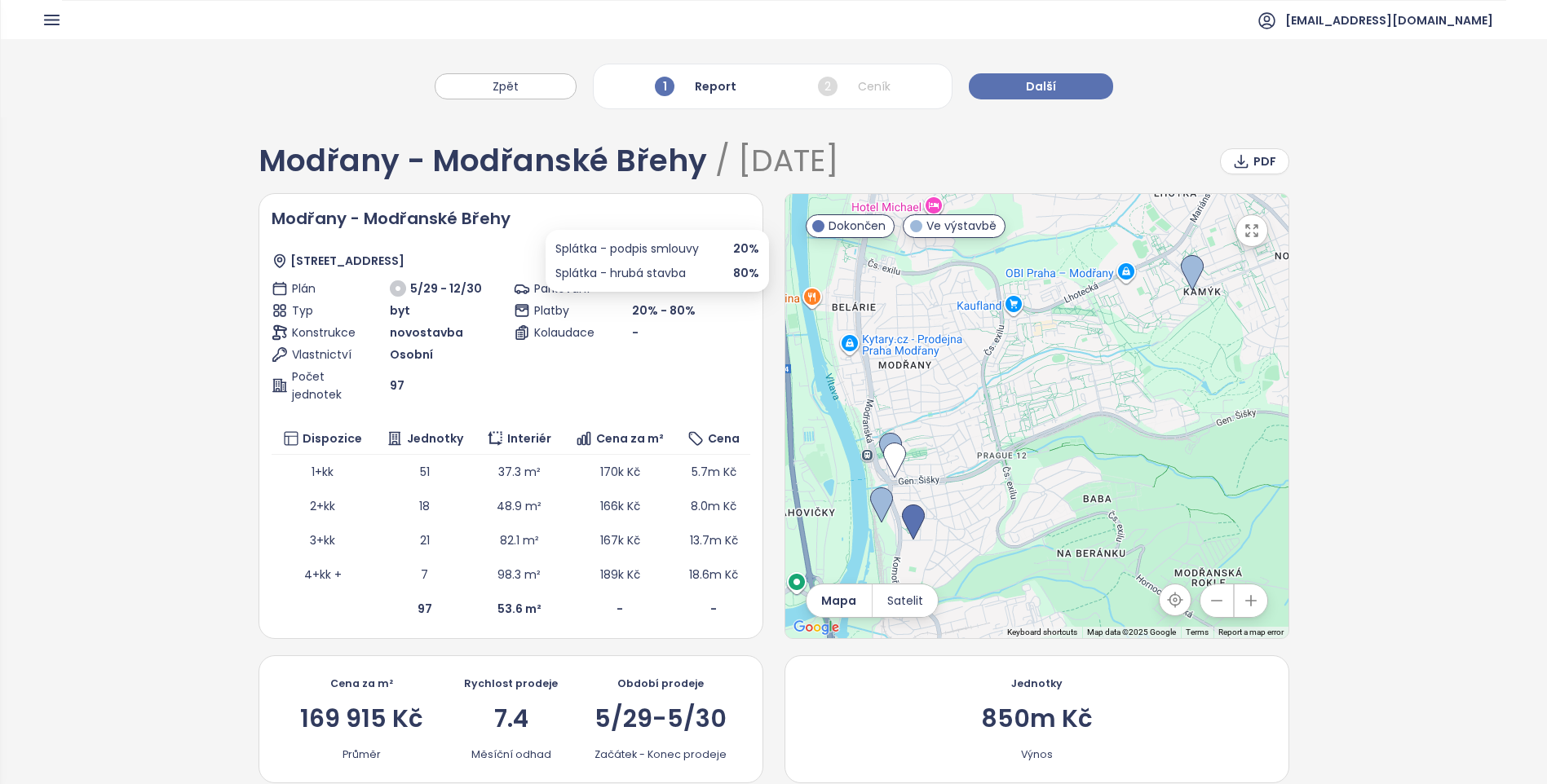
click at [673, 303] on span "20% - 80%" at bounding box center [663, 311] width 64 height 17
click at [1037, 76] on button "Další" at bounding box center [1041, 87] width 144 height 26
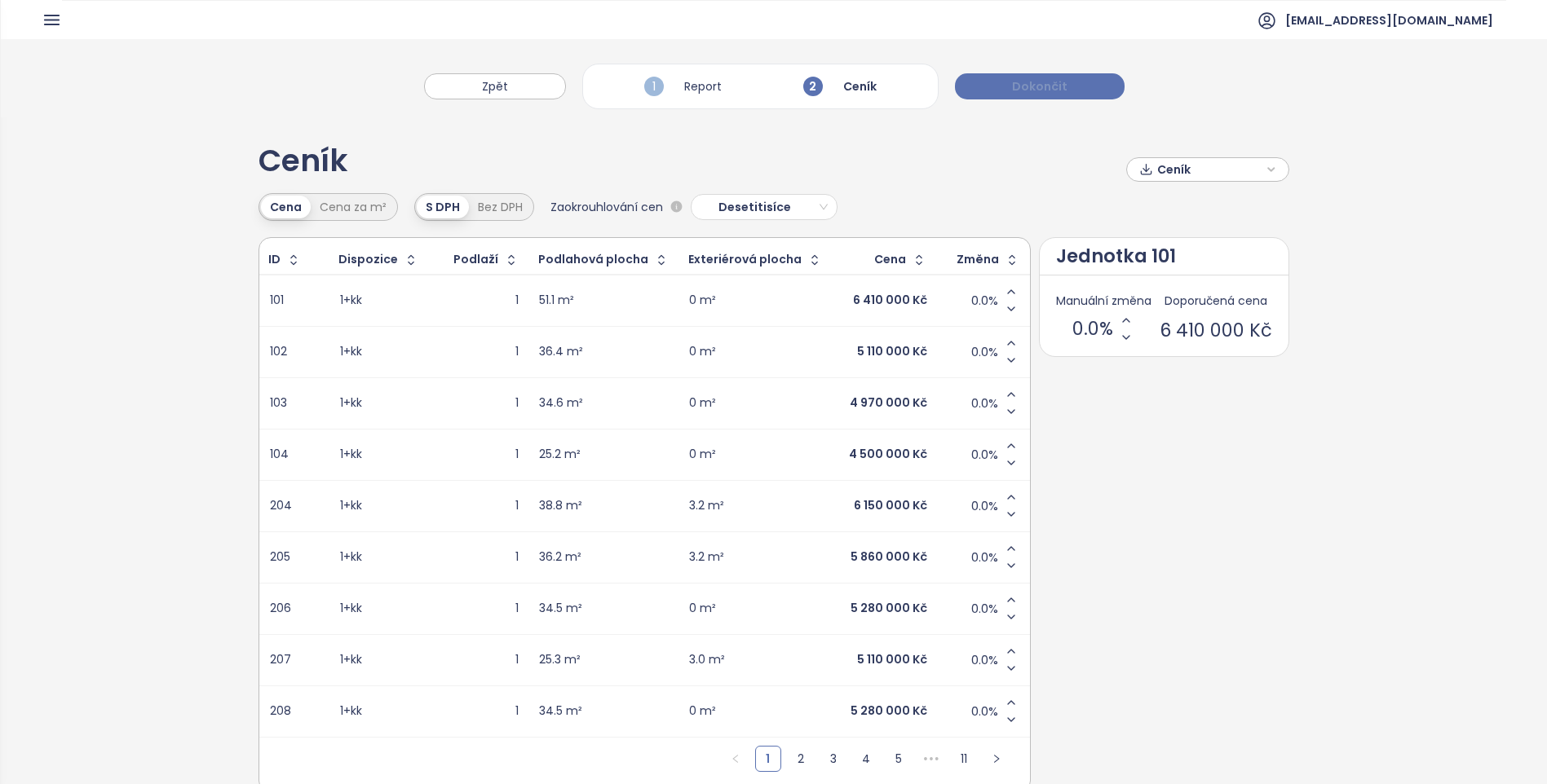
click at [1035, 77] on button "Dokončit" at bounding box center [1039, 87] width 170 height 26
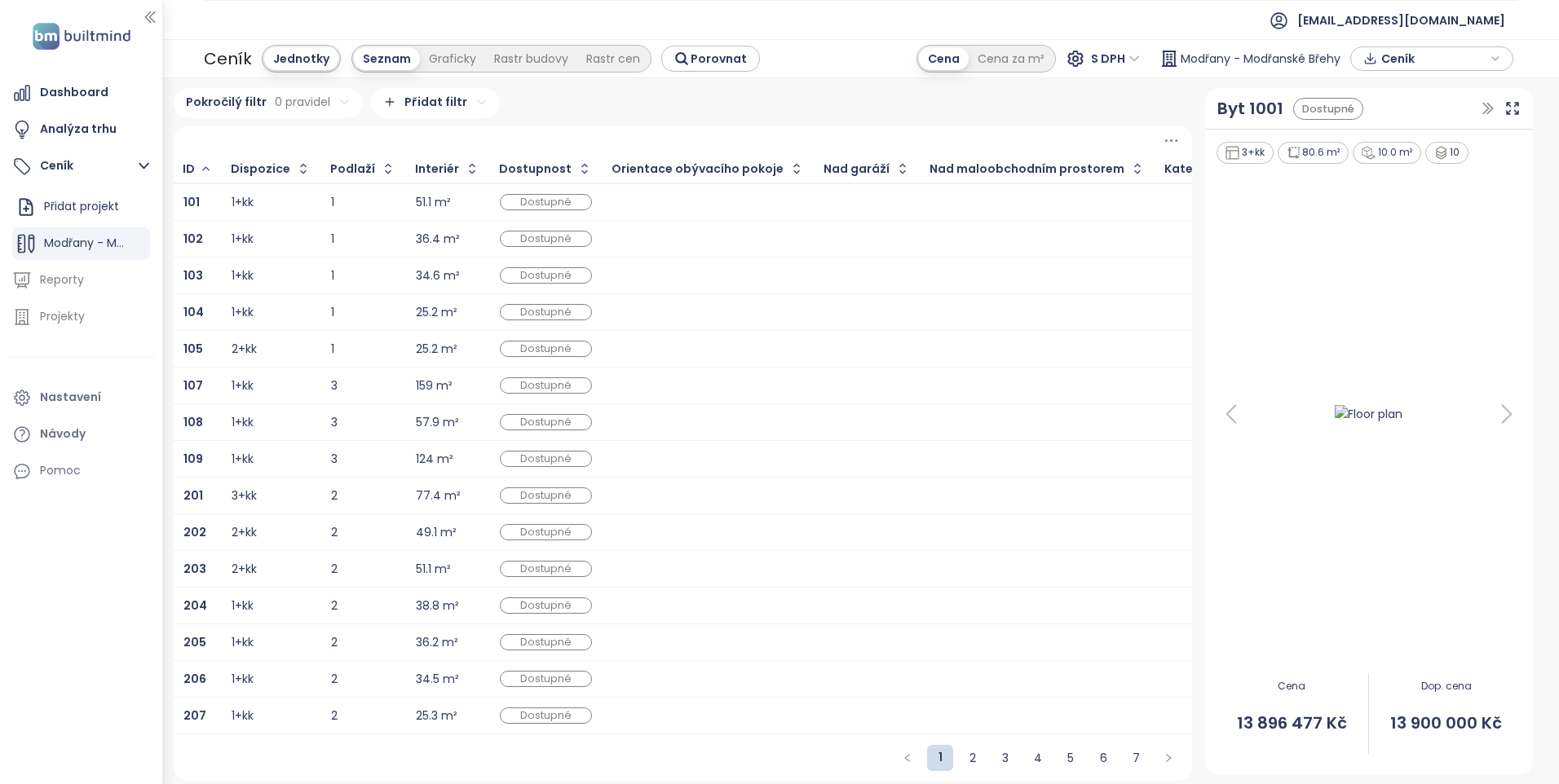
scroll to position [8, 0]
click at [41, 279] on div "Reporty" at bounding box center [61, 280] width 44 height 21
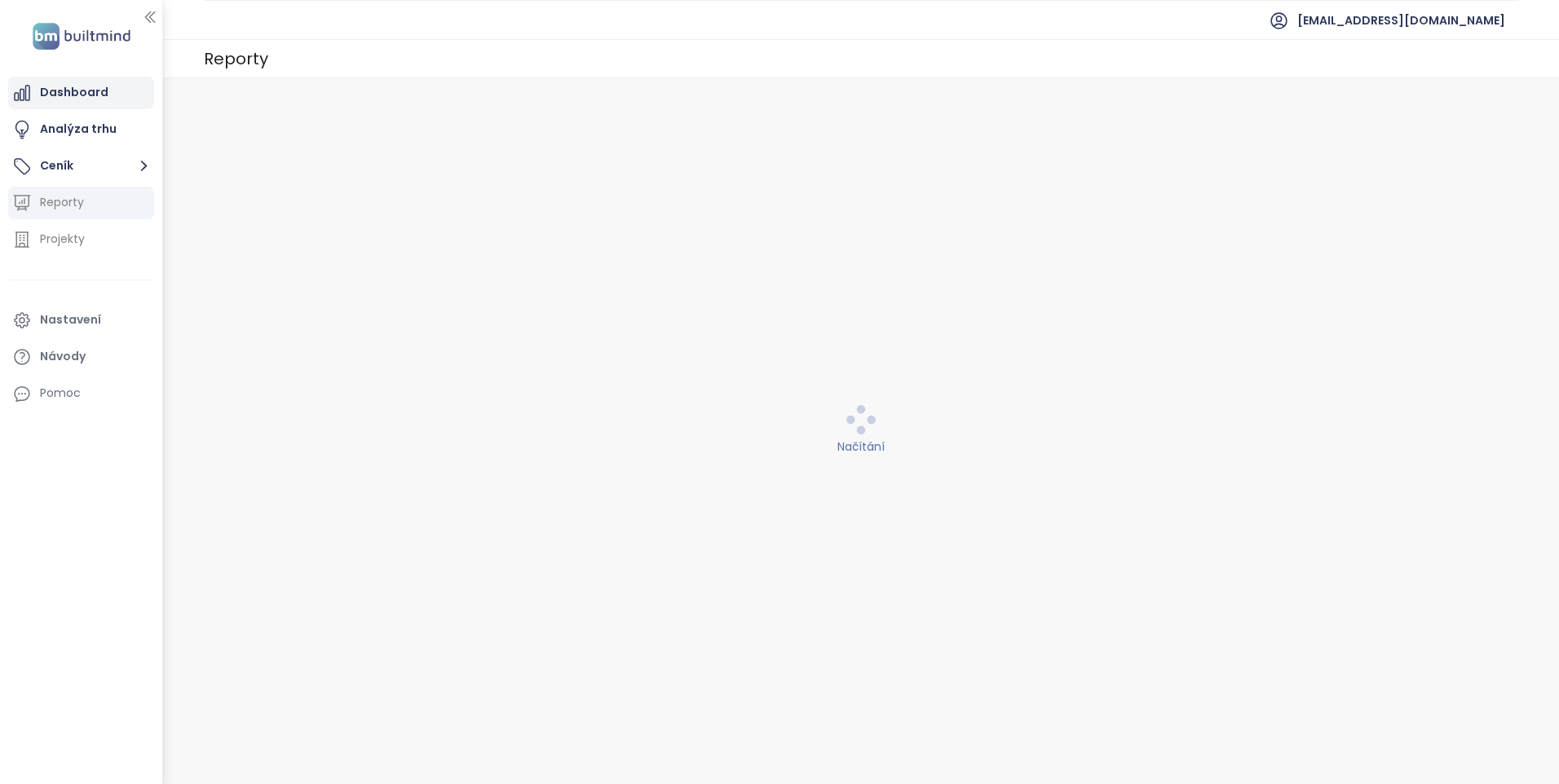
click at [79, 103] on div "Dashboard" at bounding box center [81, 93] width 146 height 32
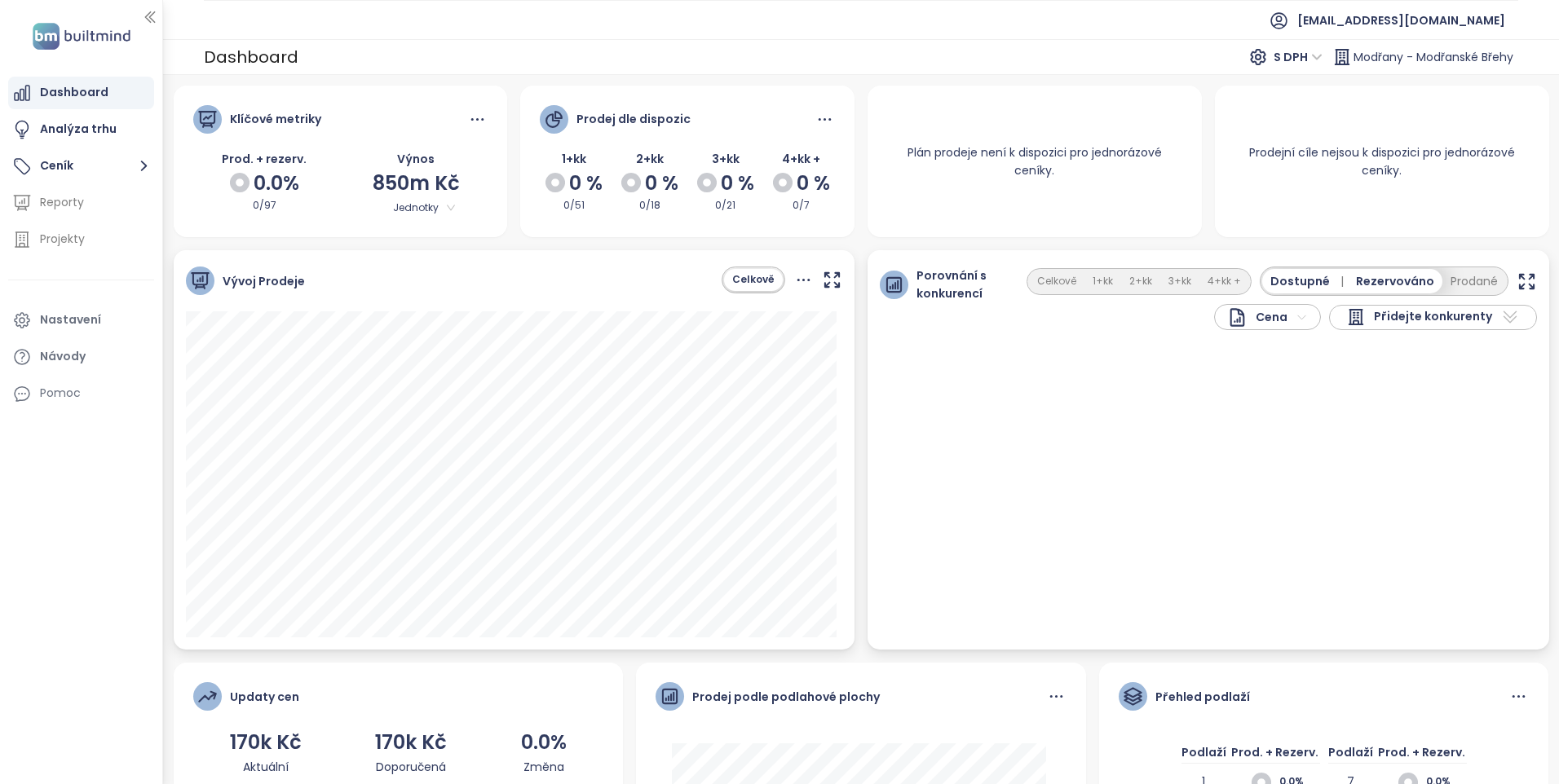
click at [88, 110] on ul "Dashboard Analýza trhu Ceník Reporty Projekty Nastavení Návody Pomoc" at bounding box center [81, 243] width 146 height 333
click at [87, 121] on div "Analýza trhu" at bounding box center [78, 129] width 77 height 21
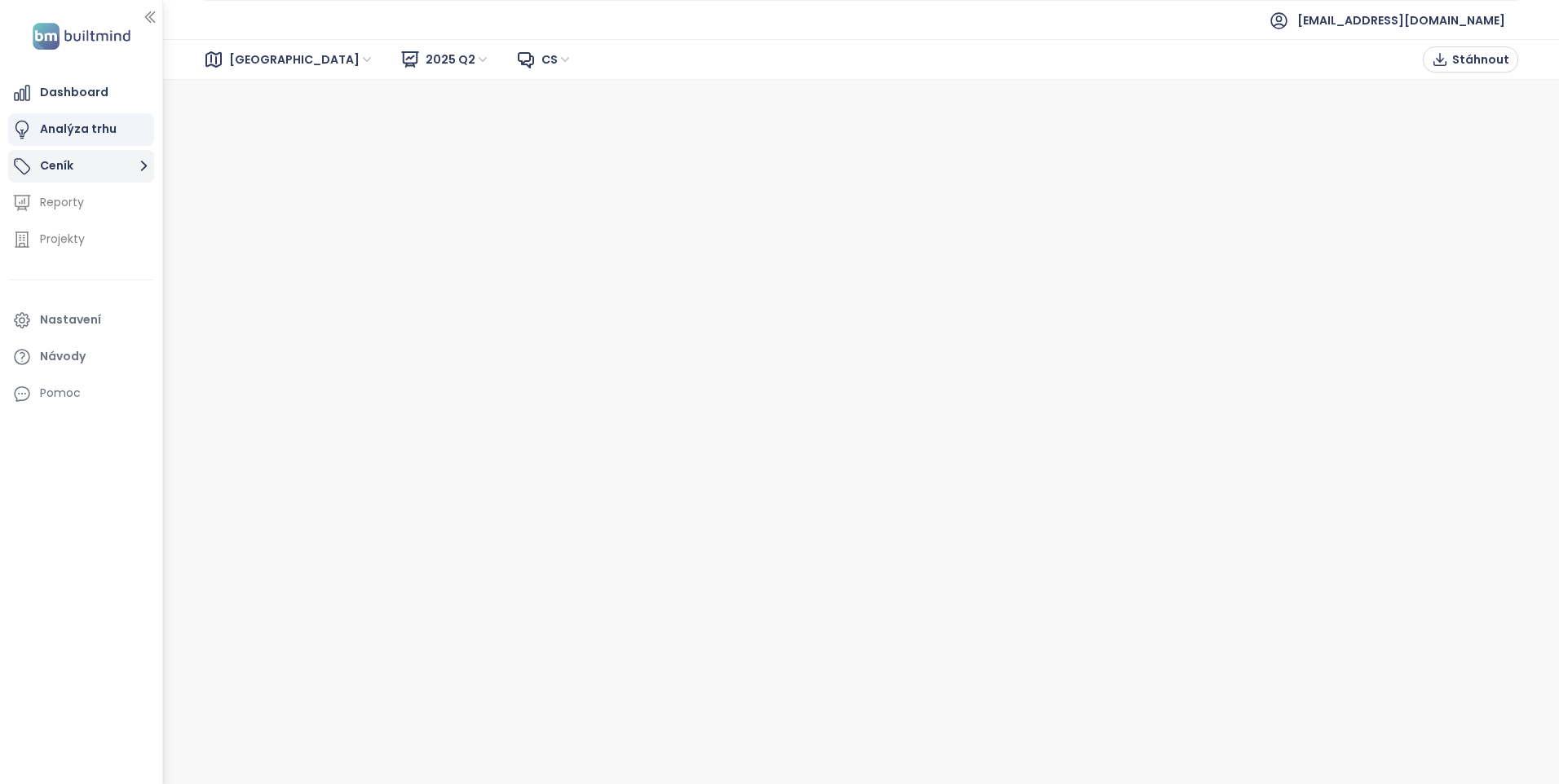
click at [76, 165] on button "Ceník" at bounding box center [81, 165] width 146 height 32
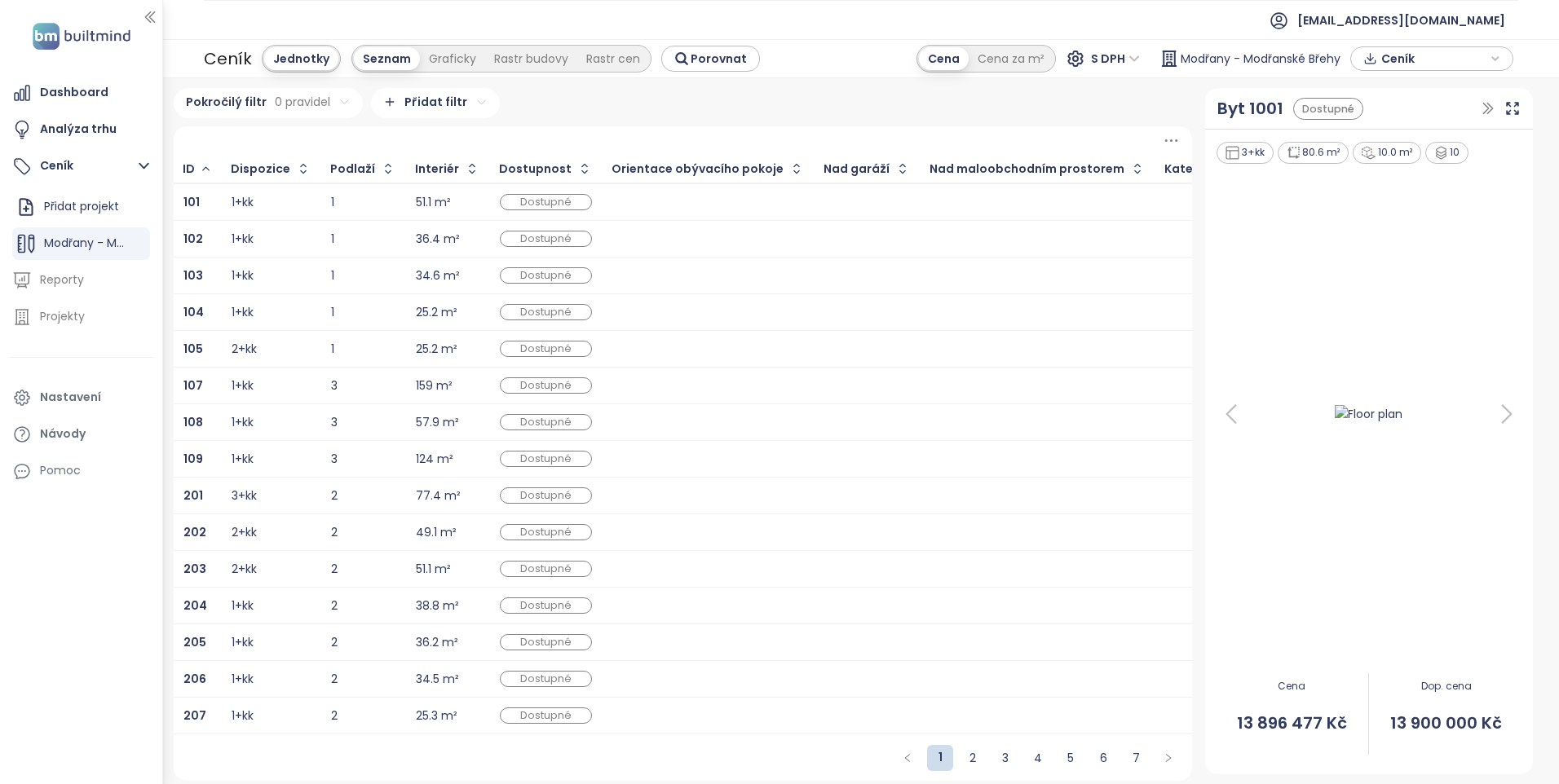
scroll to position [8, 0]
click at [428, 58] on div "Graficky" at bounding box center [452, 59] width 65 height 23
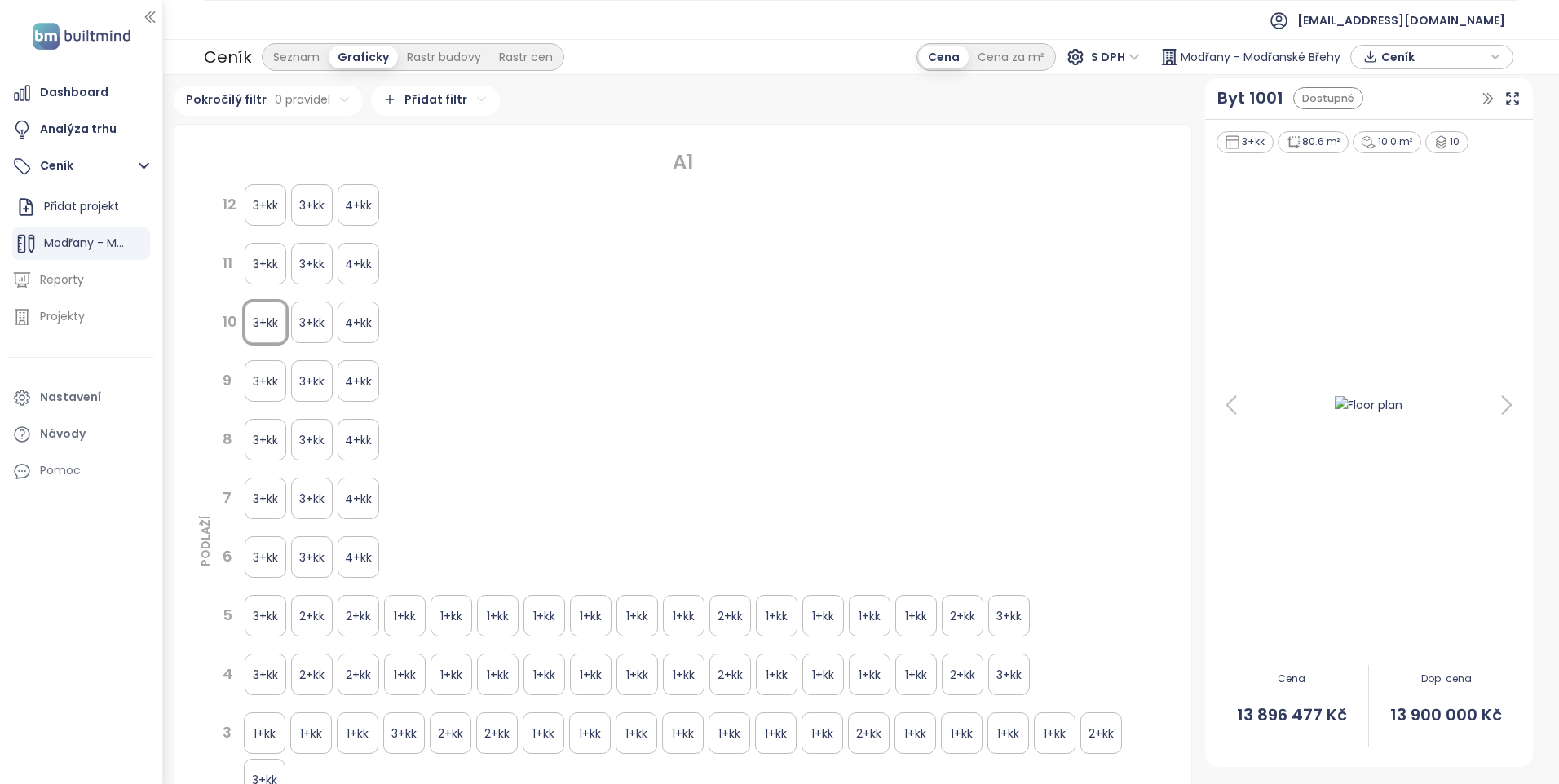
scroll to position [240, 0]
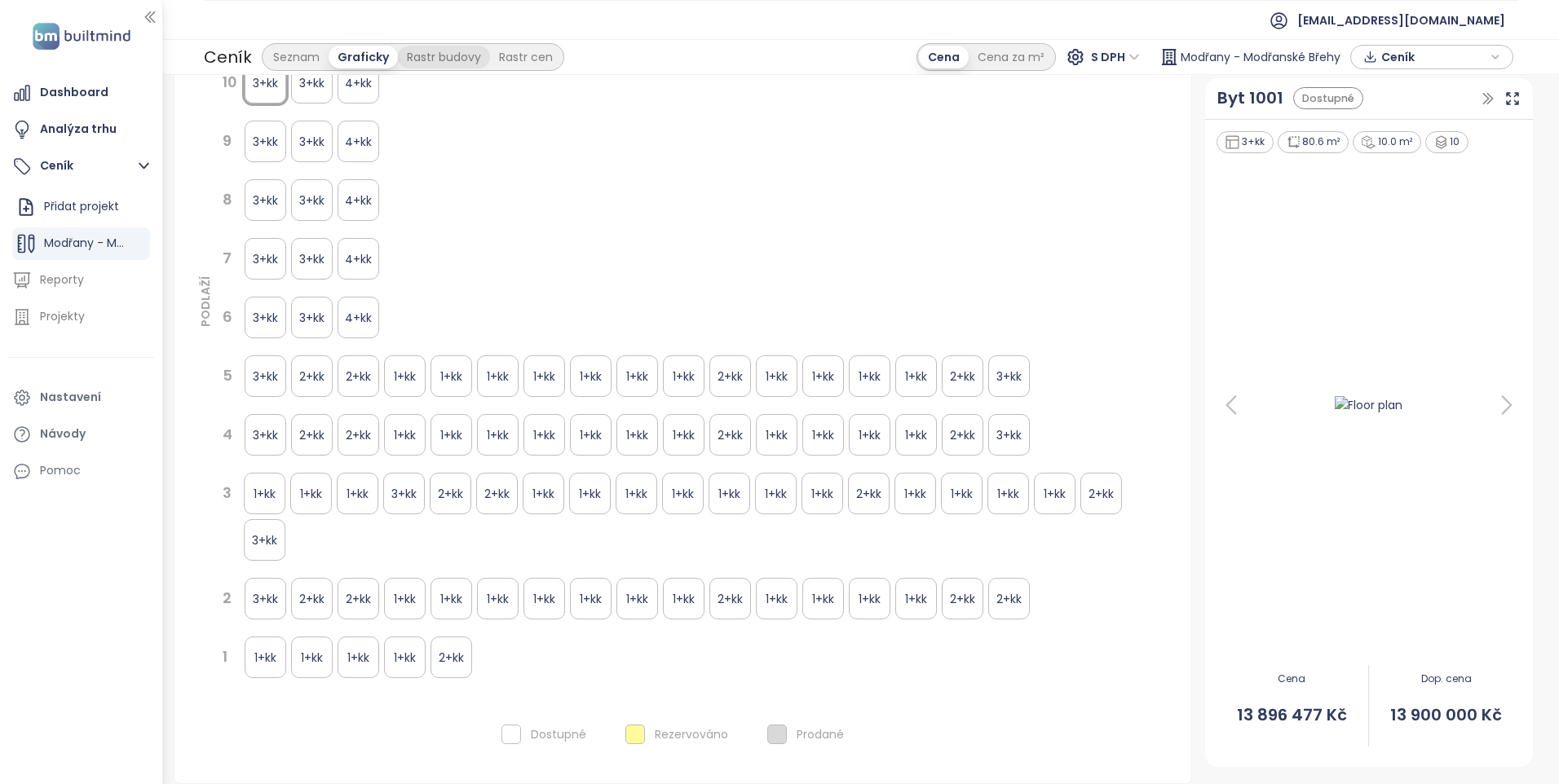
click at [434, 57] on div "Rastr budovy" at bounding box center [443, 57] width 92 height 23
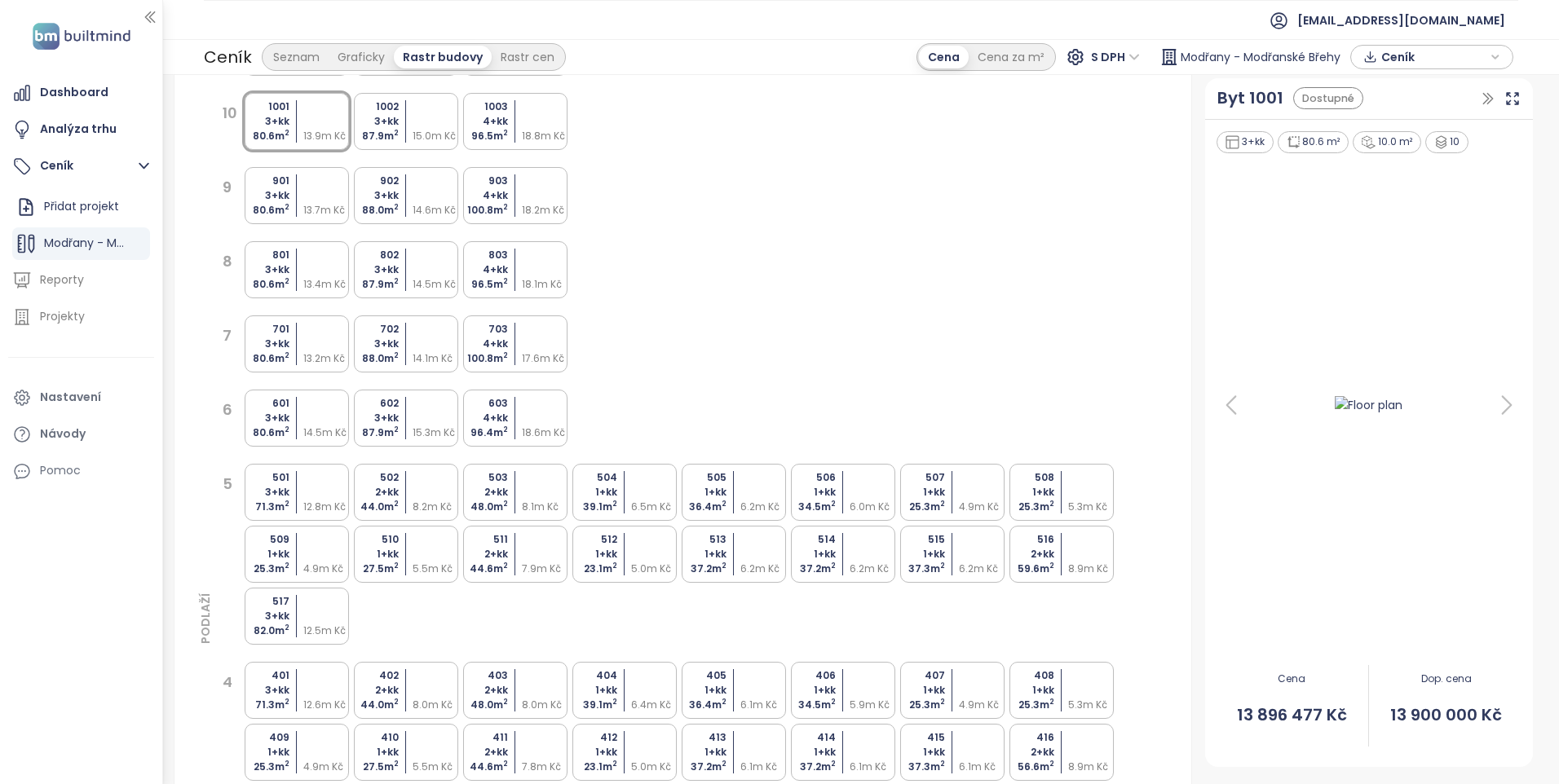
scroll to position [0, 0]
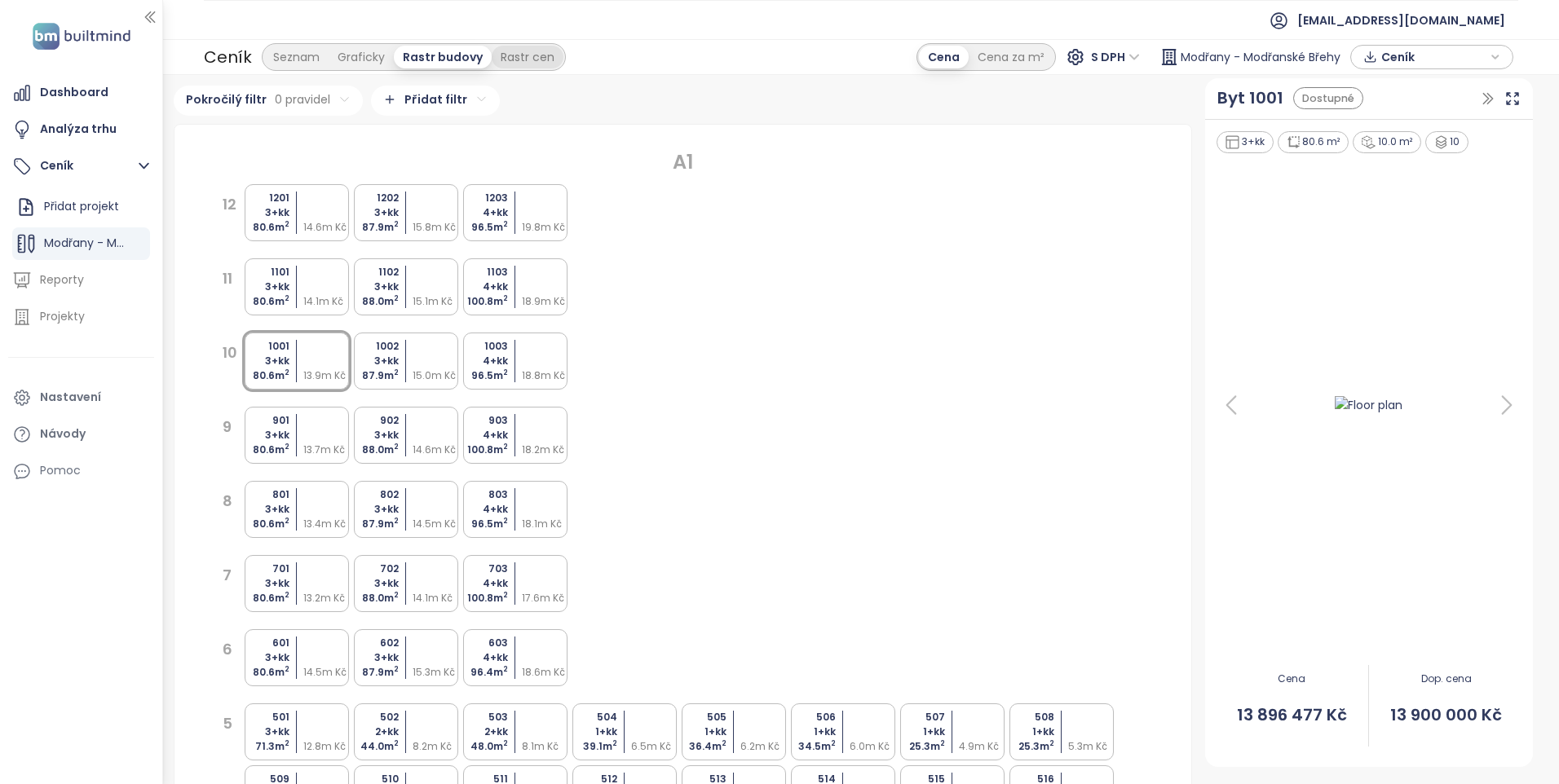
click at [534, 61] on div "Rastr cen" at bounding box center [527, 57] width 72 height 23
click at [443, 52] on div "Rastr budovy" at bounding box center [439, 57] width 92 height 23
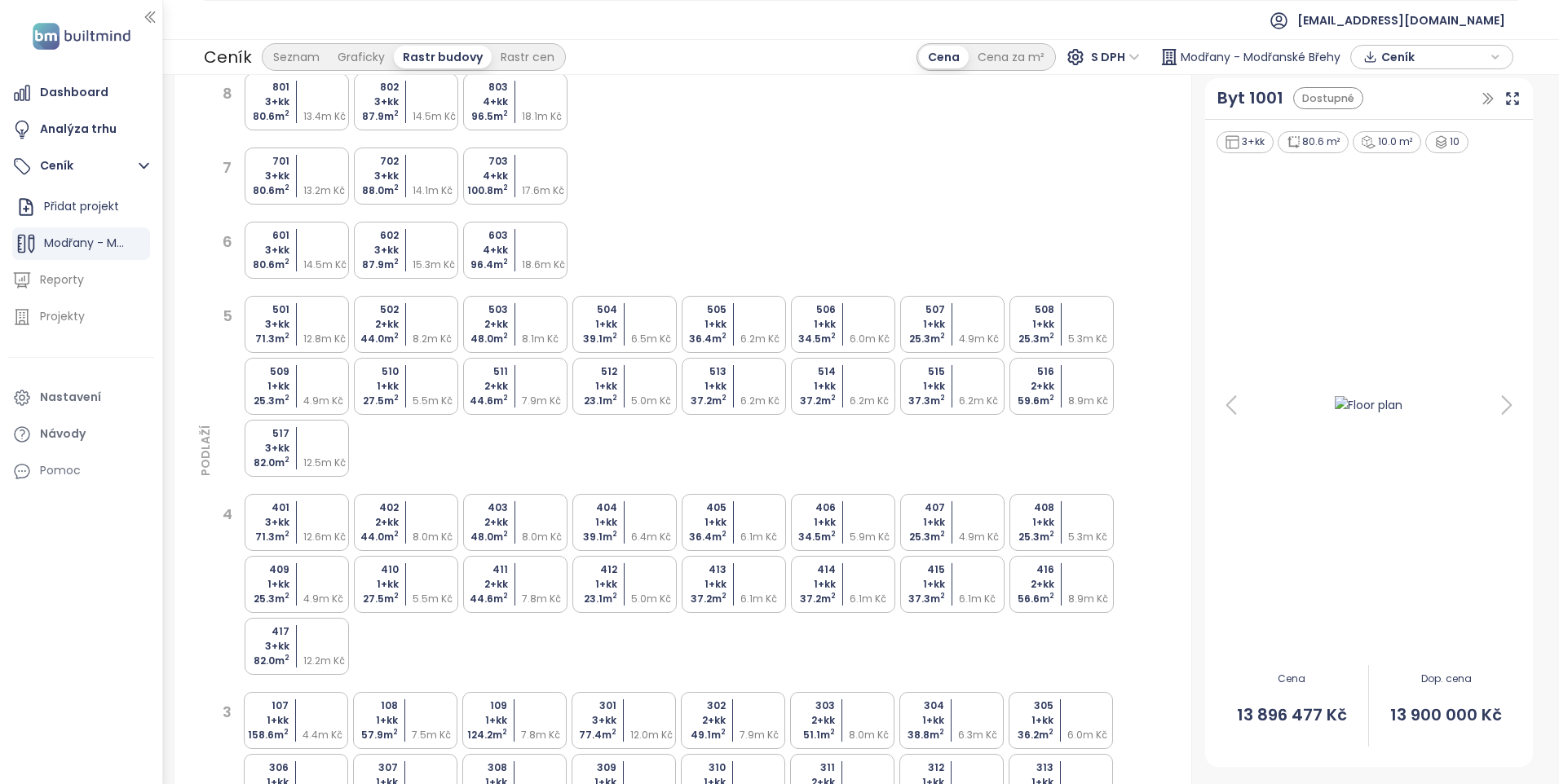
scroll to position [875, 0]
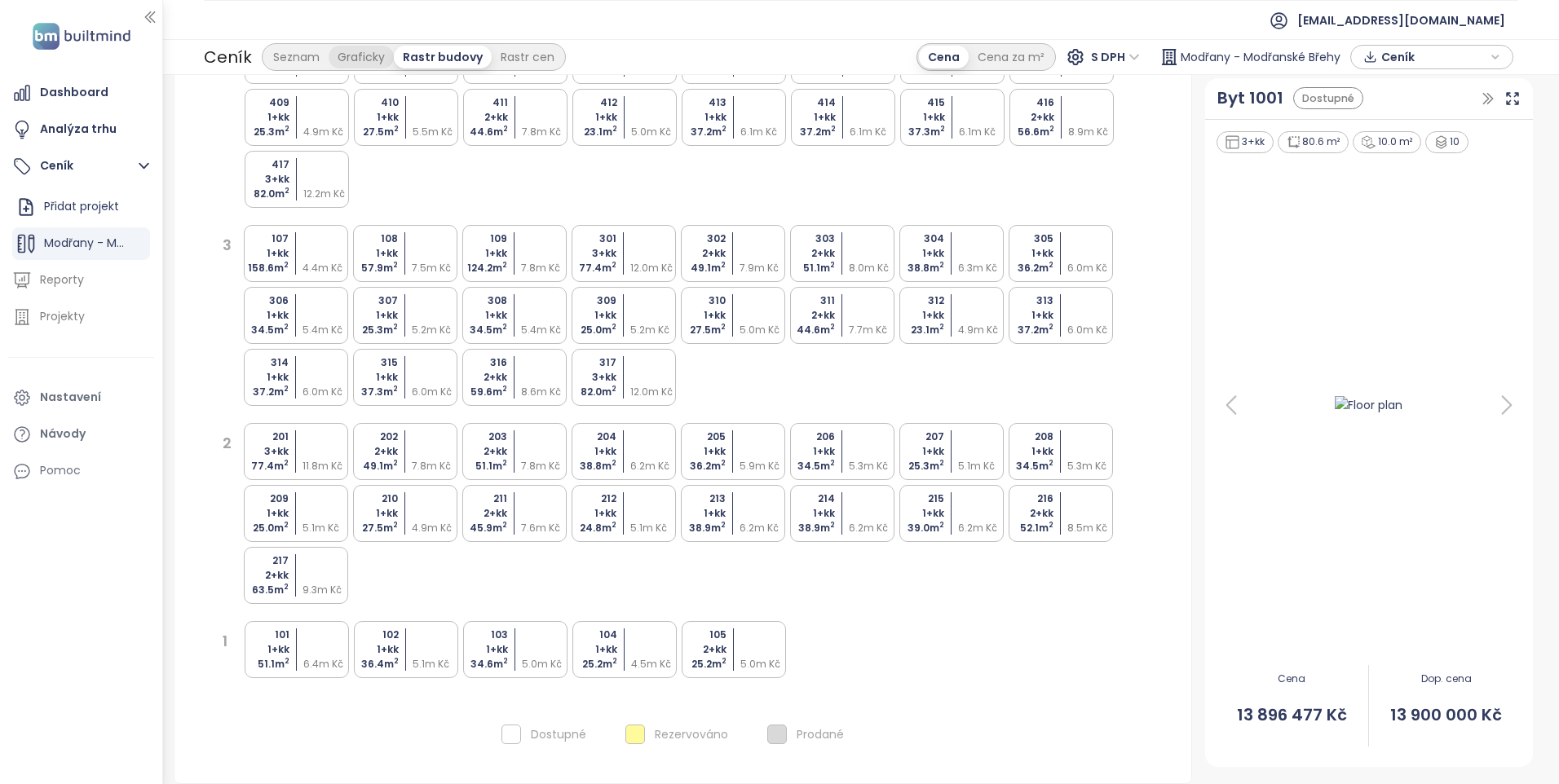
click at [356, 53] on div "Graficky" at bounding box center [361, 57] width 65 height 23
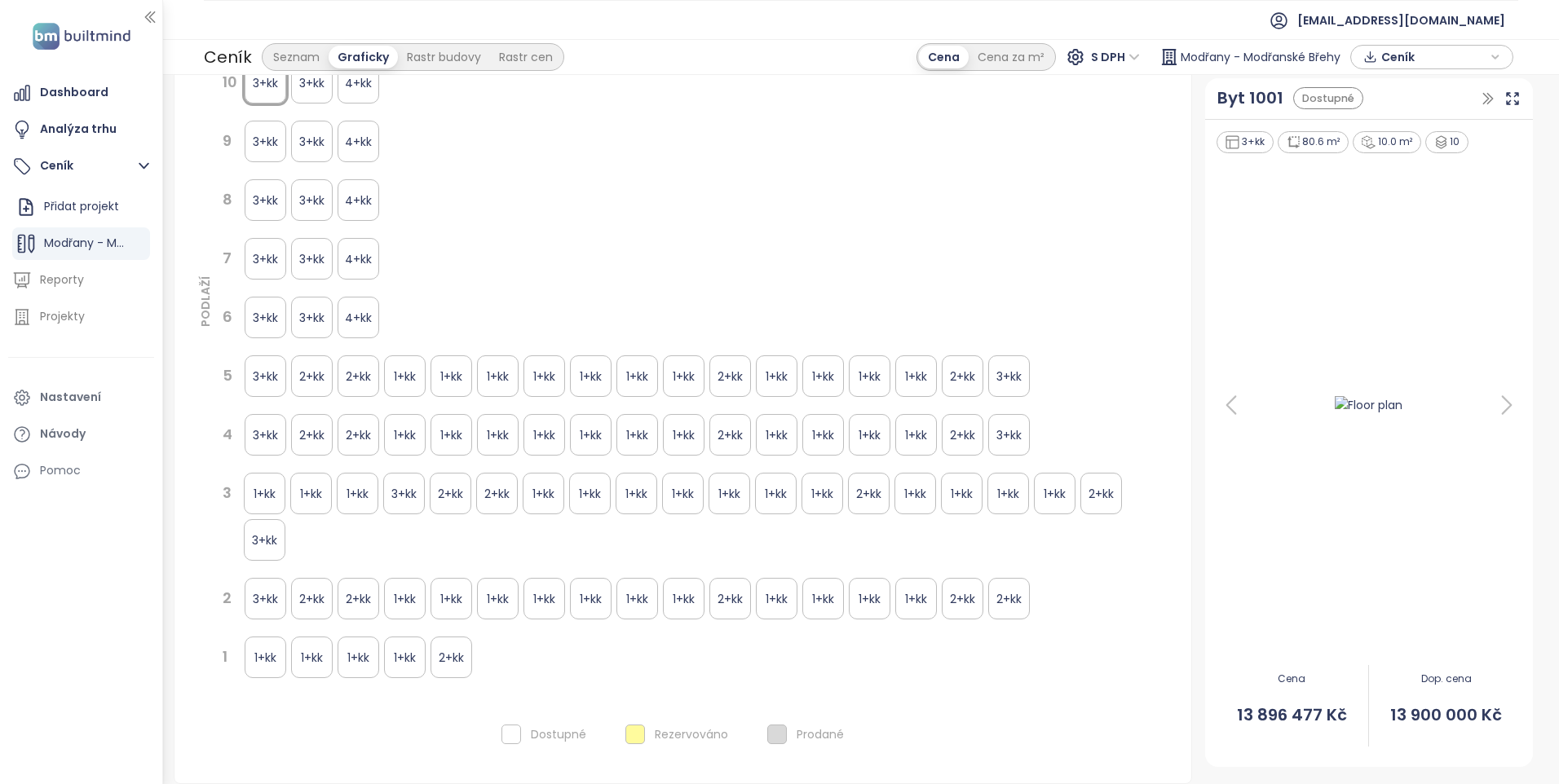
scroll to position [0, 0]
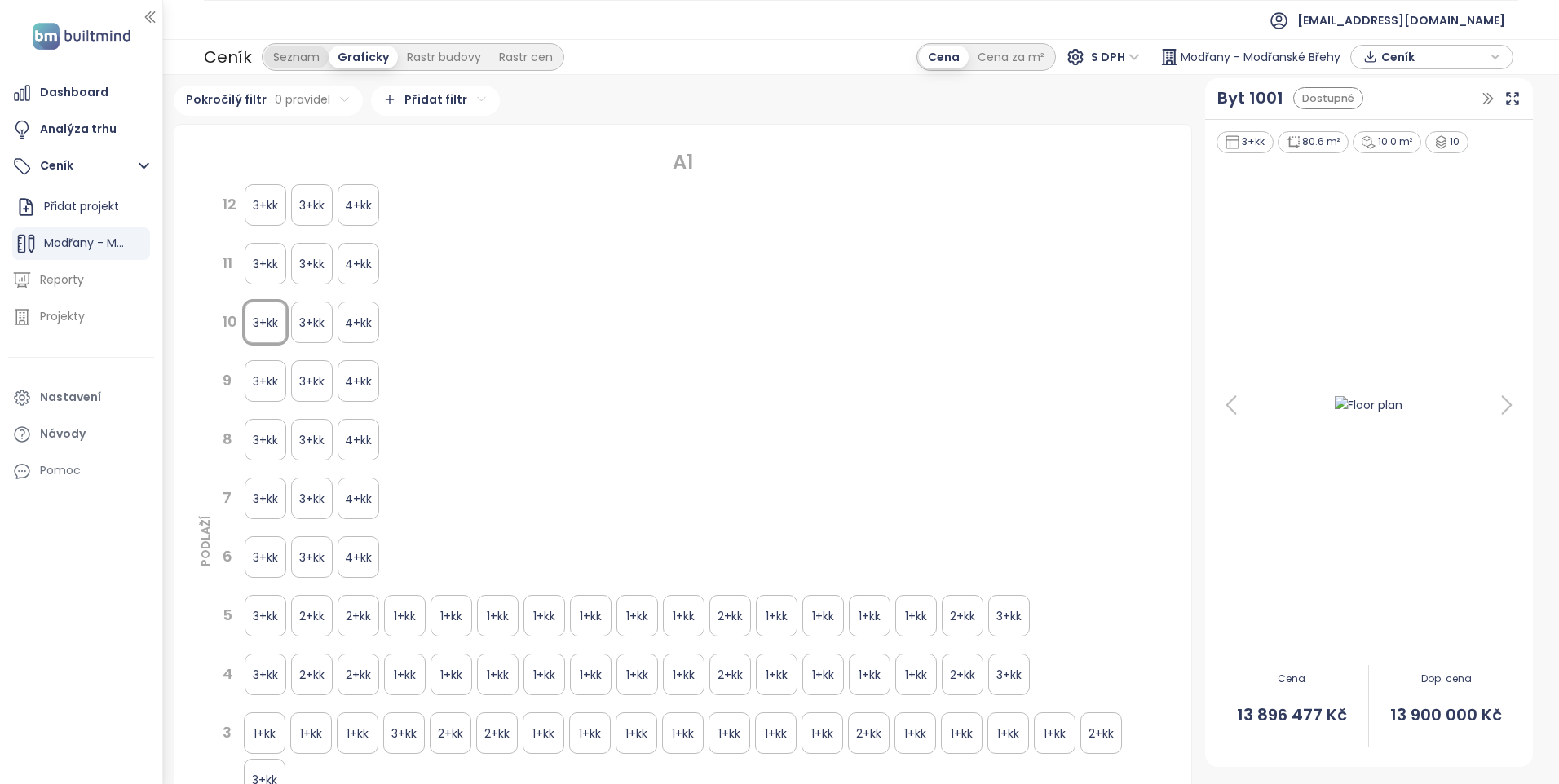
click at [286, 54] on div "Seznam" at bounding box center [296, 57] width 65 height 23
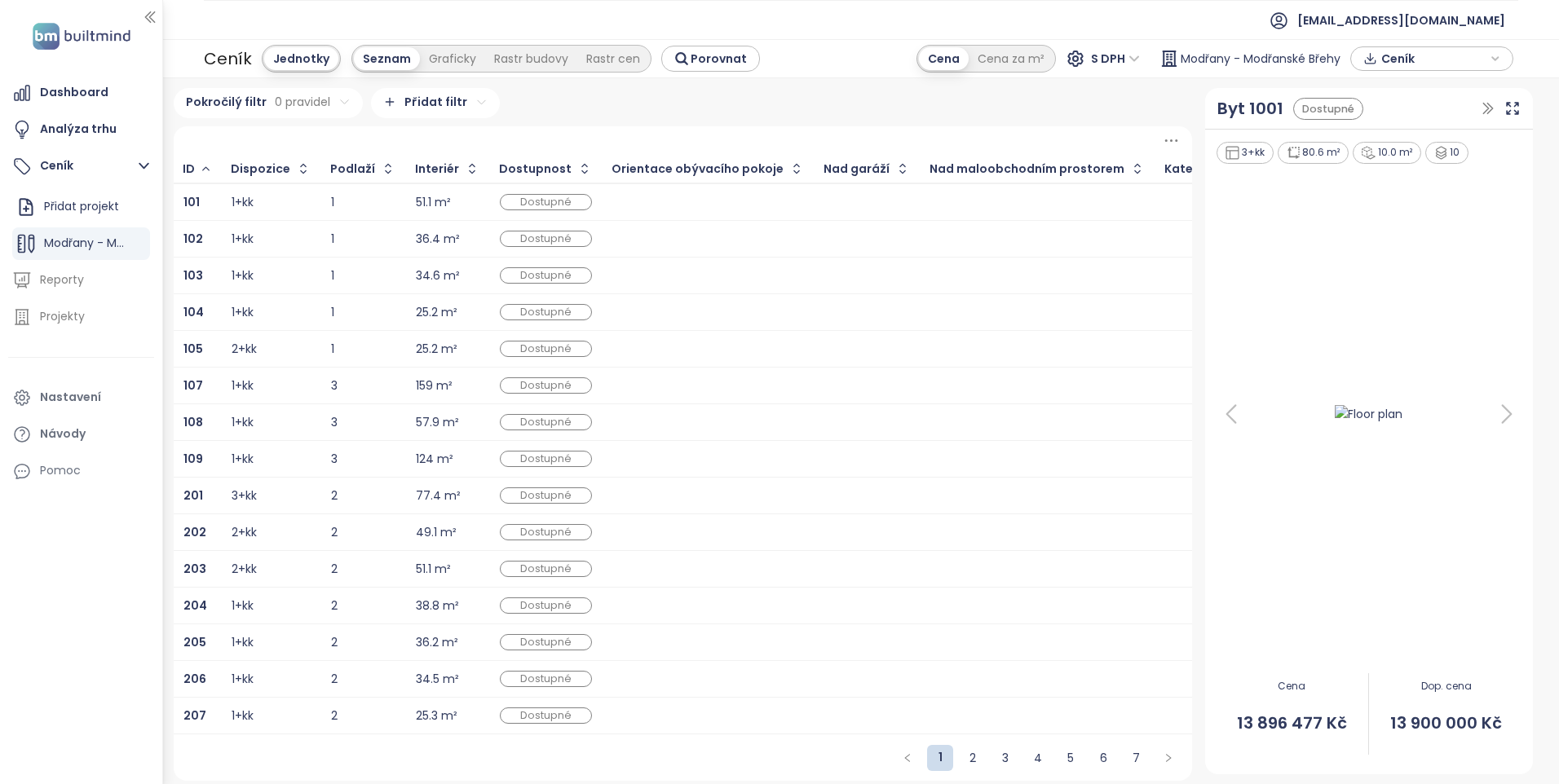
click at [364, 562] on div "2" at bounding box center [363, 569] width 65 height 20
click at [1088, 461] on div at bounding box center [1037, 459] width 214 height 20
click at [1353, 152] on icon at bounding box center [1359, 152] width 14 height 14
click at [1250, 163] on div "1+kk" at bounding box center [1244, 152] width 55 height 22
click at [1296, 155] on div "124 m²" at bounding box center [1308, 152] width 65 height 22
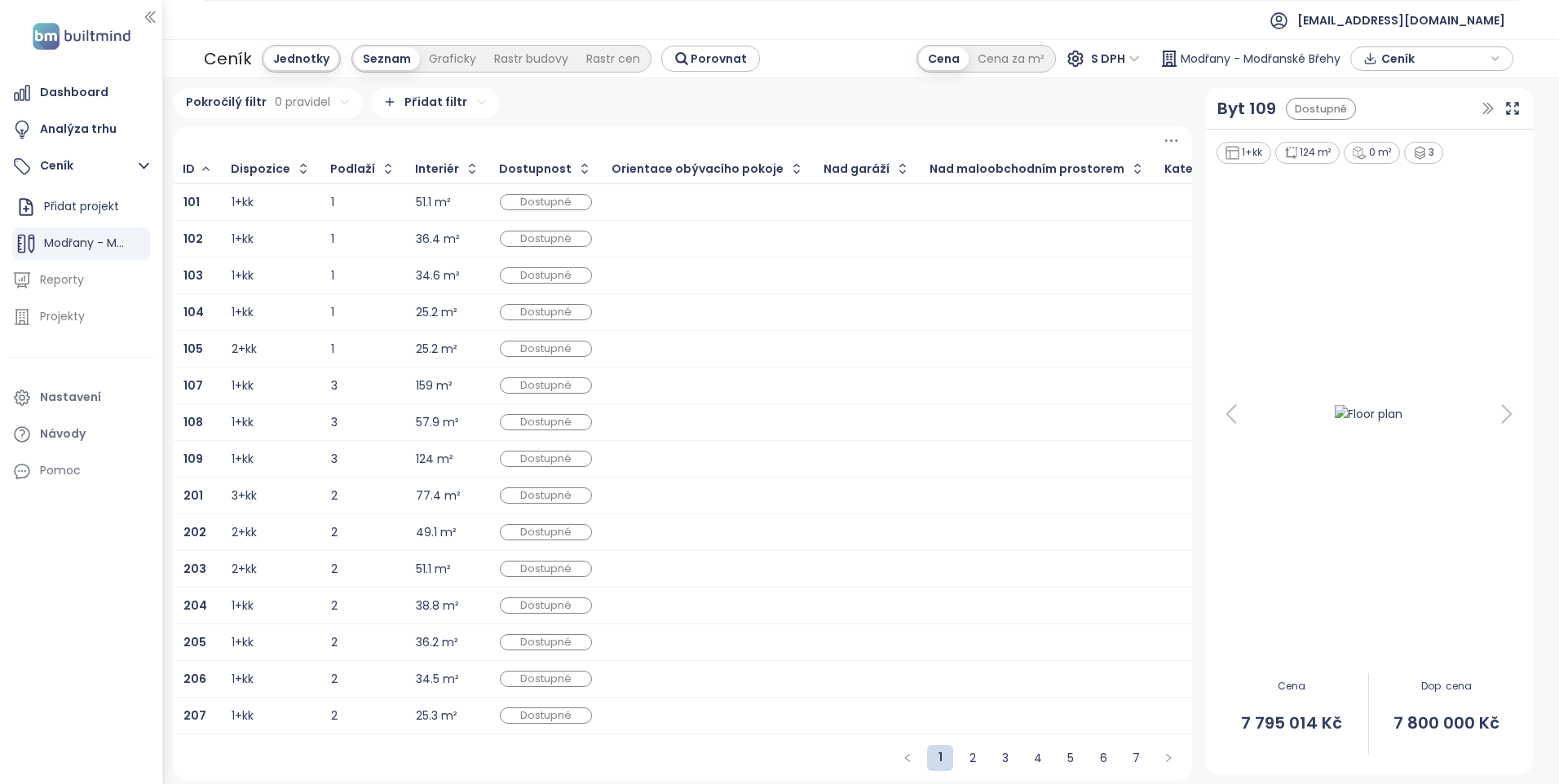
click at [422, 270] on div "34.6 m²" at bounding box center [438, 275] width 44 height 11
